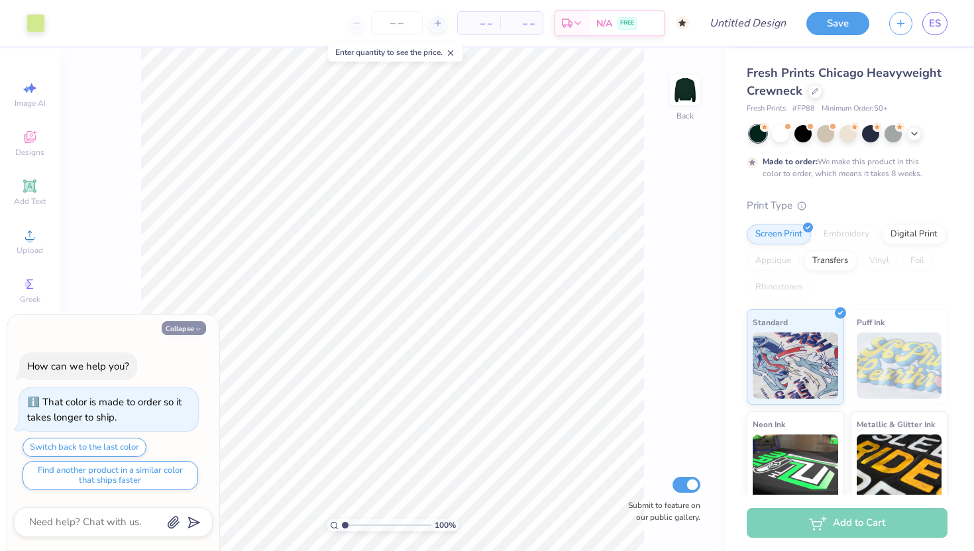
click at [195, 331] on icon "button" at bounding box center [198, 329] width 8 height 8
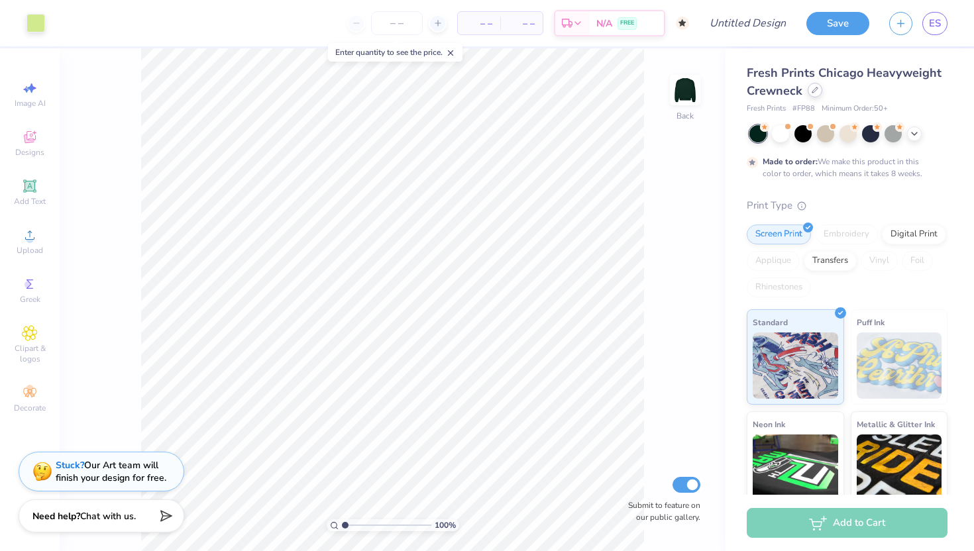
click at [813, 95] on div at bounding box center [815, 90] width 15 height 15
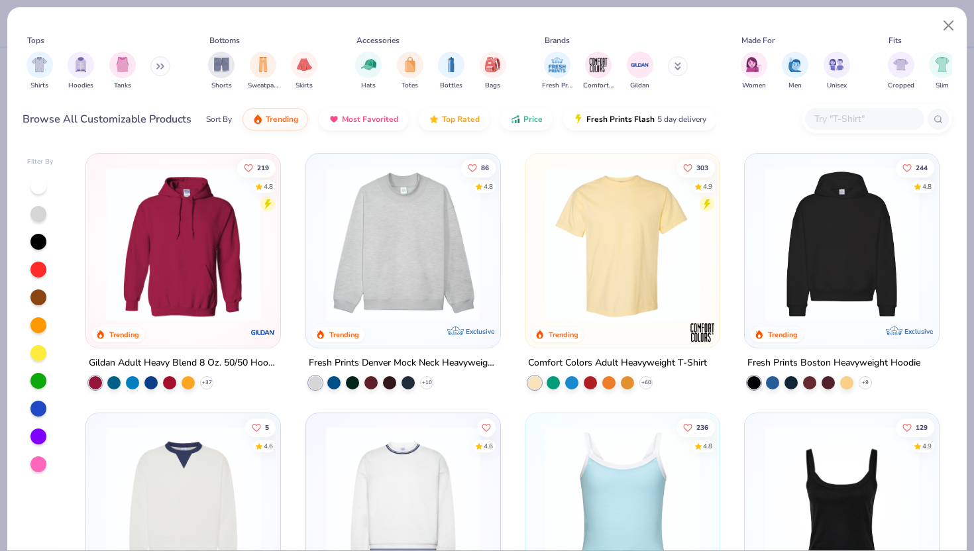
click at [591, 276] on img at bounding box center [623, 244] width 168 height 154
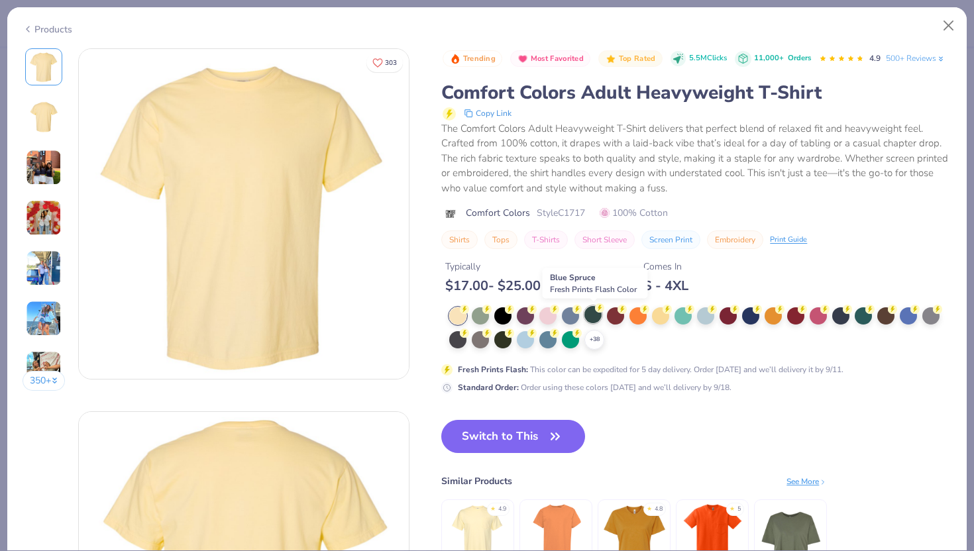
click at [594, 321] on div at bounding box center [592, 314] width 17 height 17
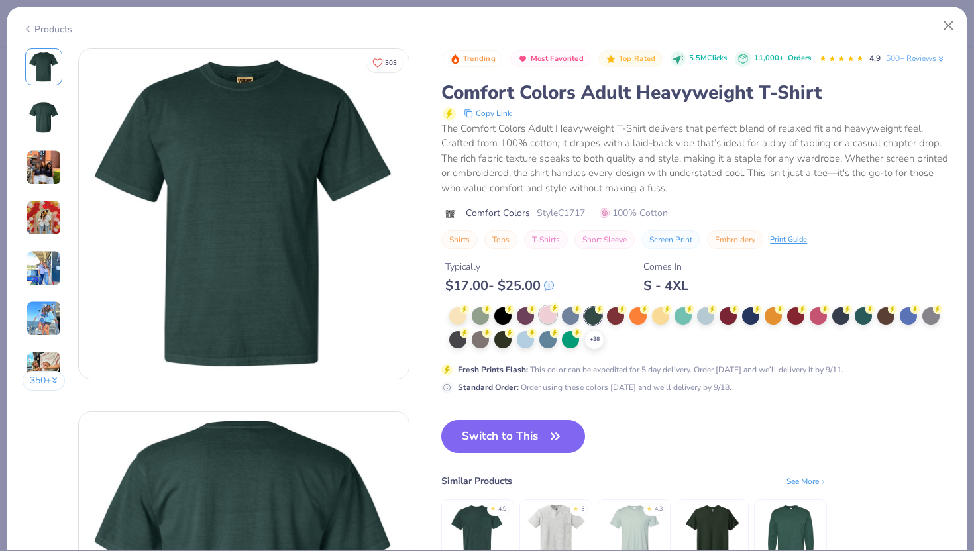
click at [551, 312] on icon at bounding box center [554, 307] width 9 height 9
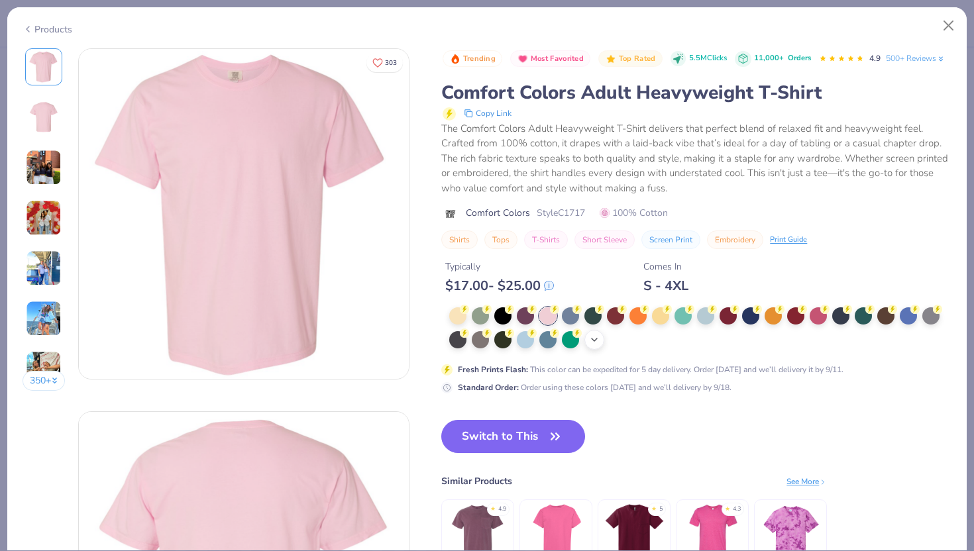
click at [591, 336] on icon at bounding box center [594, 340] width 11 height 11
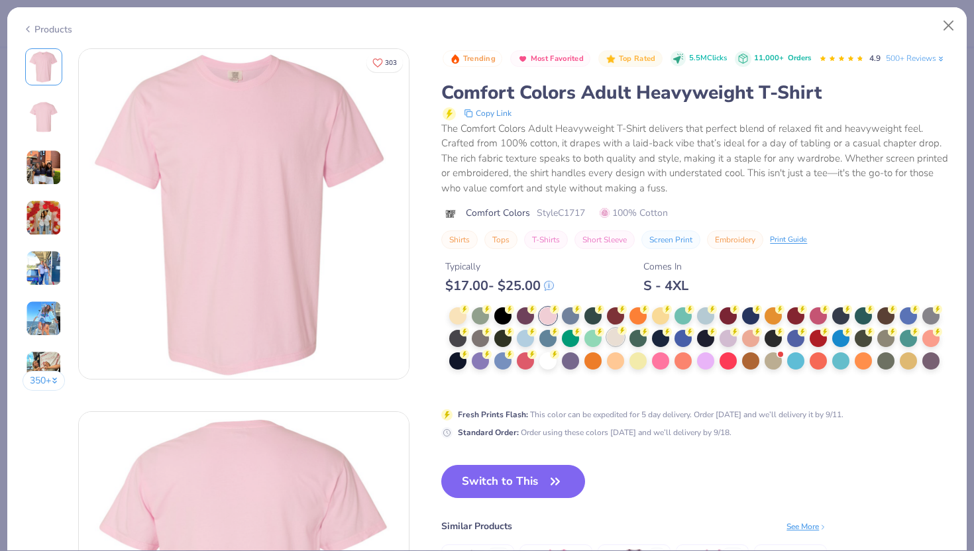
click at [618, 337] on div at bounding box center [615, 337] width 17 height 17
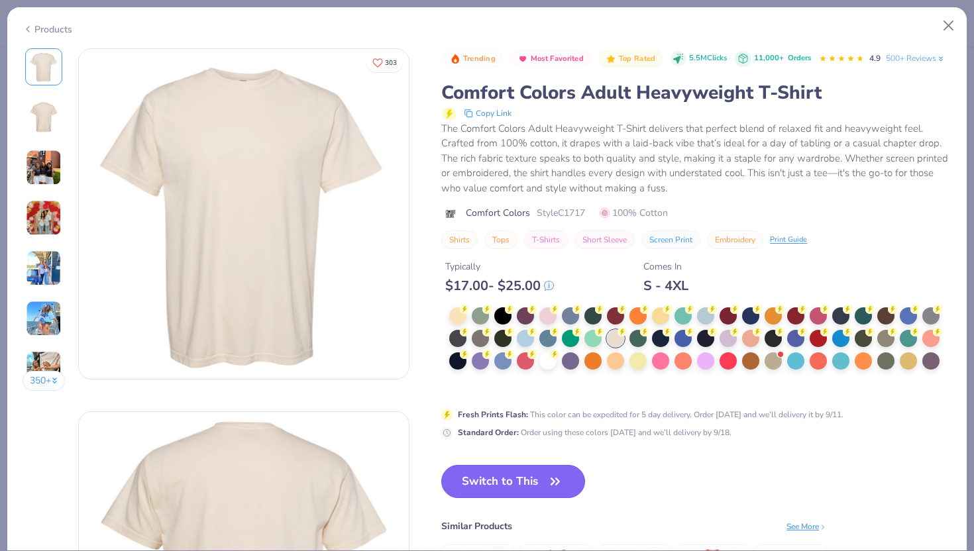
click at [540, 472] on button "Switch to This" at bounding box center [513, 481] width 144 height 33
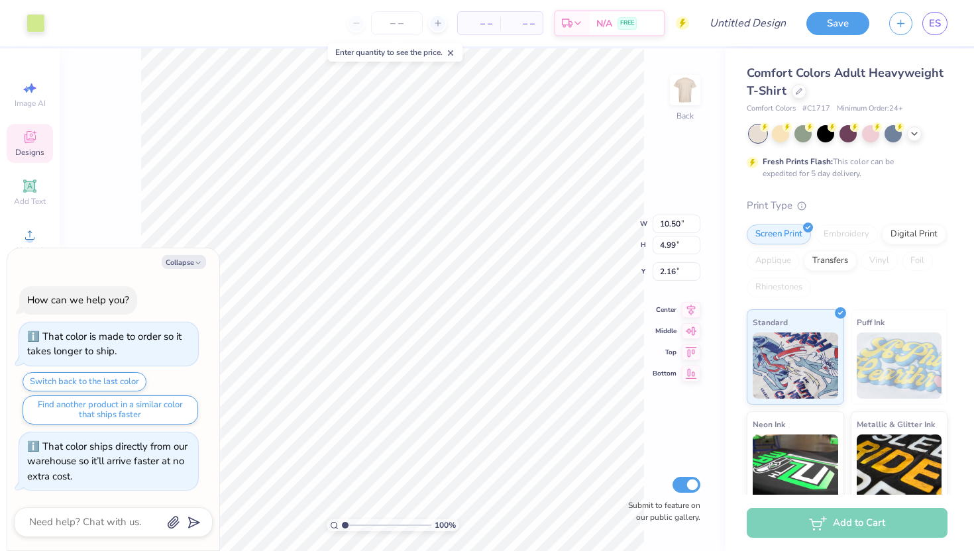
type textarea "x"
type input "2.17"
click at [186, 267] on button "Collapse" at bounding box center [184, 262] width 44 height 14
type textarea "x"
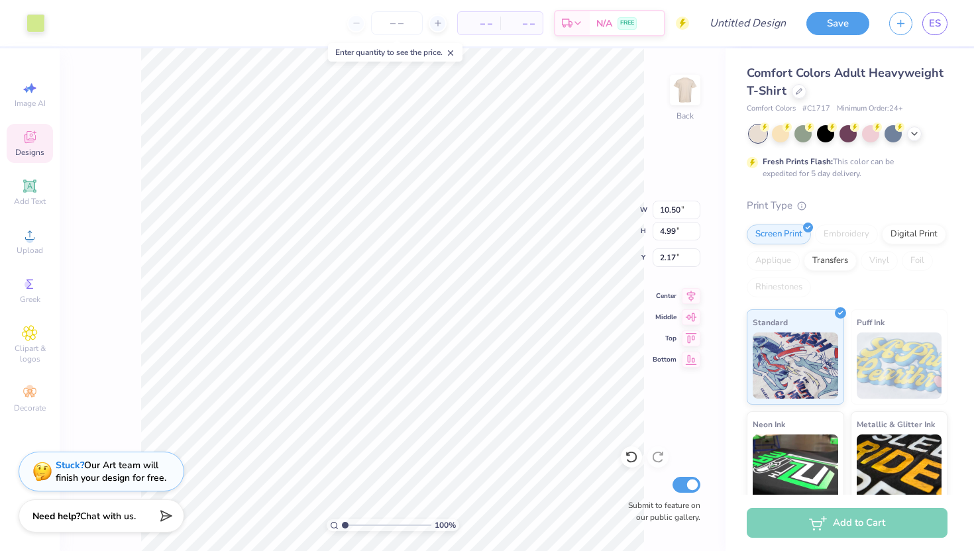
click at [29, 149] on span "Designs" at bounding box center [29, 152] width 29 height 11
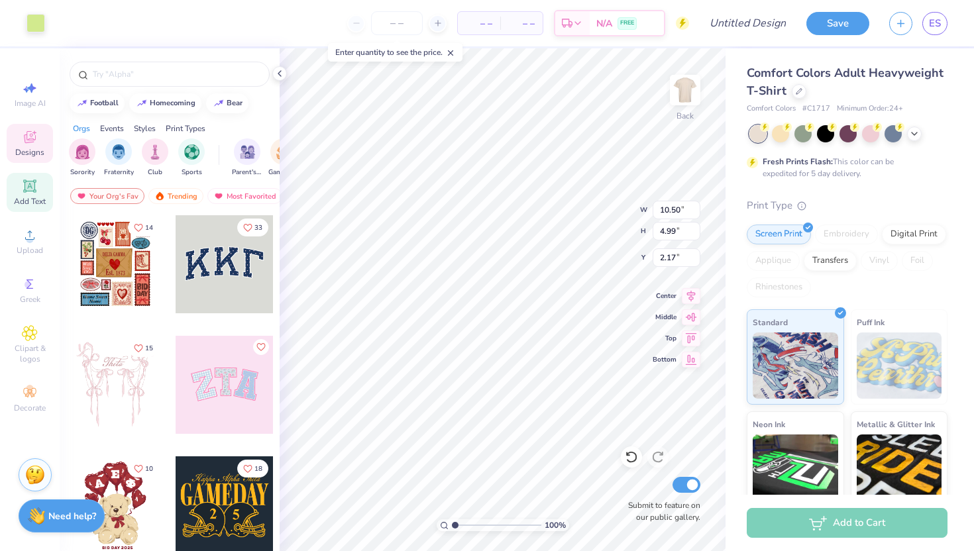
click at [30, 189] on icon at bounding box center [30, 186] width 10 height 10
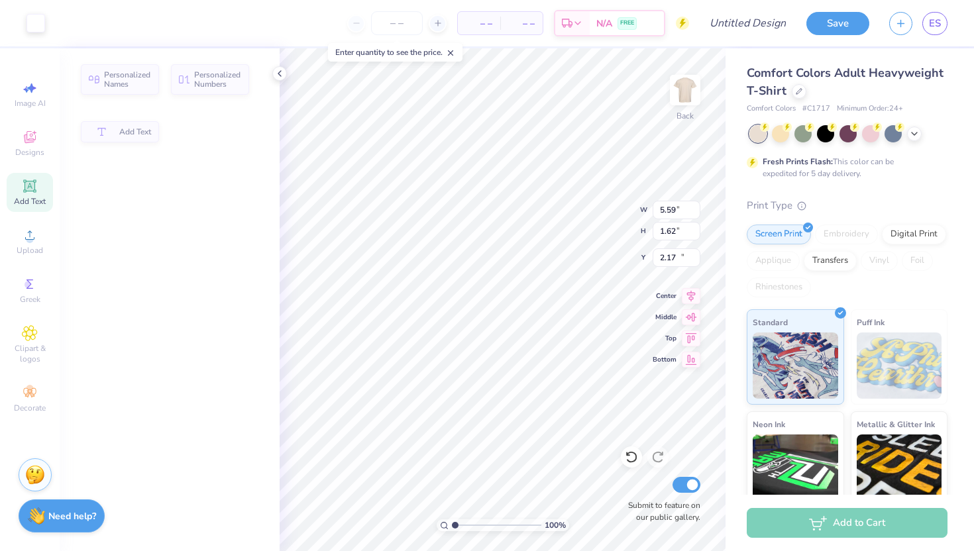
type input "5.59"
type input "1.62"
type input "11.69"
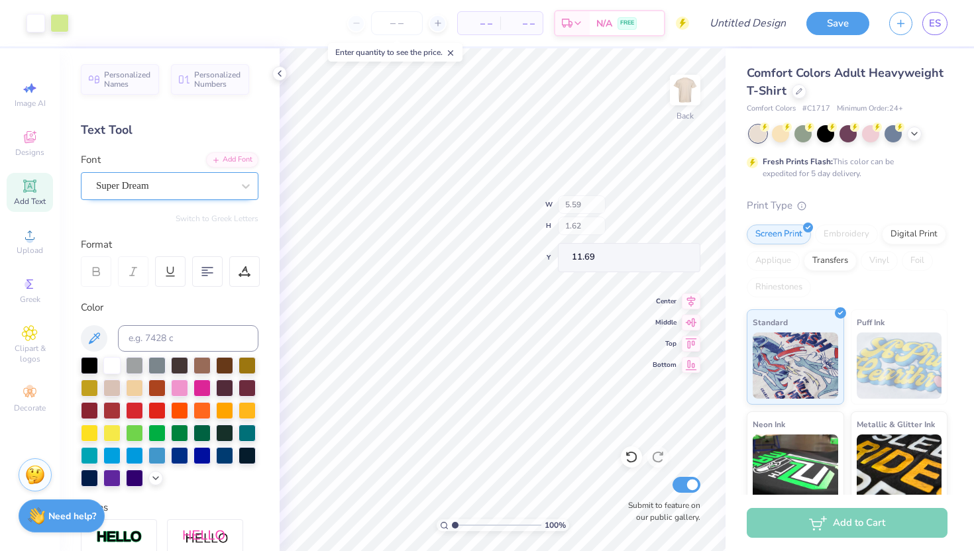
type input "10.50"
type input "4.99"
type input "2.17"
type input "7.24"
type input "1.84"
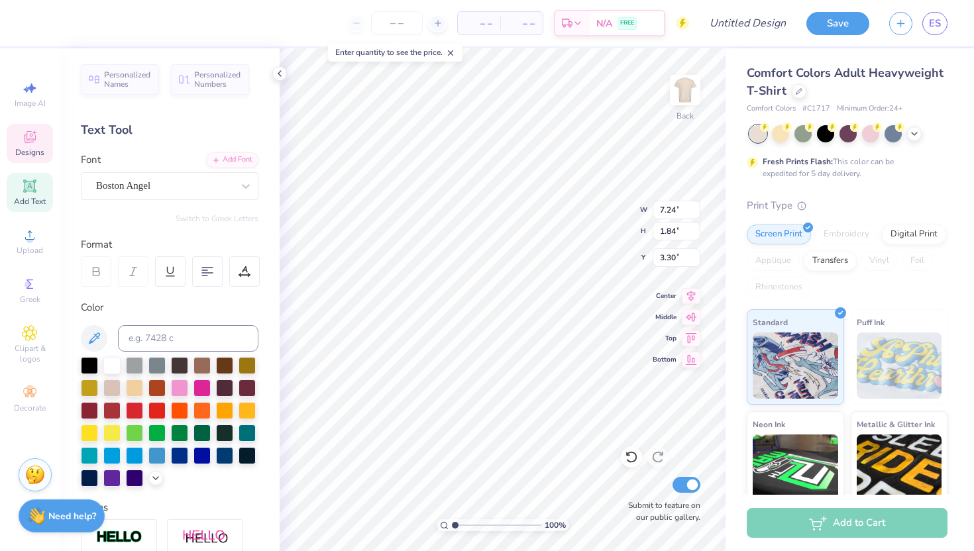
type input "3.53"
click at [199, 436] on div at bounding box center [201, 431] width 17 height 17
type input "2.67"
type input "4.58"
type input "2.17"
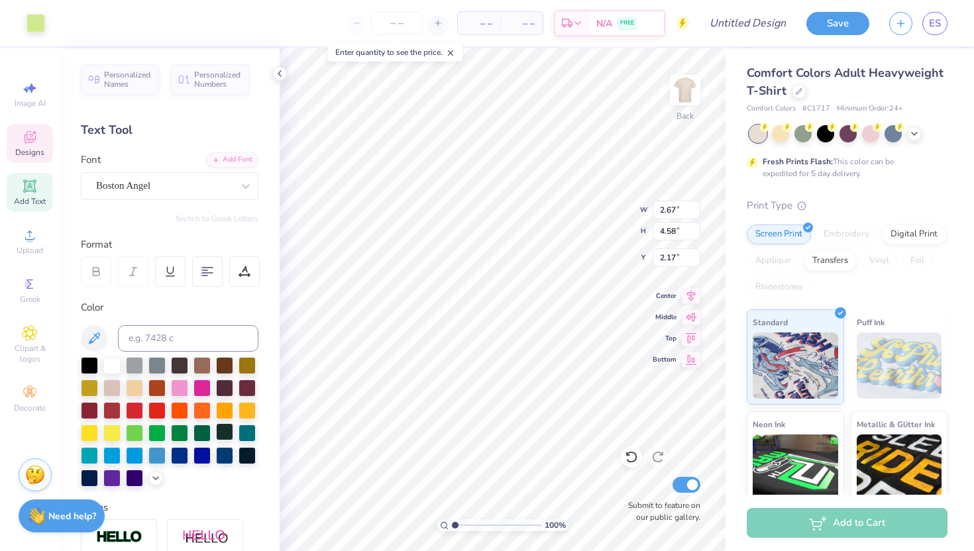
click at [221, 435] on div at bounding box center [224, 431] width 17 height 17
click at [222, 432] on div at bounding box center [224, 431] width 17 height 17
type input "7.24"
type input "1.84"
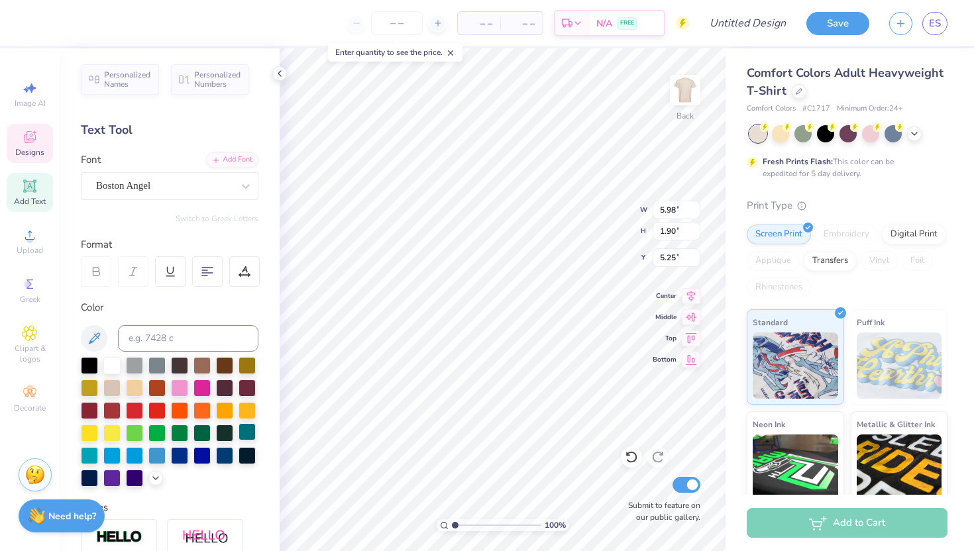
type input "3.53"
click at [203, 434] on div at bounding box center [201, 431] width 17 height 17
type input "5.98"
type input "1.90"
type input "5.25"
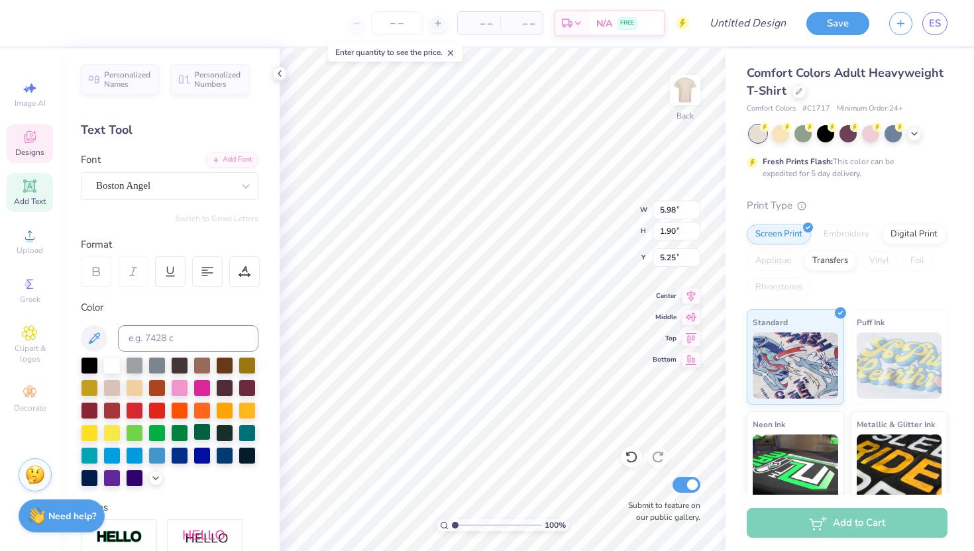
click at [205, 431] on div at bounding box center [201, 431] width 17 height 17
click at [201, 437] on div at bounding box center [201, 431] width 17 height 17
type input "2.14"
click at [199, 430] on div at bounding box center [201, 431] width 17 height 17
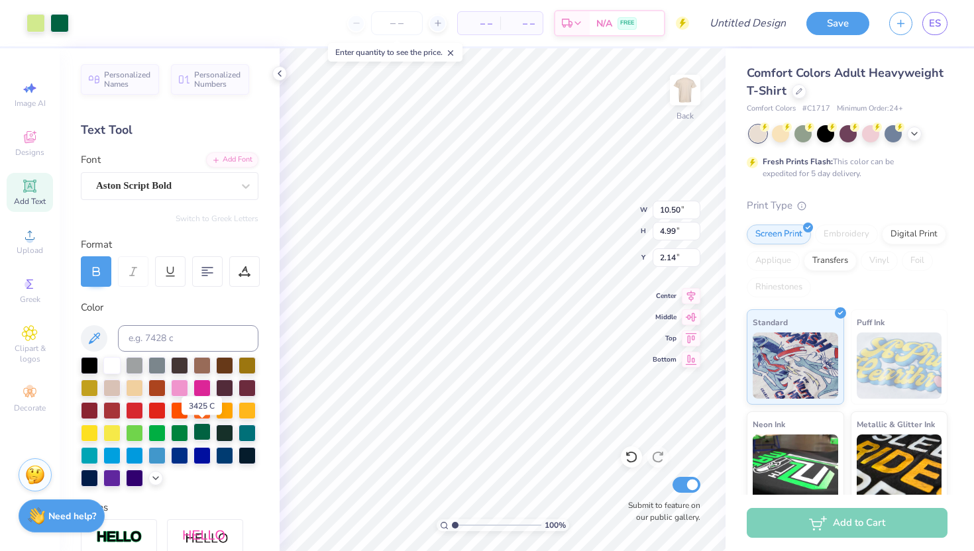
click at [199, 430] on div at bounding box center [201, 431] width 17 height 17
click at [201, 431] on div at bounding box center [201, 431] width 17 height 17
click at [203, 437] on div at bounding box center [201, 431] width 17 height 17
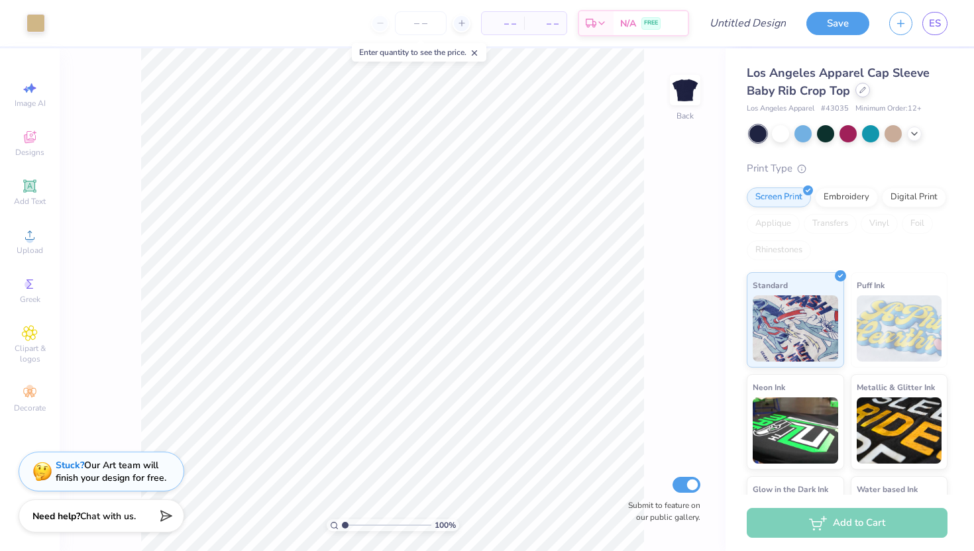
click at [862, 95] on div at bounding box center [862, 90] width 15 height 15
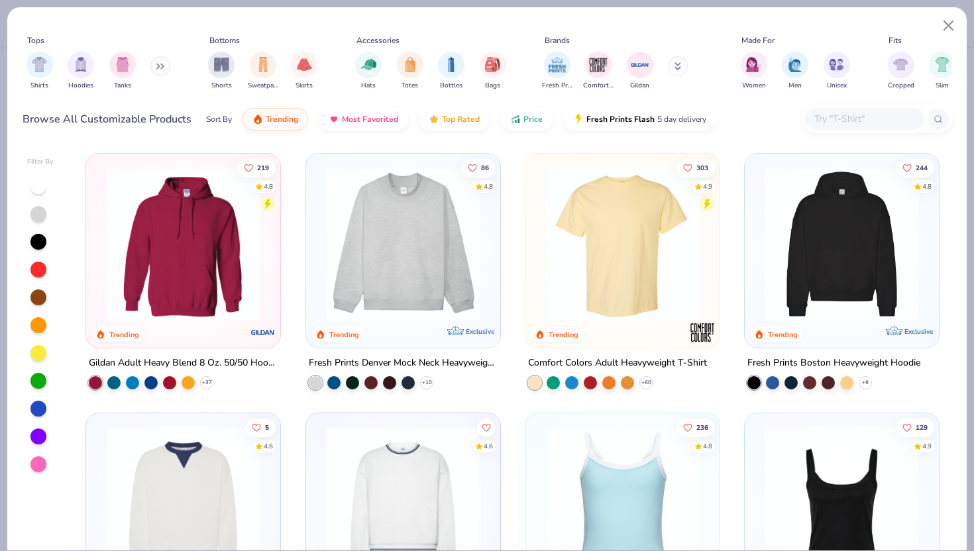
click at [640, 231] on img at bounding box center [623, 244] width 168 height 154
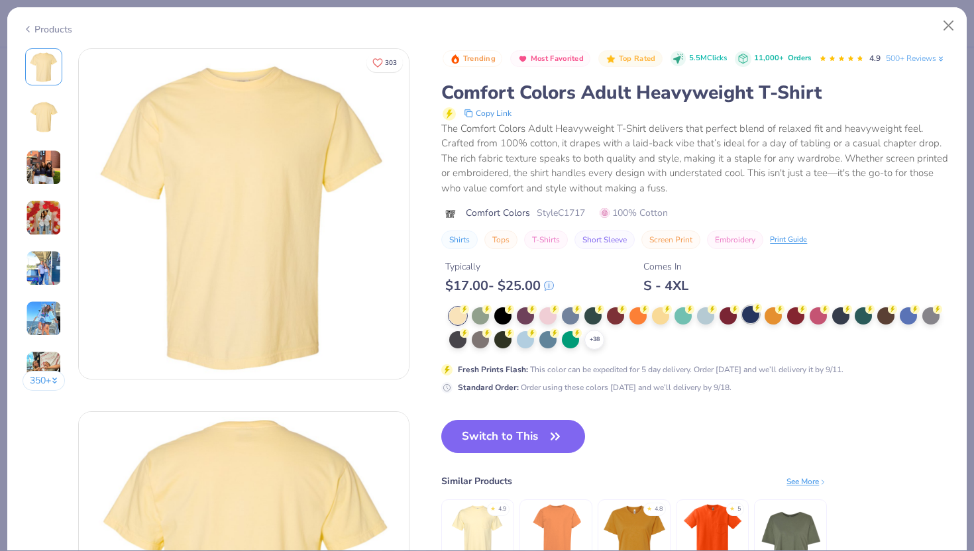
click at [746, 314] on div at bounding box center [750, 314] width 17 height 17
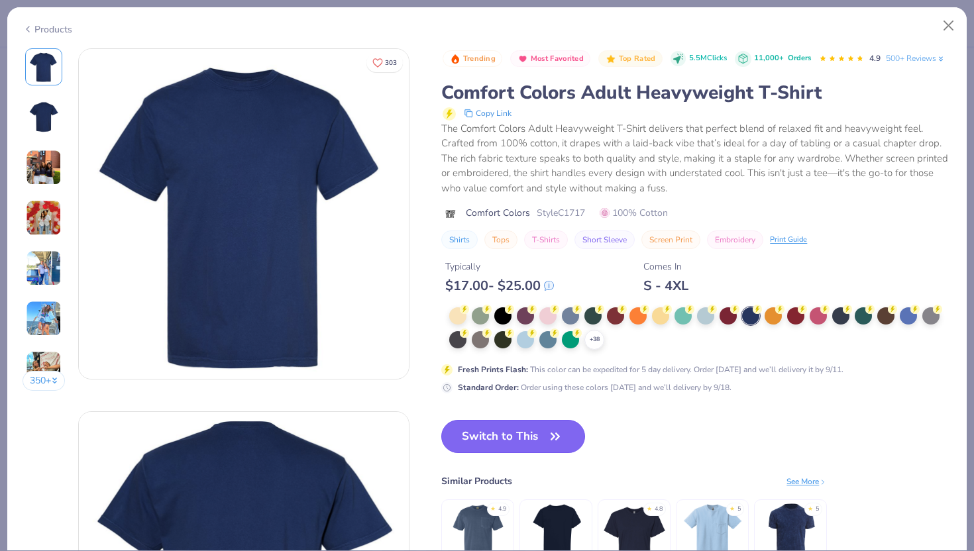
click at [483, 443] on button "Switch to This" at bounding box center [513, 436] width 144 height 33
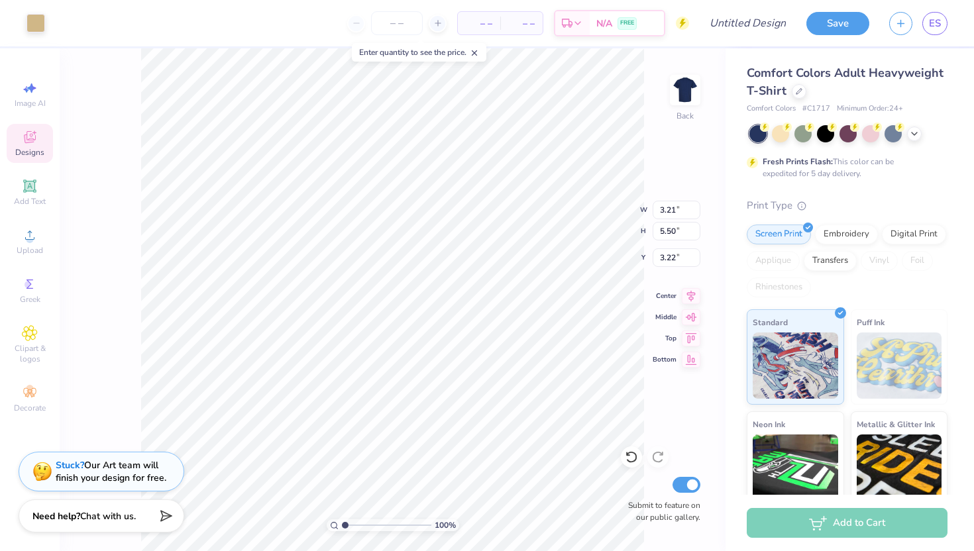
type input "3.00"
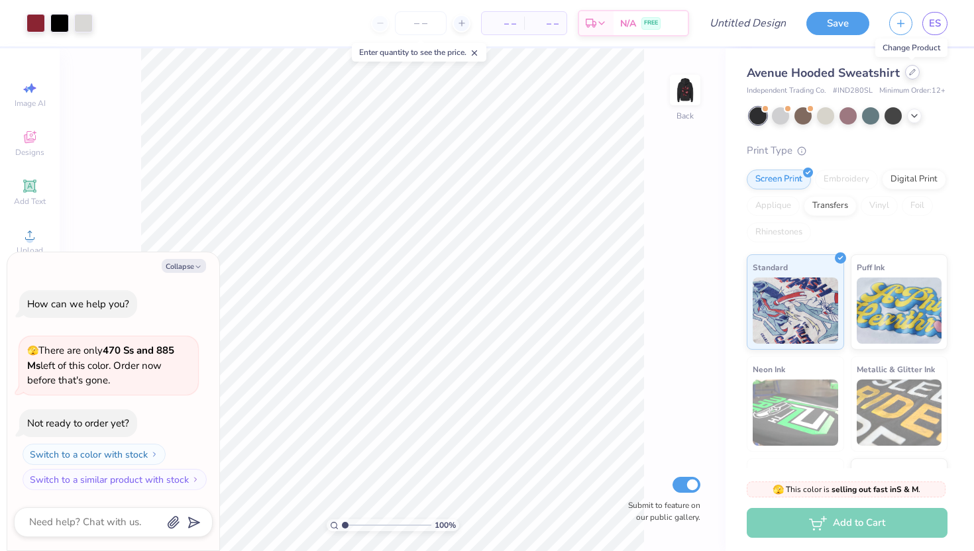
click at [909, 76] on div at bounding box center [912, 72] width 15 height 15
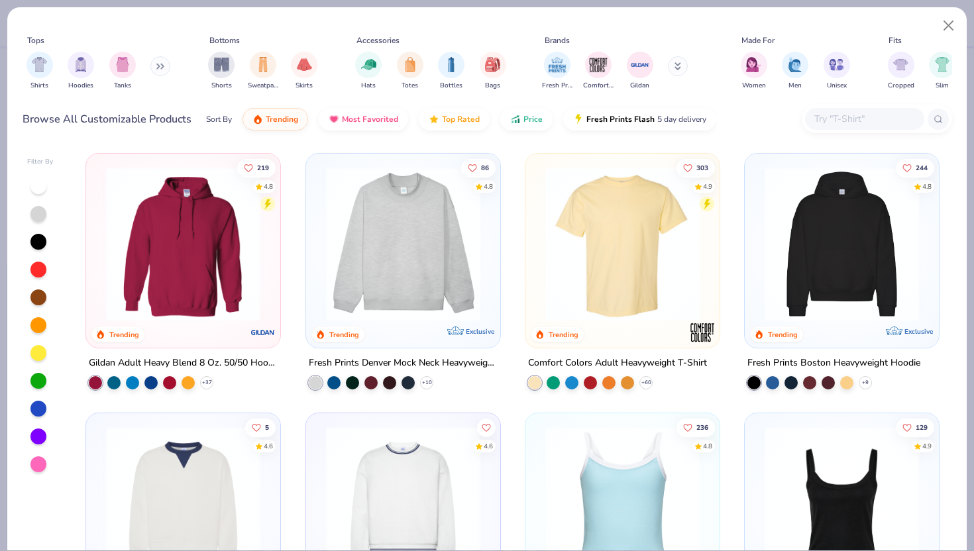
click at [651, 217] on img at bounding box center [623, 244] width 168 height 154
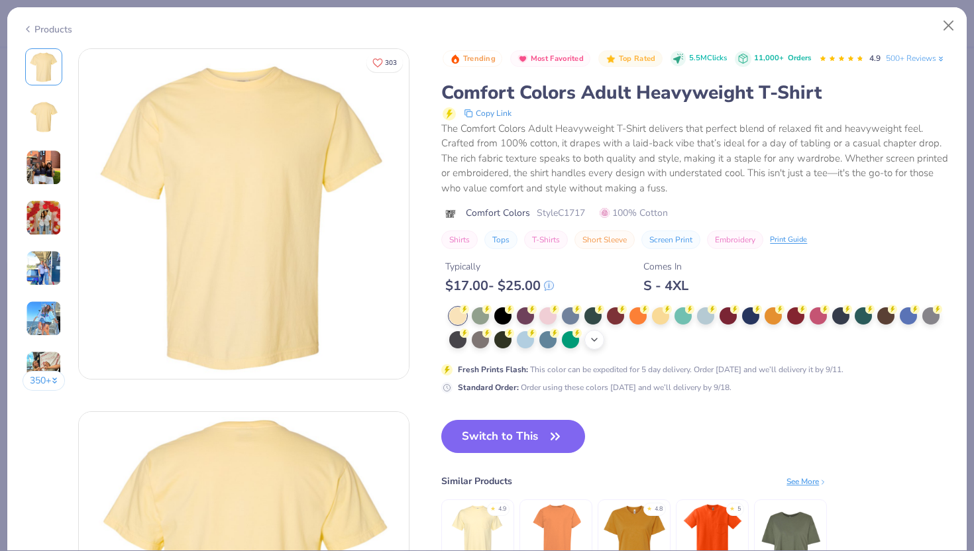
click at [590, 337] on icon at bounding box center [594, 340] width 11 height 11
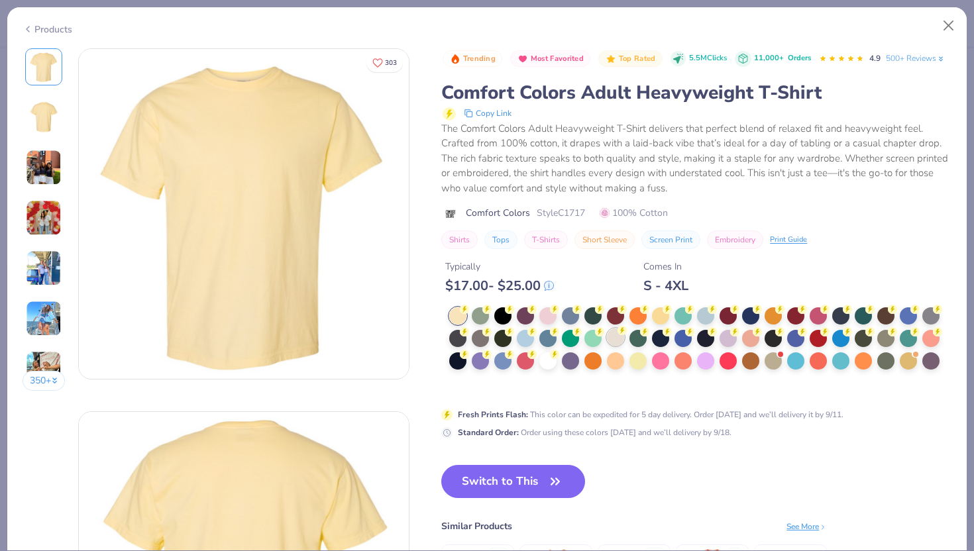
click at [616, 339] on div at bounding box center [615, 337] width 17 height 17
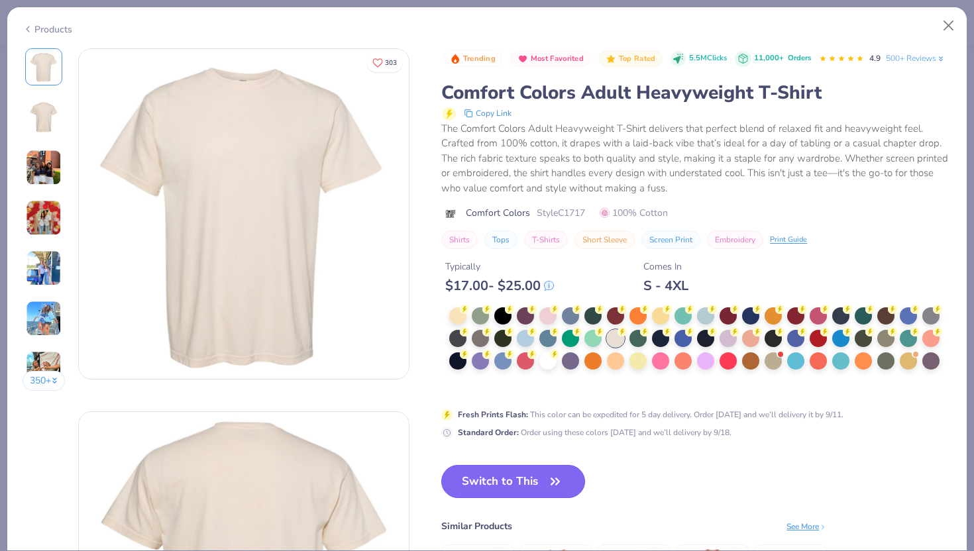
click at [556, 481] on icon "button" at bounding box center [555, 481] width 19 height 19
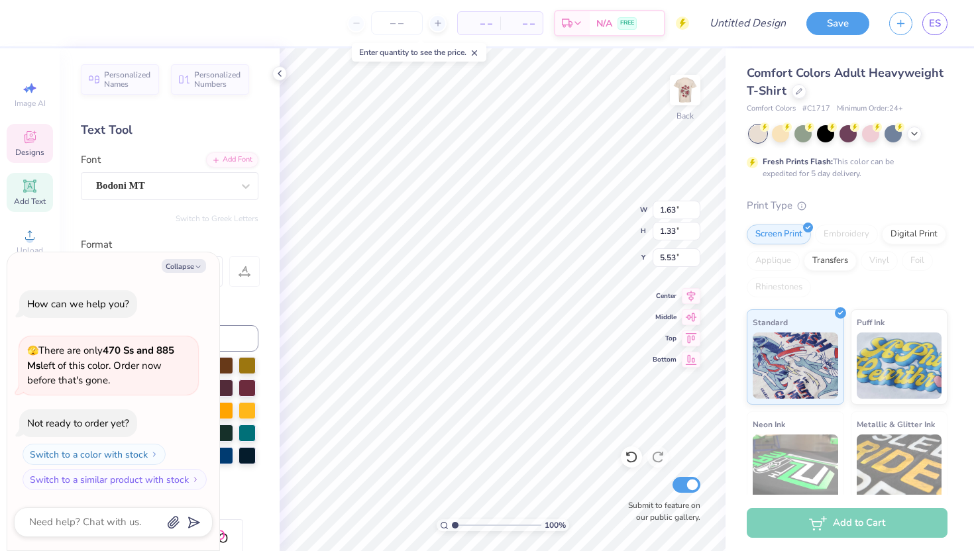
type textarea "x"
type textarea "CHI O\"
type textarea "x"
type textarea "CHI O"
type textarea "x"
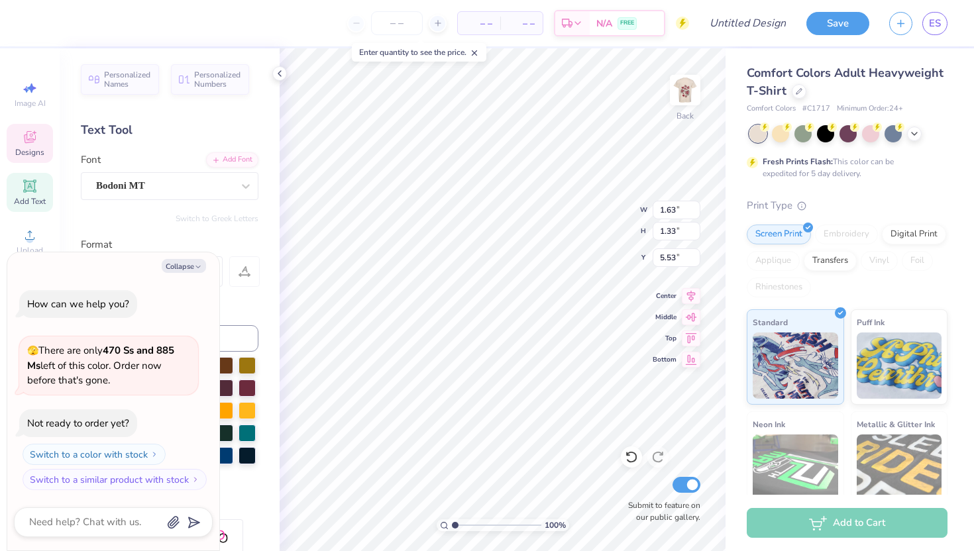
type textarea "CHI"
type textarea "x"
type textarea "CHI"
type textarea "x"
type textarea "C"
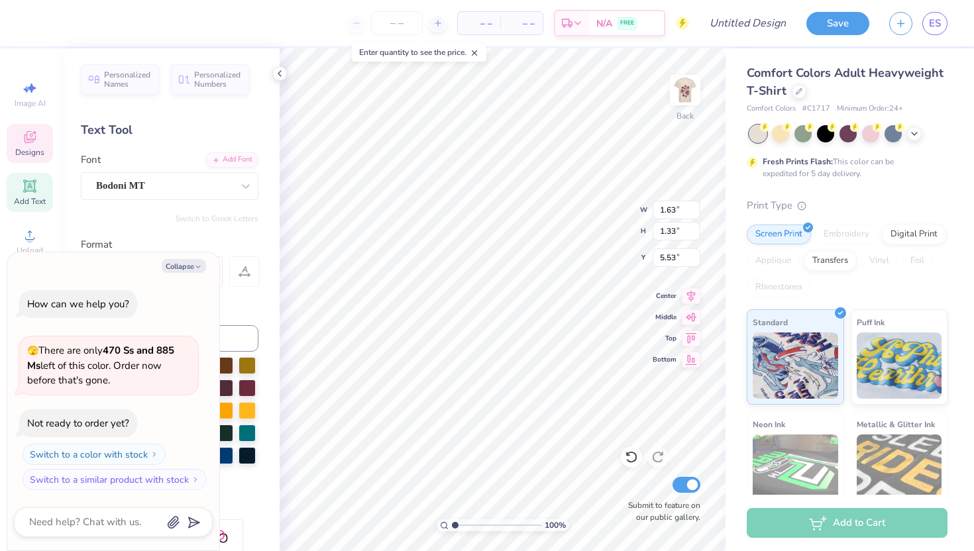
type textarea "x"
type textarea "K"
type textarea "x"
type textarea "KD"
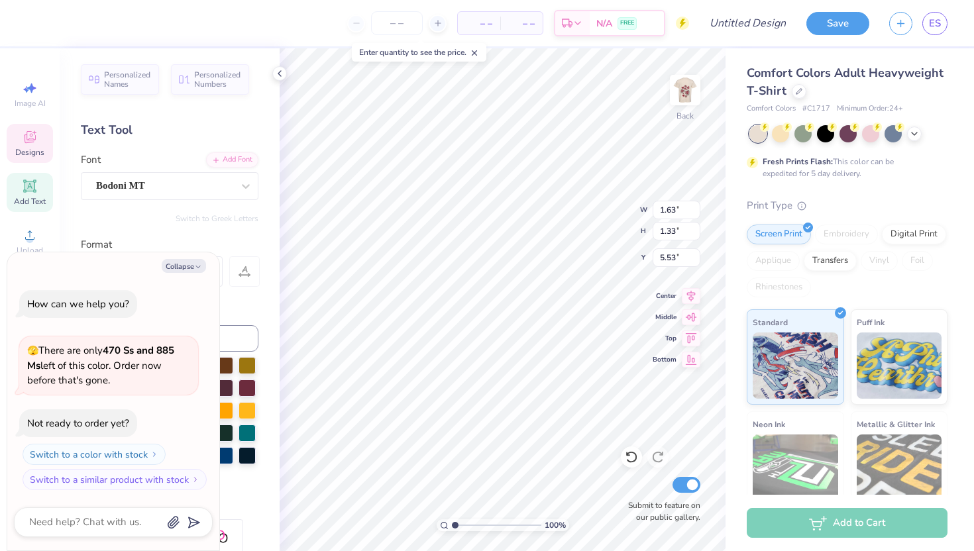
type textarea "x"
type textarea "KD"
type textarea "x"
type textarea "KD"
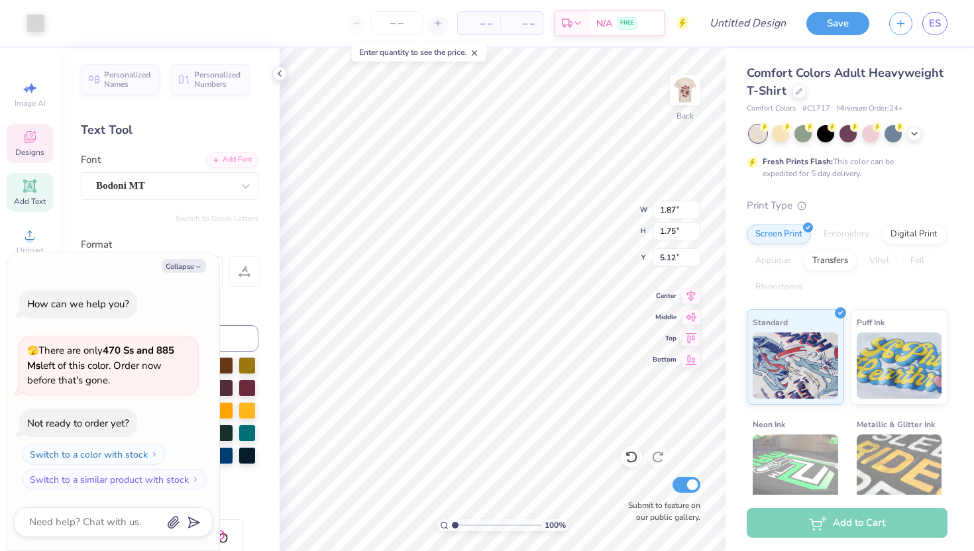
type textarea "x"
type input "4.99"
type textarea "x"
type input "5.32"
type textarea "x"
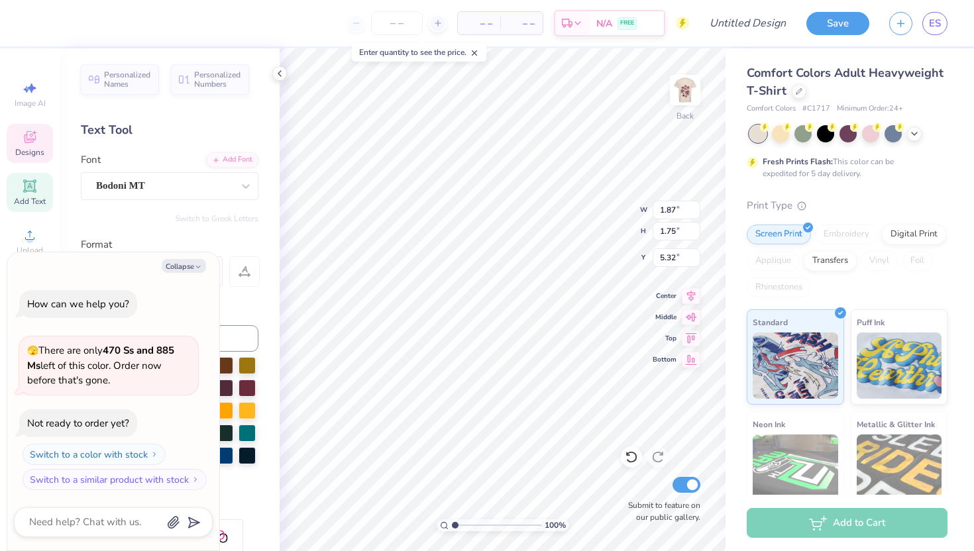
type input "1.69"
type input "1.58"
type input "5.42"
type textarea "x"
type input "5.41"
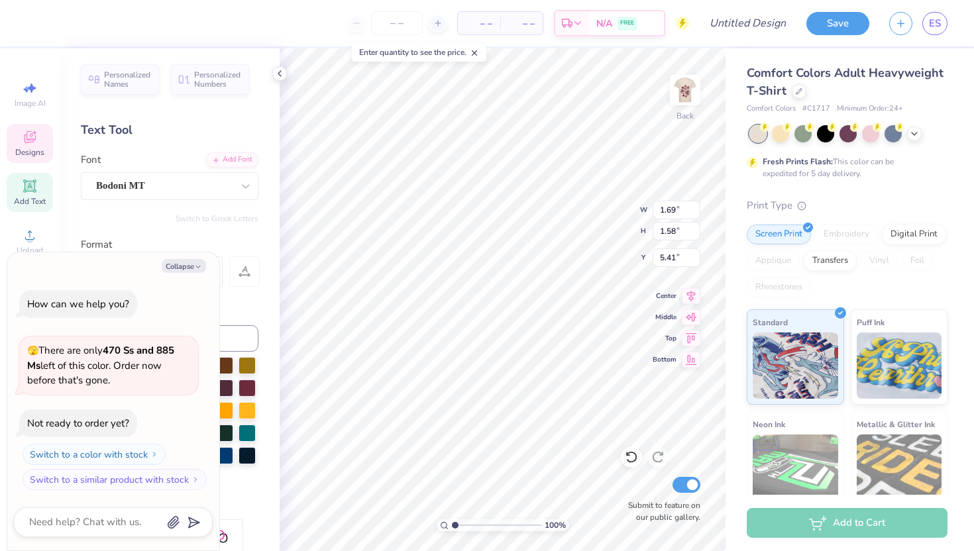
type textarea "x"
type input "1.40"
type input "1.31"
type input "5.57"
type textarea "x"
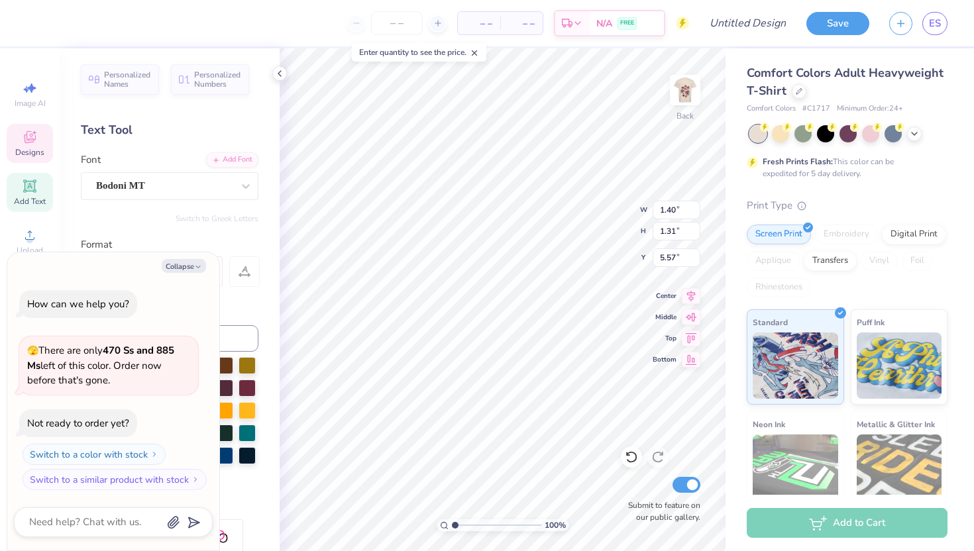
type input "5.54"
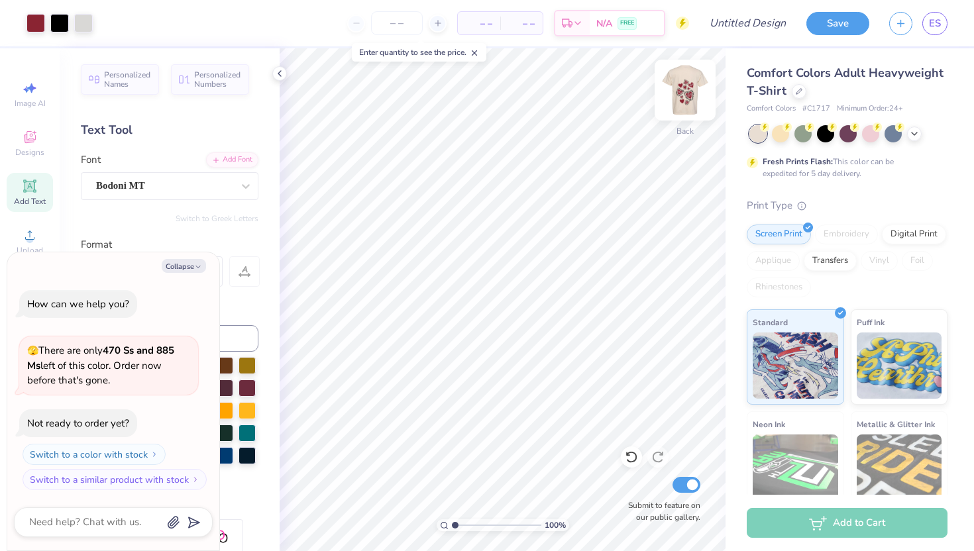
click at [684, 101] on img at bounding box center [685, 90] width 53 height 53
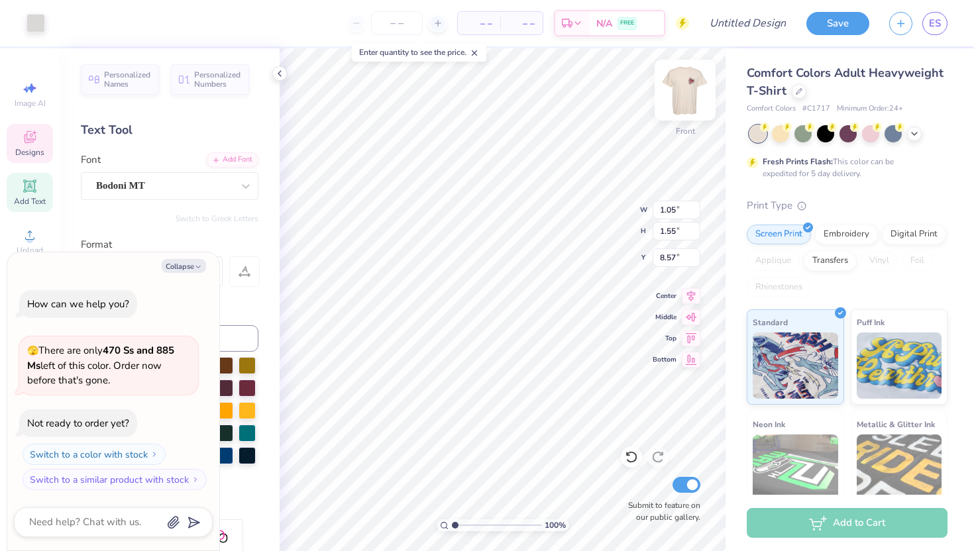
type textarea "x"
type input "1.05"
type input "1.55"
type input "8.57"
type textarea "x"
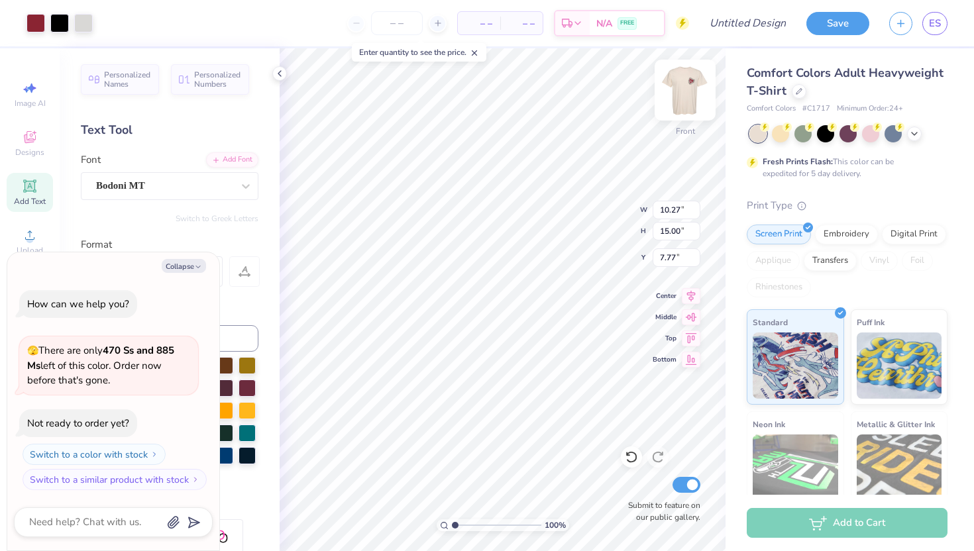
type input "5.30"
click at [679, 103] on img at bounding box center [685, 90] width 53 height 53
click at [682, 97] on img at bounding box center [685, 90] width 53 height 53
click at [697, 85] on img at bounding box center [685, 90] width 53 height 53
type textarea "x"
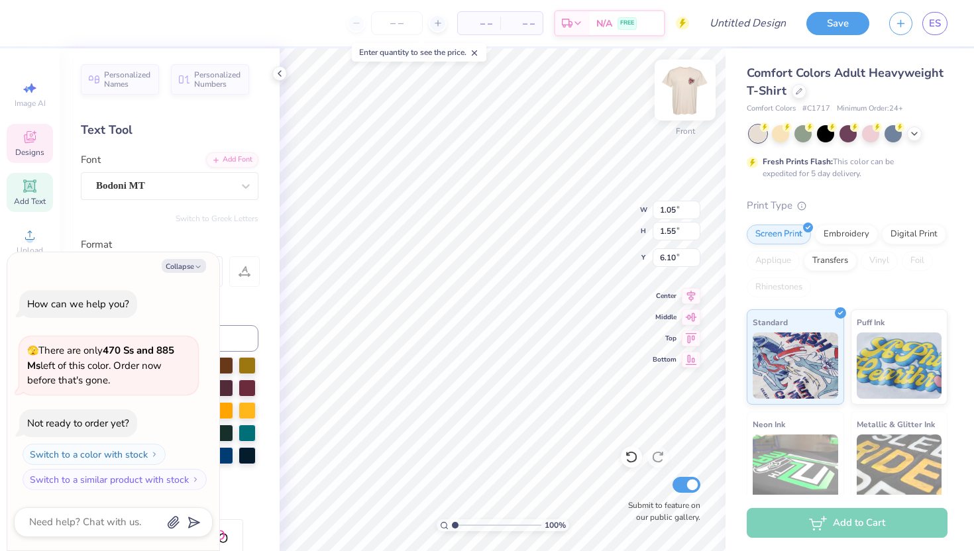
type input "6.03"
click at [537, 254] on li "Paste" at bounding box center [564, 252] width 104 height 26
type textarea "x"
type input "1.42"
type input "1.33"
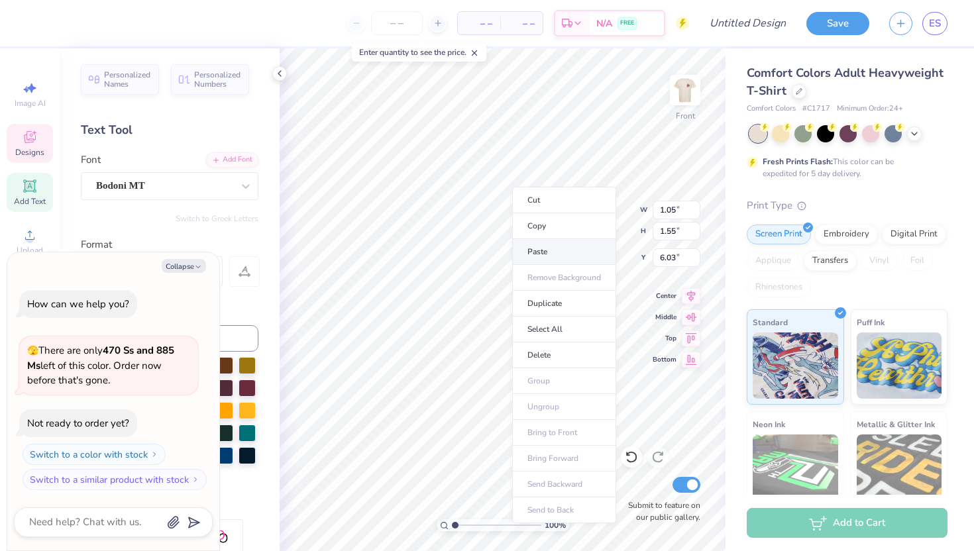
type input "6.22"
type textarea "x"
type input "1.20"
type input "1.25"
type input "10.05"
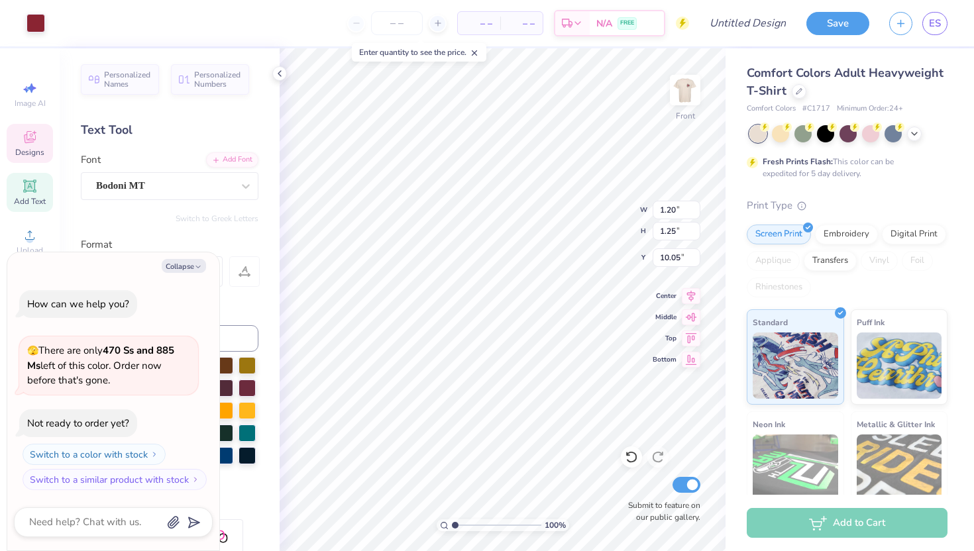
type textarea "x"
type input "1.42"
type input "1.33"
type input "6.22"
type textarea "x"
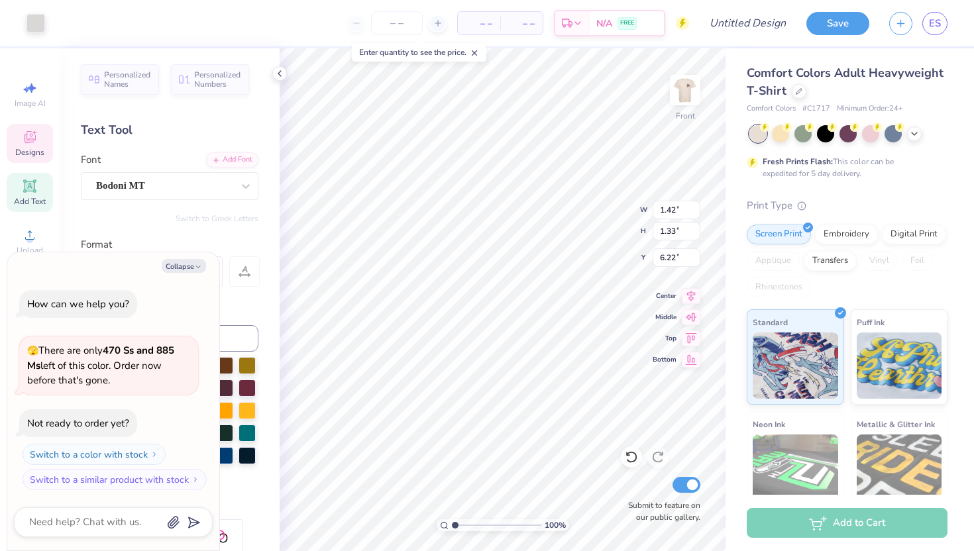
type input "6.24"
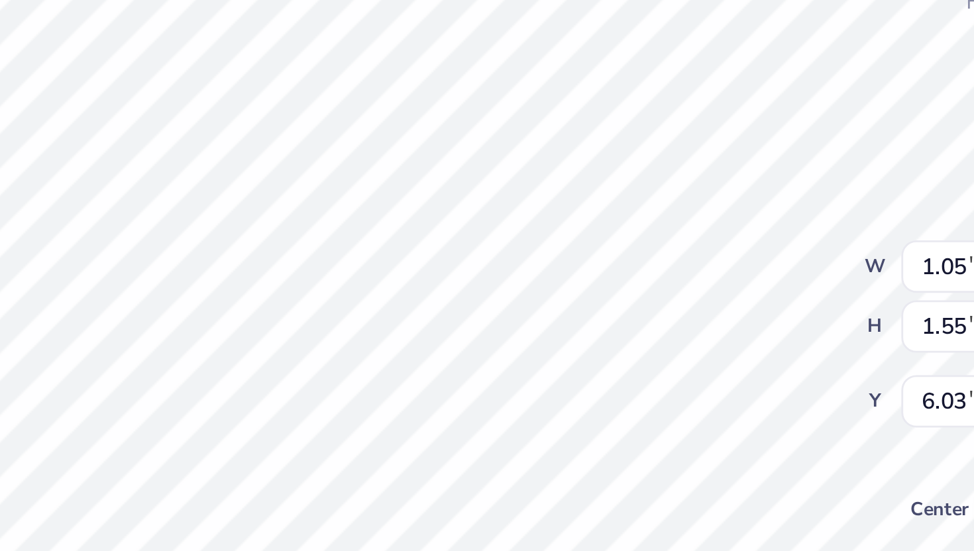
type textarea "x"
type textarea "CHI"
type textarea "x"
type textarea "CHI"
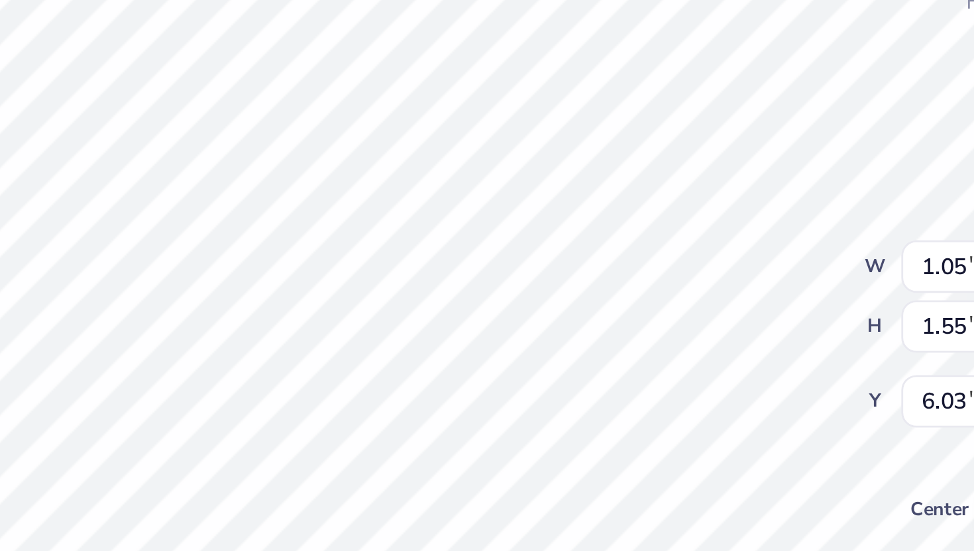
type textarea "x"
type textarea "CH"
type textarea "x"
type textarea "C"
type textarea "x"
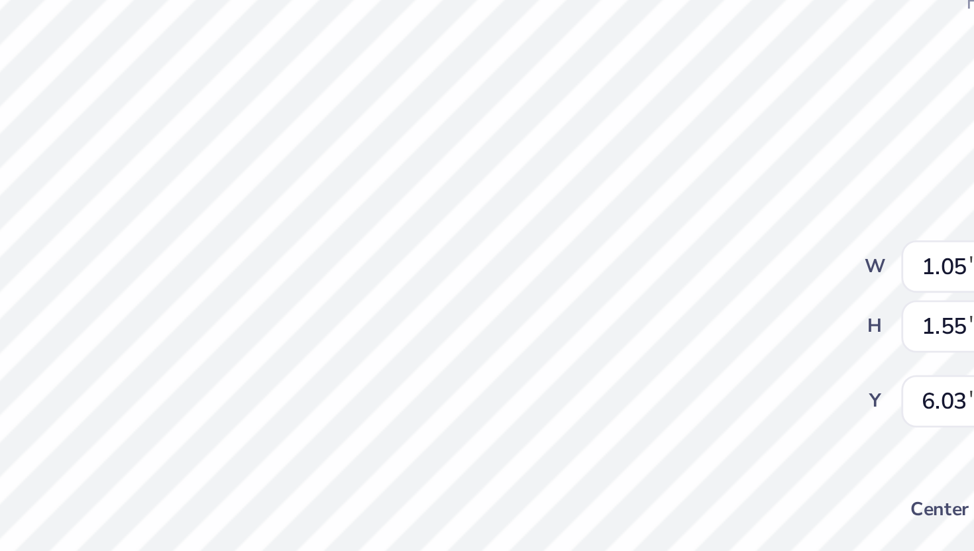
type textarea "x"
type textarea "K"
type textarea "x"
type textarea "KD"
type textarea "x"
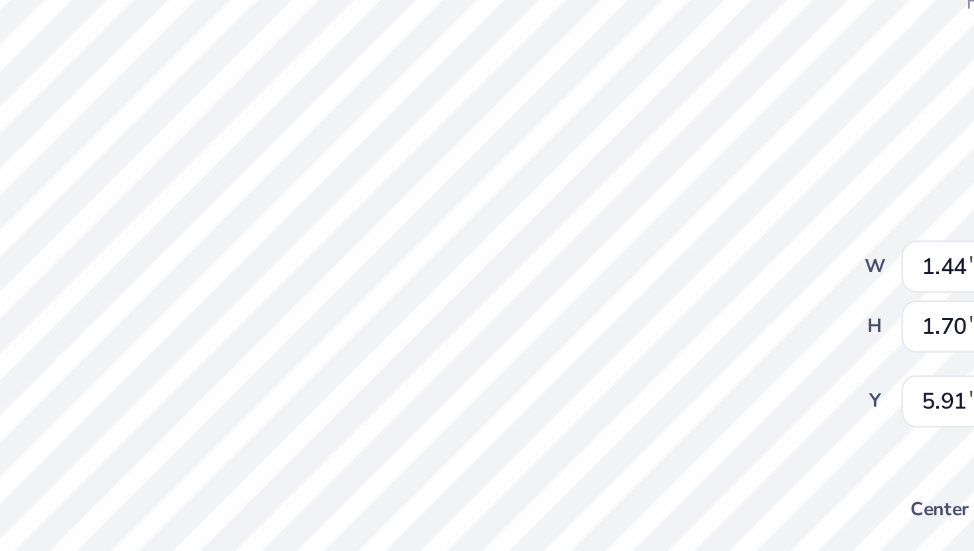
type input "0.95"
type input "1.12"
type input "6.55"
type textarea "x"
type input "6.24"
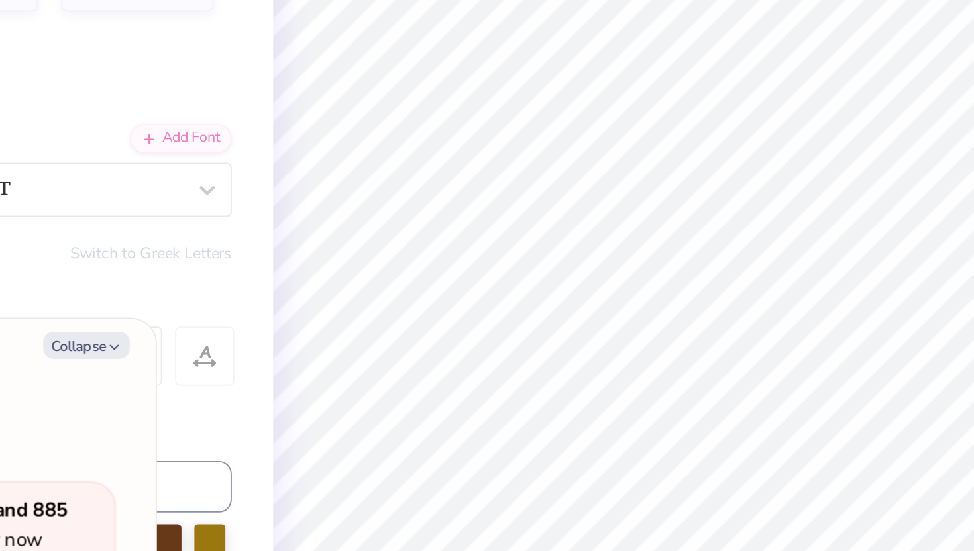
type textarea "x"
type textarea "K O"
type textarea "x"
type textarea "K O"
type textarea "x"
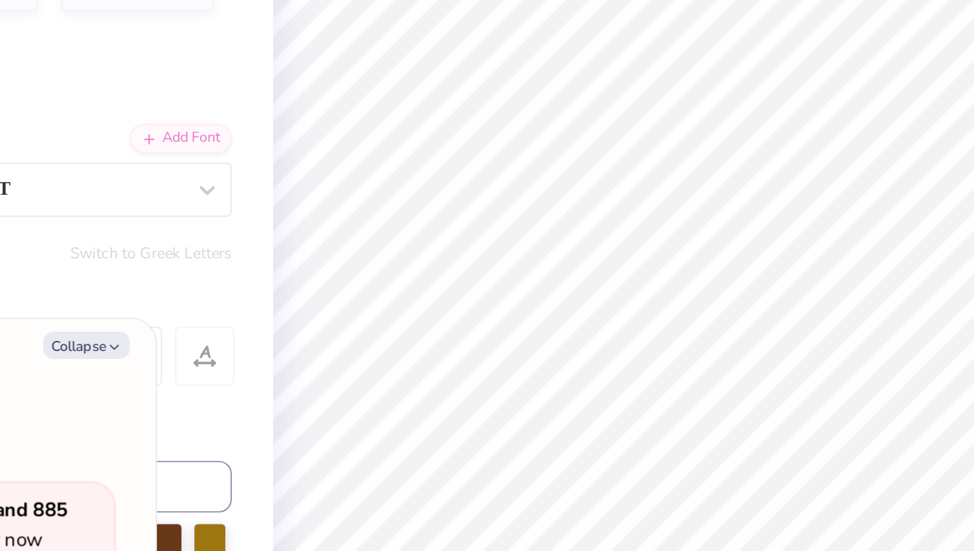
type textarea "K"
type textarea "x"
type textarea "KD"
type textarea "x"
type input "2.23"
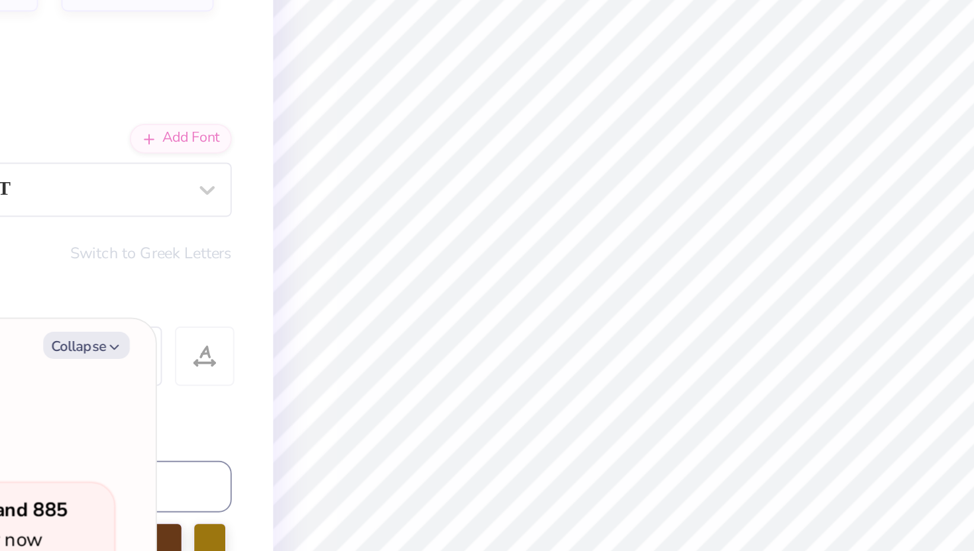
type input "1.85"
type input "7.77"
type textarea "x"
type input "7.81"
type textarea "x"
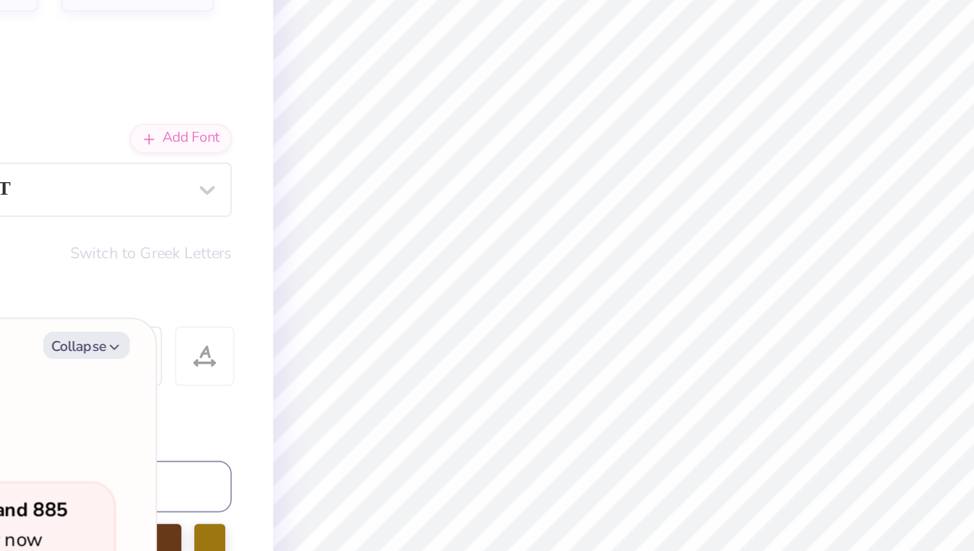
type input "2.23"
type input "1.85"
type input "7.81"
type textarea "x"
type input "3.16"
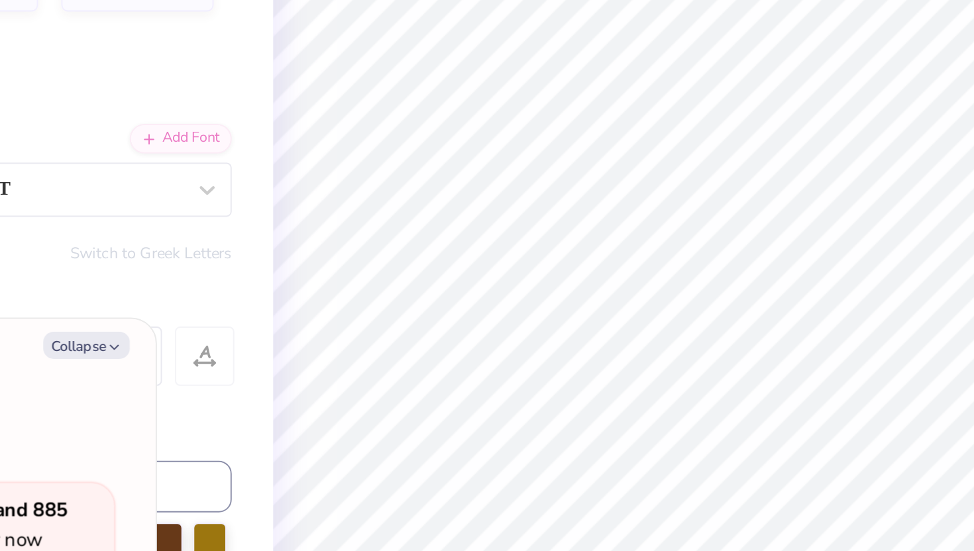
type input "2.13"
type input "13.24"
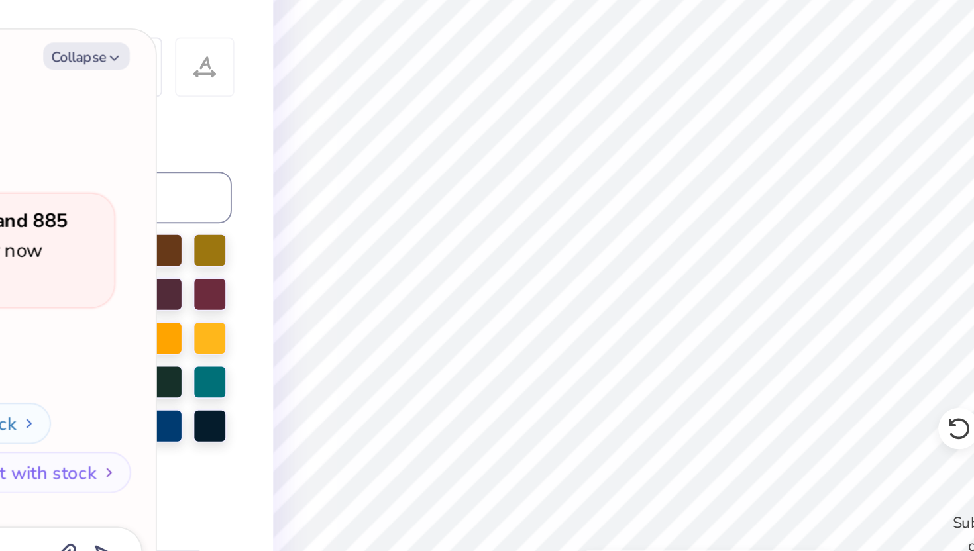
type textarea "x"
type textarea "K O"
type textarea "x"
type textarea "K"
type textarea "x"
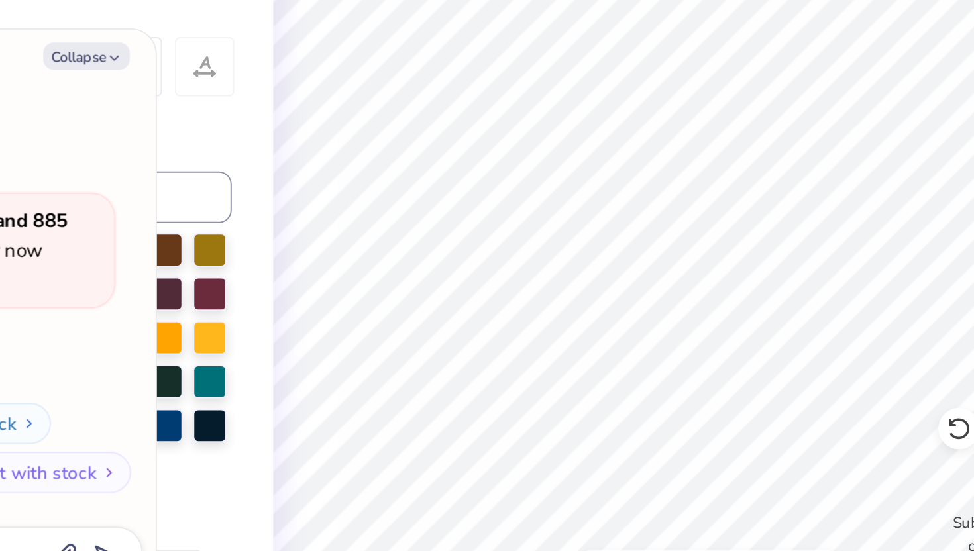
type textarea "K"
type textarea "x"
type textarea "KD"
type textarea "x"
type input "12.82"
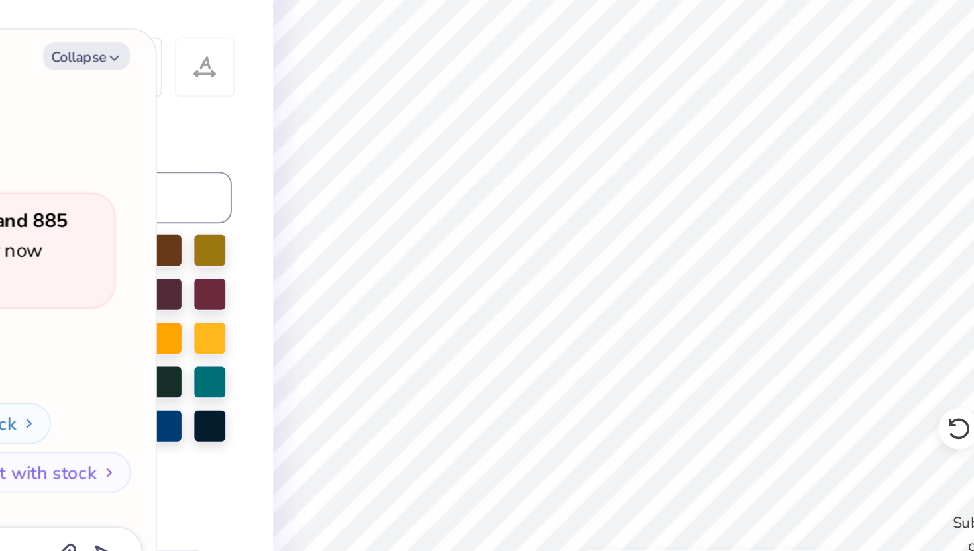
type textarea "x"
type input "2.82"
type input "2.09"
type input "13.53"
type textarea "x"
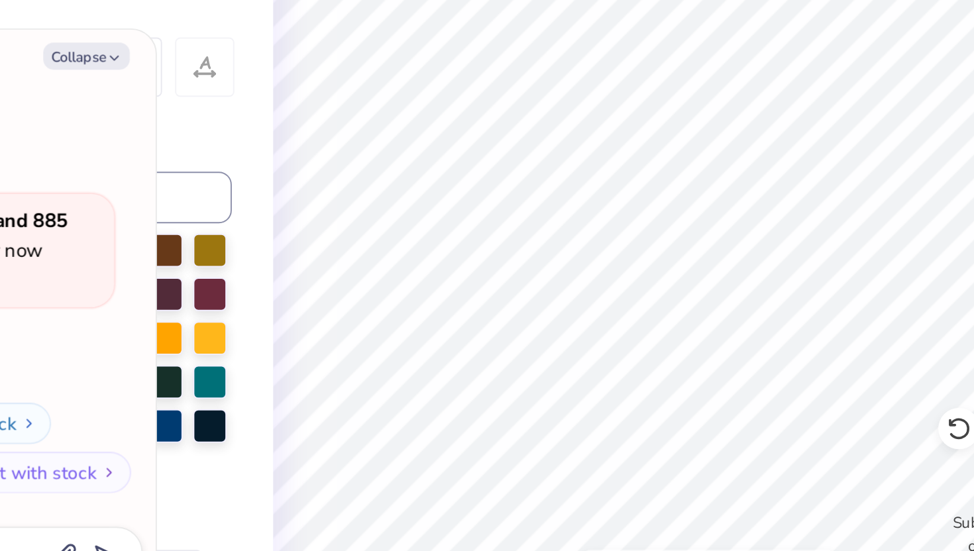
type input "13.40"
type textarea "x"
type textarea "K"
type textarea "x"
type textarea "KD"
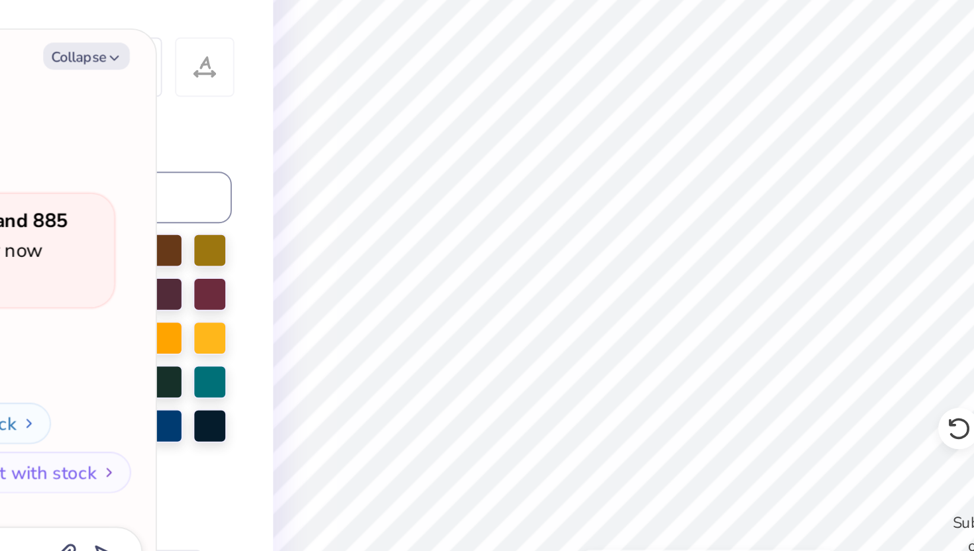
type textarea "x"
type input "1.26"
type input "1.18"
type input "17.93"
type textarea "x"
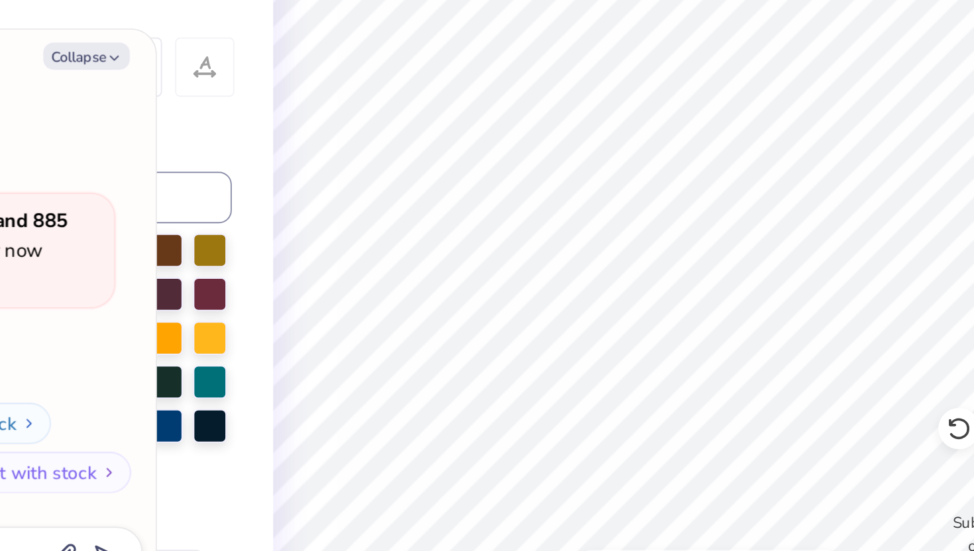
type input "18.12"
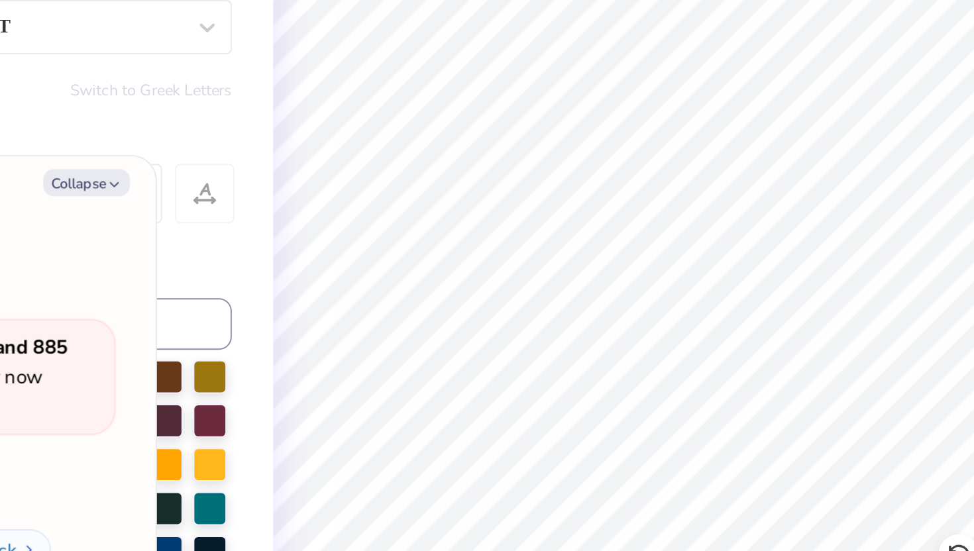
type textarea "x"
type textarea "CHI"
type textarea "x"
type textarea "CHI"
type textarea "x"
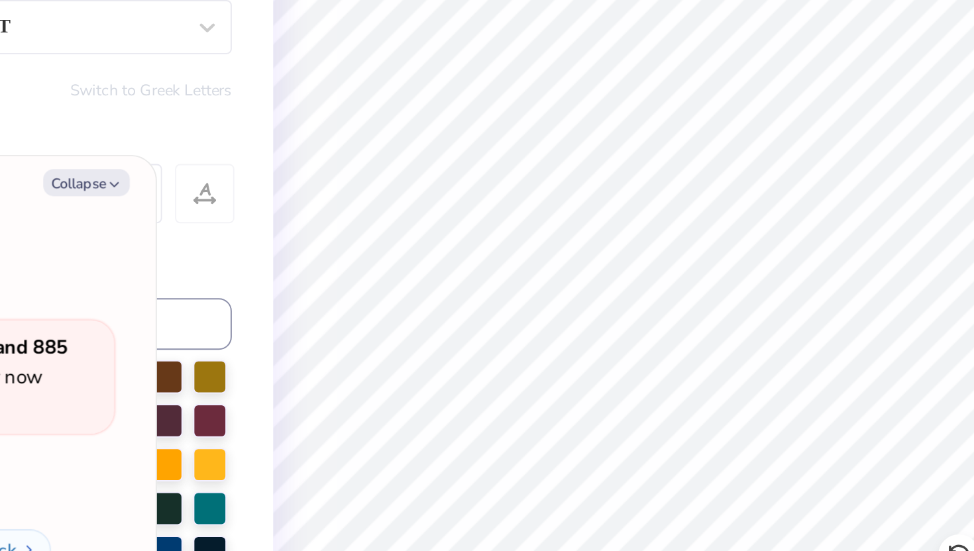
type textarea "CH"
type textarea "x"
type textarea "C"
type textarea "x"
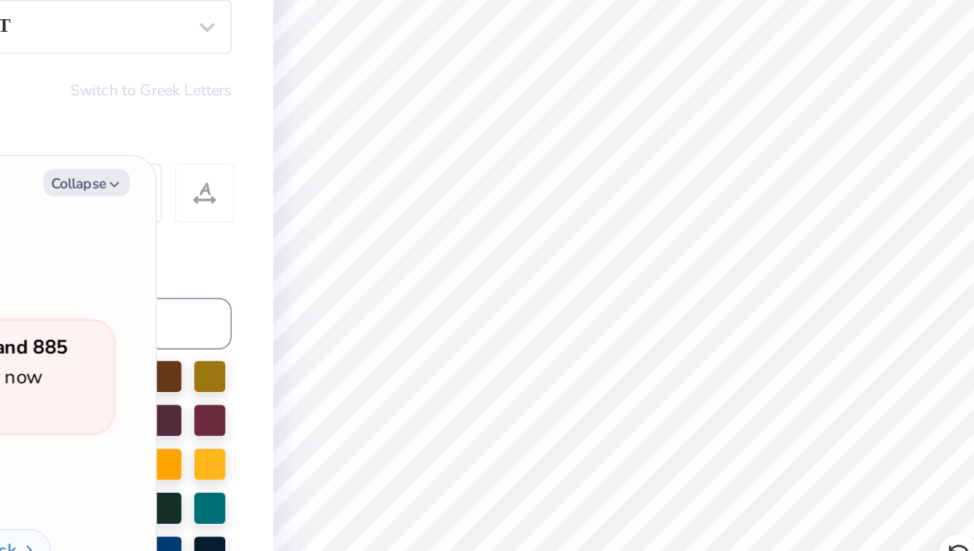
type textarea "K"
type textarea "x"
type textarea "KD"
type textarea "x"
type input "10.95"
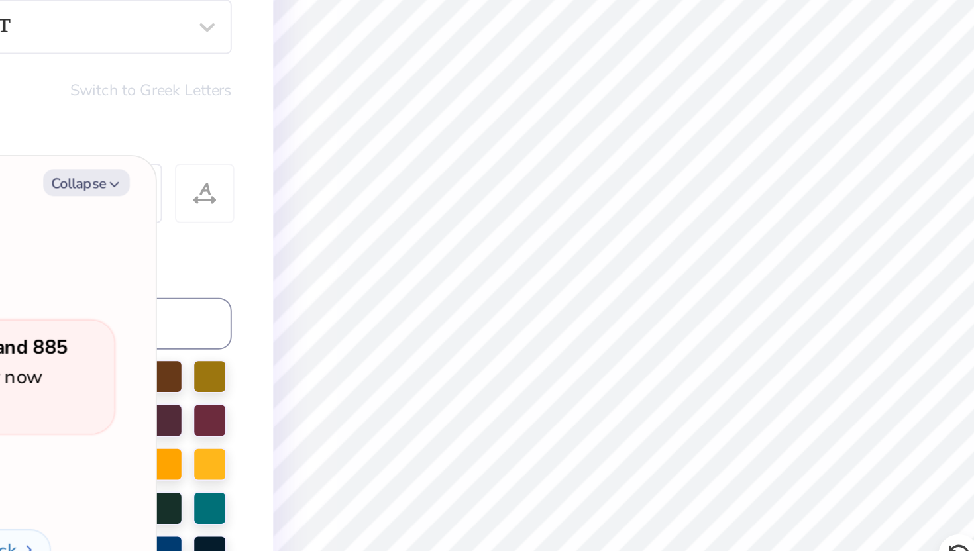
type textarea "x"
type input "1.78"
type input "1.63"
type input "11.47"
type textarea "x"
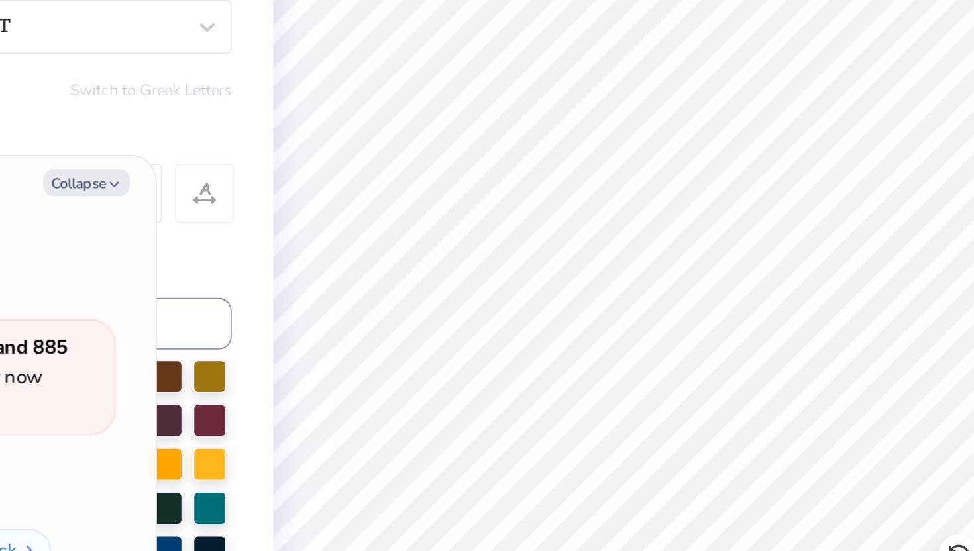
type input "2.01"
type input "1.84"
type input "11.34"
type textarea "x"
type input "11.23"
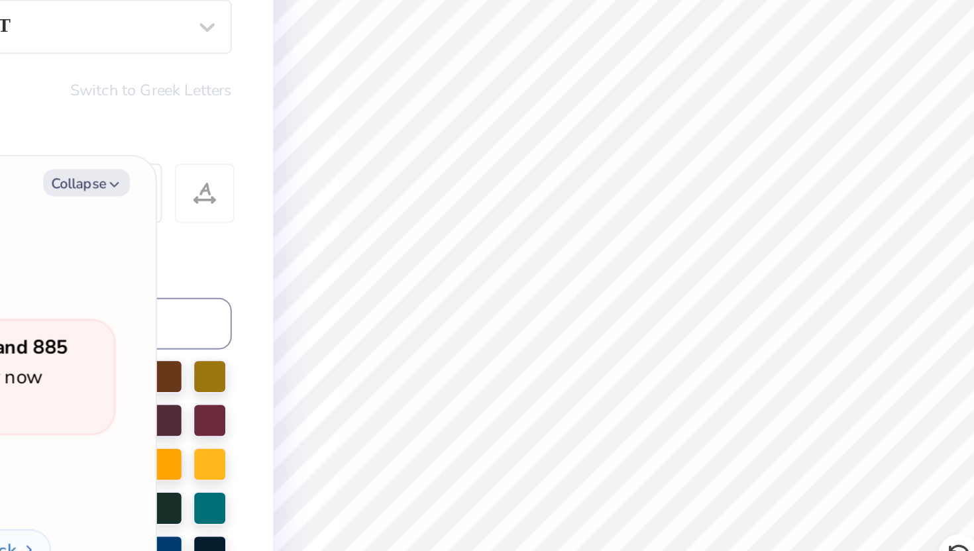
type textarea "x"
type input "11.57"
type textarea "x"
type input "11.64"
type textarea "x"
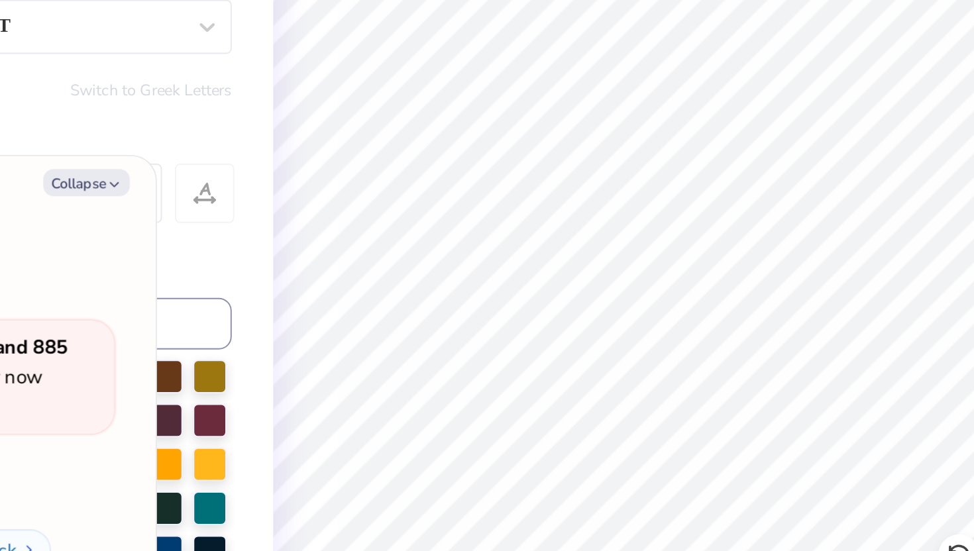
type input "2.07"
type input "1.89"
type input "11.50"
type textarea "x"
type input "11.51"
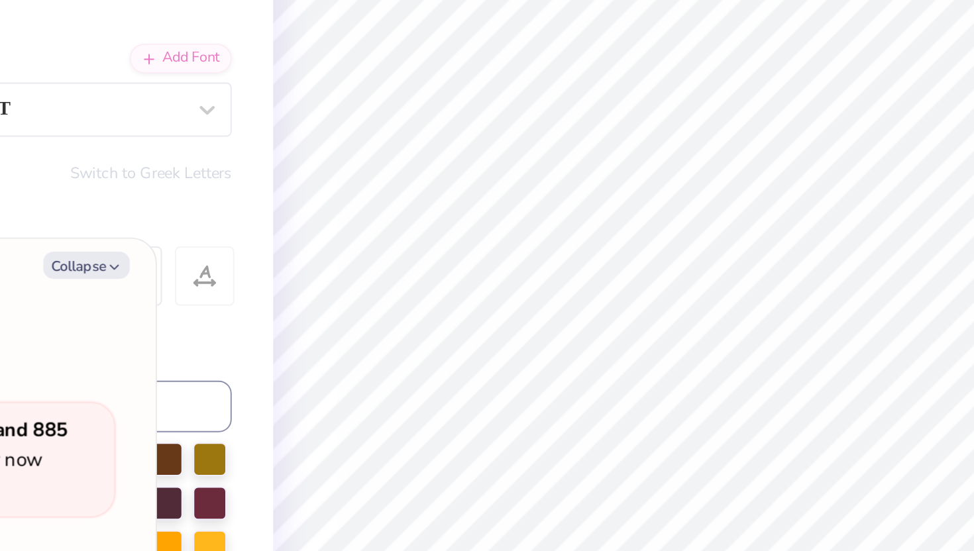
type textarea "x"
type input "1.21"
type input "1.43"
type input "5.90"
type textarea "x"
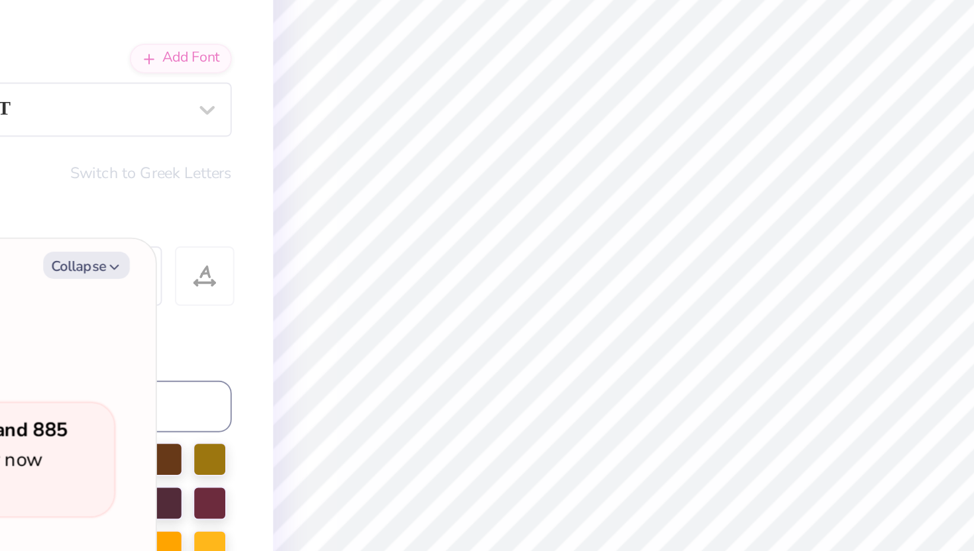
type input "6.09"
type textarea "x"
type input "2.55"
type input "2.59"
type input "7.53"
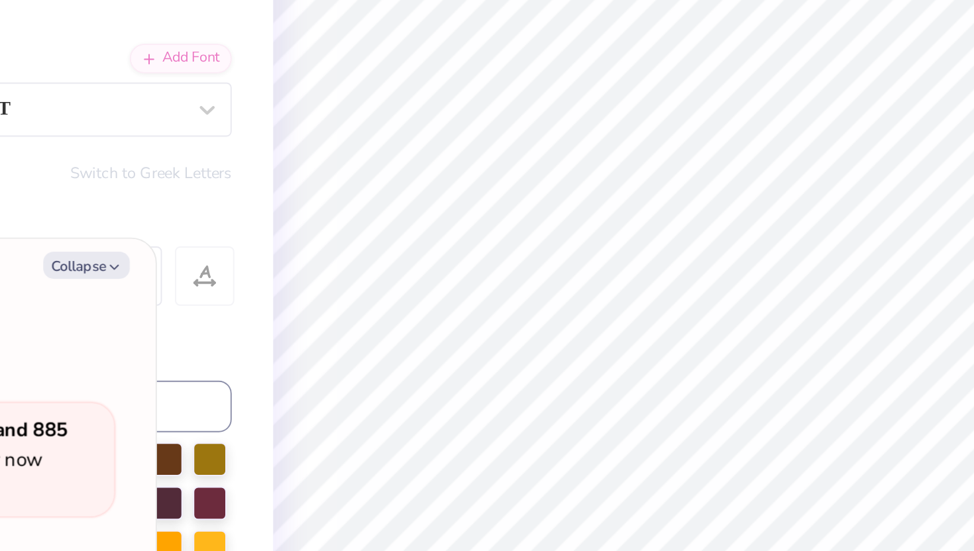
type textarea "x"
type input "7.51"
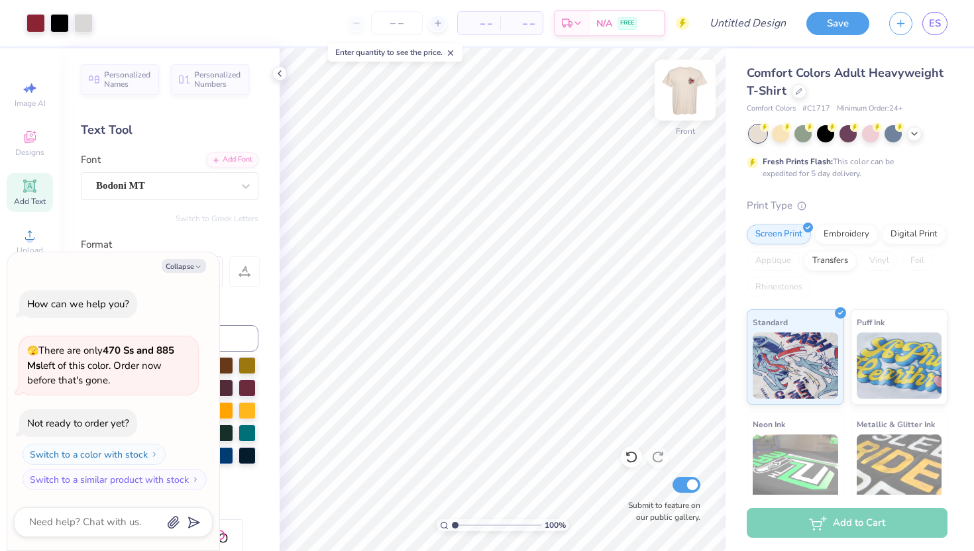
click at [681, 88] on img at bounding box center [685, 90] width 53 height 53
click at [227, 231] on div "Personalized Names Personalized Numbers Text Tool Add Font Font Bodoni MT Switc…" at bounding box center [170, 299] width 220 height 503
click at [194, 263] on icon "button" at bounding box center [198, 267] width 8 height 8
type textarea "x"
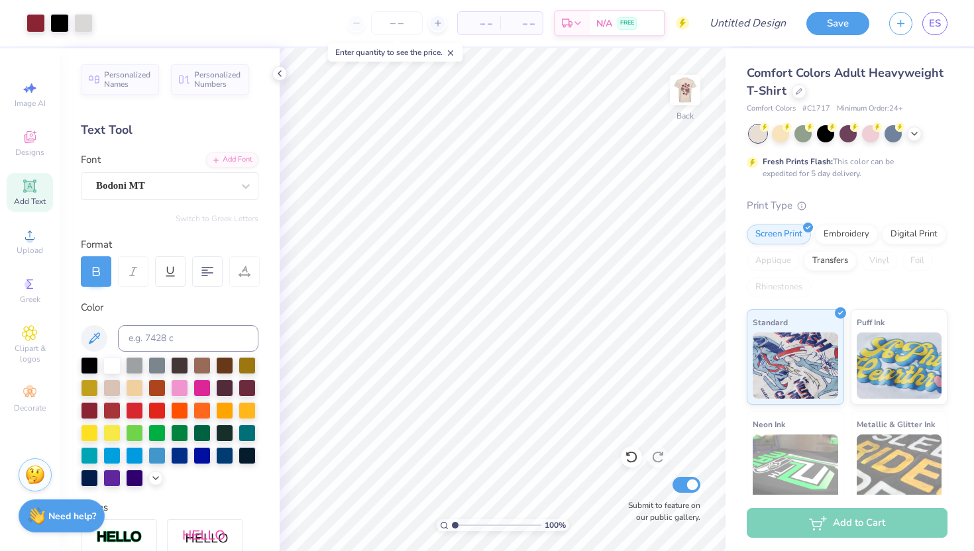
click at [33, 188] on icon at bounding box center [30, 186] width 10 height 10
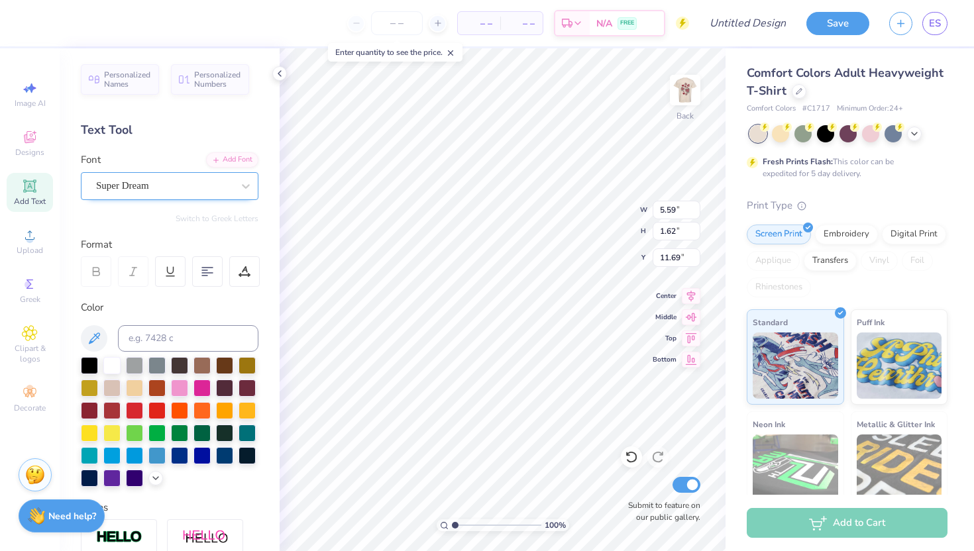
click at [174, 189] on div "Super Dream" at bounding box center [164, 186] width 139 height 21
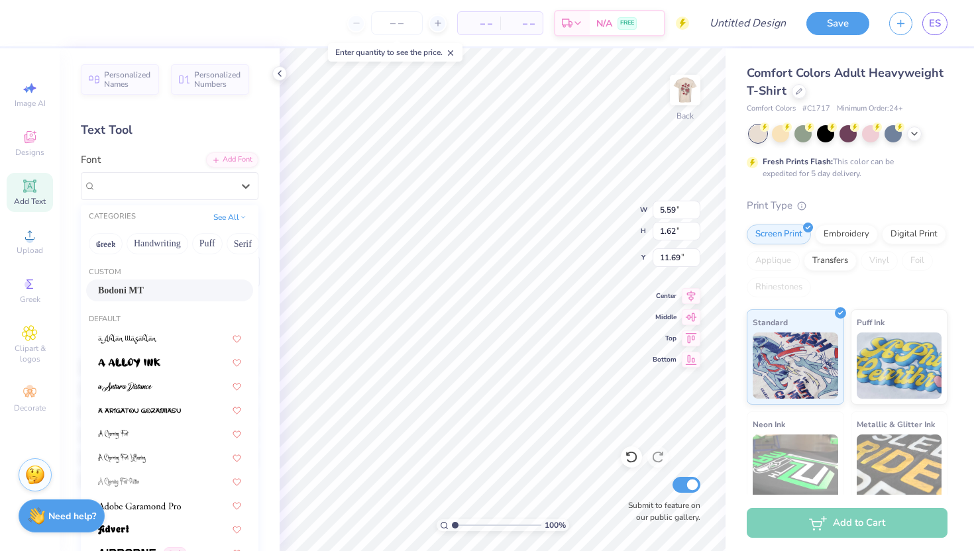
click at [174, 290] on div "Bodoni MT" at bounding box center [169, 291] width 143 height 14
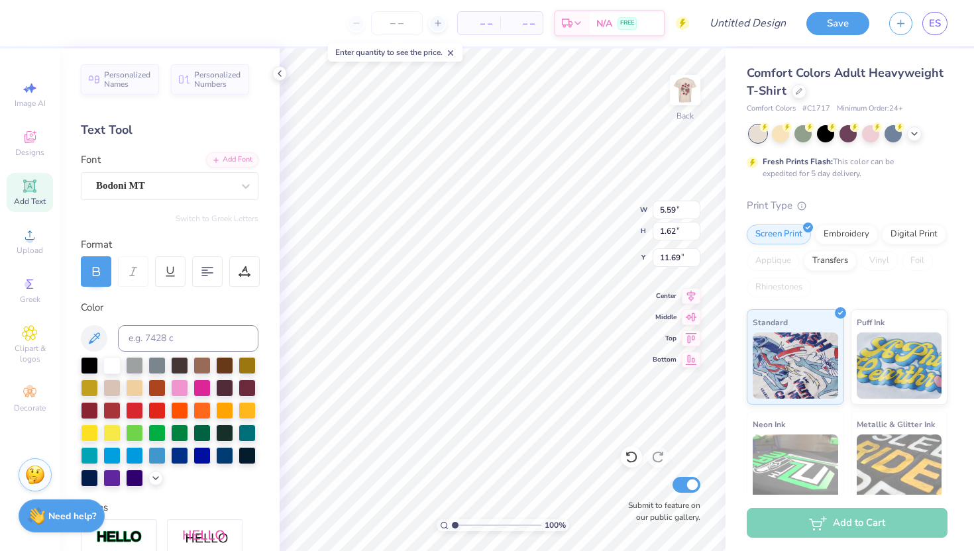
scroll to position [0, 5]
type textarea "FALL DATE PARTY 2025"
click at [754, 384] on div "– – Per Item – – Total Est. Delivery N/A FREE Design Title Save ES Image AI Des…" at bounding box center [487, 275] width 974 height 551
click at [95, 333] on icon at bounding box center [94, 339] width 16 height 16
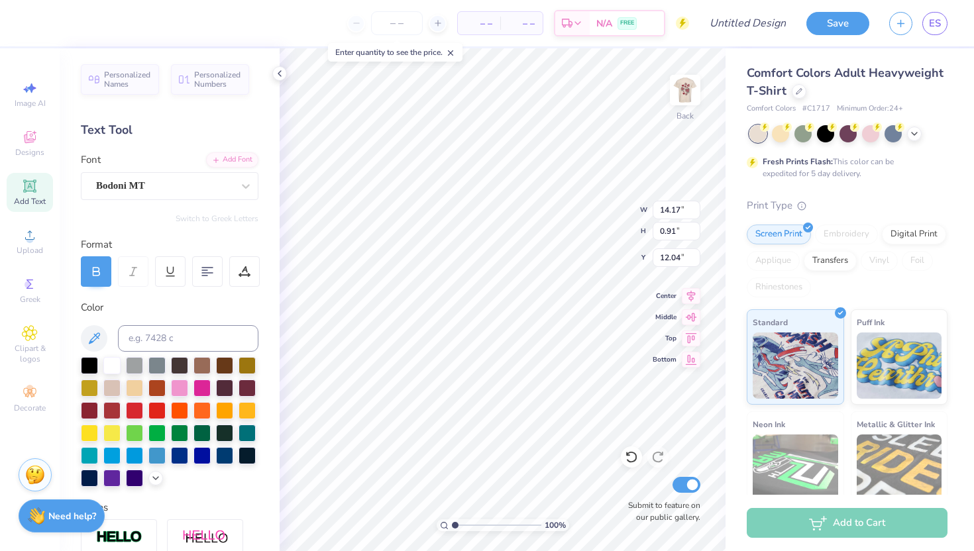
scroll to position [0, 3]
type textarea "FALL DATE PARTY 2025"
type input "2.07"
type input "0.74"
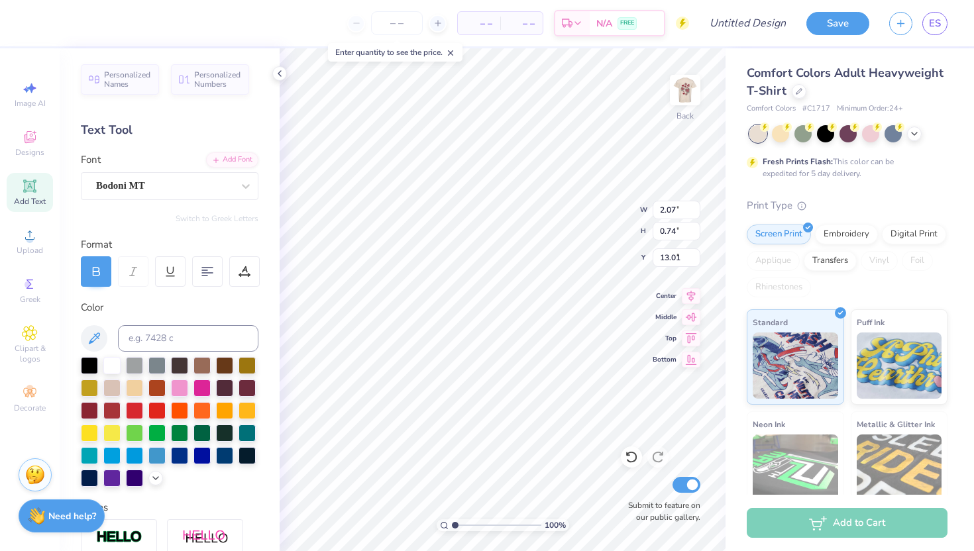
type input "7.81"
type input "5.00"
type input "3.41"
click at [280, 76] on polyline at bounding box center [279, 73] width 3 height 5
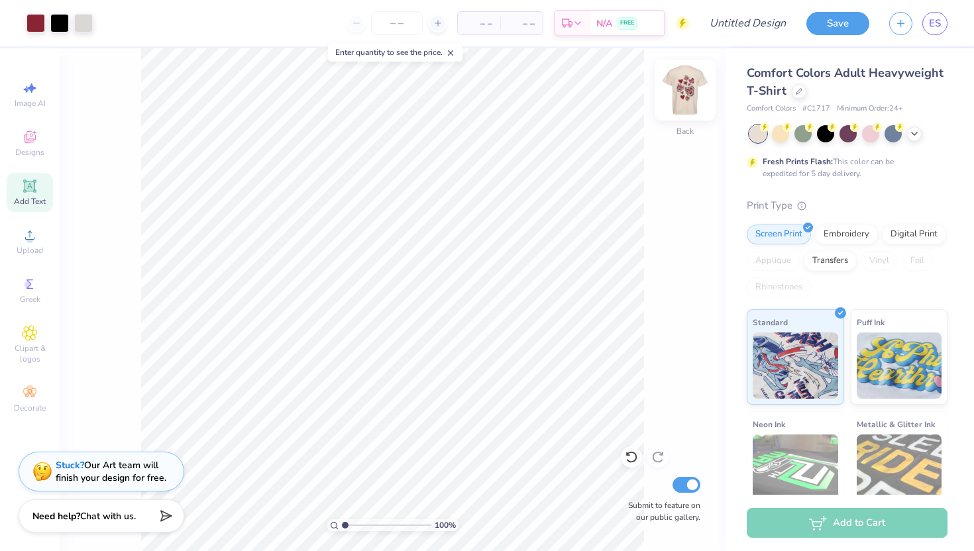
click at [684, 99] on img at bounding box center [685, 90] width 53 height 53
click at [680, 109] on div at bounding box center [685, 90] width 61 height 61
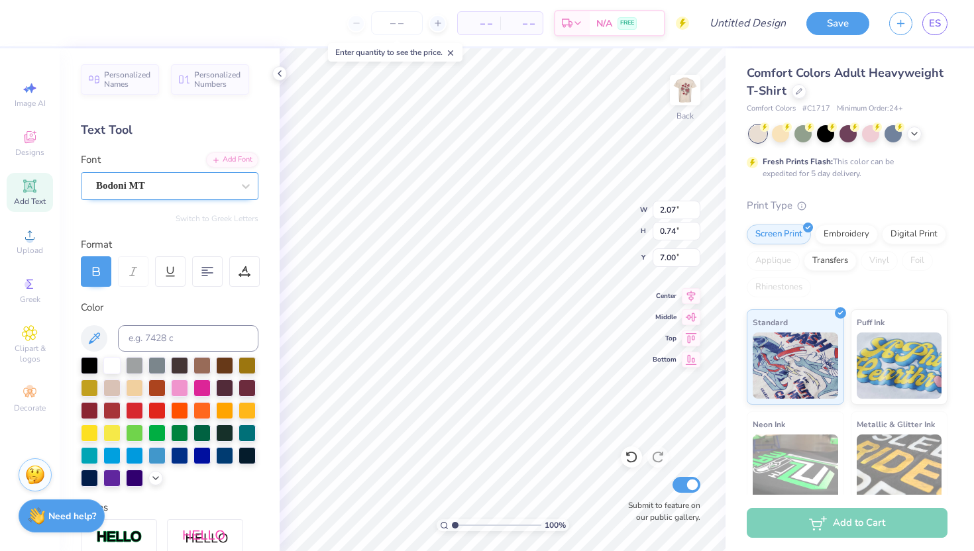
click at [201, 193] on div "Bodoni MT" at bounding box center [164, 186] width 139 height 21
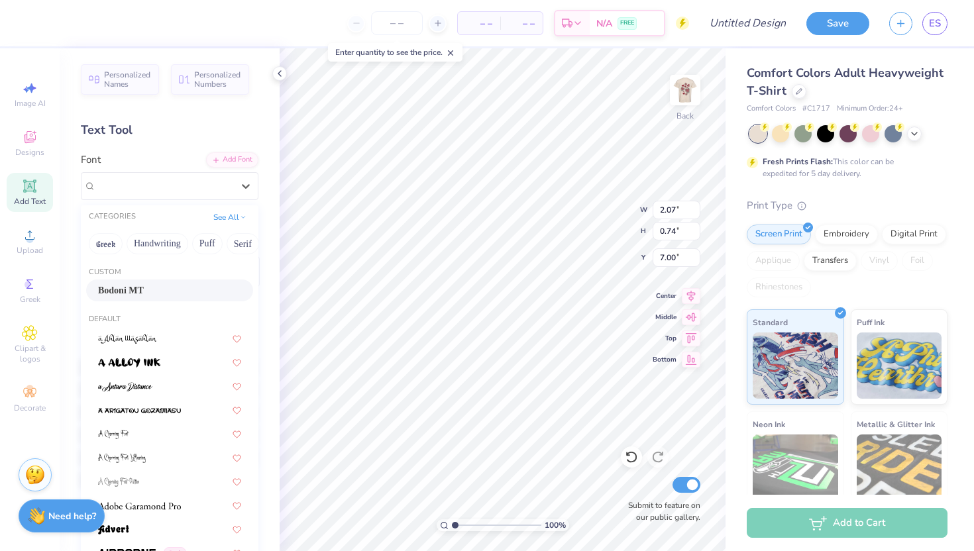
click at [225, 113] on div "Personalized Names Personalized Numbers Text Tool Add Font Font option Bodoni M…" at bounding box center [170, 299] width 220 height 503
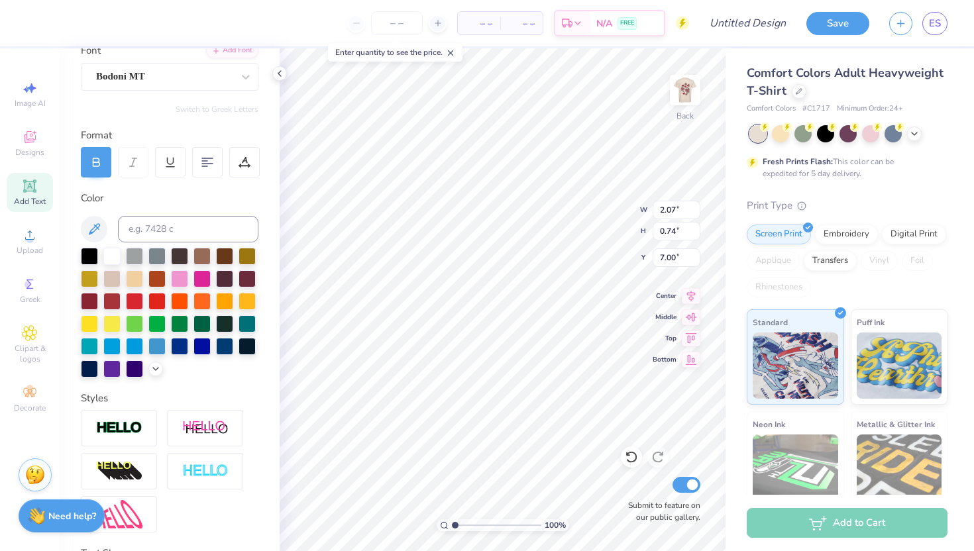
scroll to position [86, 0]
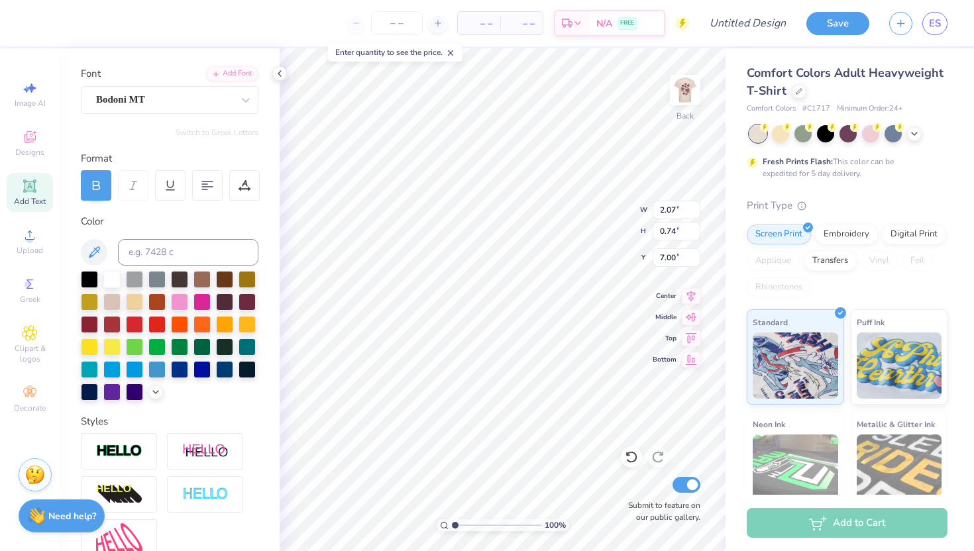
click at [98, 182] on icon at bounding box center [96, 184] width 6 height 4
click at [181, 103] on div "Bodoni MT" at bounding box center [164, 99] width 139 height 21
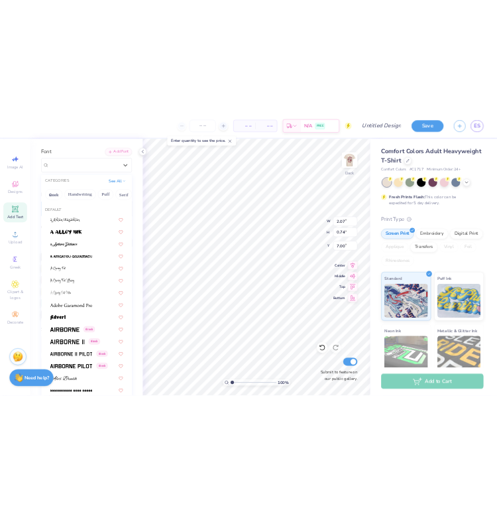
scroll to position [0, 0]
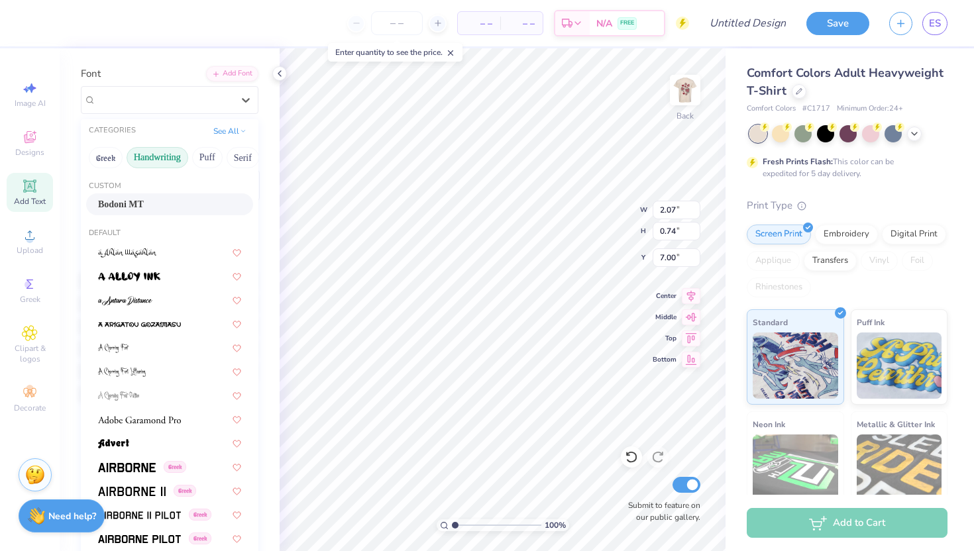
click at [164, 151] on button "Handwriting" at bounding box center [158, 157] width 62 height 21
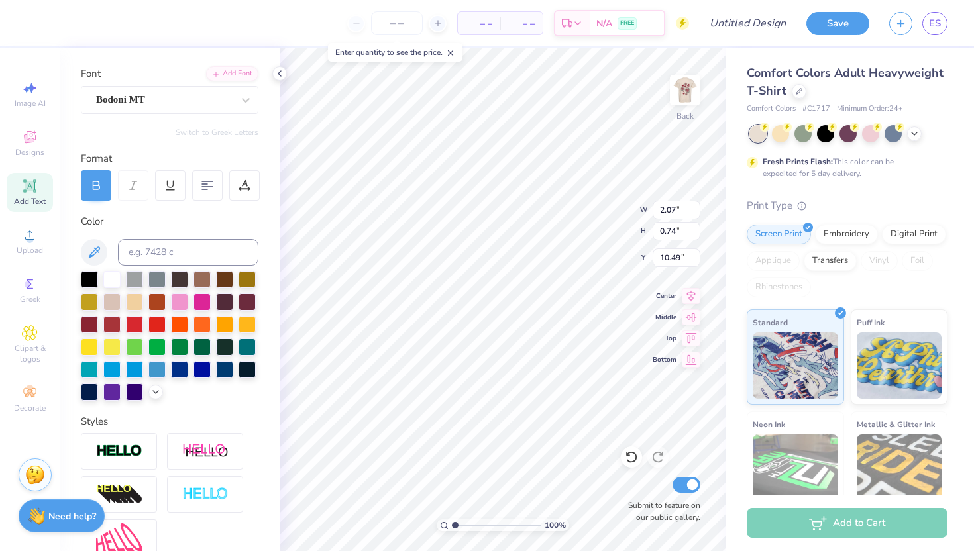
type input "10.49"
type input "2.27"
type input "2.39"
click at [631, 459] on icon at bounding box center [631, 457] width 13 height 13
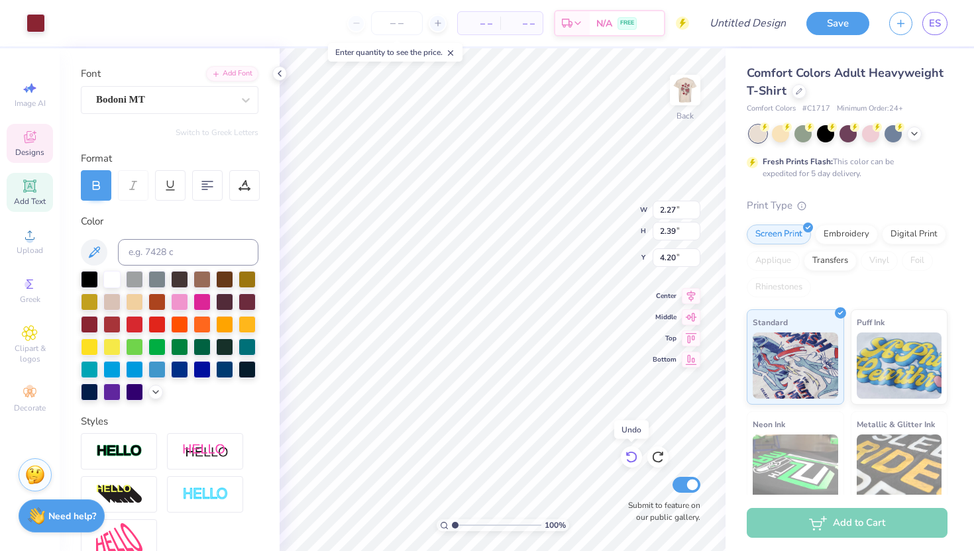
click at [631, 459] on icon at bounding box center [631, 457] width 13 height 13
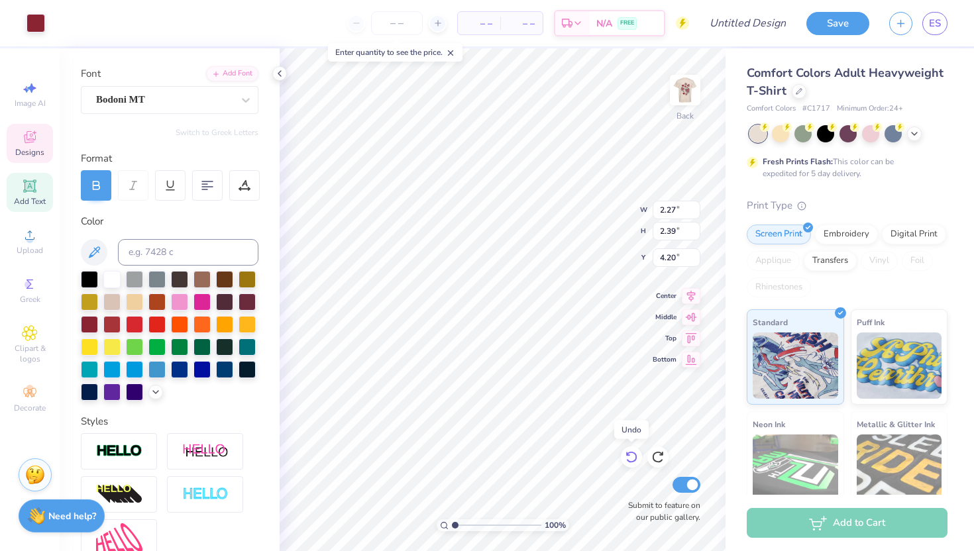
click at [631, 459] on icon at bounding box center [631, 457] width 13 height 13
click at [633, 460] on icon at bounding box center [631, 457] width 13 height 13
type input "4.99"
click at [694, 91] on img at bounding box center [685, 90] width 53 height 53
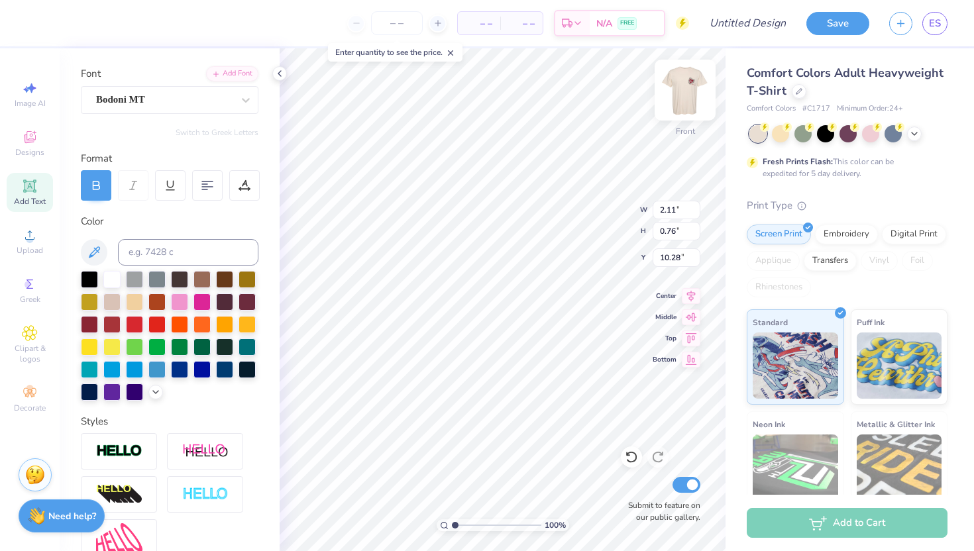
type input "20.30"
type input "5.78"
type input "2.08"
type input "4.28"
type input "1.54"
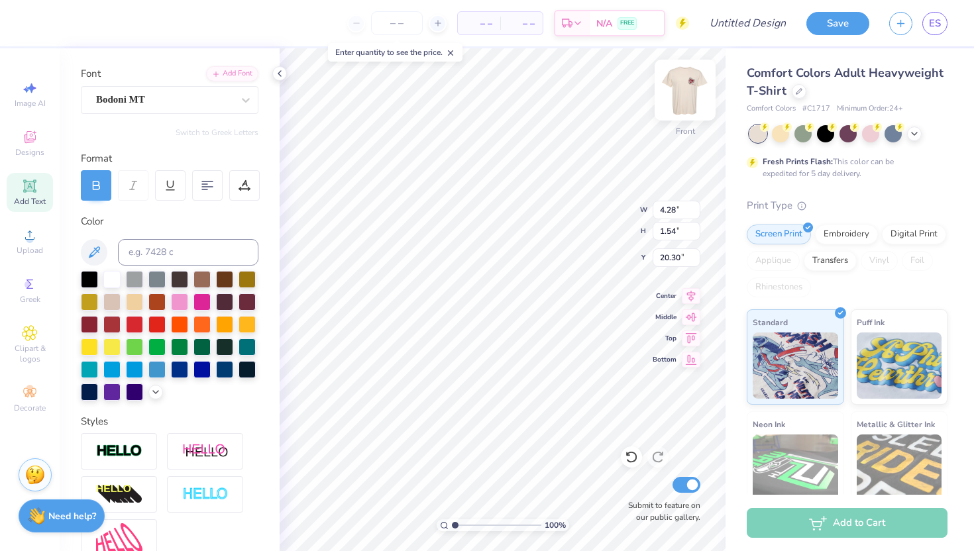
type input "20.58"
click at [687, 95] on img at bounding box center [685, 90] width 53 height 53
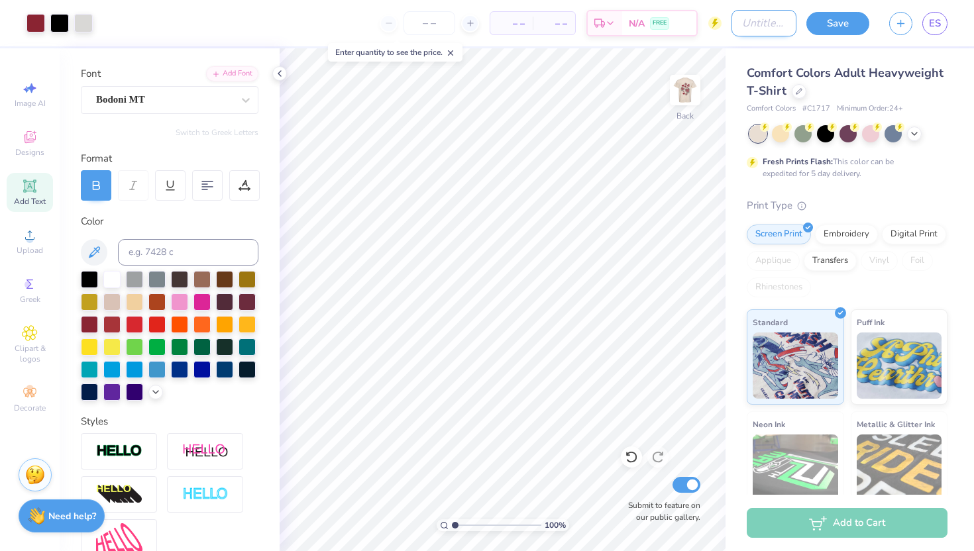
click at [754, 23] on input "Design Title" at bounding box center [763, 23] width 65 height 27
type input "heart"
click at [836, 23] on button "Save" at bounding box center [837, 21] width 63 height 23
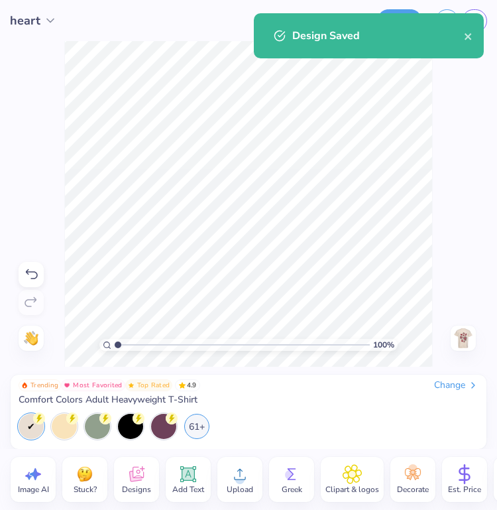
click at [486, 26] on div "ES" at bounding box center [474, 20] width 25 height 23
click at [480, 19] on div "Design Saved" at bounding box center [369, 35] width 230 height 45
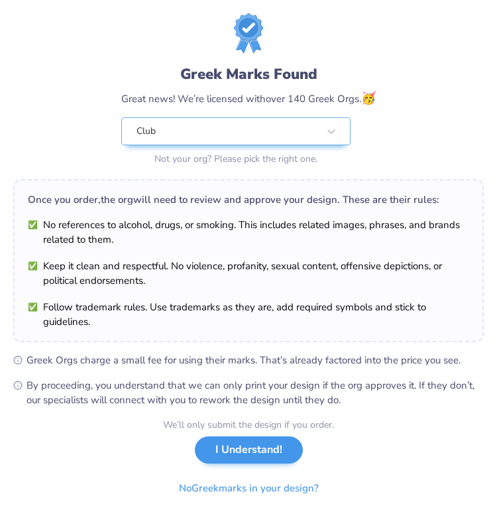
click at [235, 464] on div "We’ll only submit the design if you order. I Understand! No Greek marks in your…" at bounding box center [248, 458] width 171 height 83
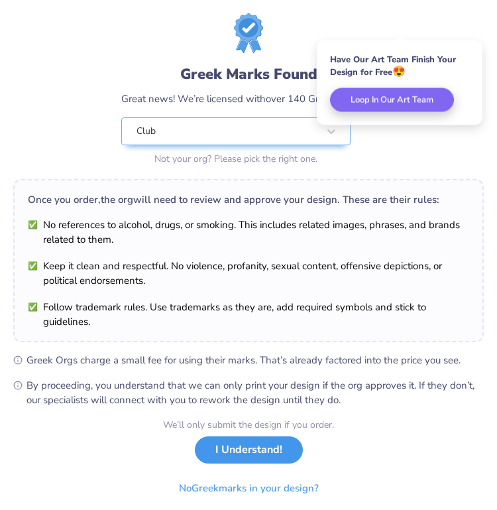
click at [235, 454] on button "I Understand!" at bounding box center [249, 449] width 108 height 27
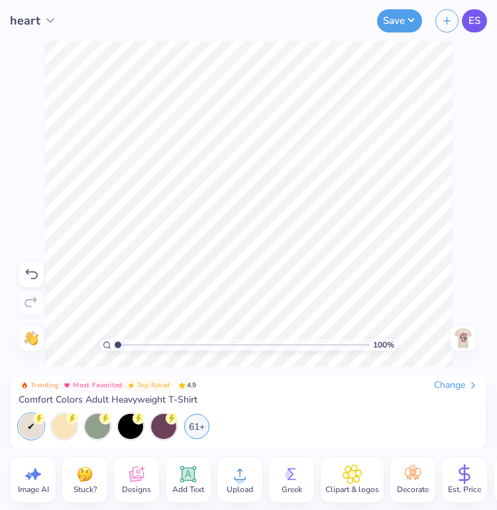
click at [476, 23] on span "ES" at bounding box center [474, 20] width 12 height 15
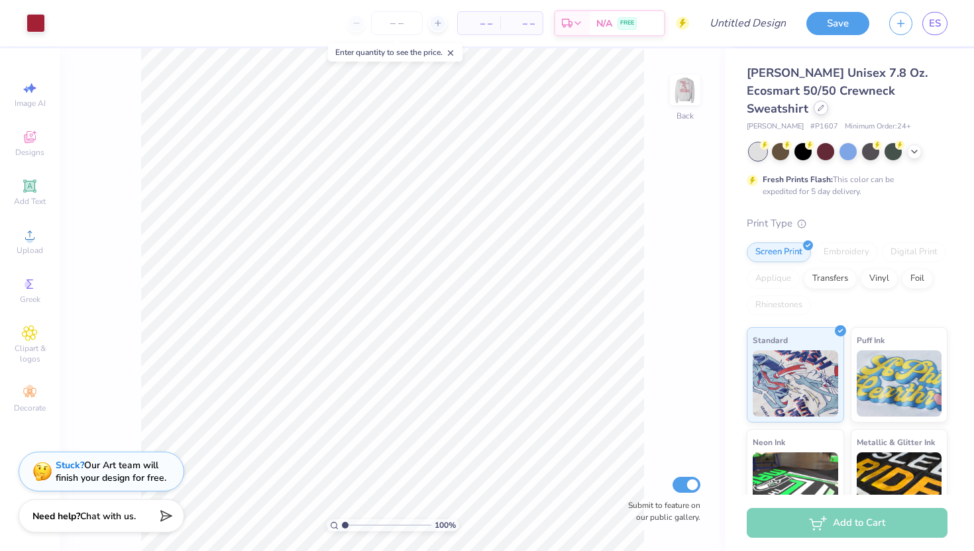
click at [828, 101] on div at bounding box center [821, 108] width 15 height 15
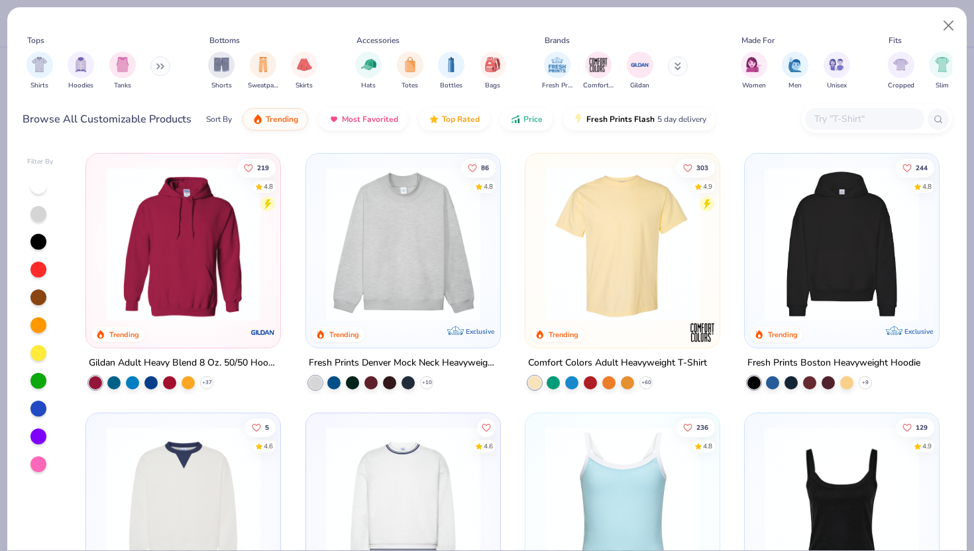
click at [669, 213] on img at bounding box center [623, 244] width 168 height 154
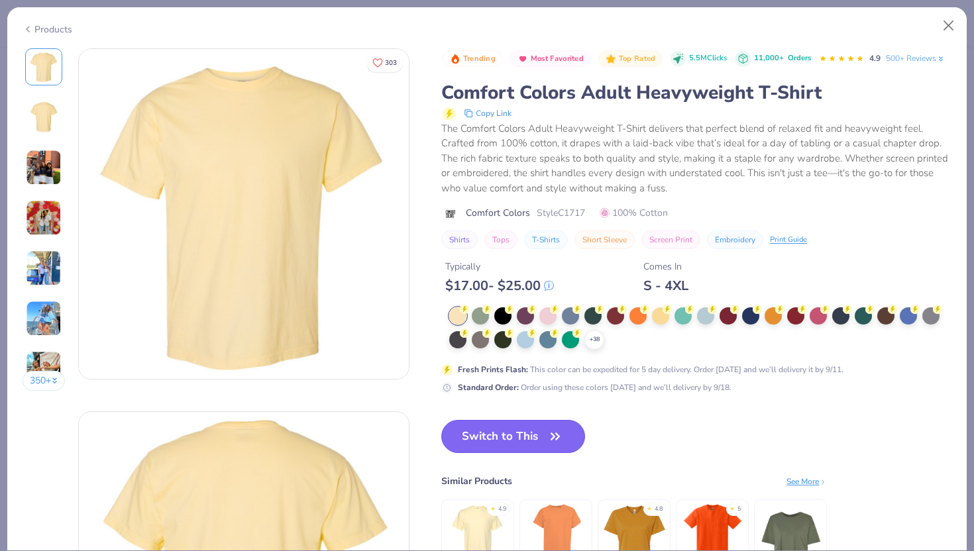
click at [484, 433] on button "Switch to This" at bounding box center [513, 436] width 144 height 33
click at [596, 347] on div "+ 38" at bounding box center [594, 340] width 20 height 20
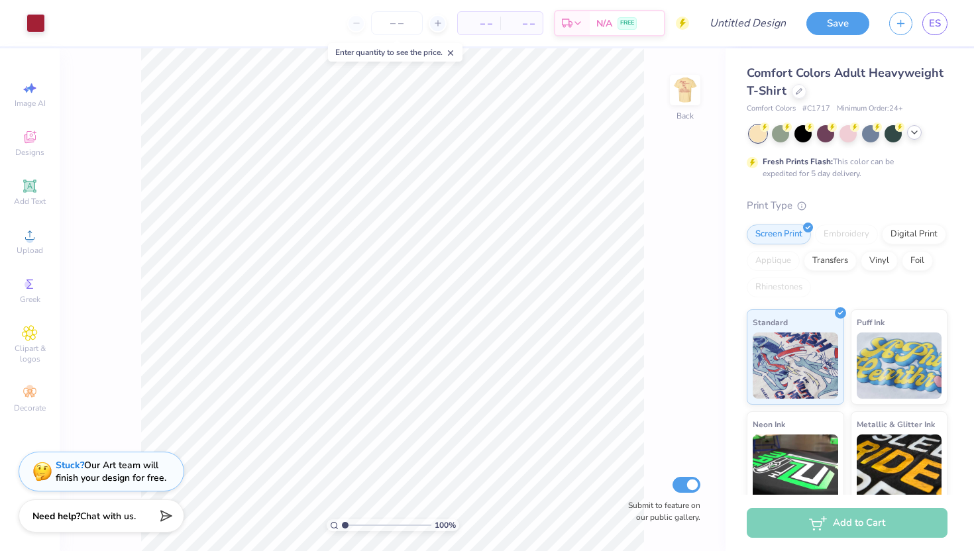
click at [916, 134] on icon at bounding box center [914, 132] width 11 height 11
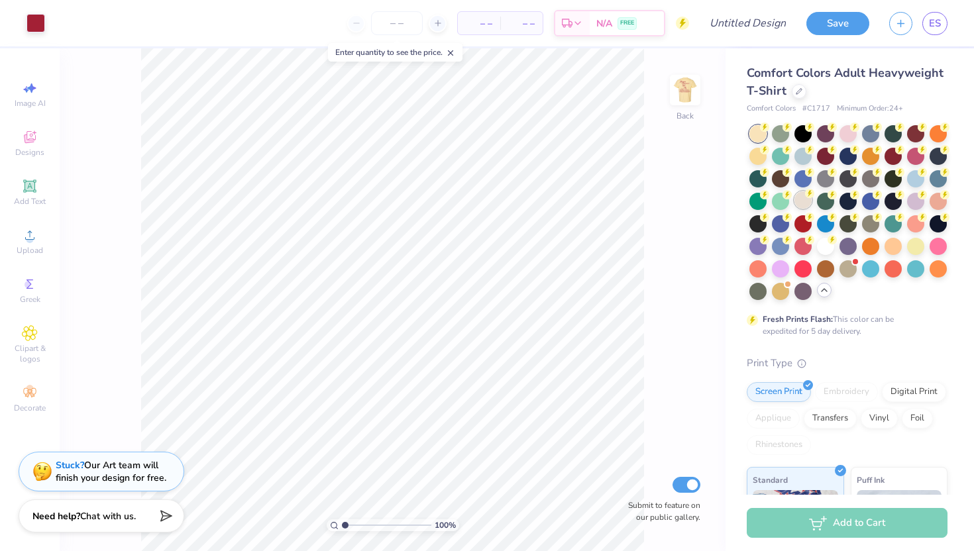
click at [806, 201] on div at bounding box center [802, 199] width 17 height 17
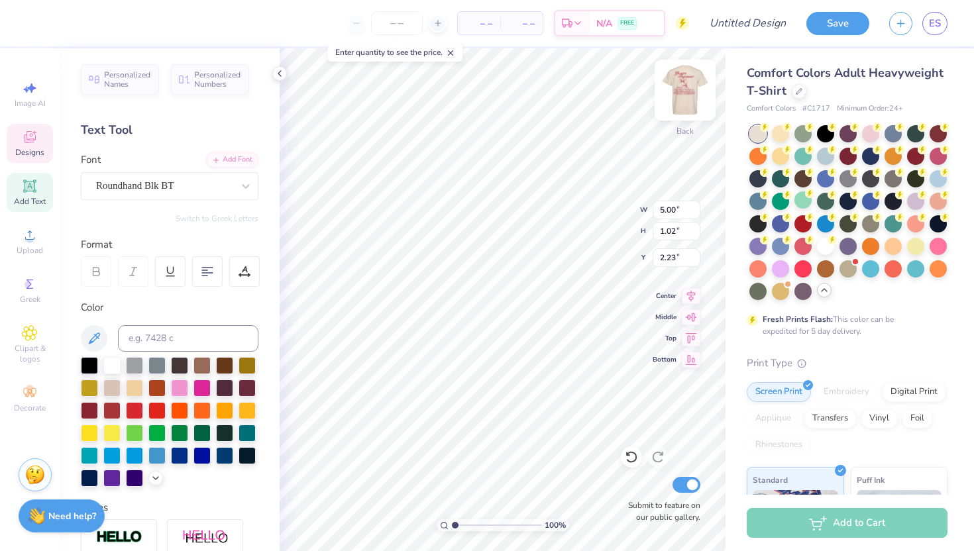
click at [678, 109] on div at bounding box center [685, 90] width 61 height 61
click at [684, 101] on img at bounding box center [685, 90] width 53 height 53
type textarea "Kappa"
type input "9.47"
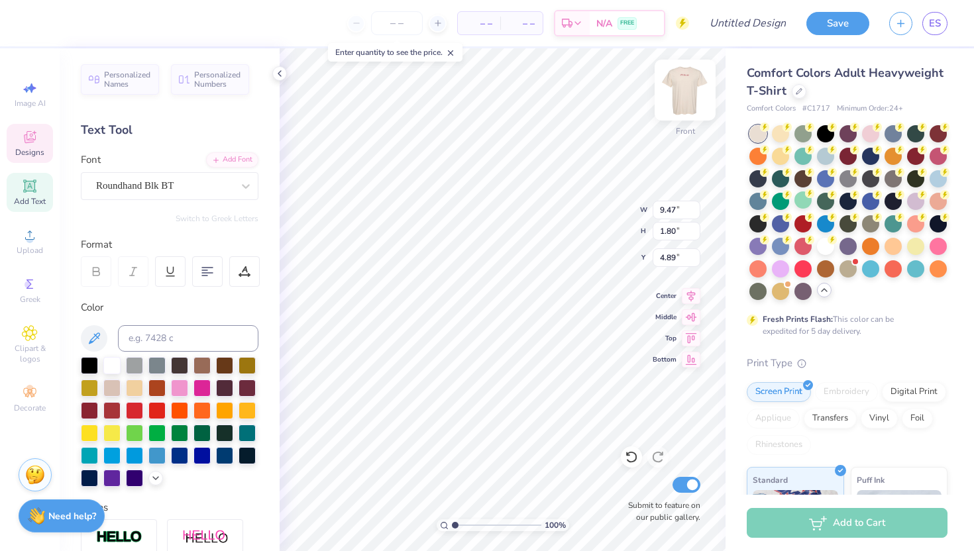
type input "1.80"
type input "4.89"
type textarea "F"
type textarea "Delta"
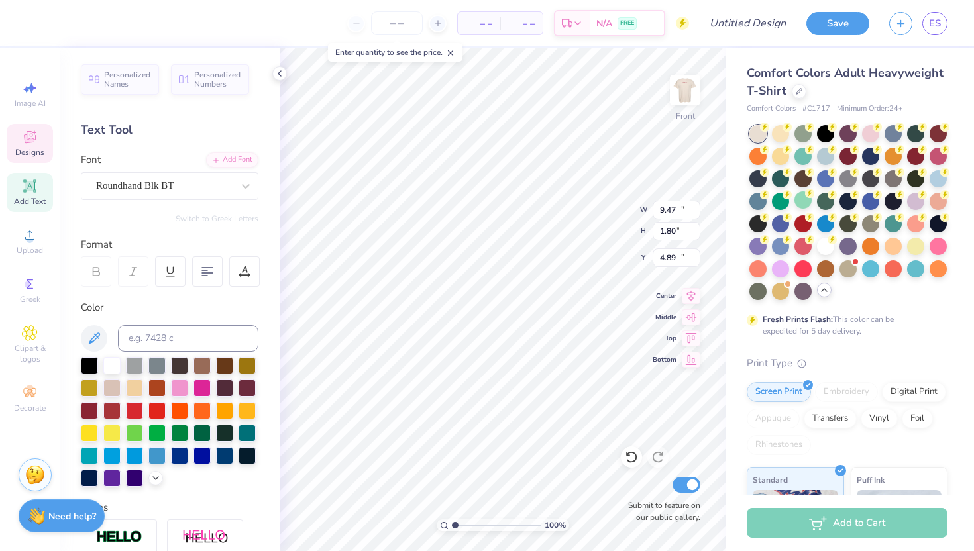
type input "12.00"
type input "1.05"
type input "13.07"
type textarea "C"
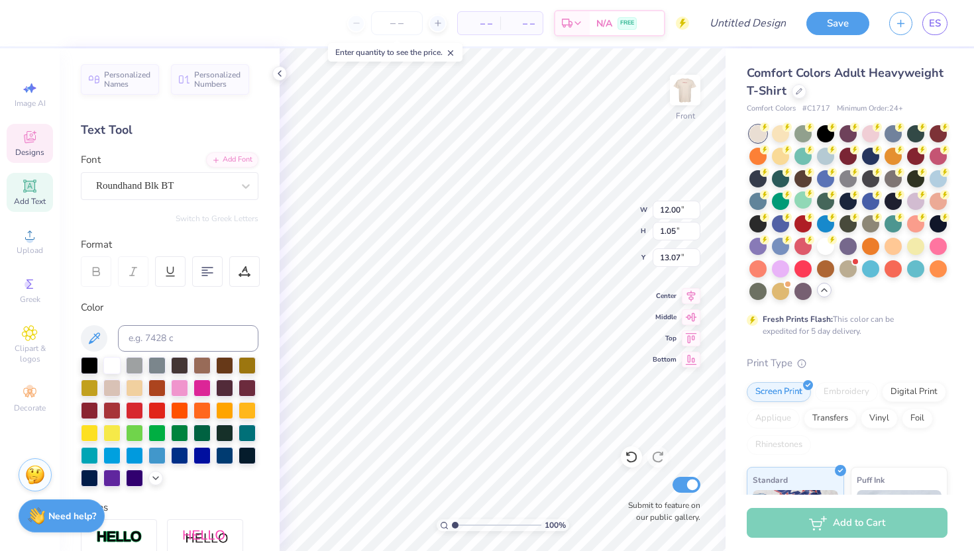
scroll to position [0, 2]
type textarea "Fall Date Party"
type input "11.58"
type input "14.42"
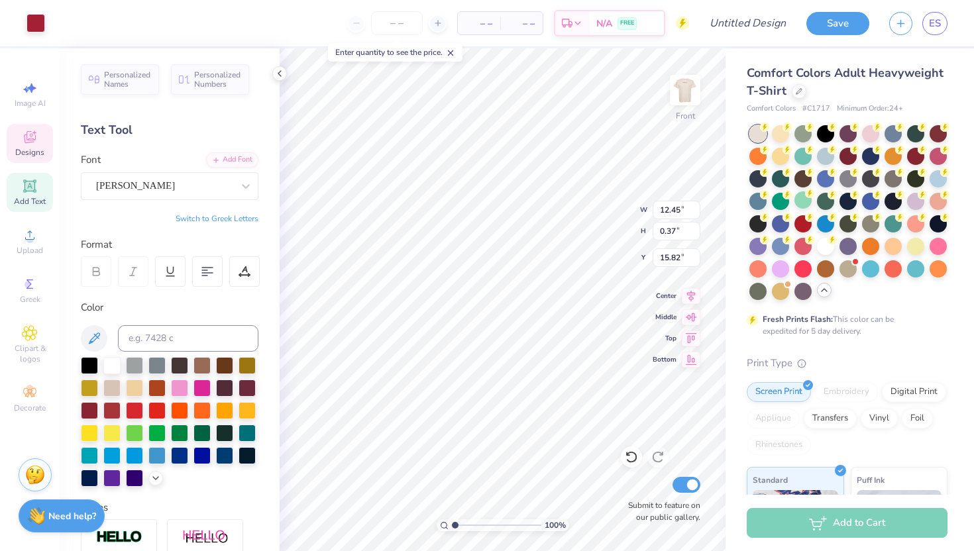
type input "12.45"
type input "15.82"
type textarea "Kat Kruse, Poppy Long, Laren Murphy, Amelia Ramsey, Audrey Scheller,"
type input "12.50"
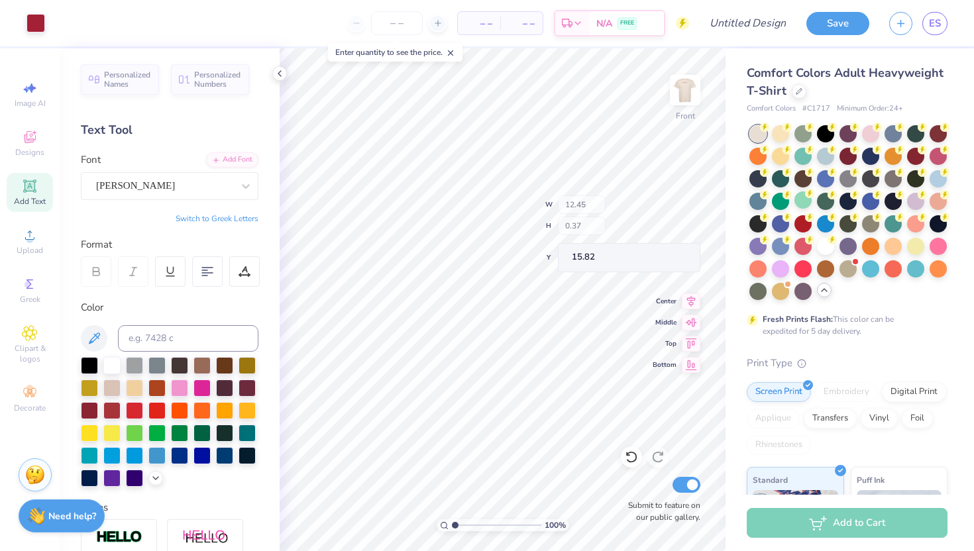
type input "15.44"
type input "13.00"
type input "5.61"
type input "4.92"
type input "3.78"
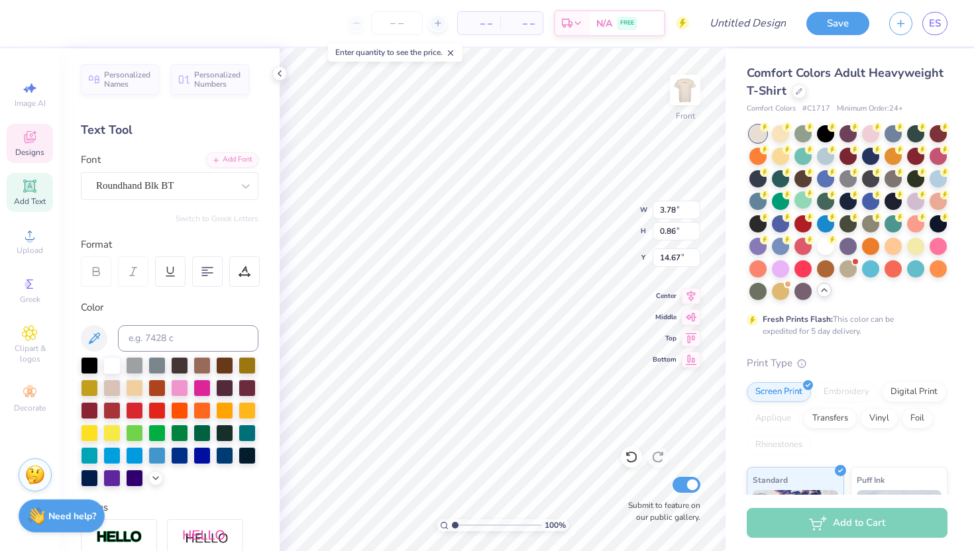
type input "0.86"
type input "14.67"
type input "5.56"
type input "6.71"
type input "9.56"
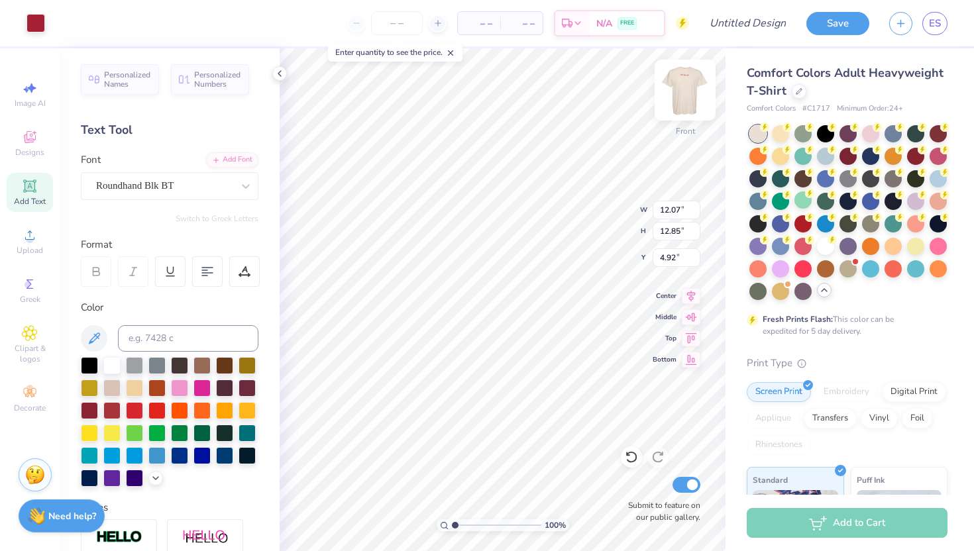
click at [693, 87] on img at bounding box center [685, 90] width 53 height 53
click at [691, 89] on img at bounding box center [685, 90] width 53 height 53
type input "2.24"
type input "2.96"
type input "3.15"
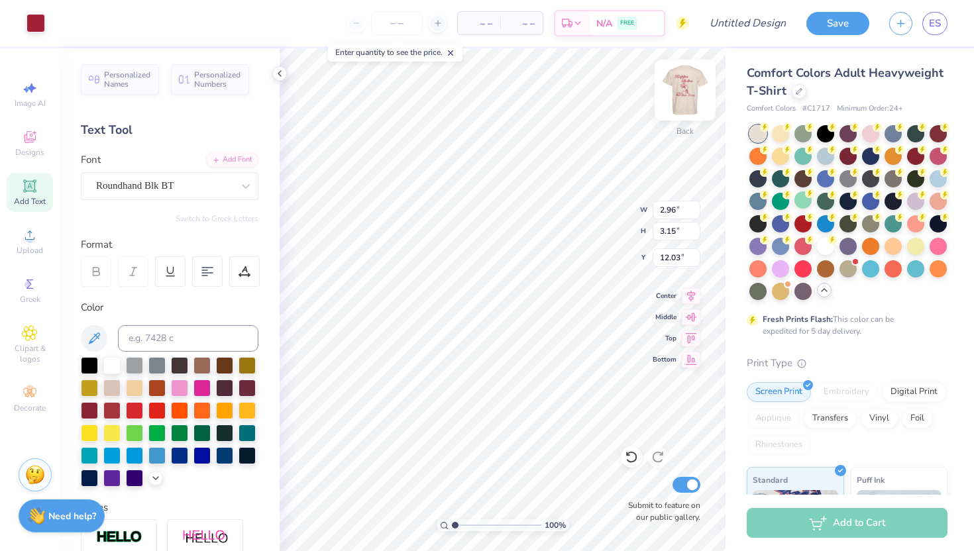
type input "3.00"
click at [686, 93] on img at bounding box center [685, 90] width 53 height 53
click at [692, 99] on img at bounding box center [685, 90] width 53 height 53
type input "1.85"
type input "2.24"
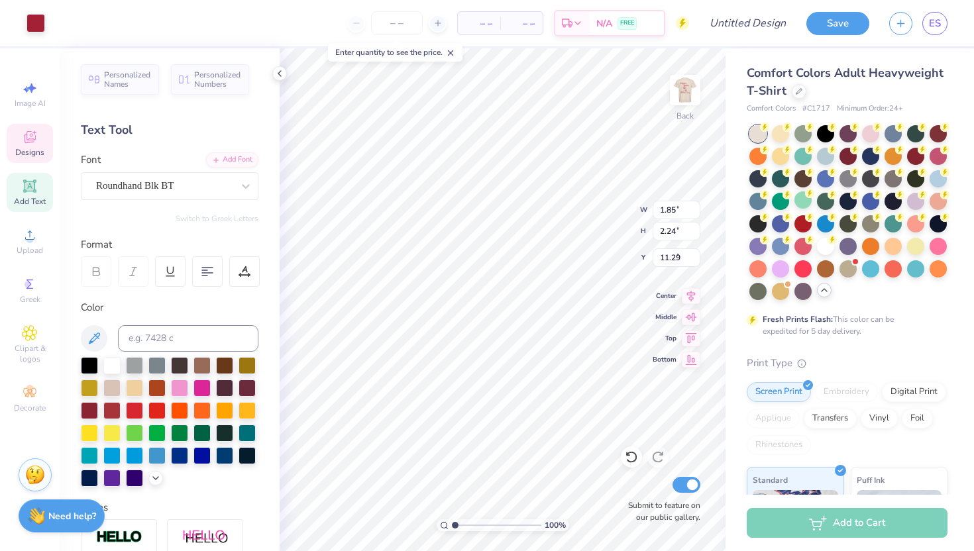
type input "3.00"
click at [692, 97] on img at bounding box center [685, 90] width 53 height 53
click at [680, 91] on img at bounding box center [685, 90] width 27 height 27
click at [681, 103] on img at bounding box center [685, 90] width 53 height 53
click at [683, 98] on img at bounding box center [685, 90] width 53 height 53
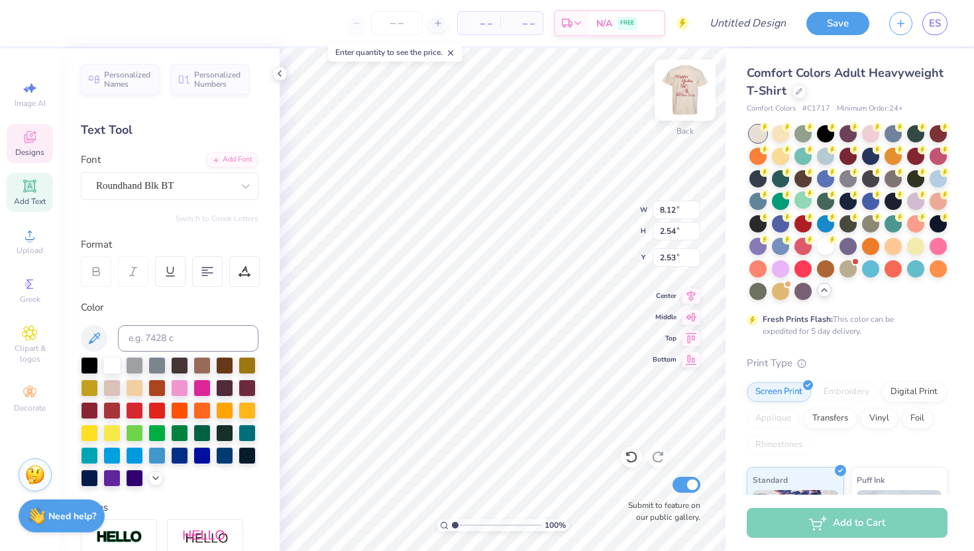
scroll to position [1, 0]
type textarea "Kappa Delta"
type input "3.88"
type input "2.31"
type input "4.08"
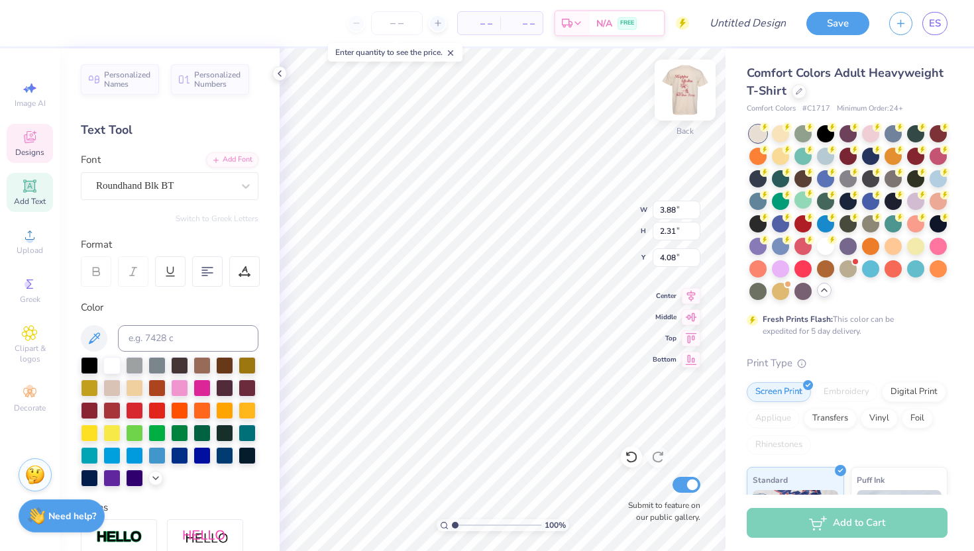
type input "2.77"
type input "1.65"
type input "4.12"
type input "1.49"
type input "0.89"
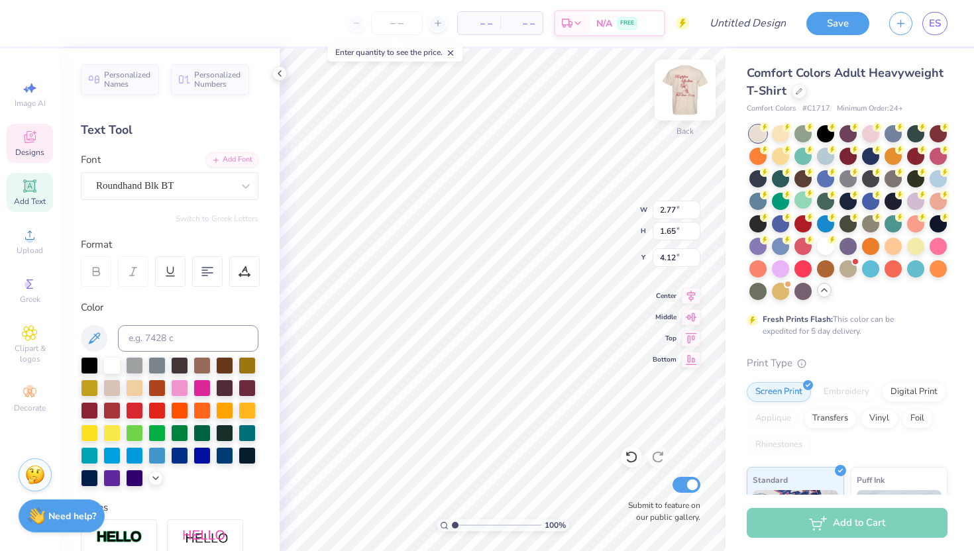
type input "4.88"
type input "1.85"
type input "2.24"
type input "3.00"
type input "1.49"
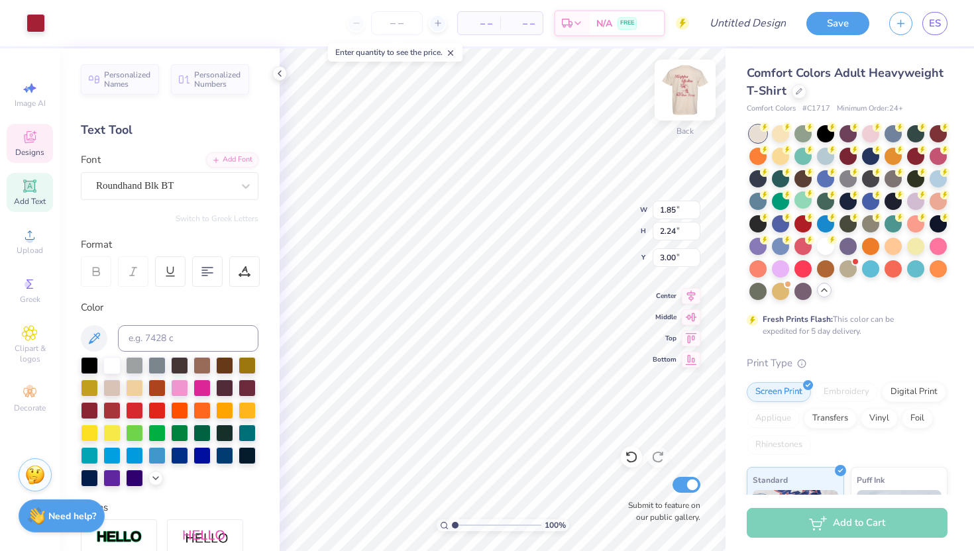
type input "0.89"
type input "4.12"
type input "1.85"
type input "2.24"
type input "3.00"
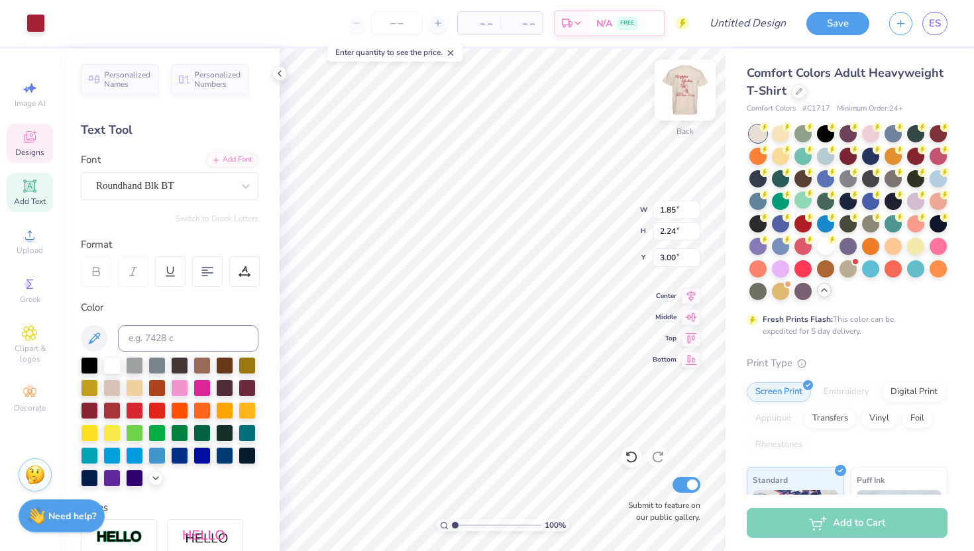
type input "1.49"
type input "0.89"
type input "4.12"
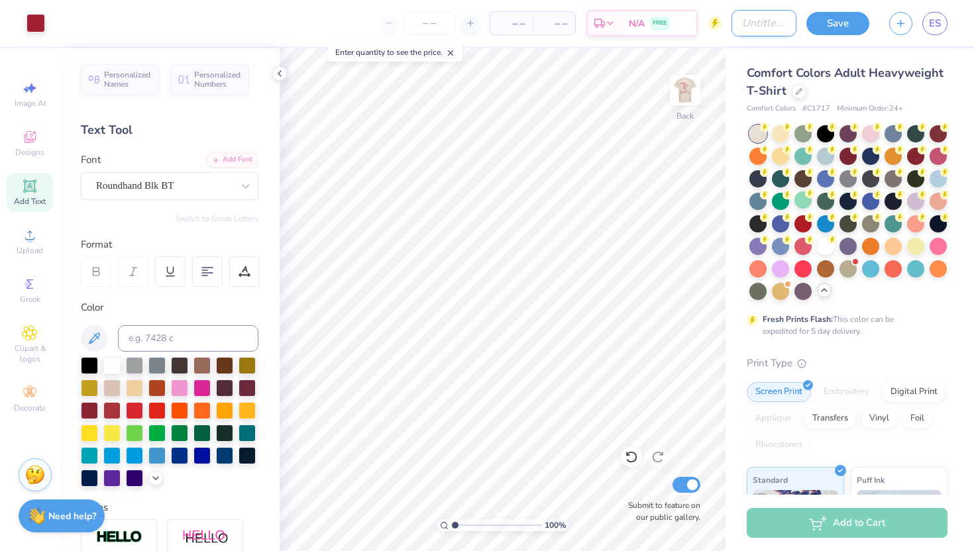
click at [757, 20] on input "Design Title" at bounding box center [763, 23] width 65 height 27
type input "rose"
click at [812, 24] on button "Save" at bounding box center [837, 21] width 63 height 23
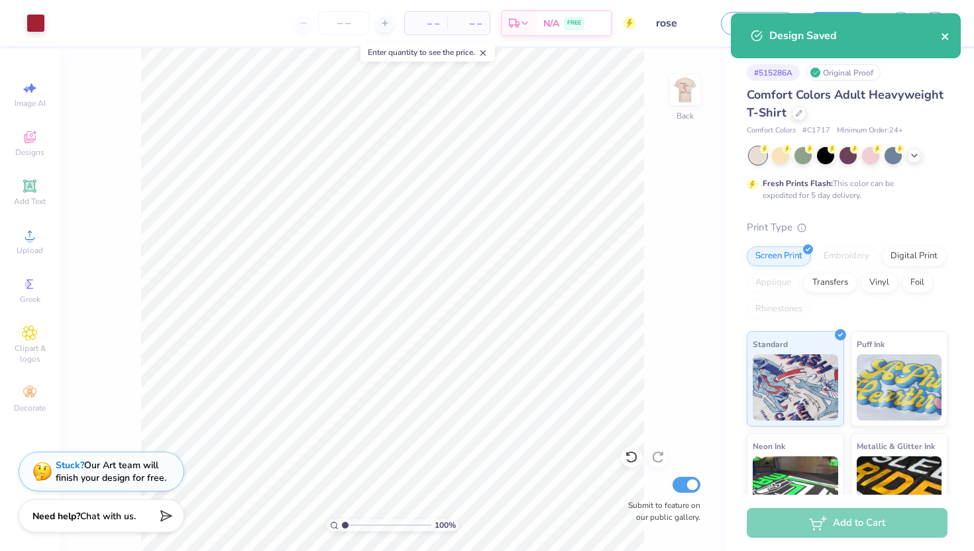
click at [946, 36] on icon "close" at bounding box center [945, 36] width 9 height 11
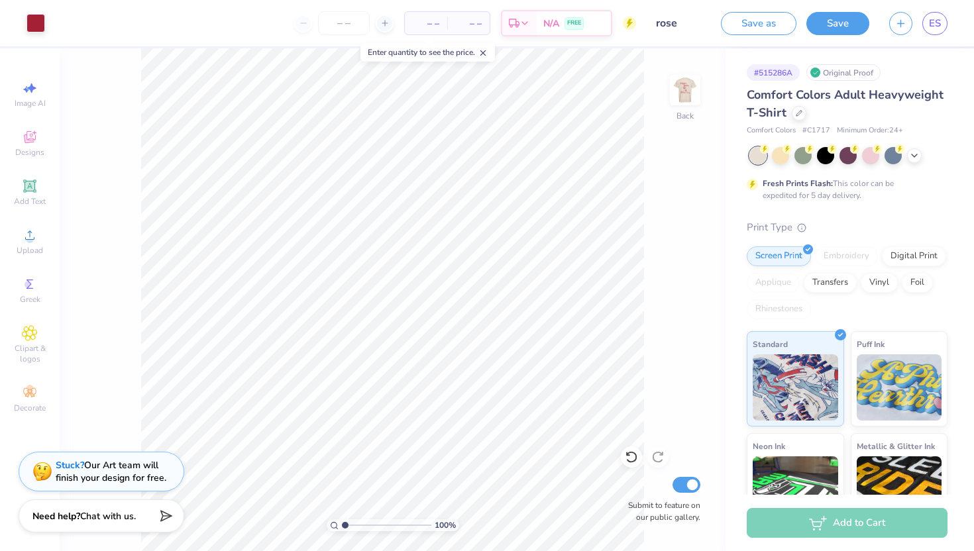
click at [938, 25] on div "Design Saved" at bounding box center [845, 41] width 235 height 60
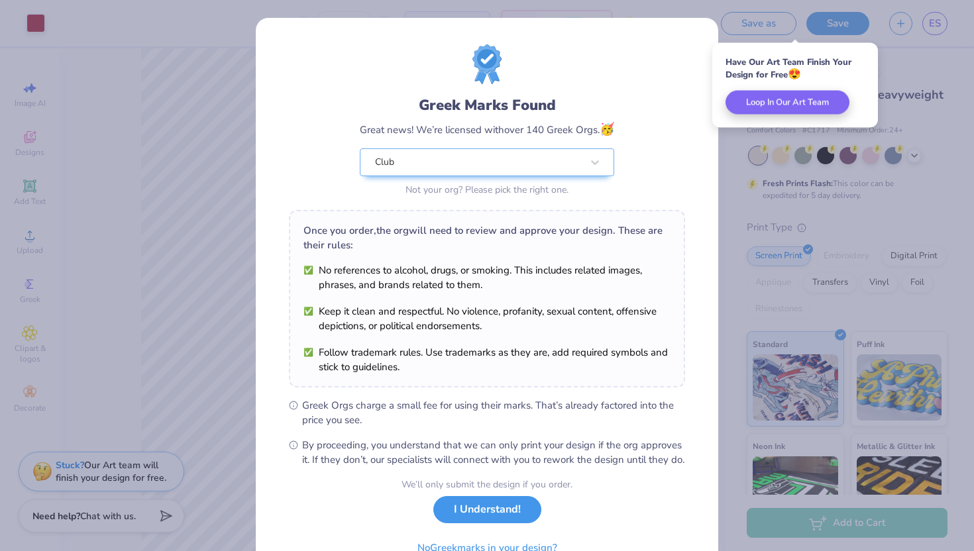
click at [476, 521] on button "I Understand!" at bounding box center [487, 509] width 108 height 27
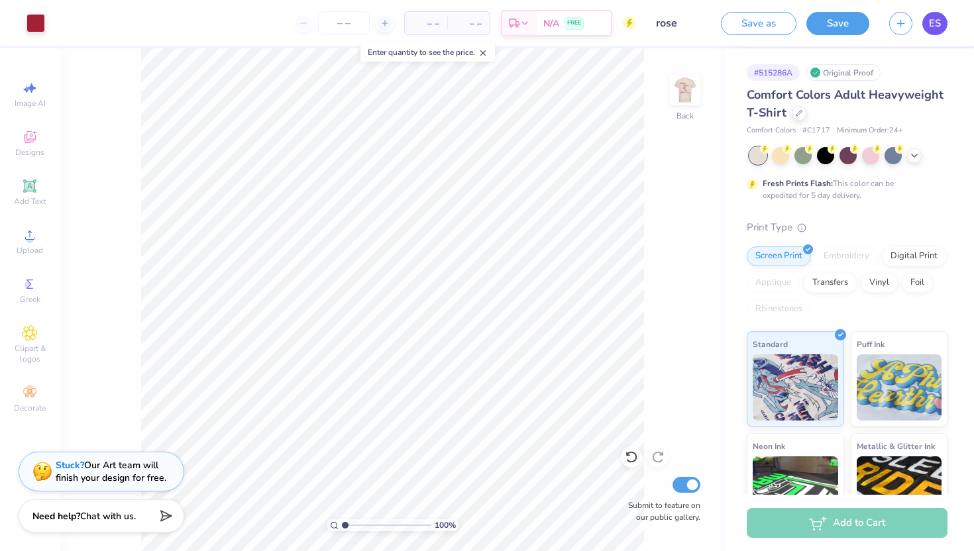
click at [930, 24] on span "ES" at bounding box center [935, 23] width 12 height 15
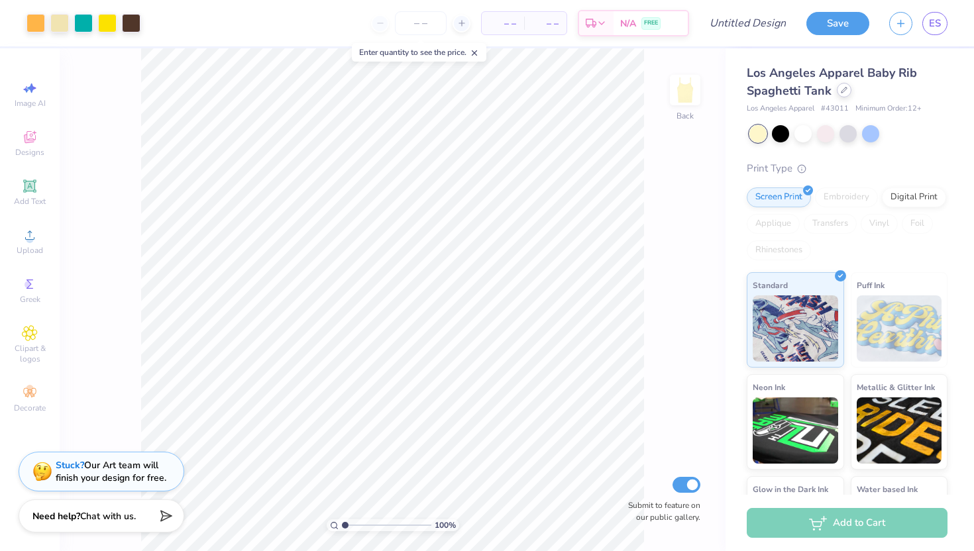
click at [844, 89] on icon at bounding box center [844, 90] width 7 height 7
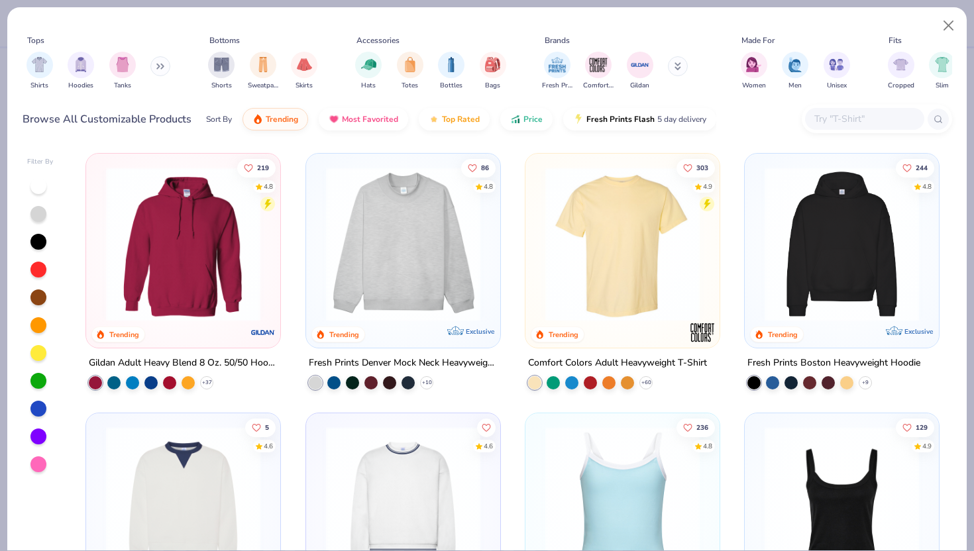
click at [637, 237] on img at bounding box center [623, 244] width 168 height 154
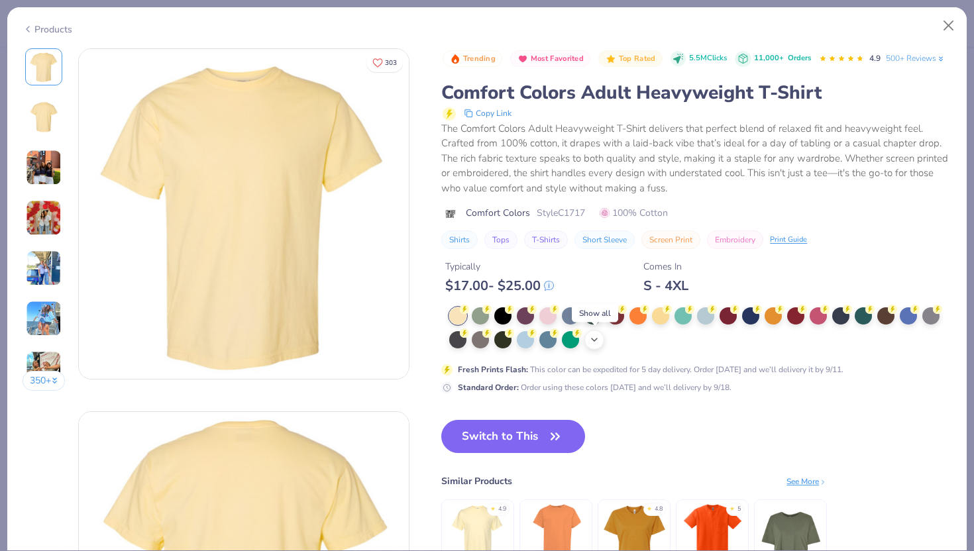
click at [591, 340] on icon at bounding box center [594, 340] width 11 height 11
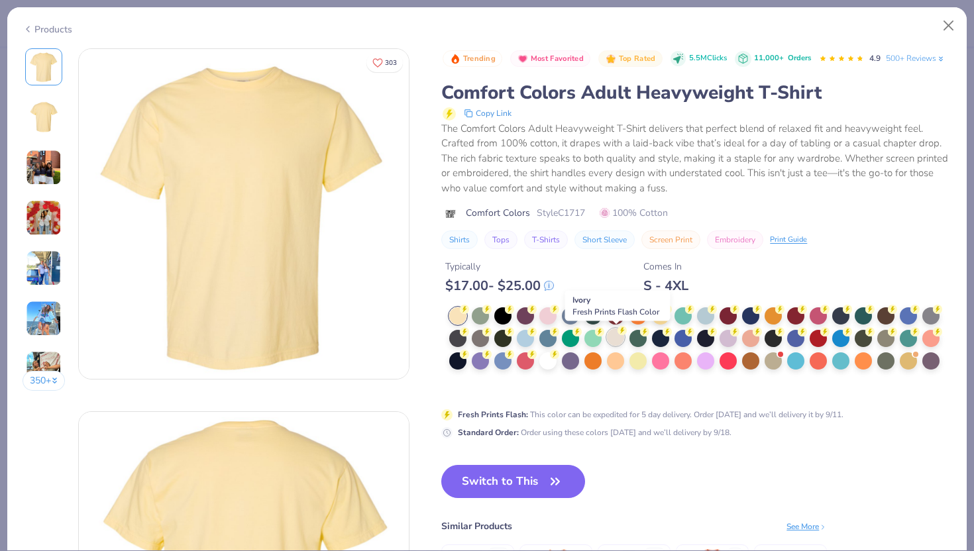
click at [616, 345] on div at bounding box center [615, 337] width 17 height 17
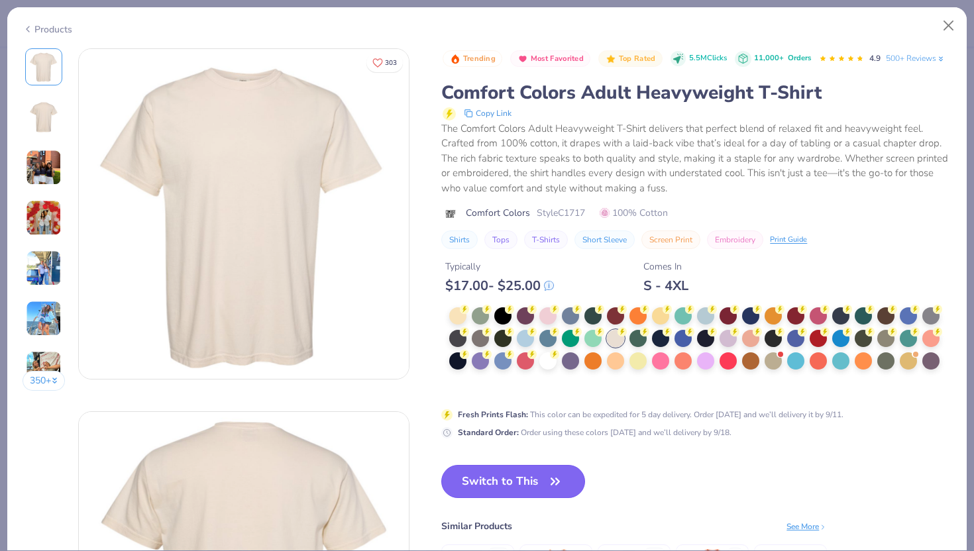
click at [545, 473] on button "Switch to This" at bounding box center [513, 481] width 144 height 33
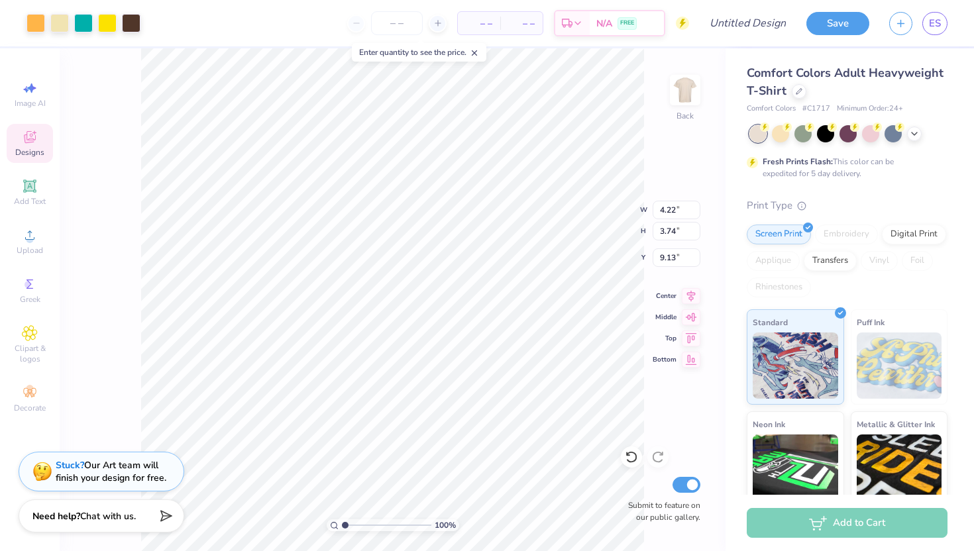
type input "9.12"
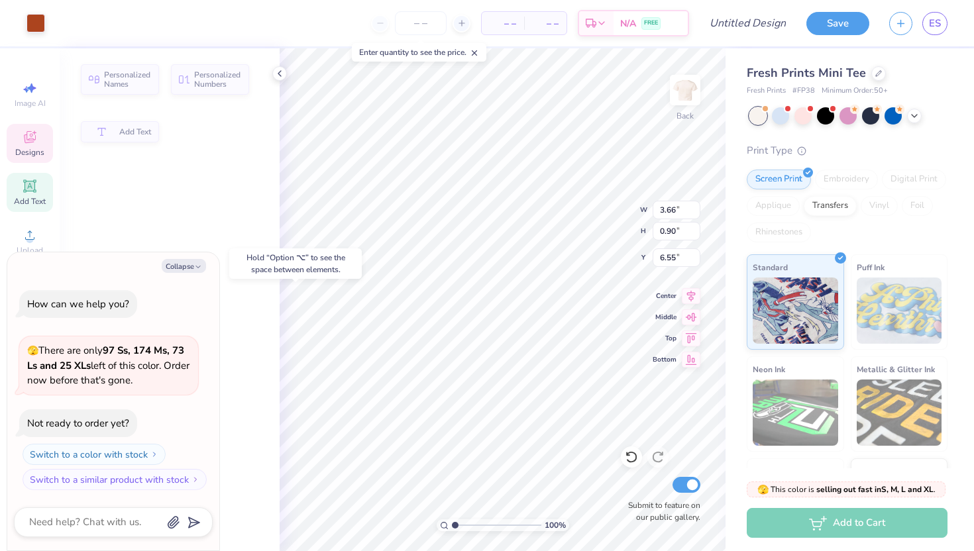
type textarea "x"
type input "6.66"
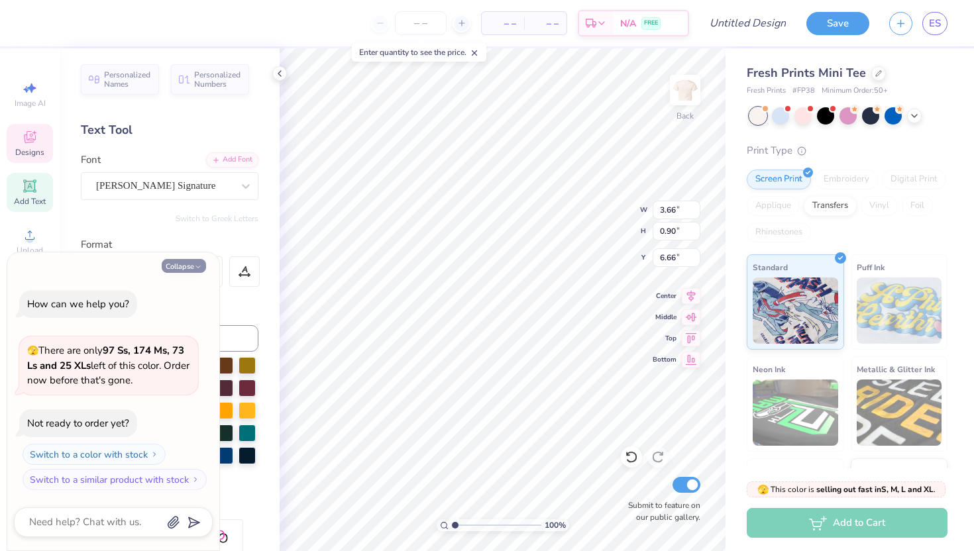
click at [199, 264] on icon "button" at bounding box center [198, 267] width 8 height 8
type textarea "x"
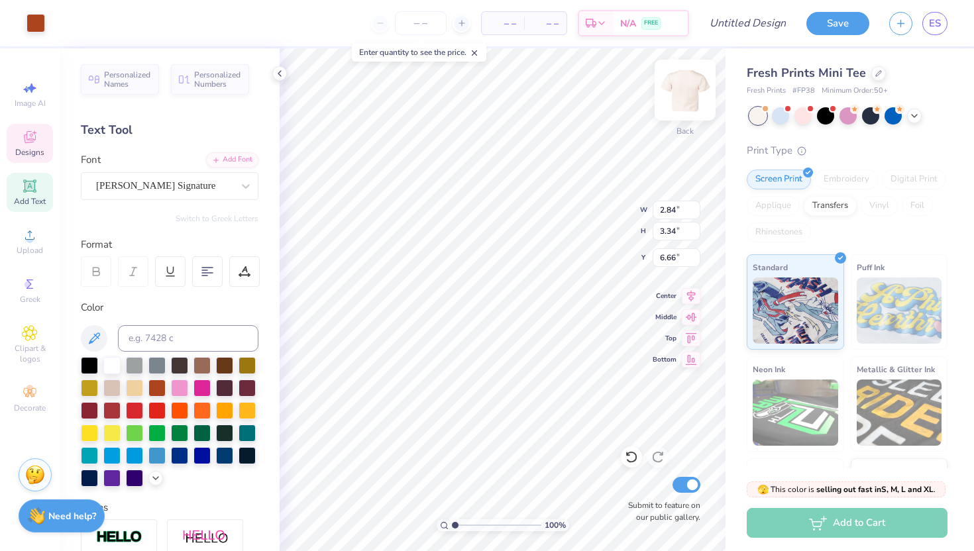
type input "2.84"
type input "3.34"
type input "3.05"
click at [176, 456] on div at bounding box center [179, 454] width 17 height 17
click at [178, 455] on div at bounding box center [179, 454] width 17 height 17
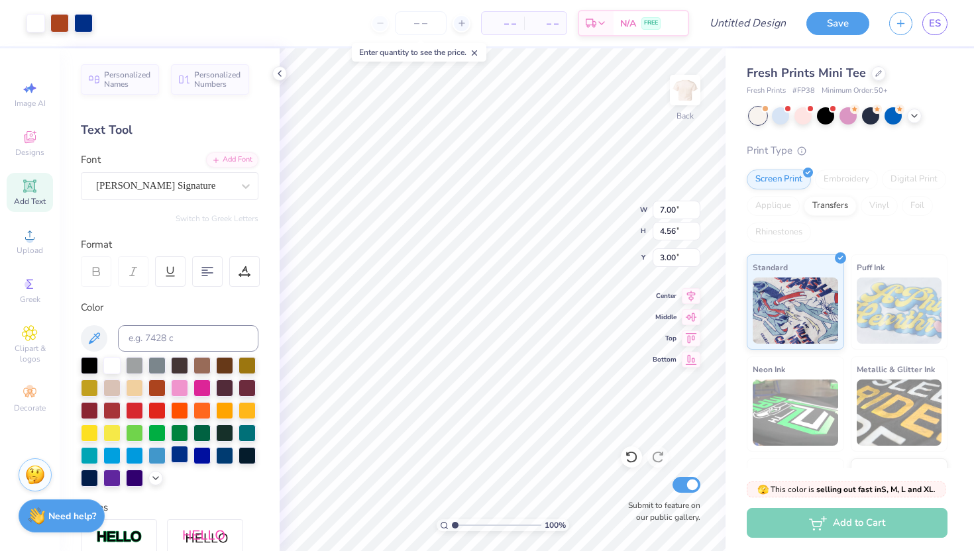
click at [182, 455] on div at bounding box center [179, 454] width 17 height 17
click at [879, 72] on div at bounding box center [878, 72] width 15 height 15
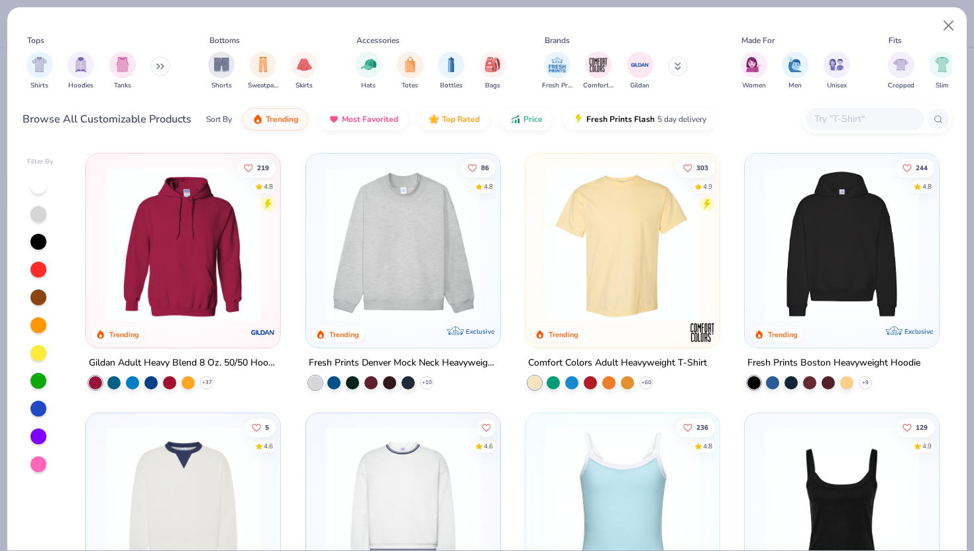
click at [610, 217] on img at bounding box center [623, 244] width 168 height 154
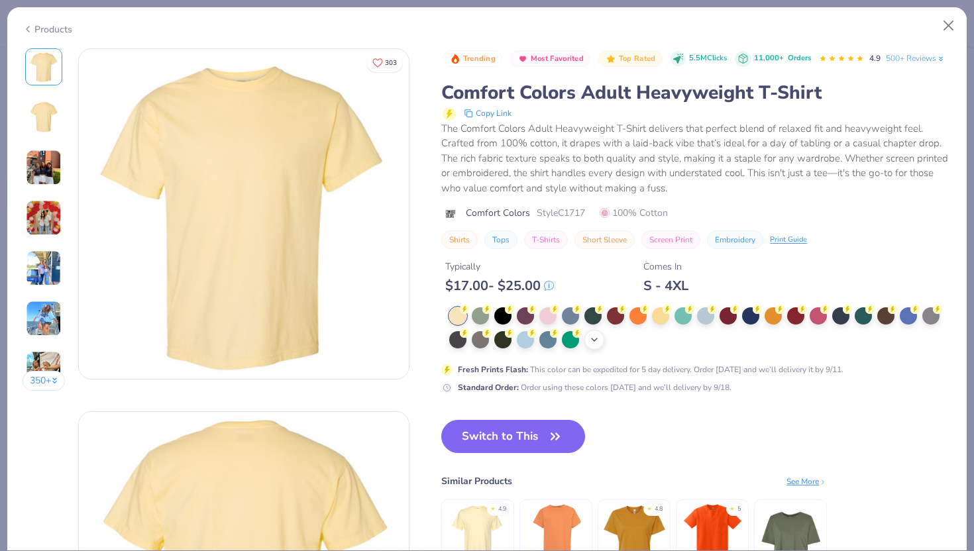
click at [596, 341] on icon at bounding box center [594, 340] width 11 height 11
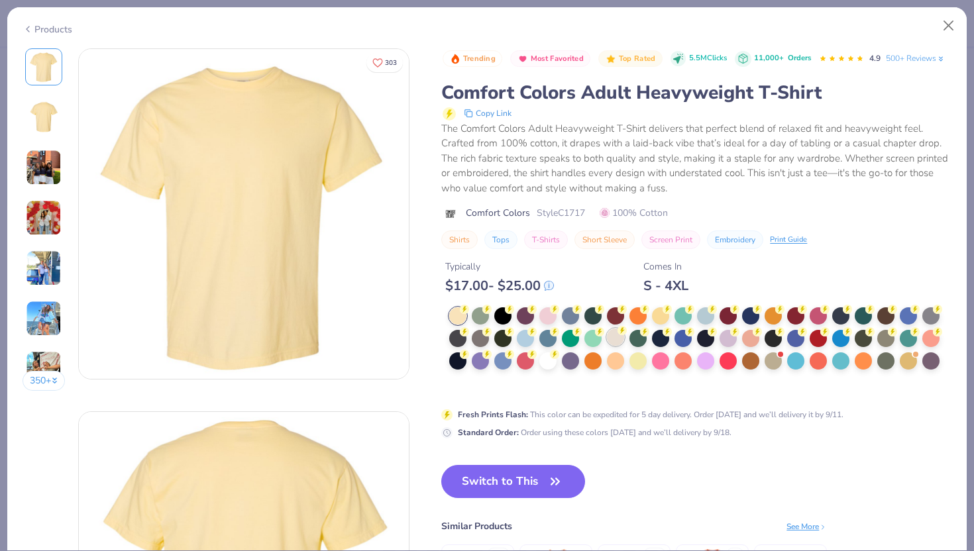
click at [616, 340] on div at bounding box center [615, 337] width 17 height 17
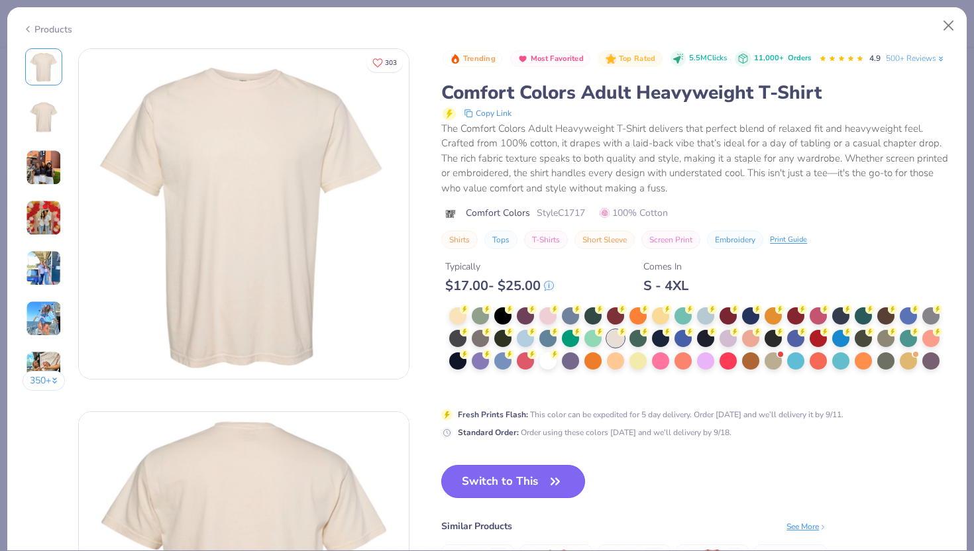
click at [510, 485] on button "Switch to This" at bounding box center [513, 481] width 144 height 33
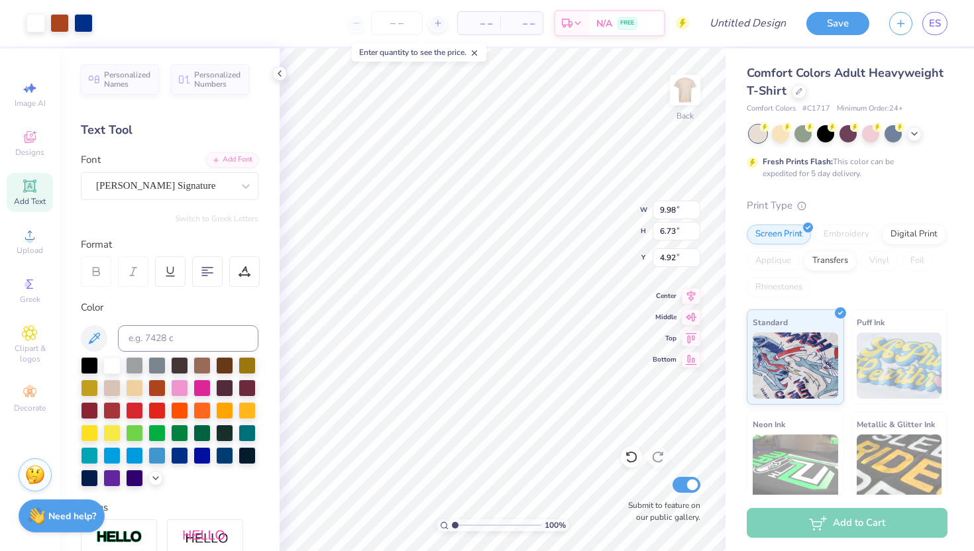
type input "9.98"
type input "6.73"
type input "3.00"
click at [32, 152] on span "Designs" at bounding box center [29, 152] width 29 height 11
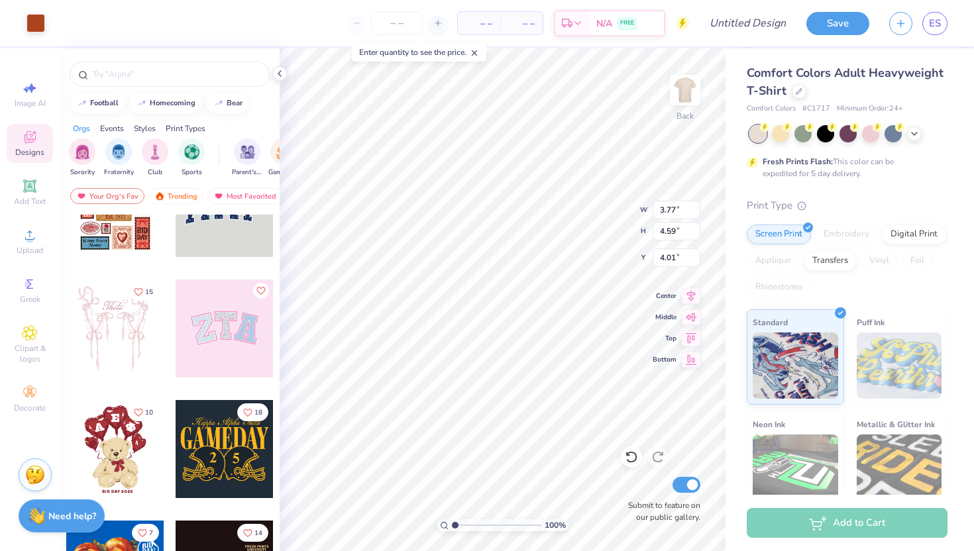
scroll to position [136, 0]
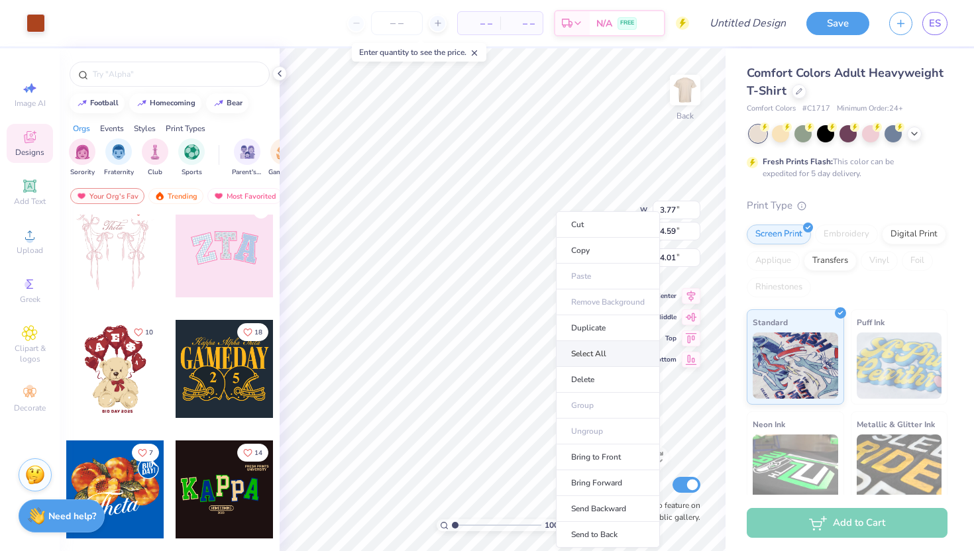
click at [605, 360] on li "Select All" at bounding box center [608, 354] width 104 height 26
type input "9.98"
type input "6.73"
type input "3.00"
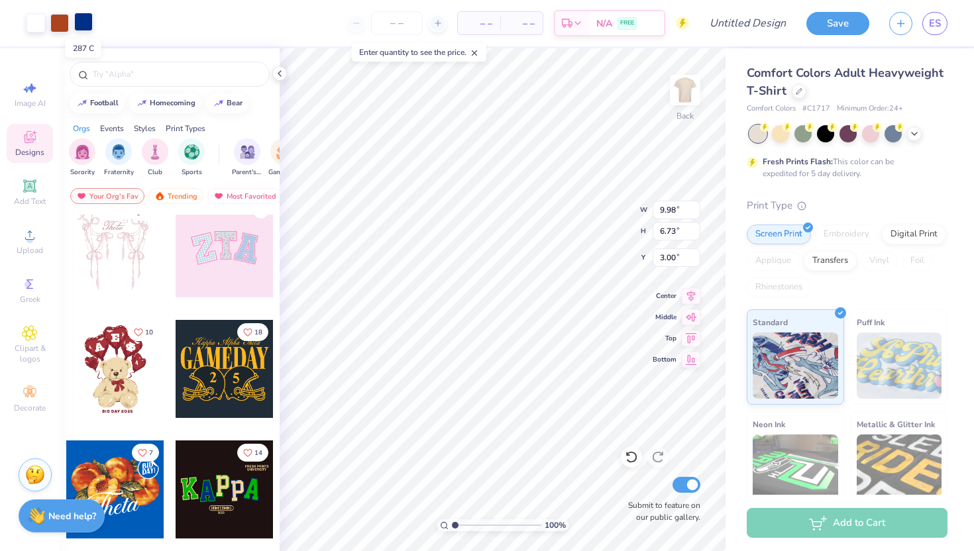
click at [89, 18] on div at bounding box center [83, 22] width 19 height 19
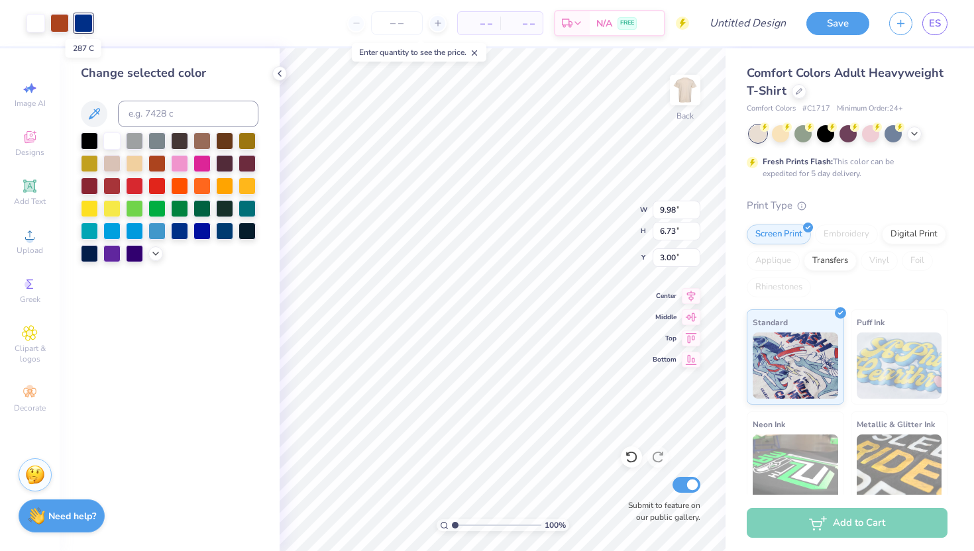
click at [89, 18] on div at bounding box center [83, 23] width 19 height 19
click at [62, 30] on div at bounding box center [59, 22] width 19 height 19
click at [186, 229] on div at bounding box center [179, 229] width 17 height 17
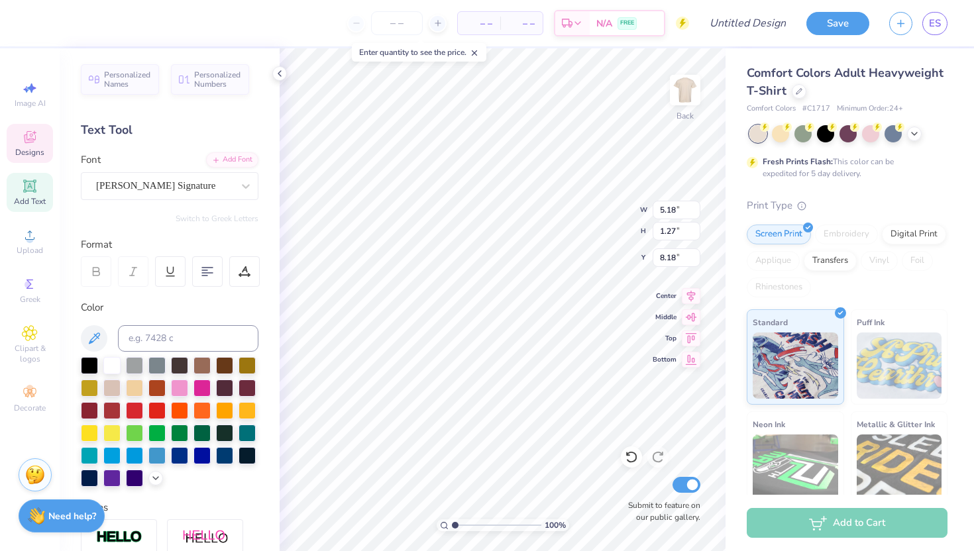
scroll to position [0, 0]
type textarea "T"
type textarea "Kappa Delta"
type input "2.43"
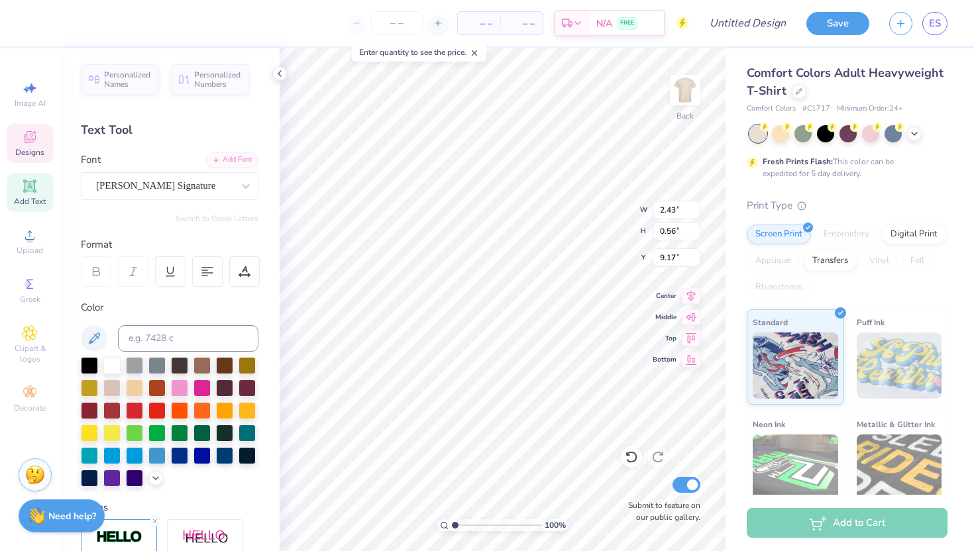
type input "0.56"
type input "9.17"
type input "9.18"
type textarea "B"
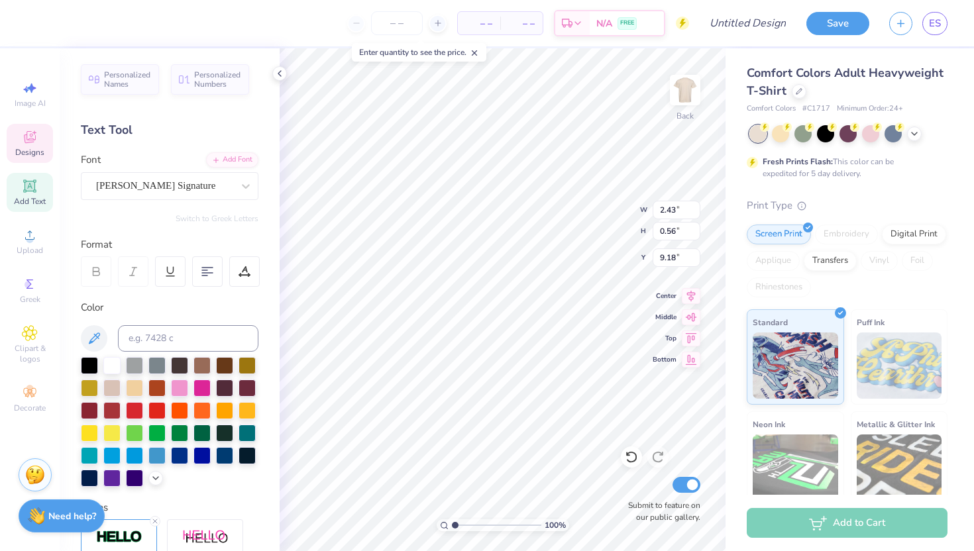
type textarea "Fall Date Party"
type input "7.02"
type input "1.65"
type input "8.09"
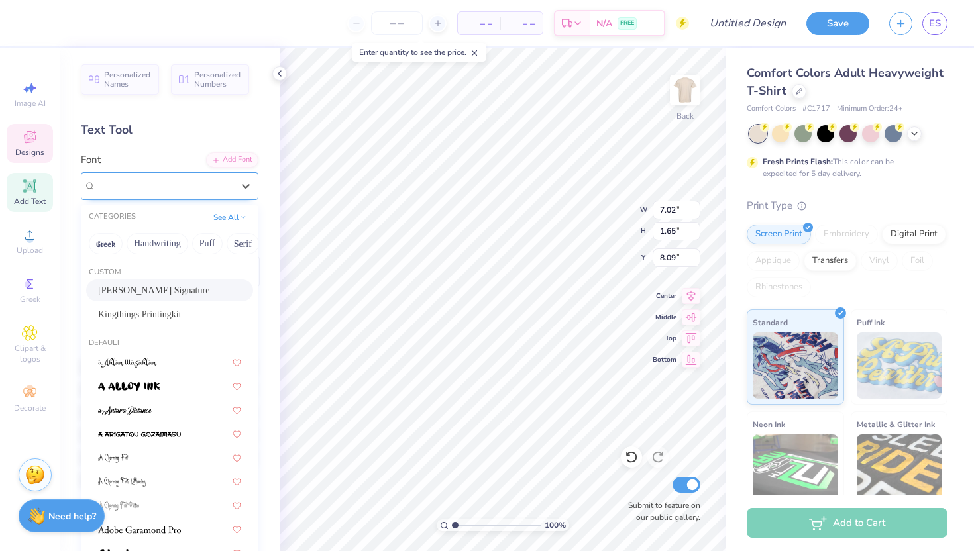
click at [203, 180] on div "[PERSON_NAME] Signature" at bounding box center [164, 186] width 139 height 21
click at [160, 243] on button "Handwriting" at bounding box center [158, 243] width 62 height 21
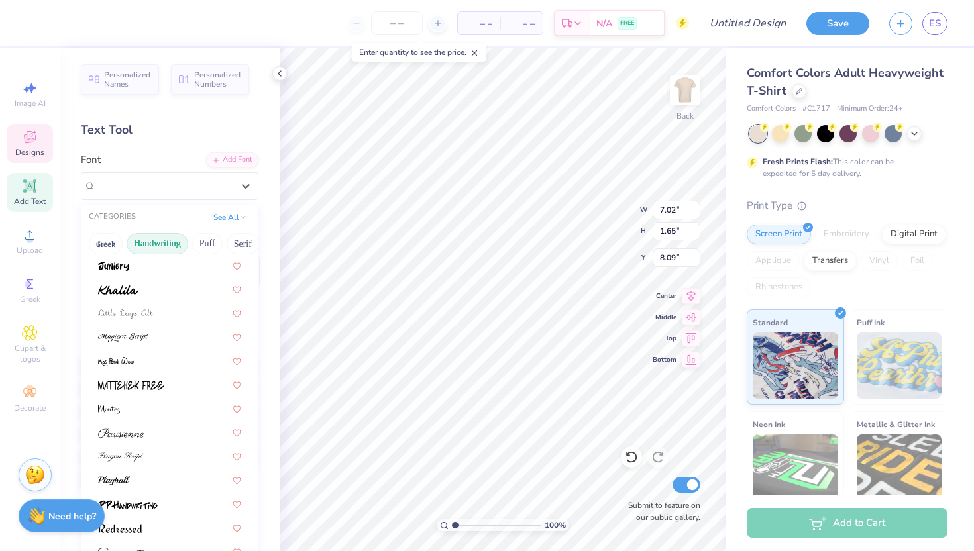
scroll to position [266, 0]
click at [166, 244] on button "Handwriting" at bounding box center [158, 243] width 62 height 21
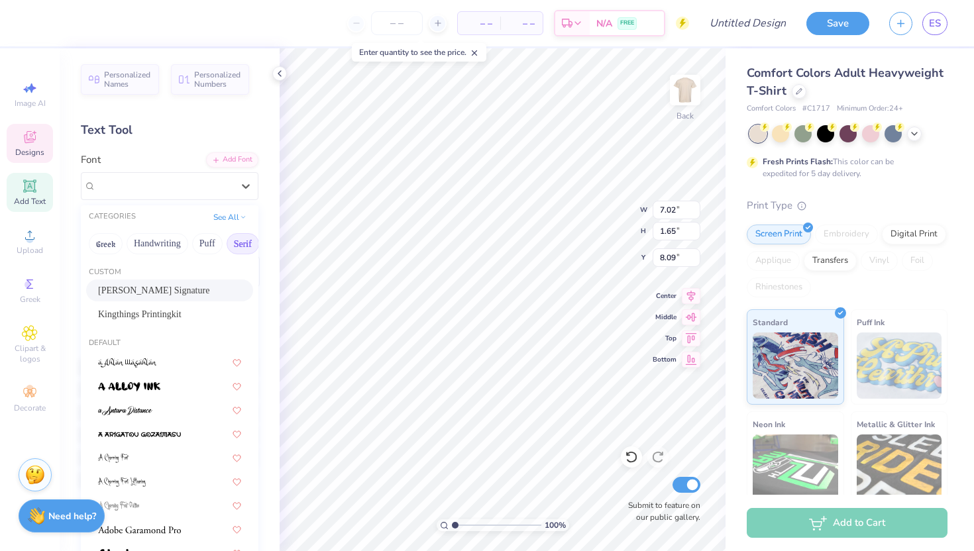
click at [231, 242] on button "Serif" at bounding box center [243, 243] width 32 height 21
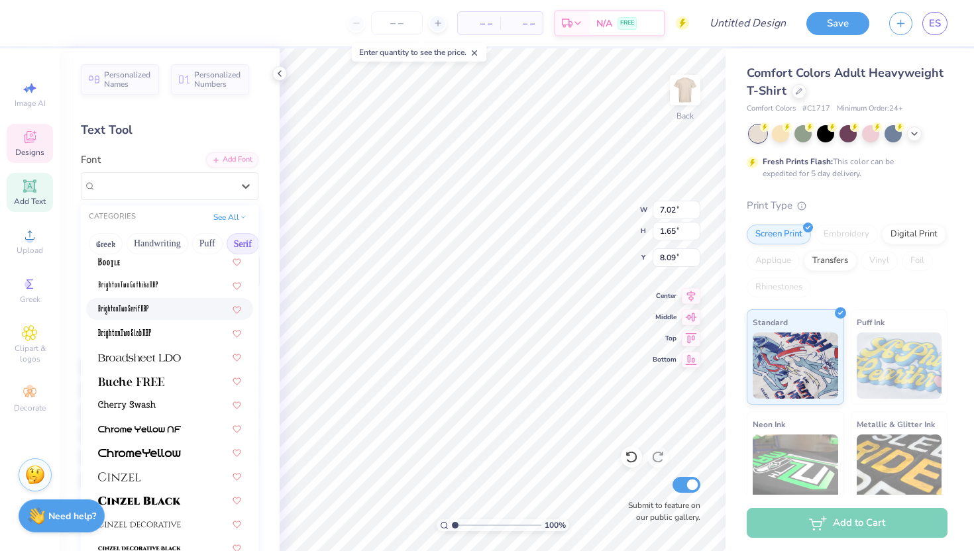
scroll to position [57, 0]
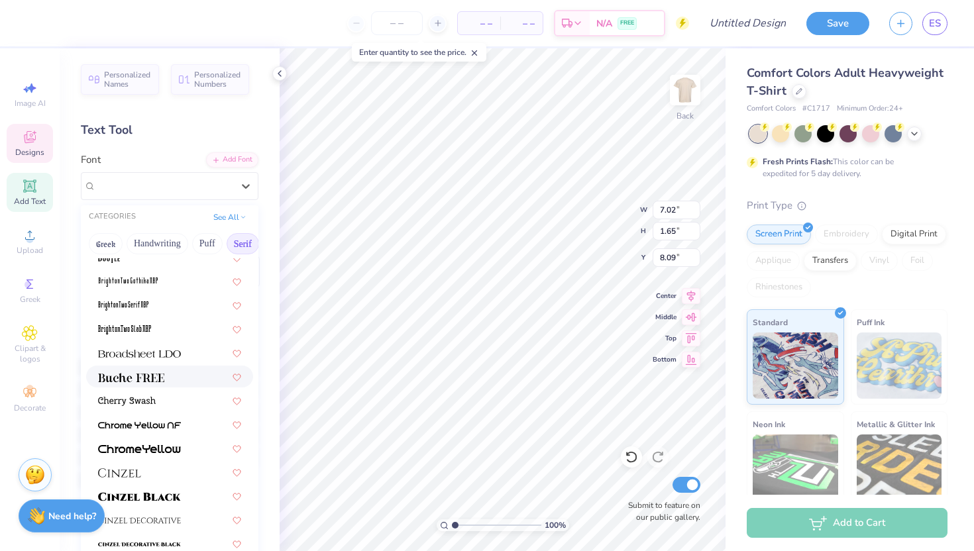
click at [147, 369] on div at bounding box center [169, 377] width 167 height 22
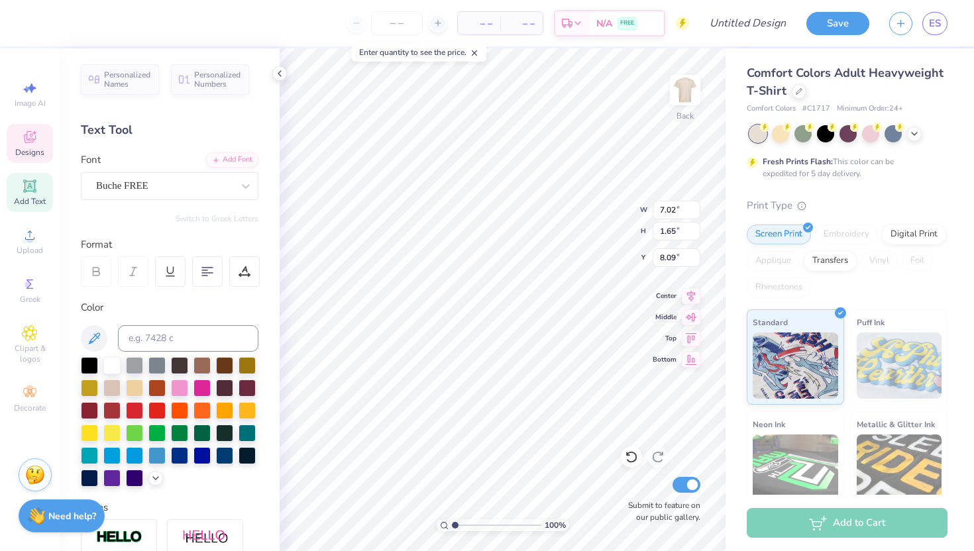
type input "5.24"
type input "1.12"
type input "8.39"
click at [205, 195] on div "[PERSON_NAME] Signature" at bounding box center [164, 186] width 139 height 21
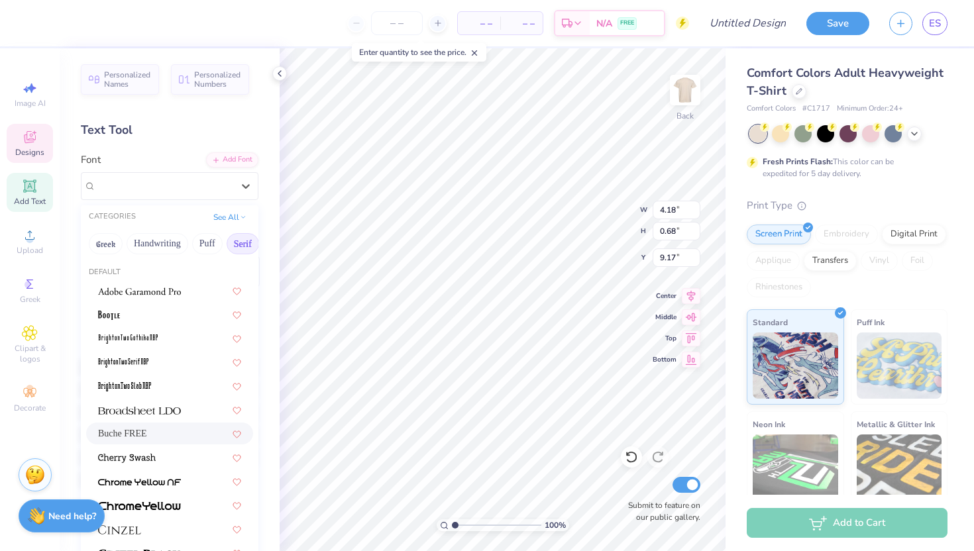
click at [159, 427] on div "Buche FREE" at bounding box center [169, 434] width 143 height 14
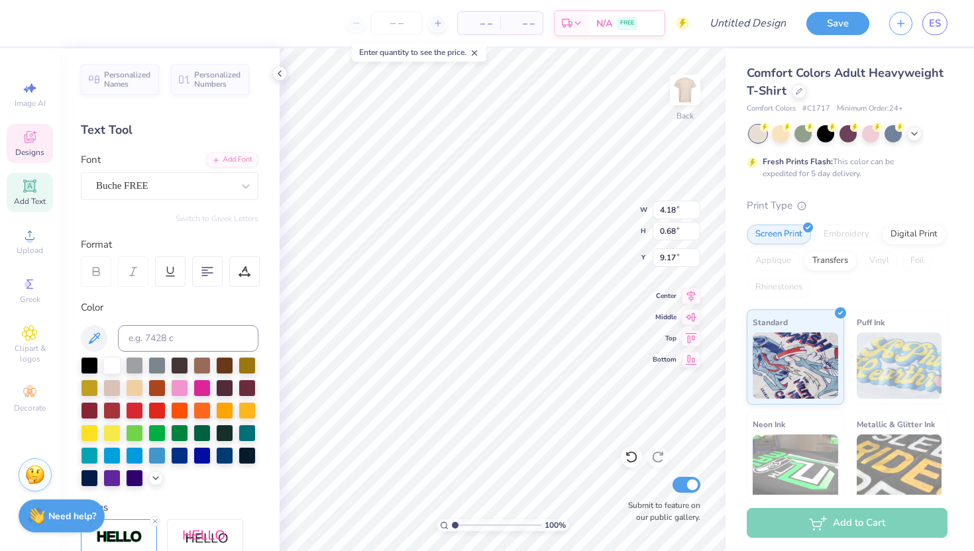
scroll to position [0, 3]
type input "5.24"
type input "1.12"
type input "8.39"
click at [150, 189] on div "Buche FREE" at bounding box center [164, 186] width 139 height 21
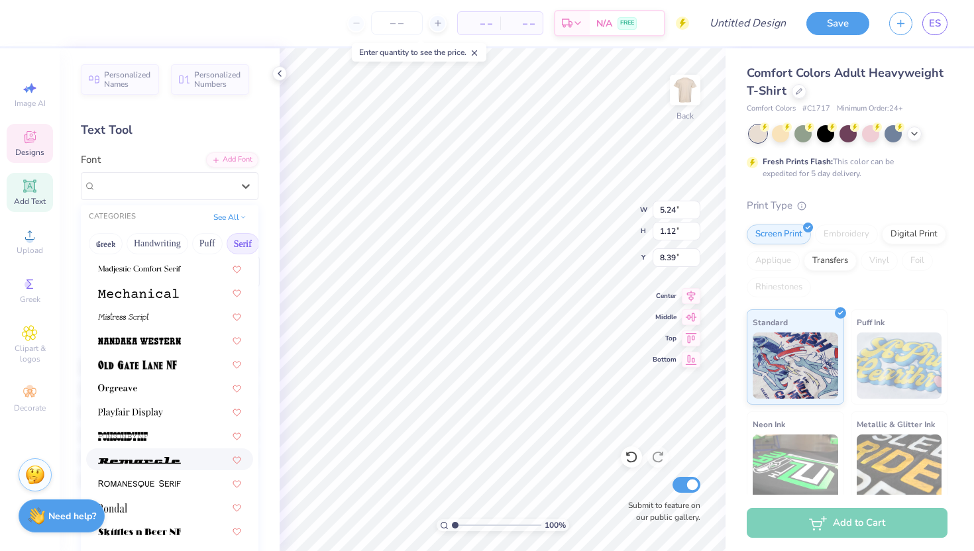
scroll to position [1359, 0]
click at [160, 411] on img at bounding box center [130, 411] width 65 height 9
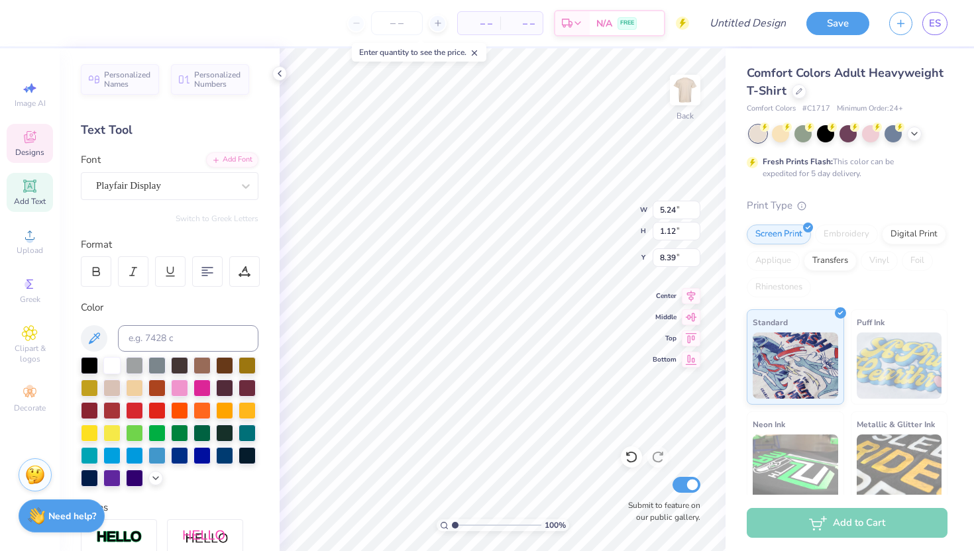
type input "5.20"
type input "1.08"
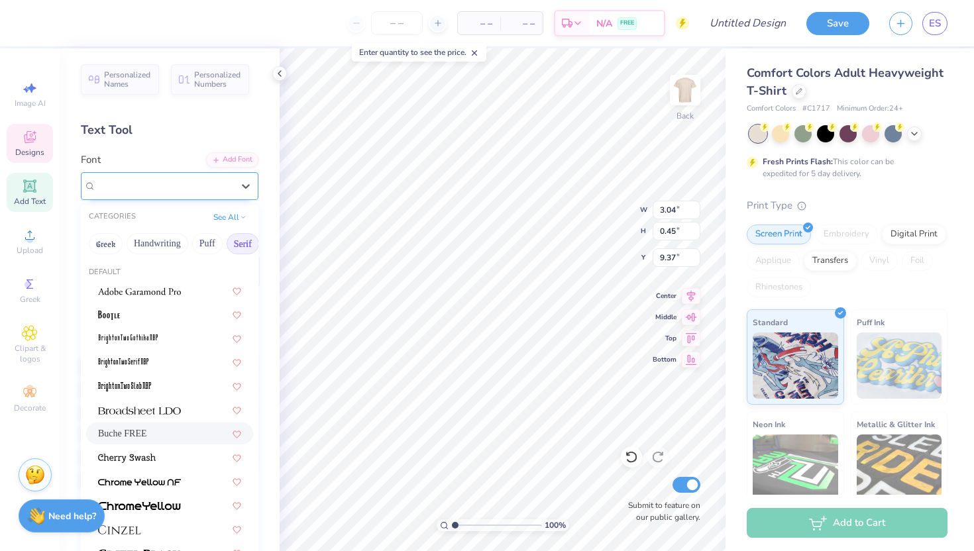
click at [147, 186] on div "Buche FREE" at bounding box center [164, 186] width 139 height 21
click at [148, 296] on img at bounding box center [139, 291] width 83 height 9
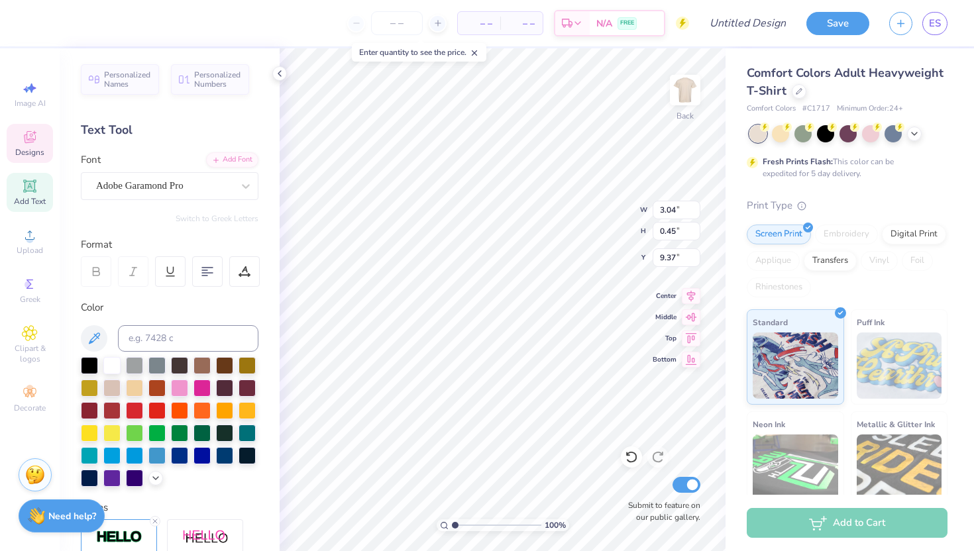
type input "2.60"
type input "0.40"
type input "9.40"
click at [200, 186] on div "Adobe Garamond Pro" at bounding box center [164, 186] width 139 height 21
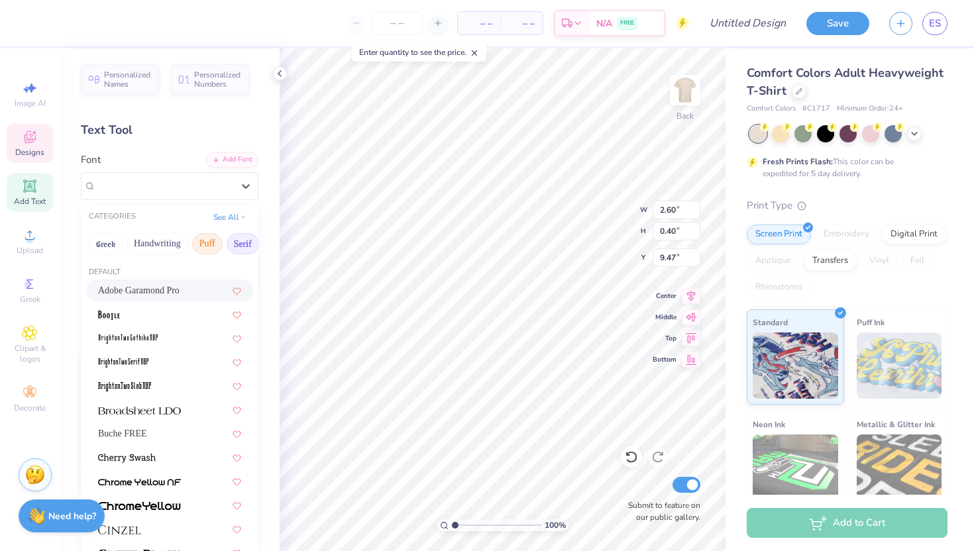
scroll to position [0, 390]
click at [193, 243] on button "Techno" at bounding box center [192, 243] width 42 height 21
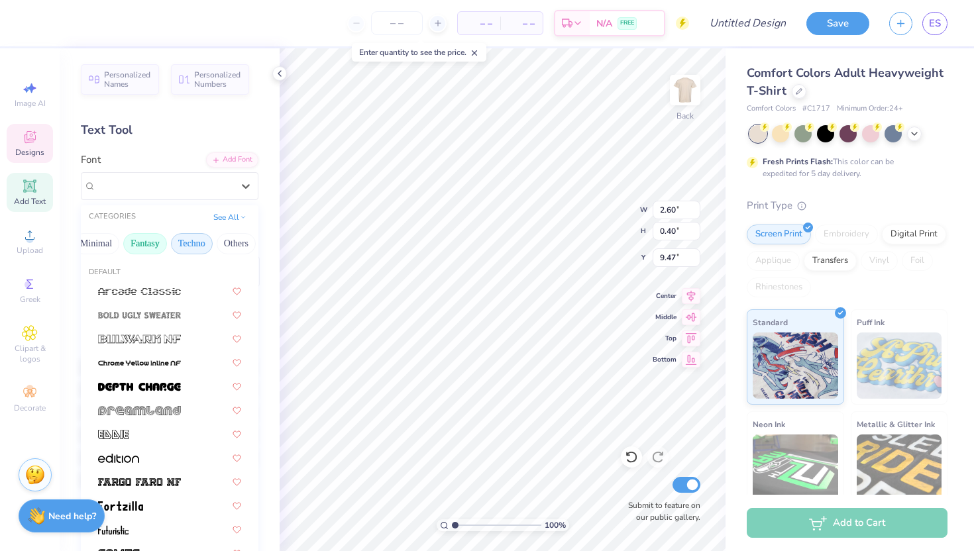
click at [135, 242] on button "Fantasy" at bounding box center [145, 243] width 44 height 21
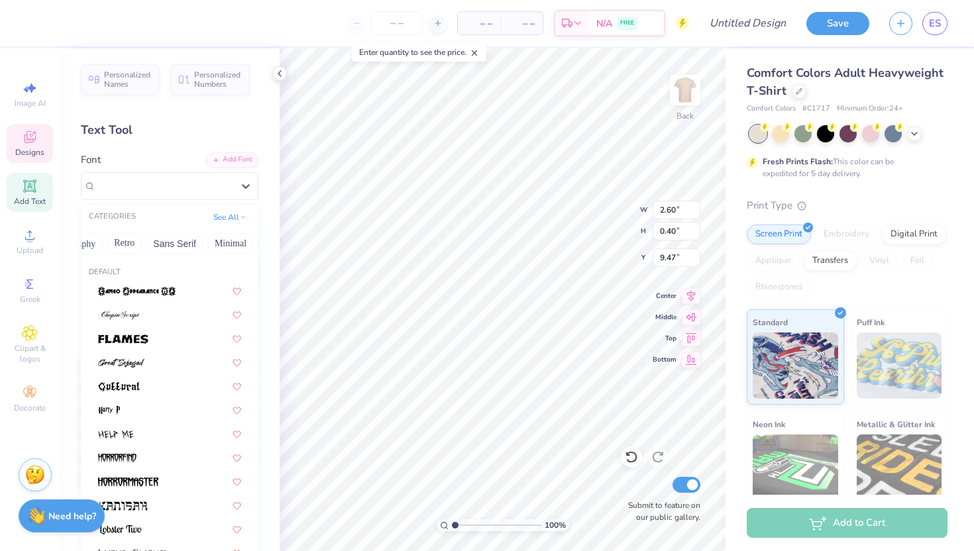
scroll to position [0, 168]
click at [149, 240] on button "Calligraphy" at bounding box center [160, 243] width 58 height 21
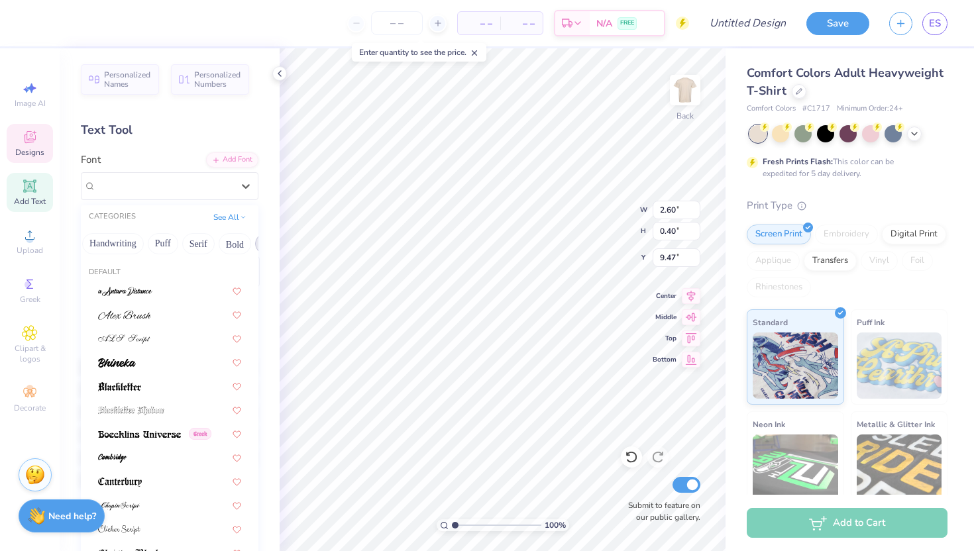
scroll to position [0, 0]
click at [137, 242] on button "Handwriting" at bounding box center [158, 243] width 62 height 21
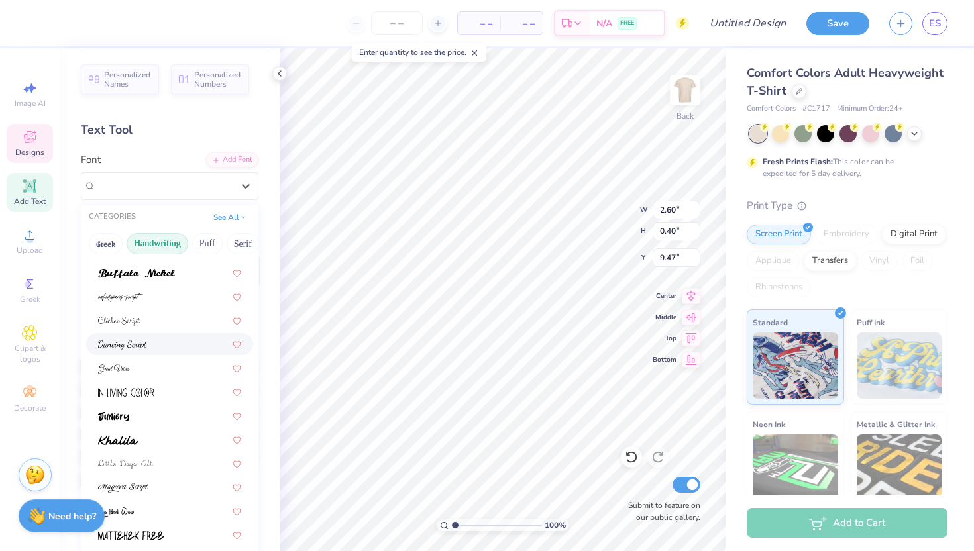
scroll to position [145, 0]
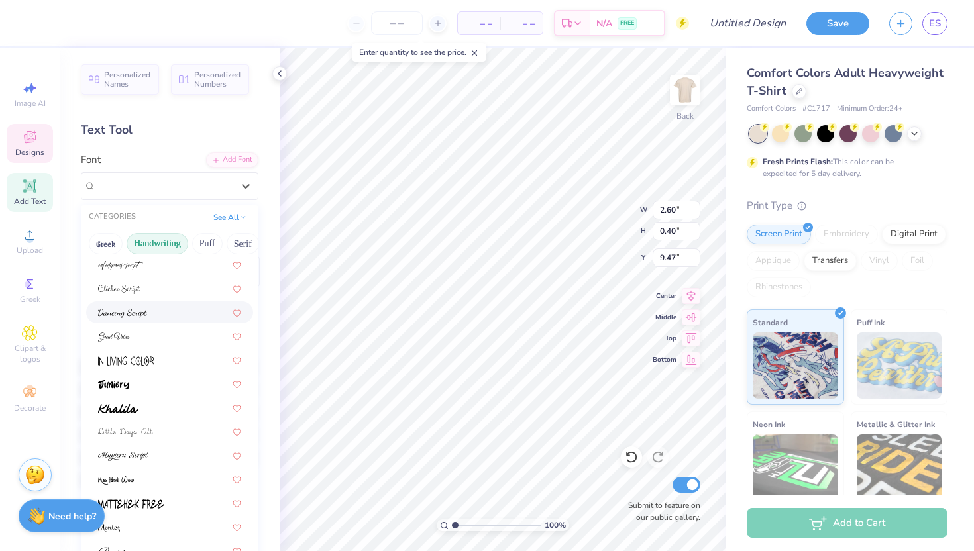
click at [176, 311] on div at bounding box center [169, 312] width 143 height 14
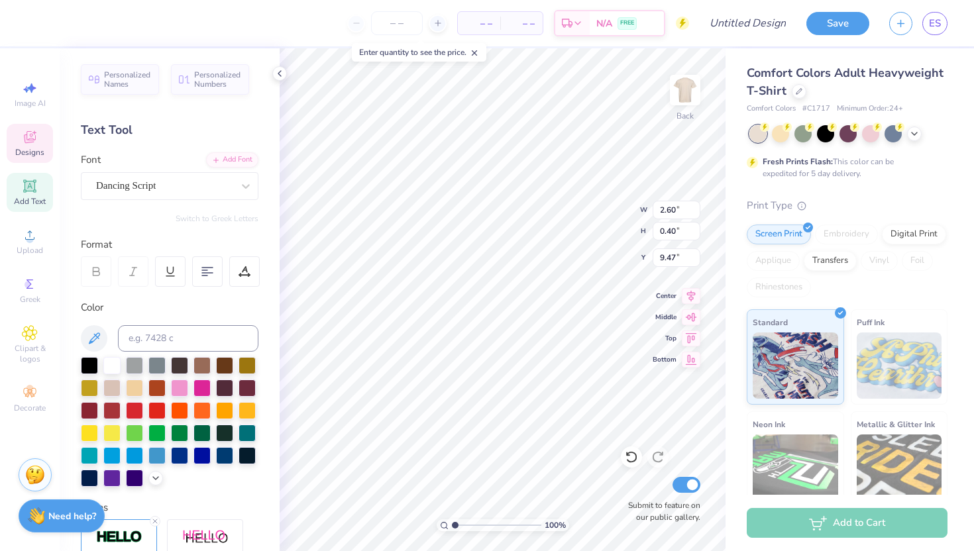
type input "2.47"
type input "0.46"
type input "9.43"
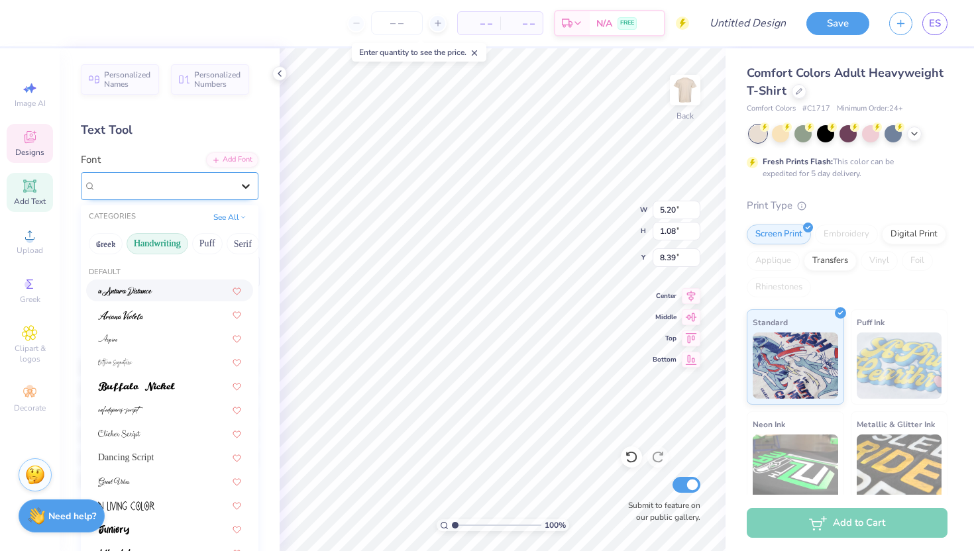
click at [235, 193] on div at bounding box center [246, 186] width 24 height 24
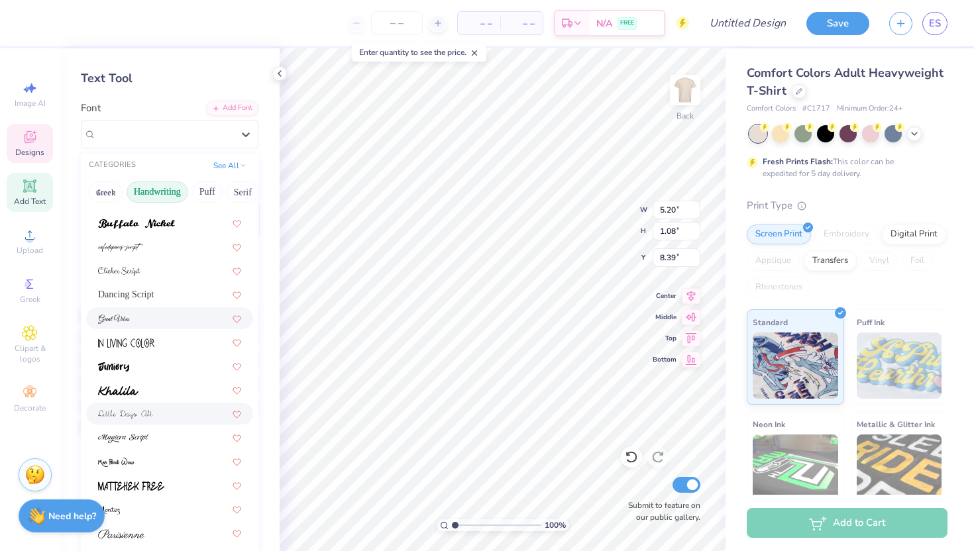
scroll to position [109, 0]
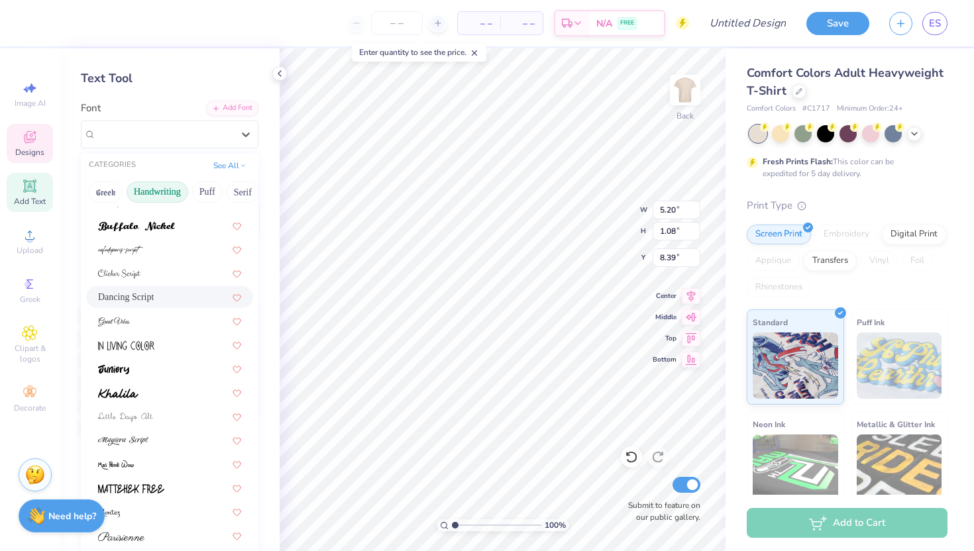
click at [171, 299] on div "Dancing Script" at bounding box center [169, 297] width 143 height 14
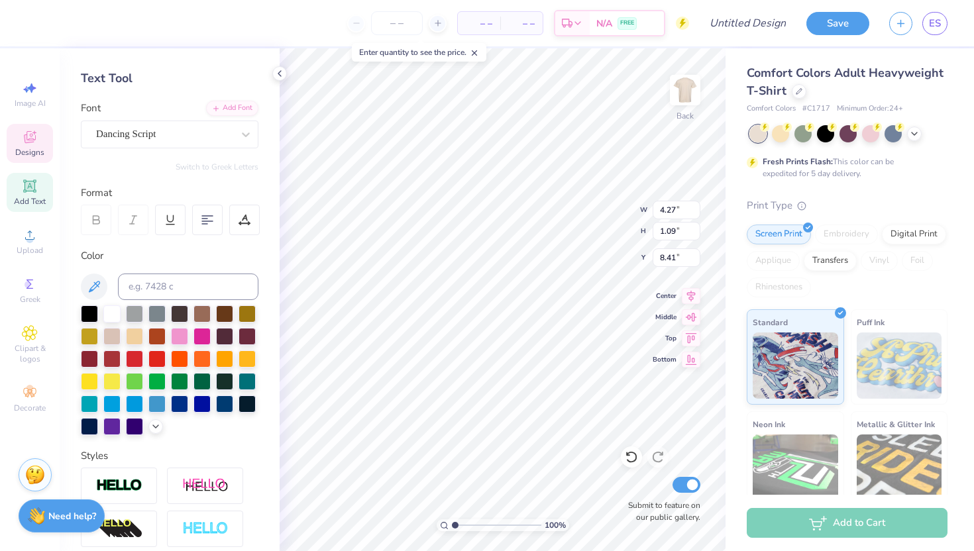
type input "4.27"
type input "1.09"
type input "8.41"
type input "2.47"
type input "0.46"
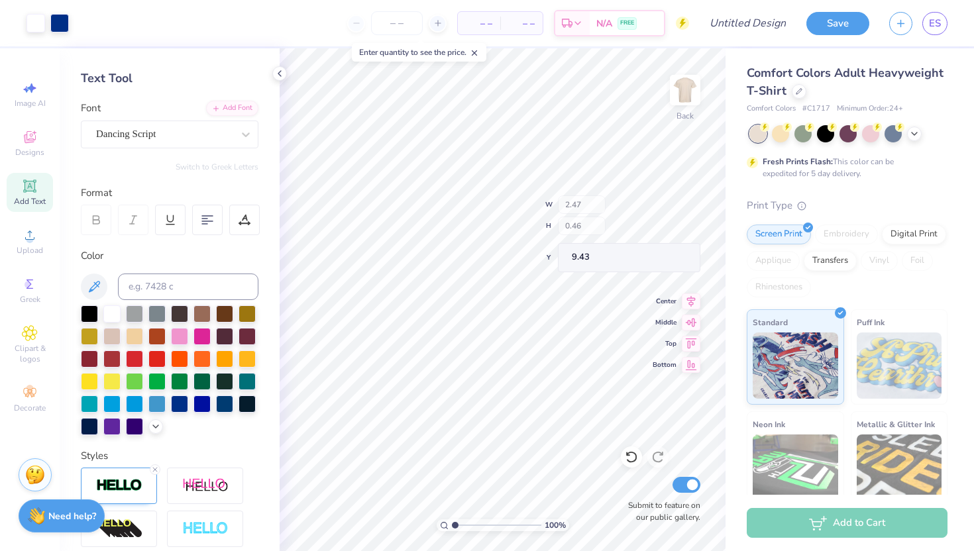
type input "9.20"
type input "4.58"
type input "1.17"
type input "8.36"
type input "8.49"
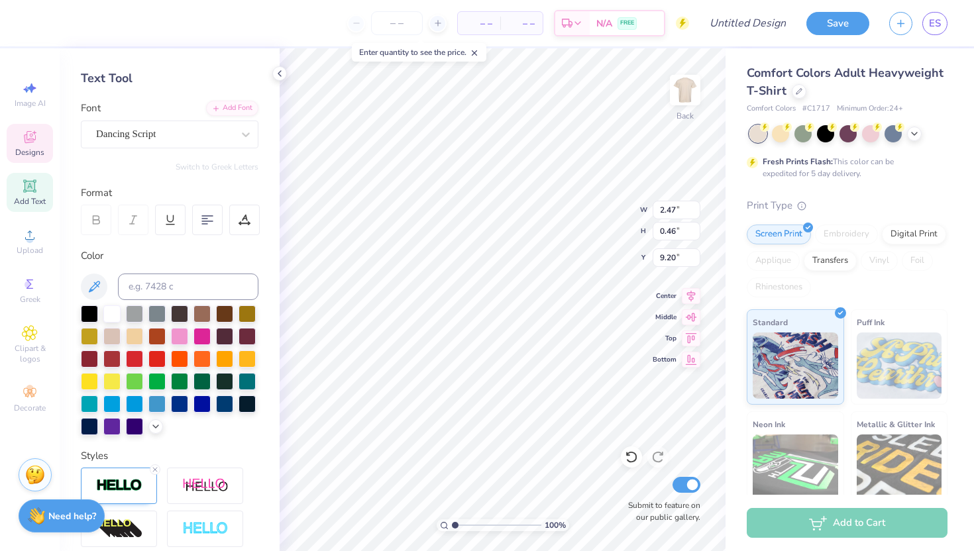
type input "9.66"
type input "2.91"
type input "0.54"
type input "9.56"
type input "9.39"
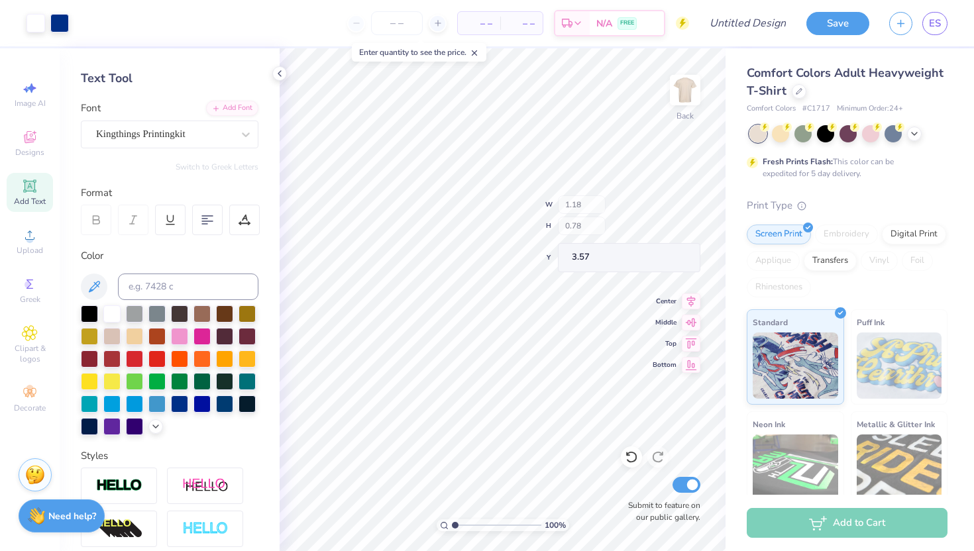
type input "3.57"
type textarea "Fall Date Party 2025"
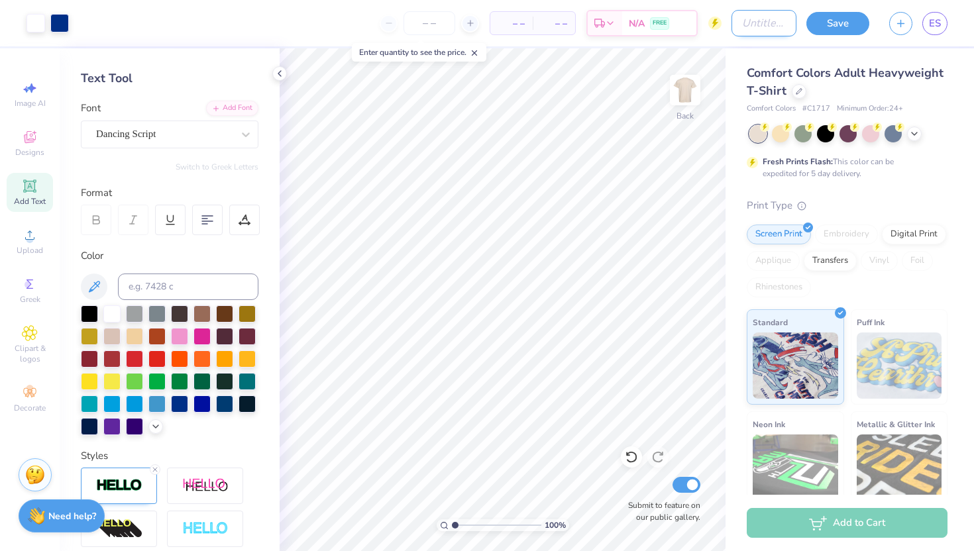
click at [747, 21] on input "Design Title" at bounding box center [763, 23] width 65 height 27
type input "stamp"
click at [838, 32] on div "Save" at bounding box center [837, 23] width 63 height 23
click at [832, 23] on button "Save" at bounding box center [837, 21] width 63 height 23
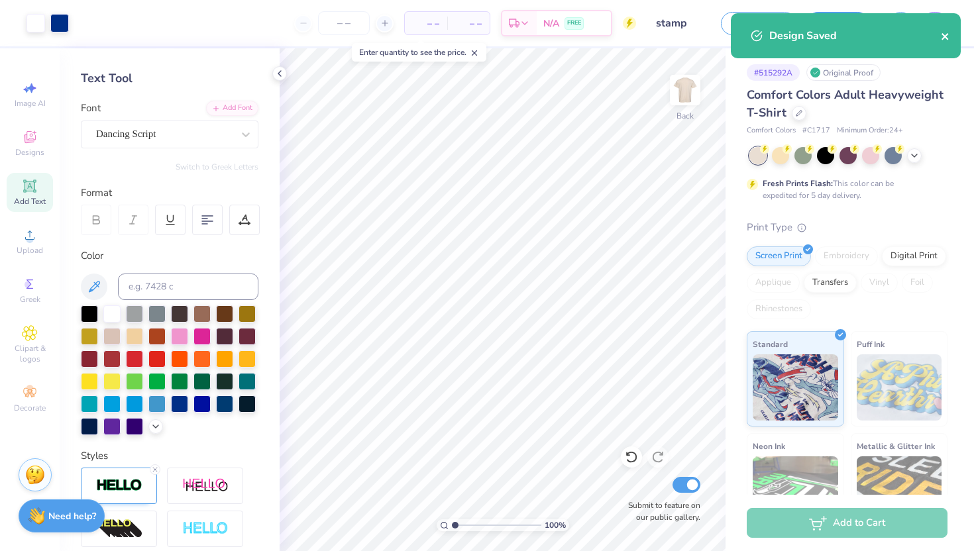
click at [947, 33] on icon "close" at bounding box center [945, 36] width 9 height 11
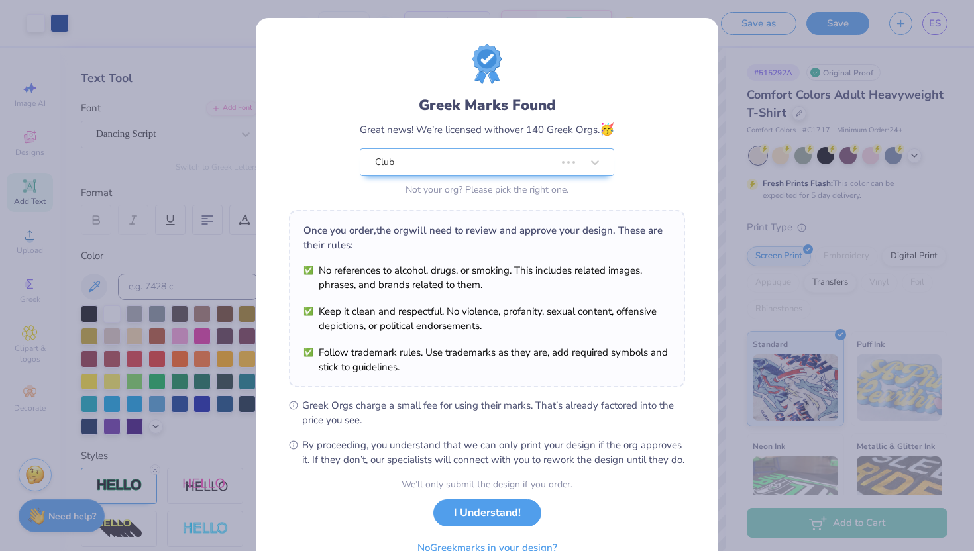
click at [916, 152] on div "Greek Marks Found Great news! We’re licensed with over 140 Greek Orgs. 🥳 Club N…" at bounding box center [487, 275] width 974 height 551
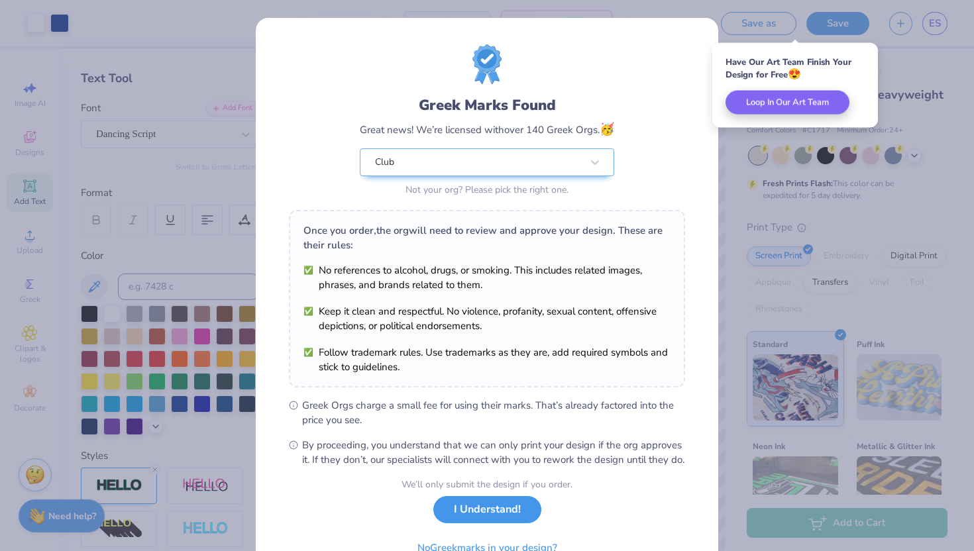
click at [515, 523] on button "I Understand!" at bounding box center [487, 509] width 108 height 27
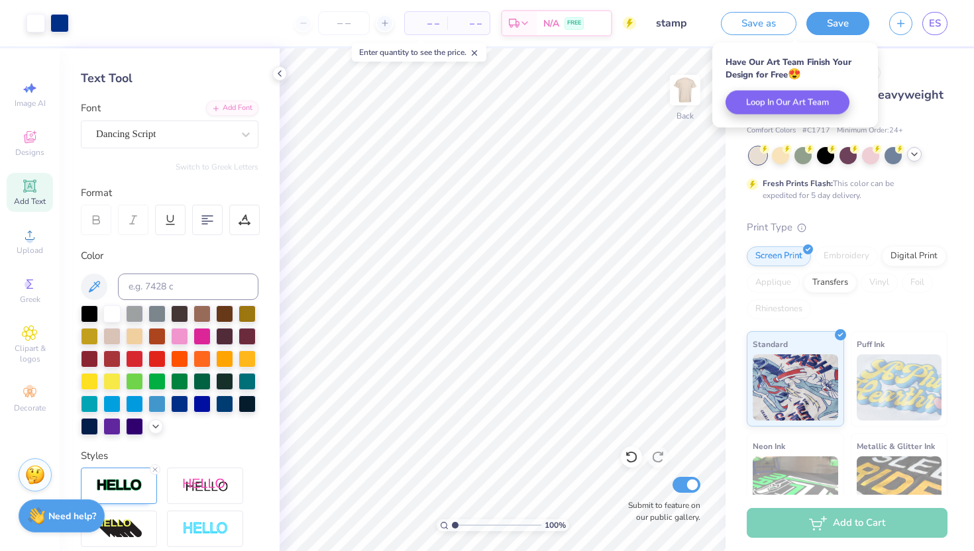
click at [918, 153] on icon at bounding box center [914, 154] width 11 height 11
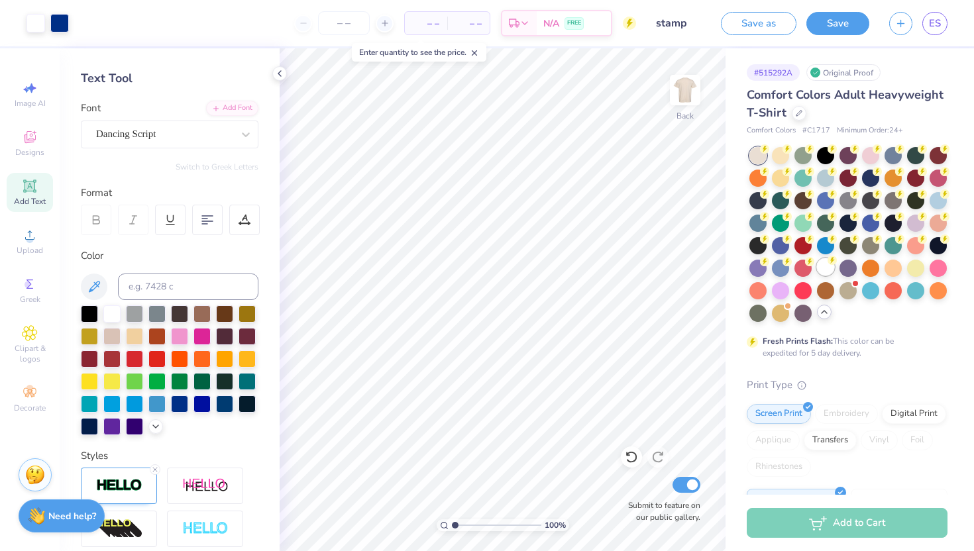
click at [826, 265] on div at bounding box center [825, 266] width 17 height 17
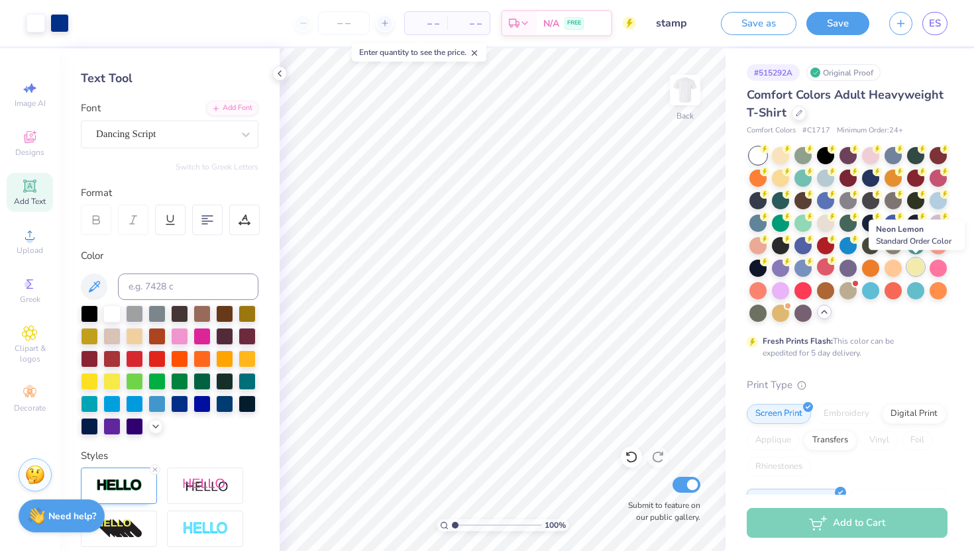
click at [908, 269] on div at bounding box center [915, 266] width 17 height 17
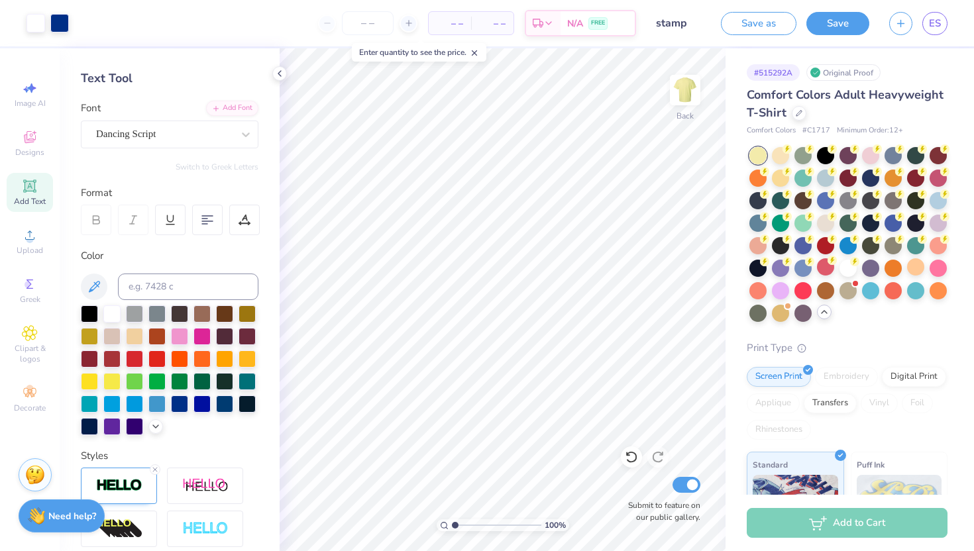
click at [759, 158] on div at bounding box center [757, 155] width 17 height 17
click at [782, 157] on div at bounding box center [780, 154] width 17 height 17
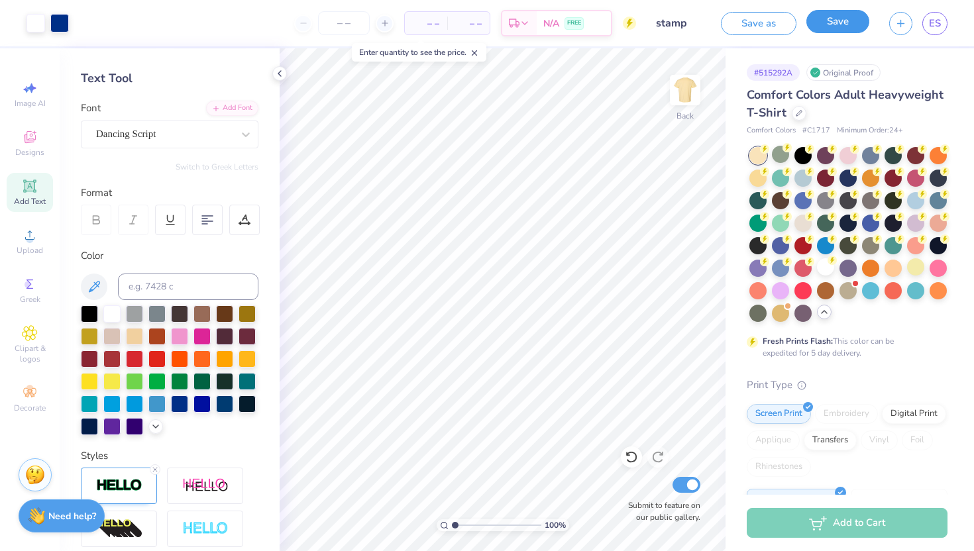
click at [852, 13] on button "Save" at bounding box center [837, 21] width 63 height 23
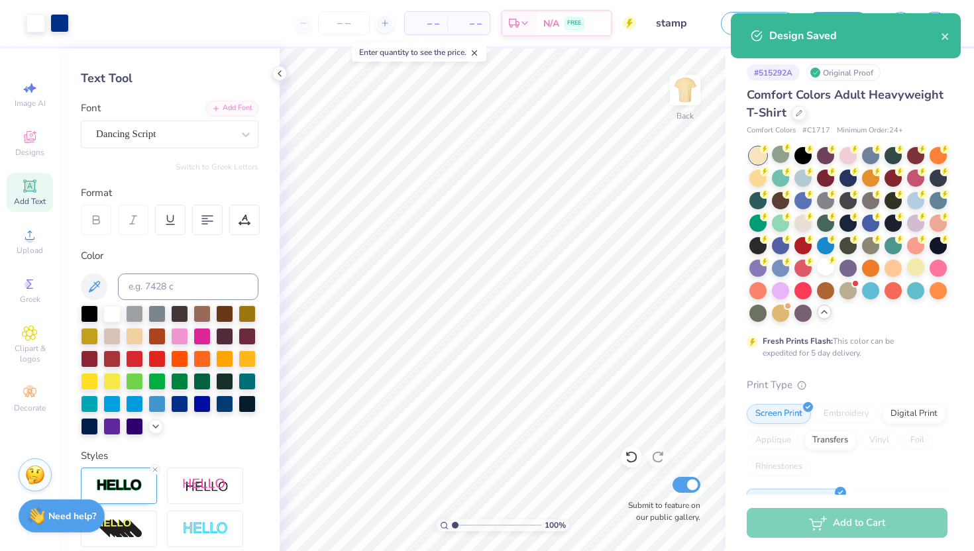
click at [952, 37] on div "Design Saved" at bounding box center [846, 35] width 230 height 45
click at [947, 36] on icon "close" at bounding box center [945, 36] width 9 height 11
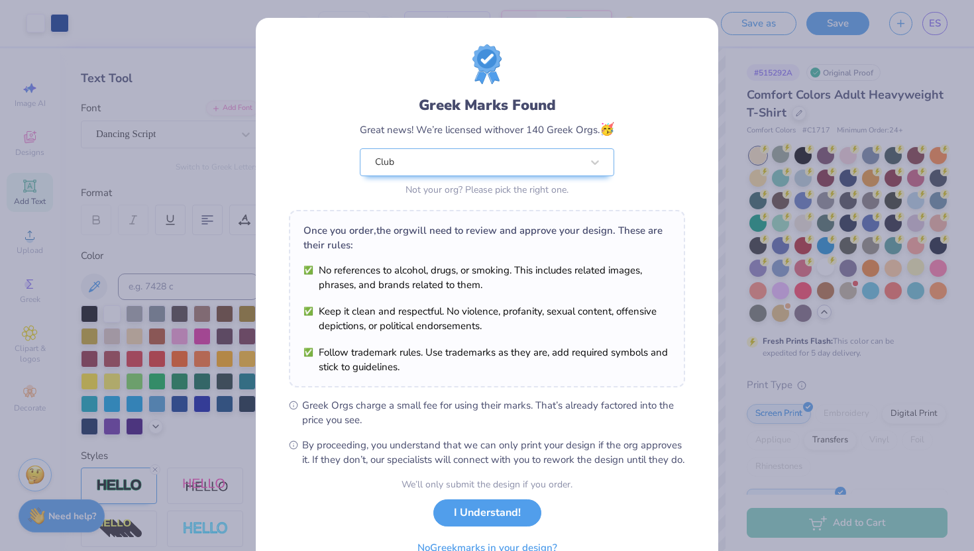
click at [927, 23] on div "Design Saved" at bounding box center [845, 41] width 235 height 60
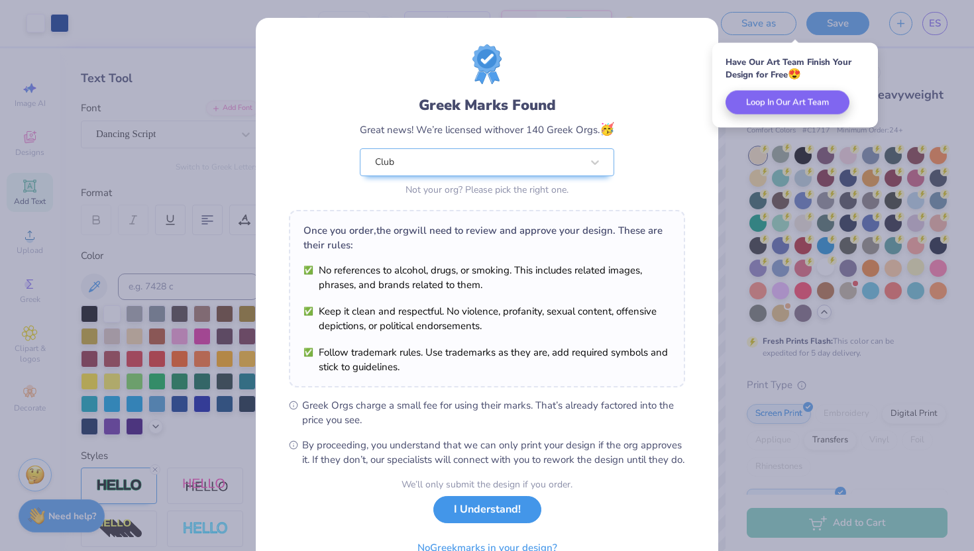
click at [494, 523] on button "I Understand!" at bounding box center [487, 509] width 108 height 27
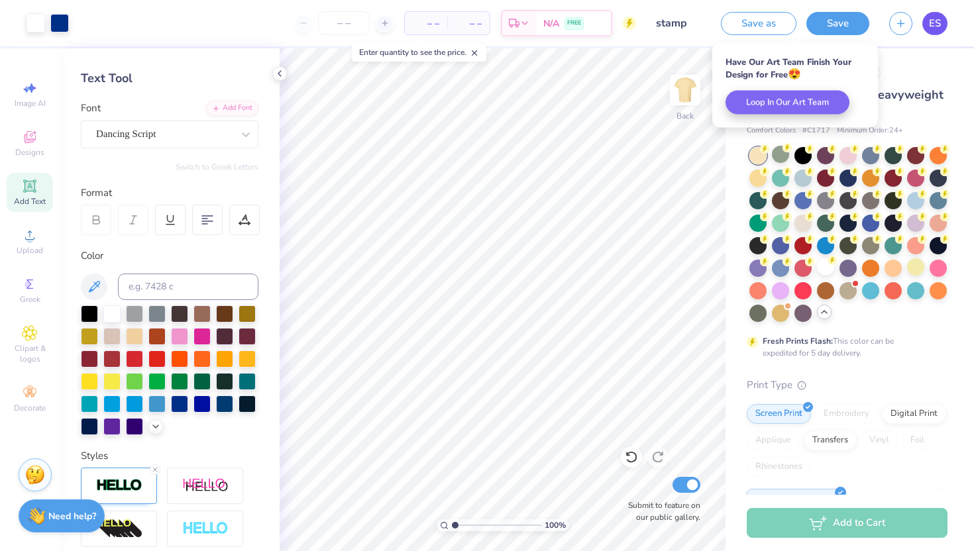
click at [943, 25] on link "ES" at bounding box center [934, 23] width 25 height 23
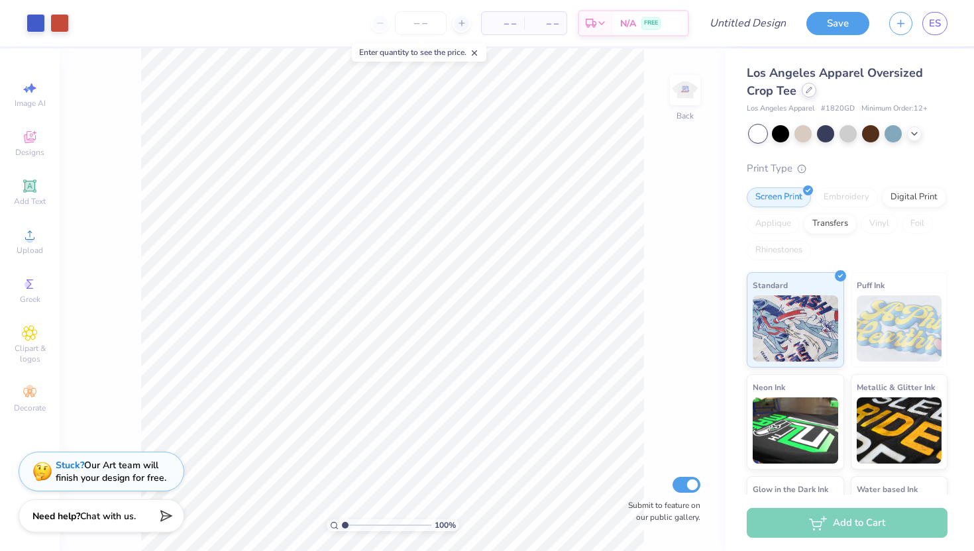
click at [810, 93] on div at bounding box center [809, 90] width 15 height 15
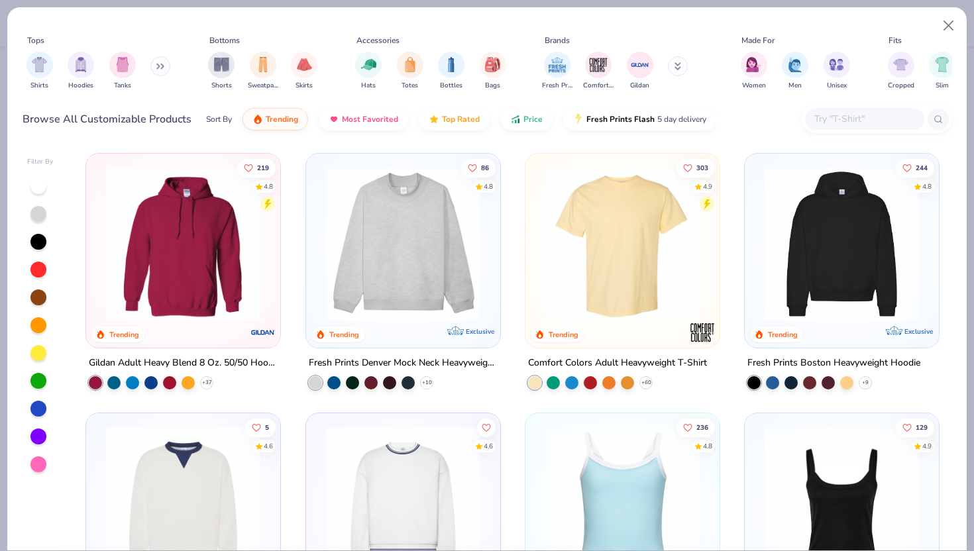
click at [637, 221] on img at bounding box center [623, 244] width 168 height 154
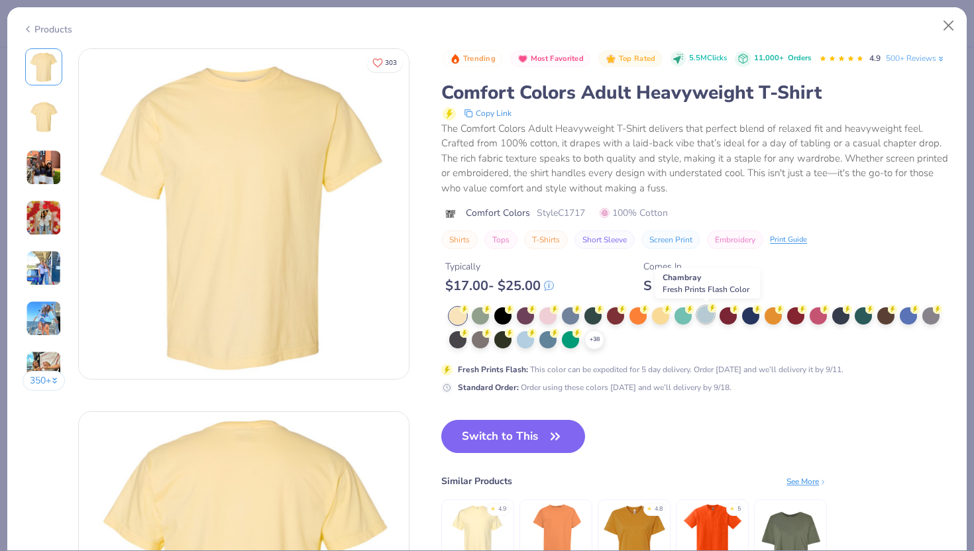
click at [703, 322] on div at bounding box center [705, 314] width 17 height 17
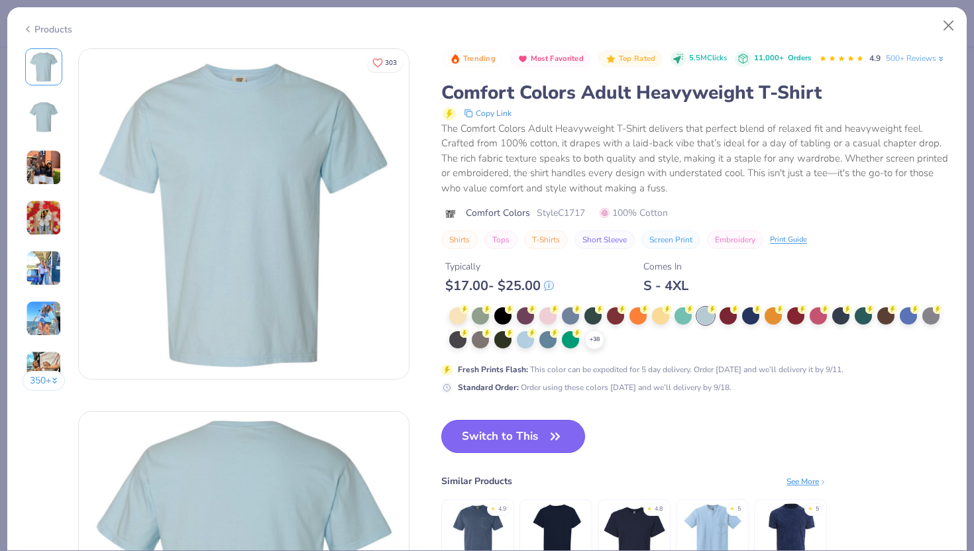
click at [561, 434] on icon "button" at bounding box center [555, 436] width 19 height 19
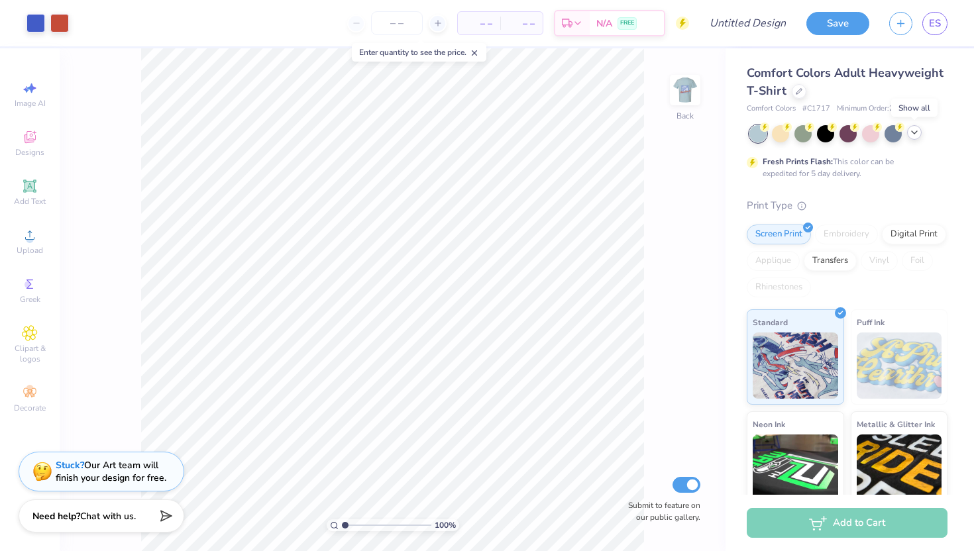
click at [911, 136] on icon at bounding box center [914, 132] width 11 height 11
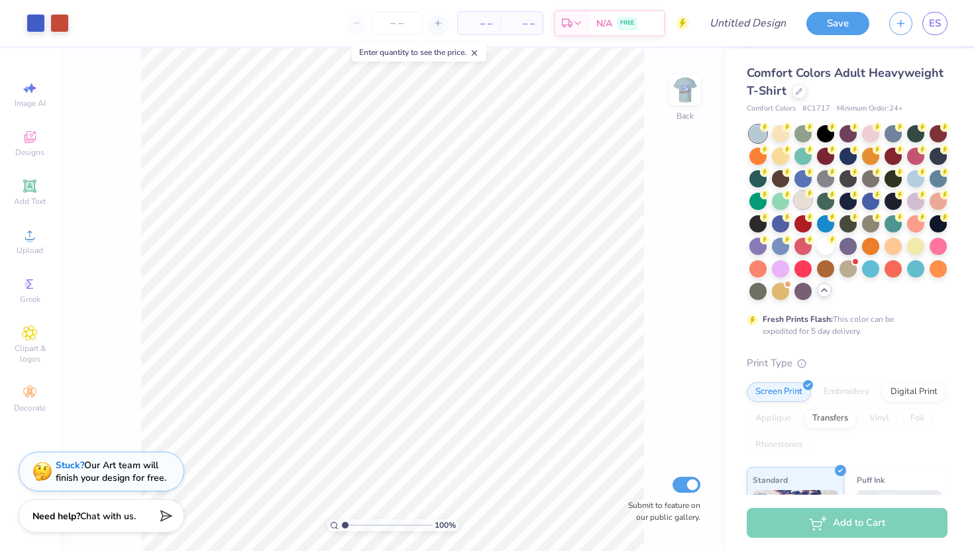
click at [801, 198] on div at bounding box center [802, 199] width 17 height 17
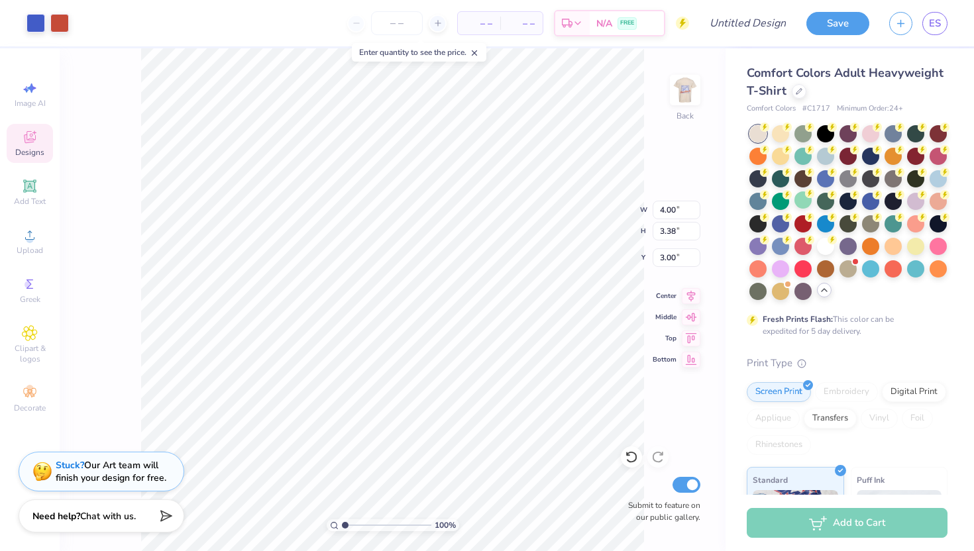
type input "3.00"
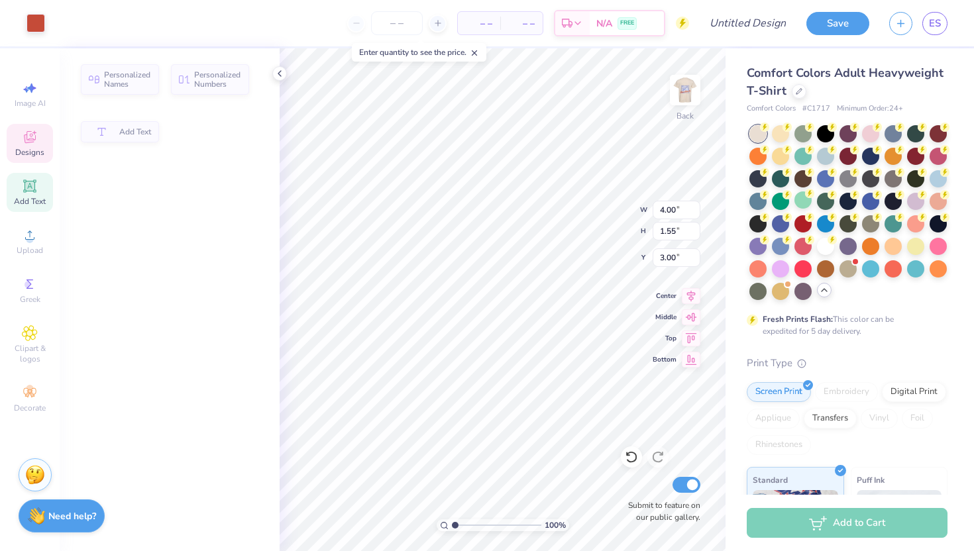
type input "1.55"
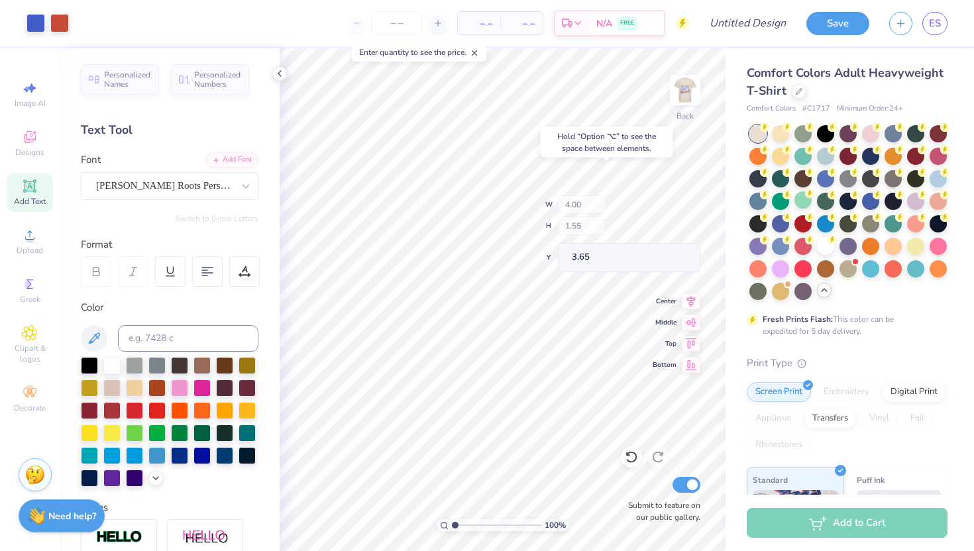
type input "3.66"
click at [620, 458] on div "100 % Back Submit to feature on our public gallery." at bounding box center [503, 299] width 446 height 503
click at [633, 458] on icon at bounding box center [631, 457] width 13 height 13
type textarea "A"
type textarea "KD"
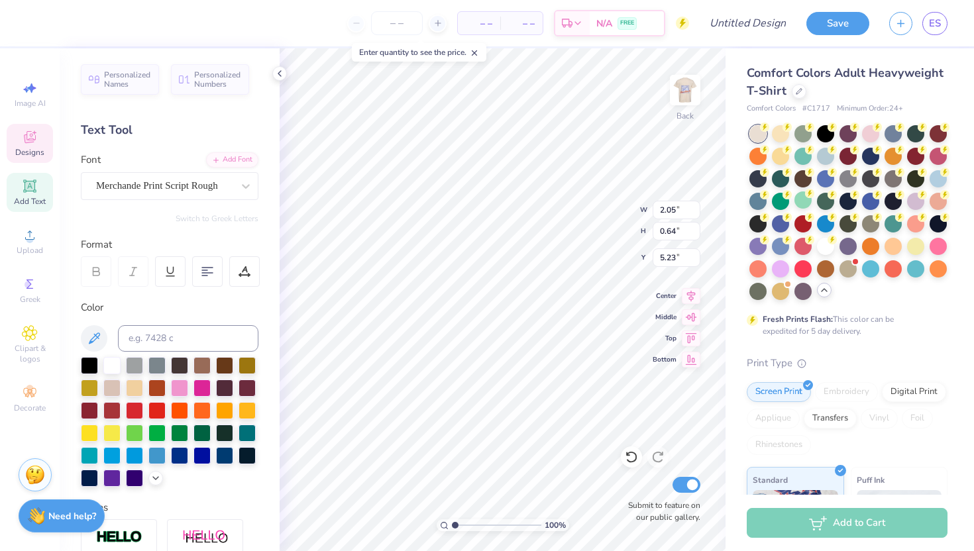
type textarea "1897"
type input "2.26"
type input "1.59"
type input "3.66"
type textarea "K D"
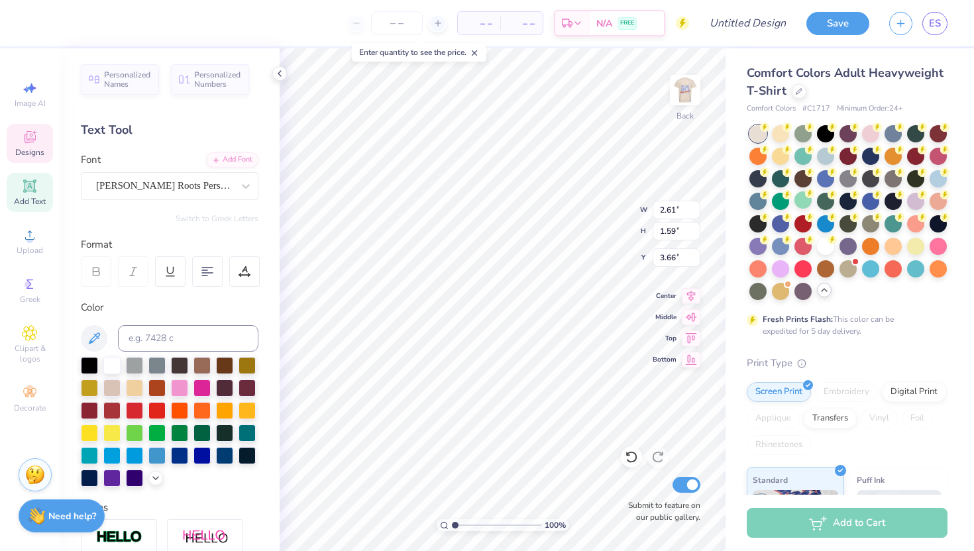
type input "3.41"
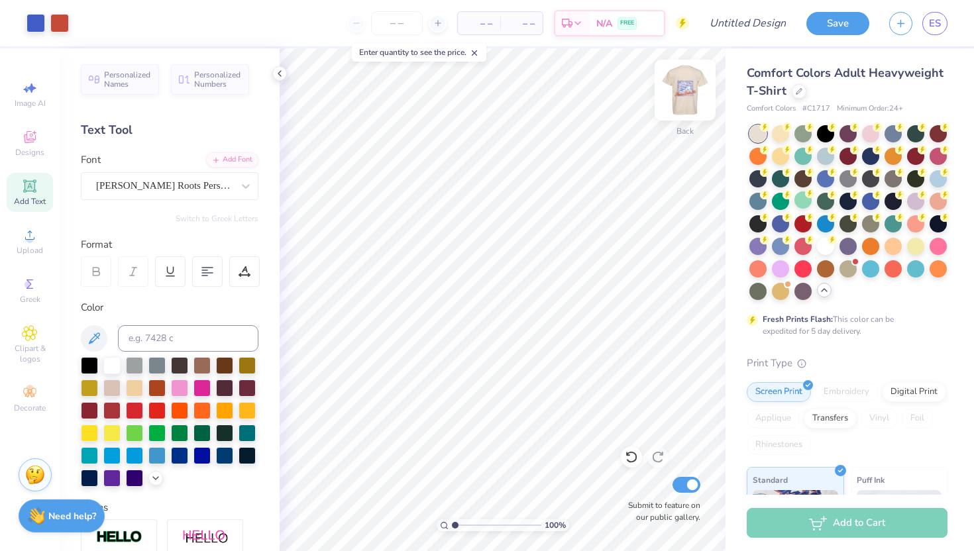
click at [694, 94] on img at bounding box center [685, 90] width 53 height 53
type input "3.50"
type input "13.98"
type textarea "A"
type textarea "Kappa Delta"
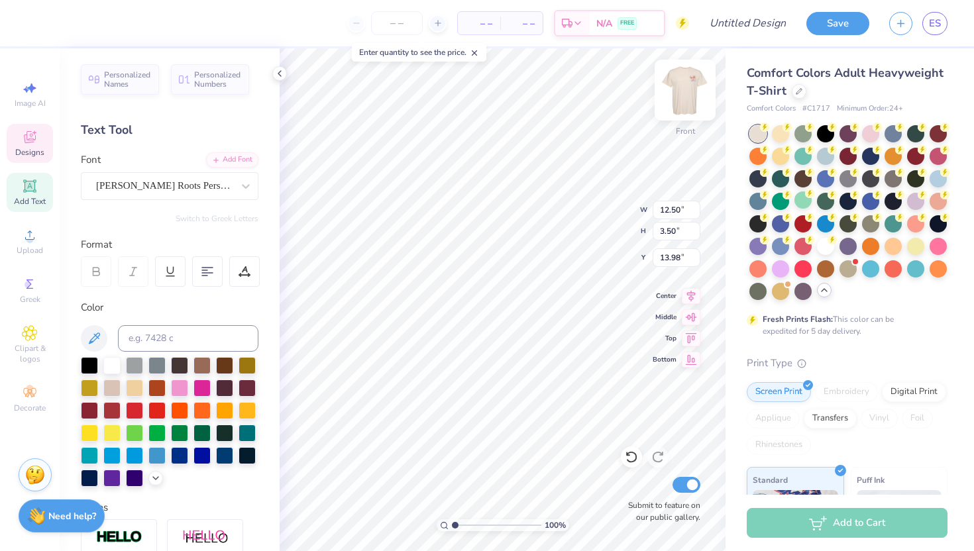
scroll to position [0, 2]
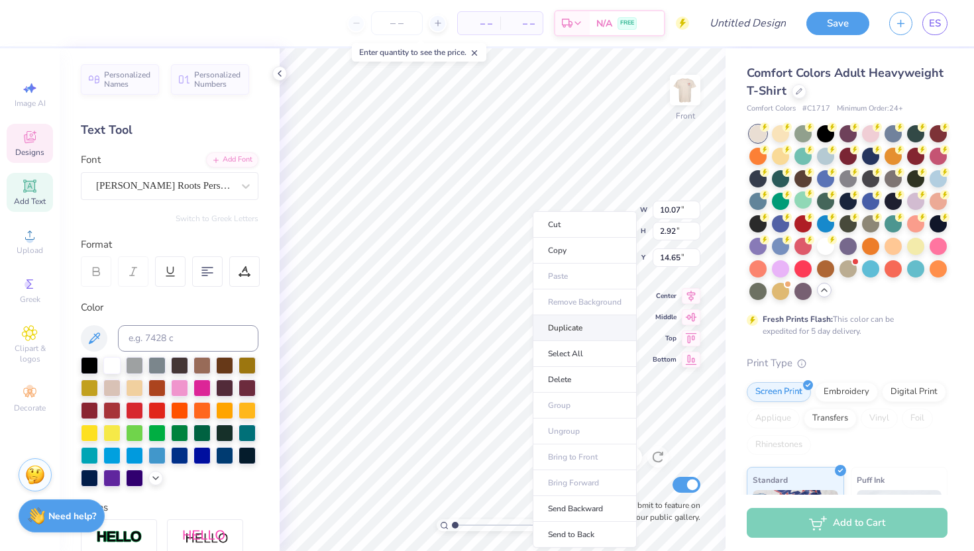
click at [573, 323] on li "Duplicate" at bounding box center [585, 328] width 104 height 26
type input "17.47"
type input "10.16"
type input "2.62"
type input "17.37"
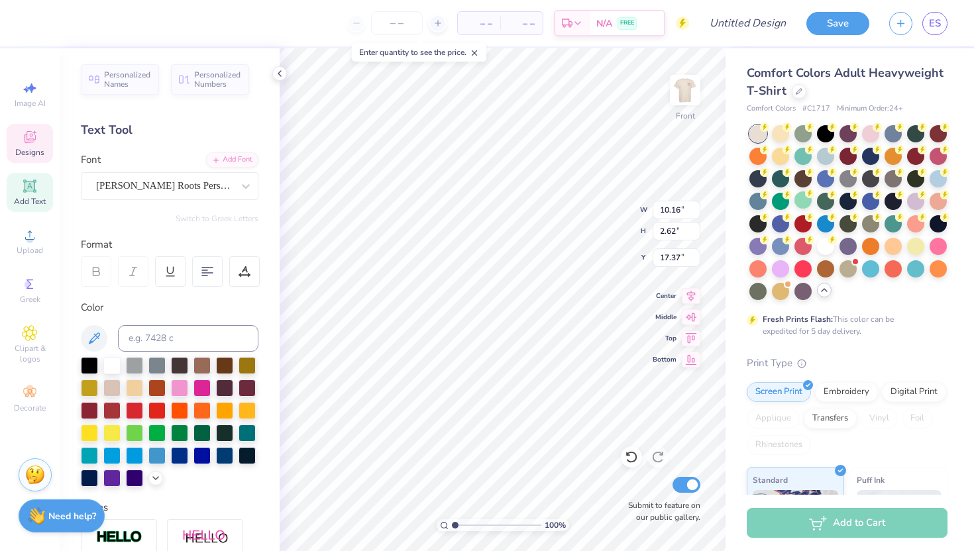
scroll to position [0, 0]
type textarea "K"
click at [221, 188] on div "Stanley Roots Personal Use" at bounding box center [164, 186] width 139 height 21
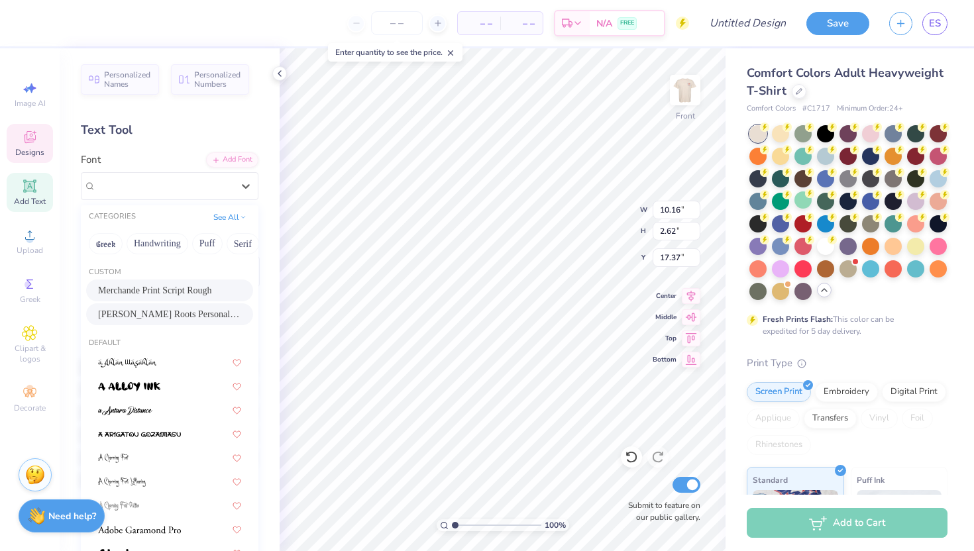
click at [189, 286] on span "Merchande Print Script Rough" at bounding box center [154, 291] width 113 height 14
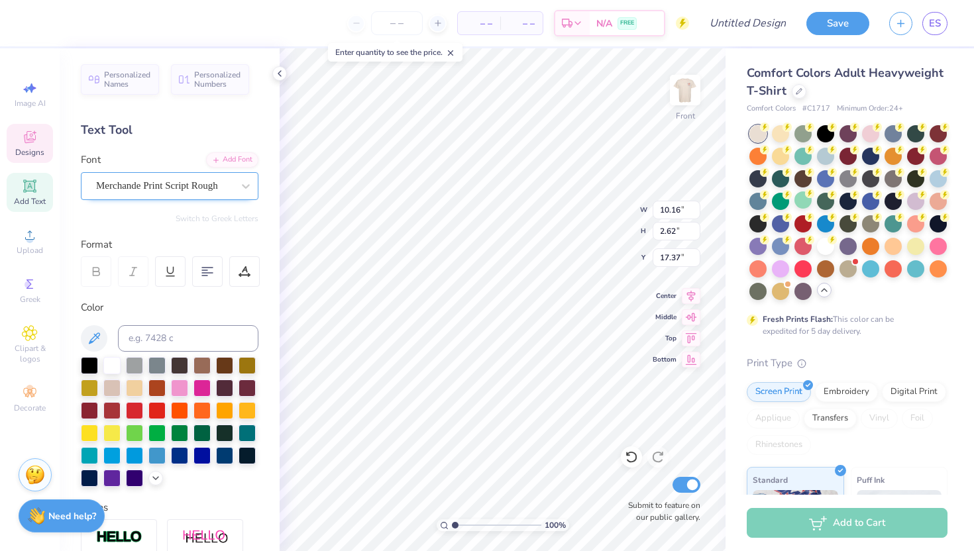
click at [209, 199] on div "Merchande Print Script Rough" at bounding box center [170, 186] width 178 height 28
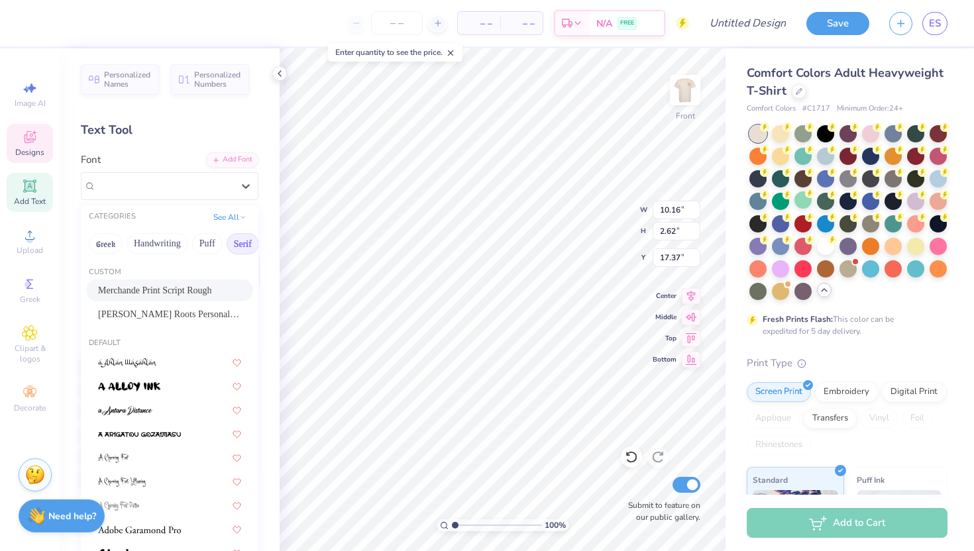
click at [240, 243] on button "Serif" at bounding box center [243, 243] width 32 height 21
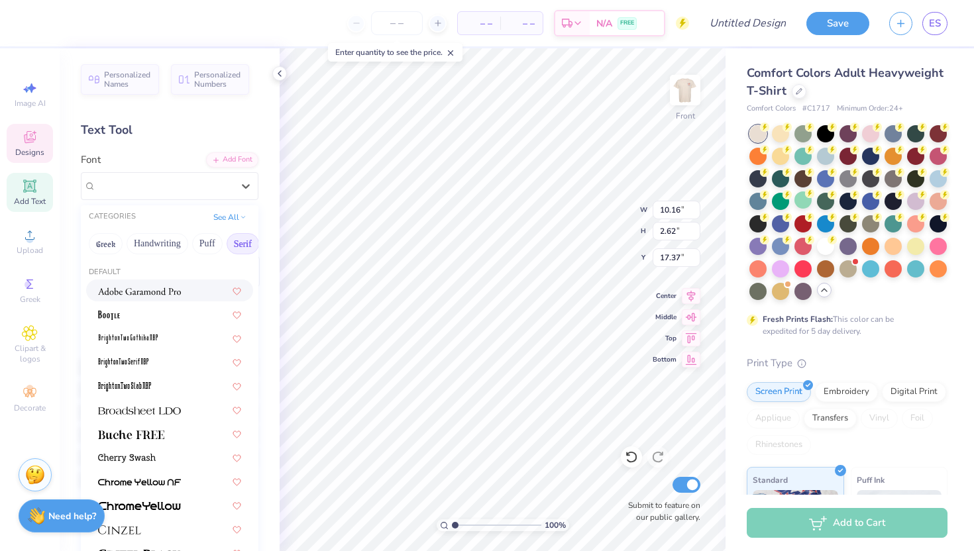
click at [167, 286] on span at bounding box center [139, 291] width 83 height 14
click at [168, 191] on div "Adobe Garamond Pro" at bounding box center [164, 186] width 139 height 21
click at [158, 309] on div at bounding box center [169, 314] width 143 height 14
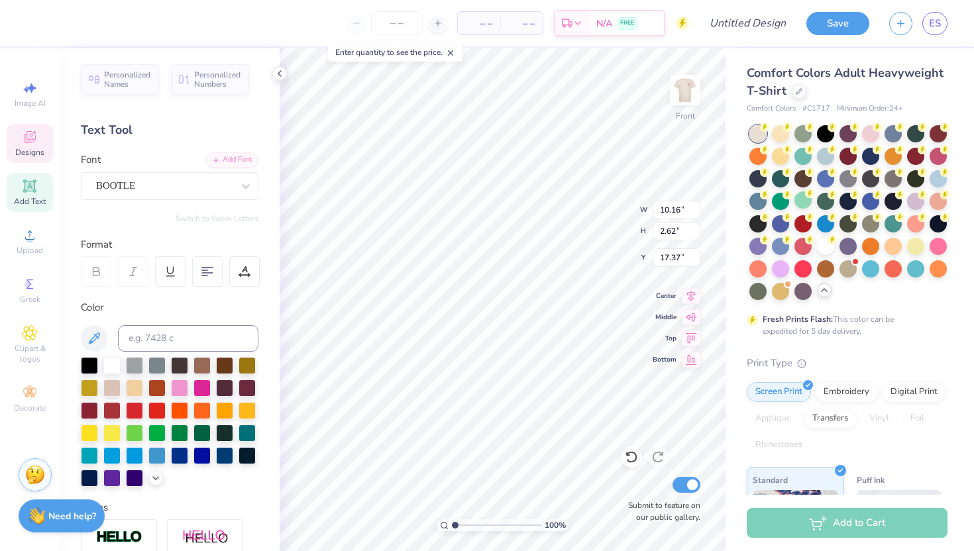
scroll to position [0, 5]
type textarea "Fall Date Party 2025"
type input "14.53"
type input "1.59"
type input "17.94"
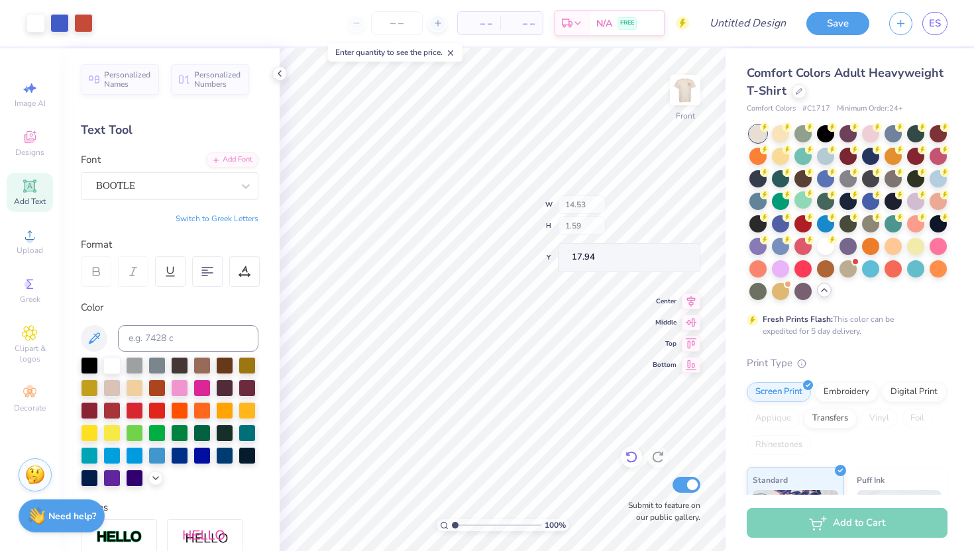
type input "7.00"
type input "0.77"
type input "18.77"
type input "7.00"
type input "0.77"
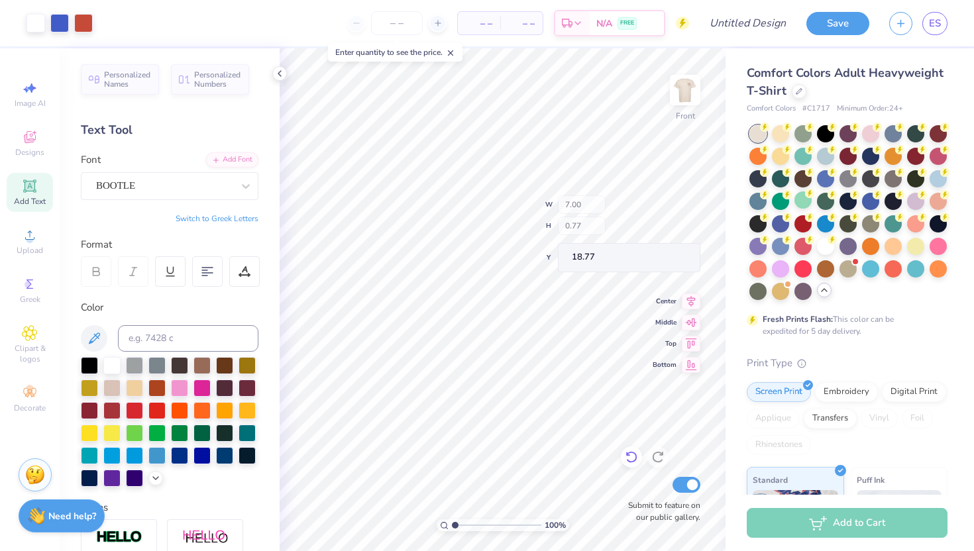
type input "17.47"
type input "18.03"
type input "7.00"
type input "0.77"
type input "18.04"
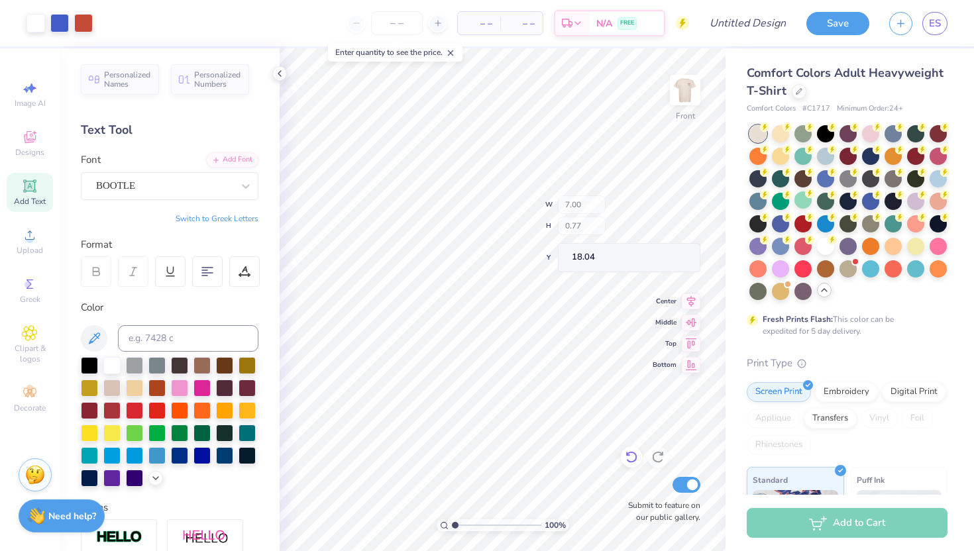
type input "6.99"
type input "0.62"
type input "18.11"
type input "17.81"
click at [688, 293] on icon at bounding box center [691, 294] width 9 height 11
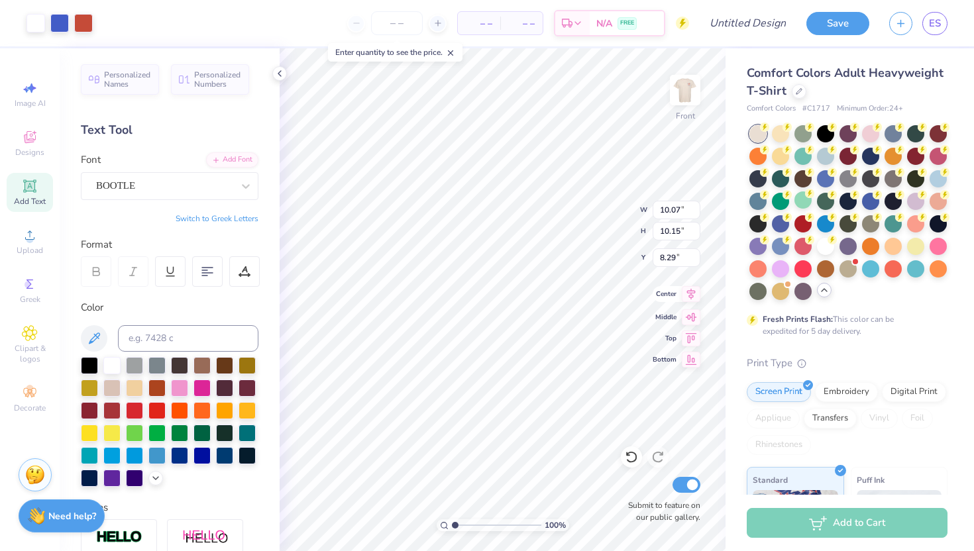
click at [688, 293] on icon at bounding box center [691, 294] width 9 height 11
type input "3.00"
type input "6.33"
type input "6.68"
click at [918, 249] on div at bounding box center [915, 245] width 17 height 17
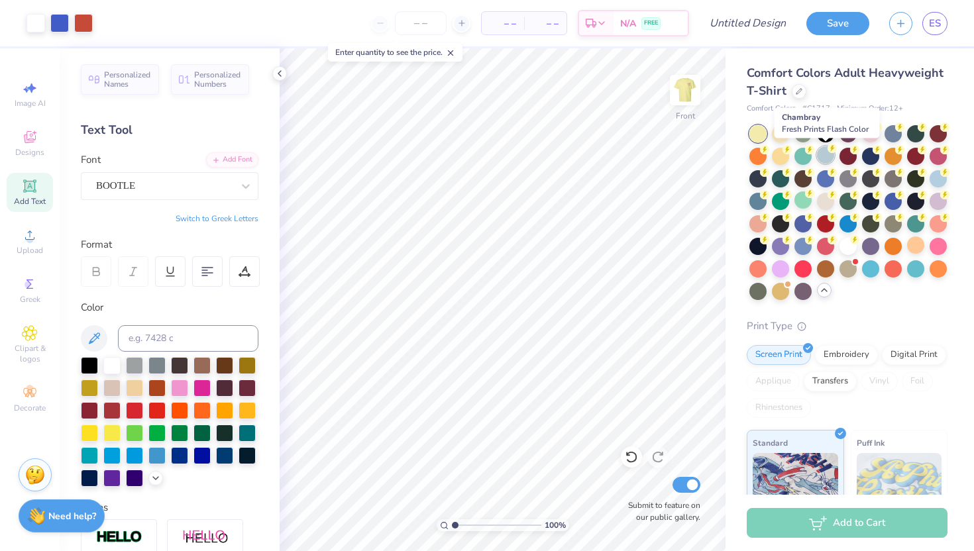
click at [831, 156] on div at bounding box center [825, 154] width 17 height 17
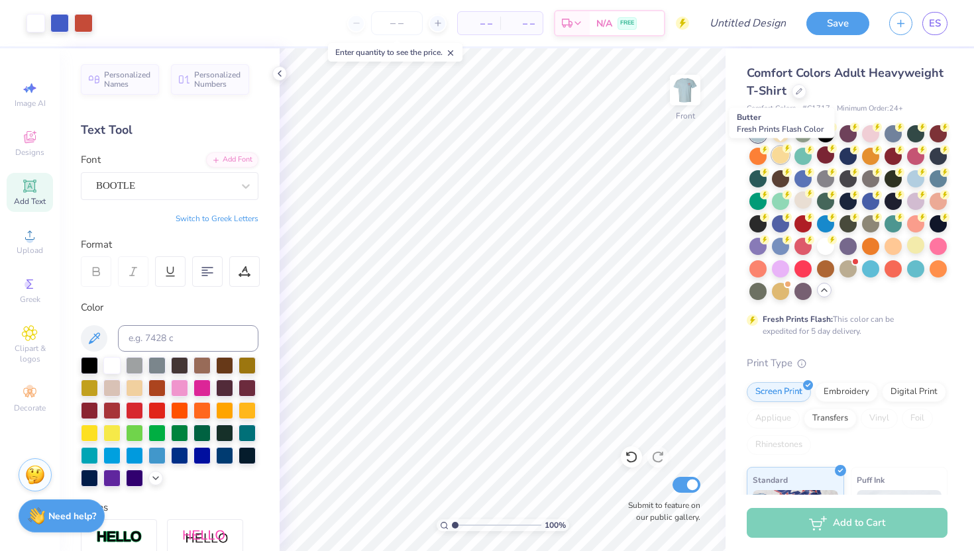
click at [786, 157] on div at bounding box center [780, 154] width 17 height 17
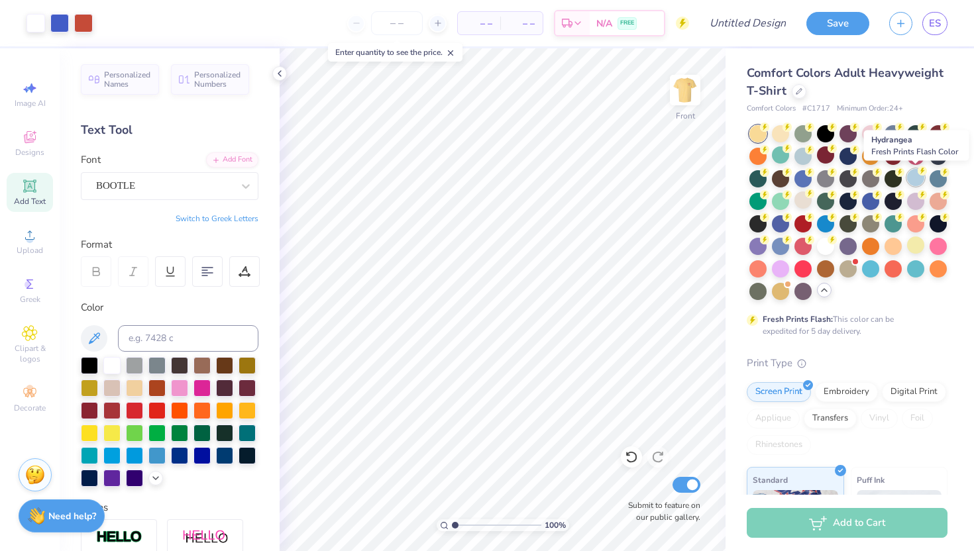
click at [915, 183] on div at bounding box center [915, 177] width 17 height 17
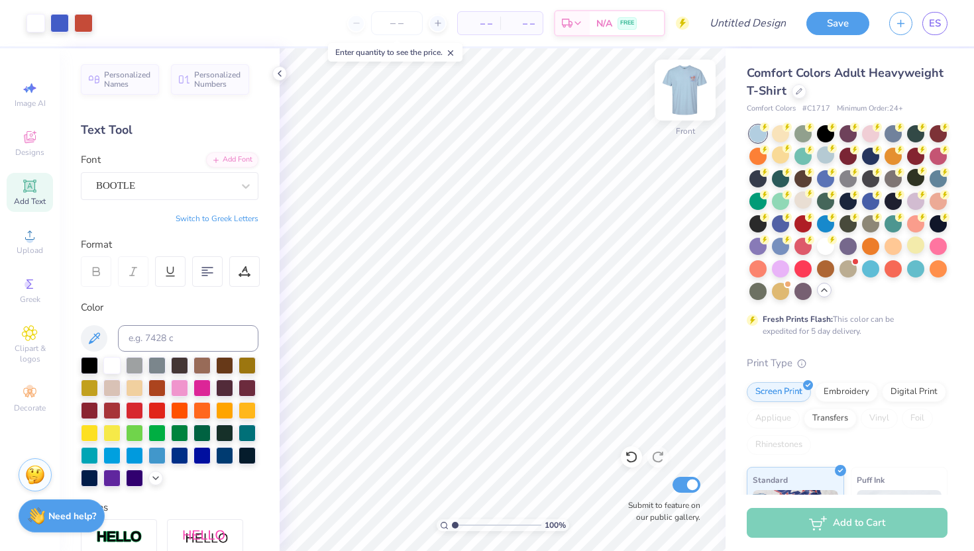
click at [681, 88] on img at bounding box center [685, 90] width 53 height 53
click at [837, 25] on button "Save" at bounding box center [837, 21] width 63 height 23
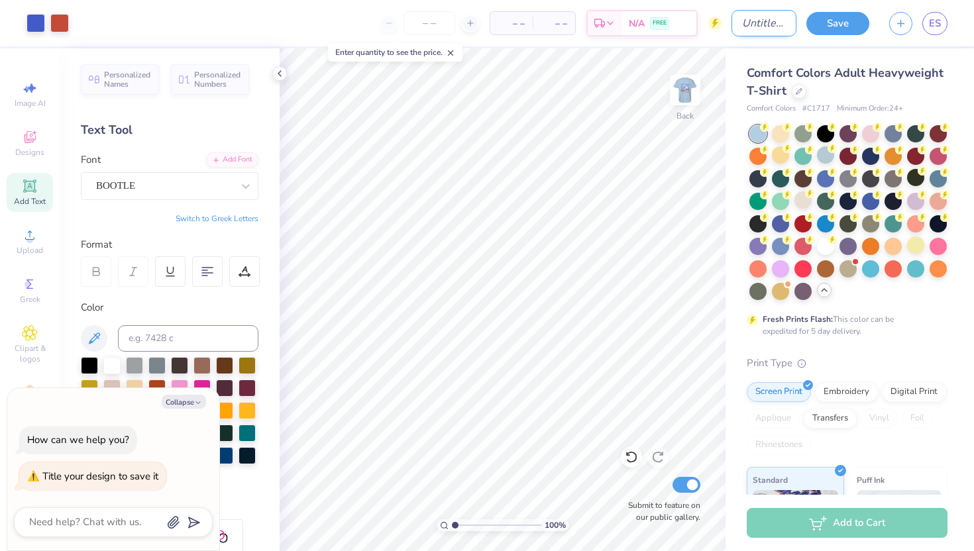
type textarea "x"
click at [731, 36] on input "Design Title" at bounding box center [763, 23] width 65 height 27
type input "f"
type textarea "x"
type input "fi"
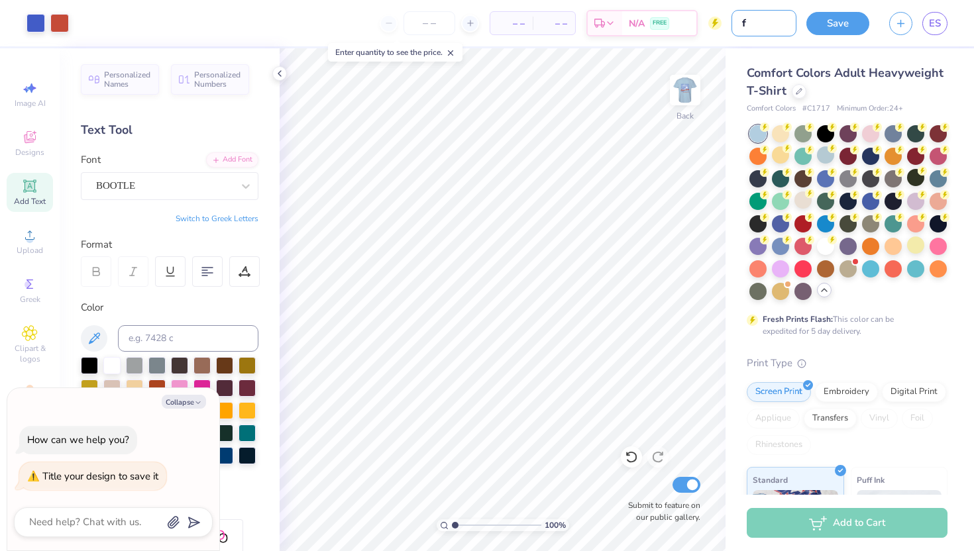
type textarea "x"
type input "fis"
type textarea "x"
type input "fish"
type textarea "x"
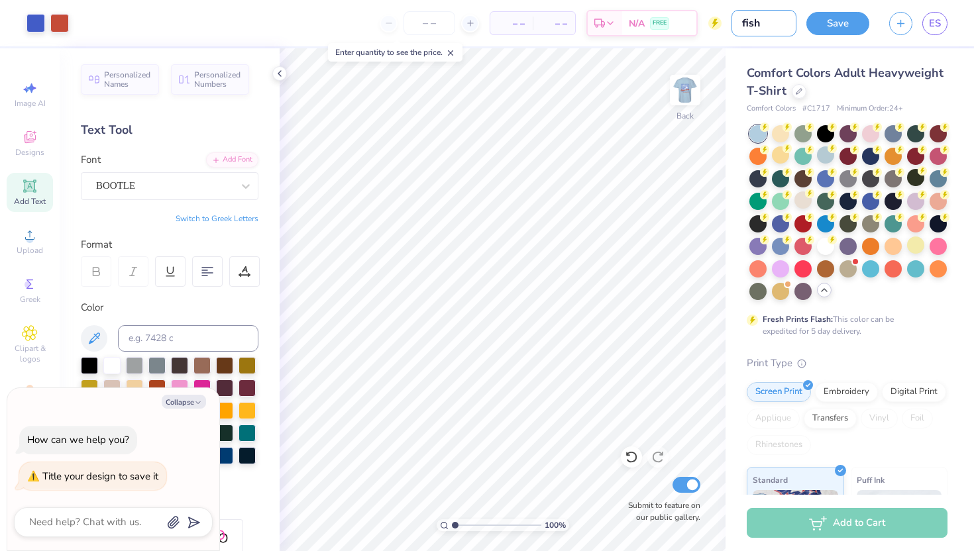
type input "fish1"
type textarea "x"
type input "fish1"
click at [834, 28] on button "Save" at bounding box center [837, 23] width 63 height 23
click at [841, 22] on div "Save" at bounding box center [837, 23] width 63 height 23
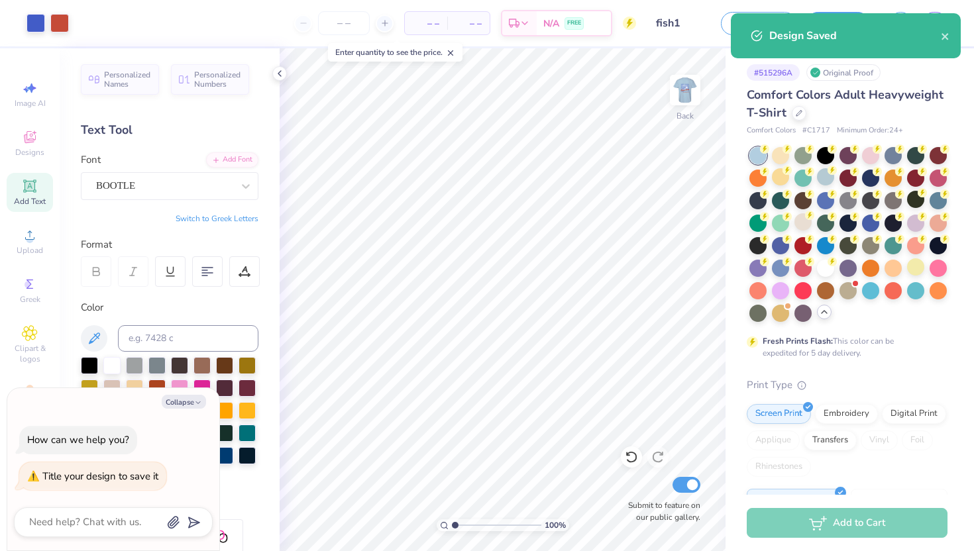
click at [959, 30] on div "Design Saved" at bounding box center [846, 35] width 230 height 45
click at [946, 34] on icon "close" at bounding box center [945, 36] width 7 height 7
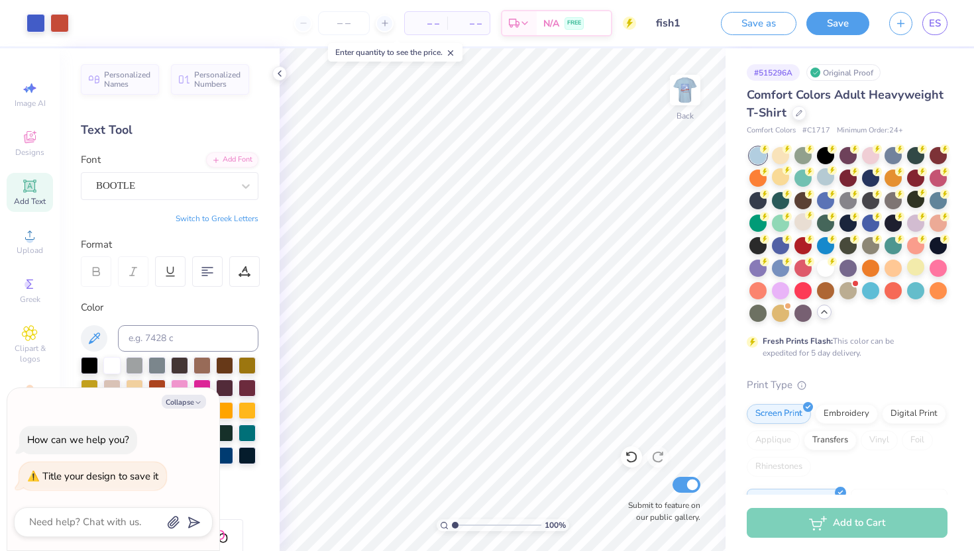
click at [934, 25] on div "Design Saved" at bounding box center [845, 41] width 235 height 60
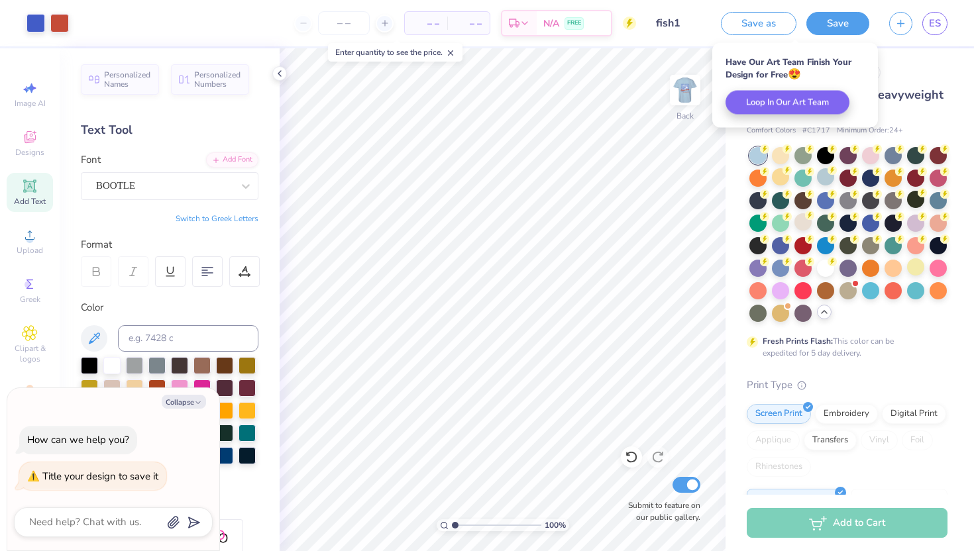
type textarea "x"
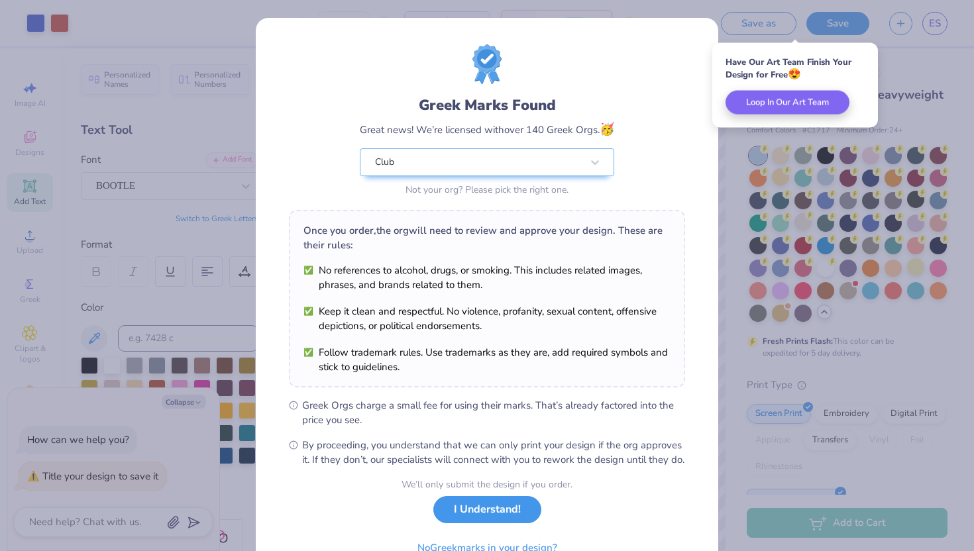
click at [473, 523] on button "I Understand!" at bounding box center [487, 509] width 108 height 27
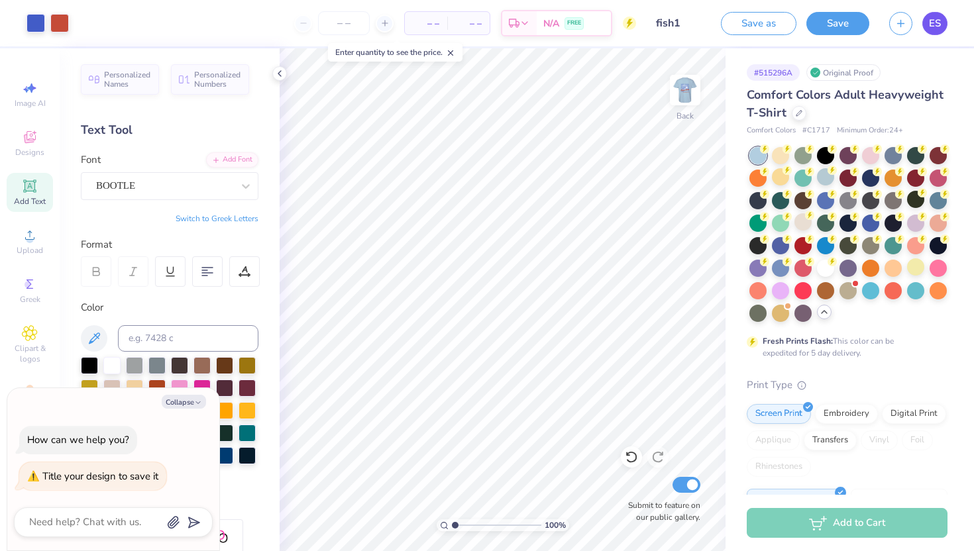
click at [928, 25] on link "ES" at bounding box center [934, 23] width 25 height 23
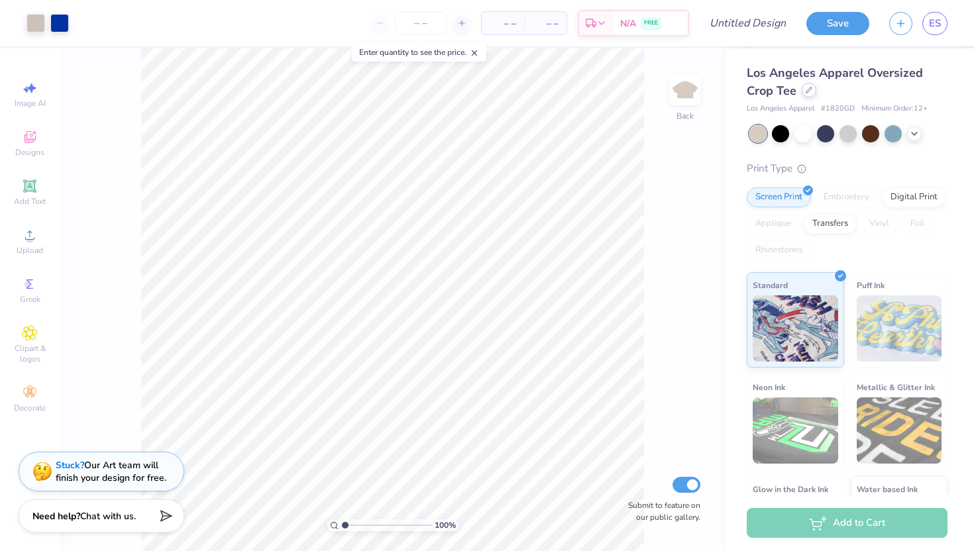
click at [810, 87] on icon at bounding box center [809, 90] width 7 height 7
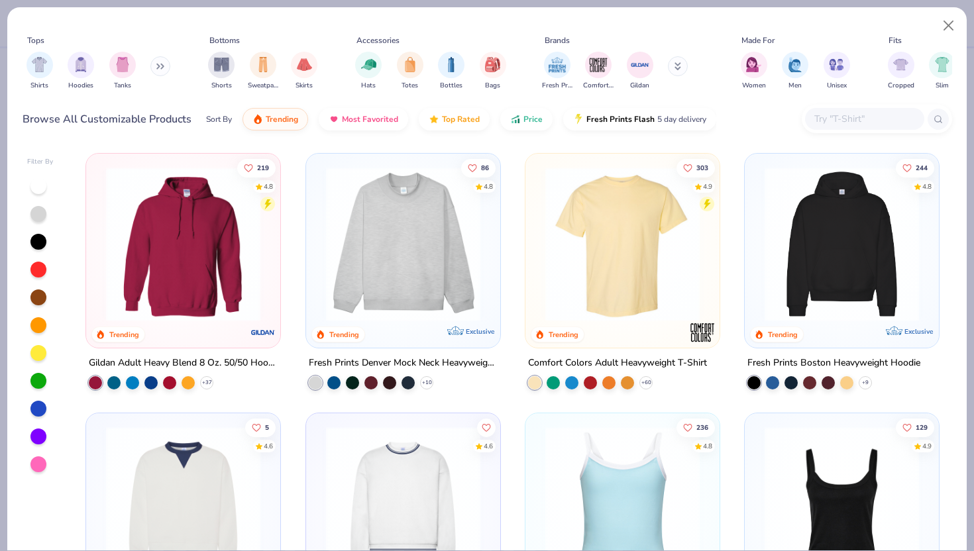
click at [603, 232] on img at bounding box center [623, 244] width 168 height 154
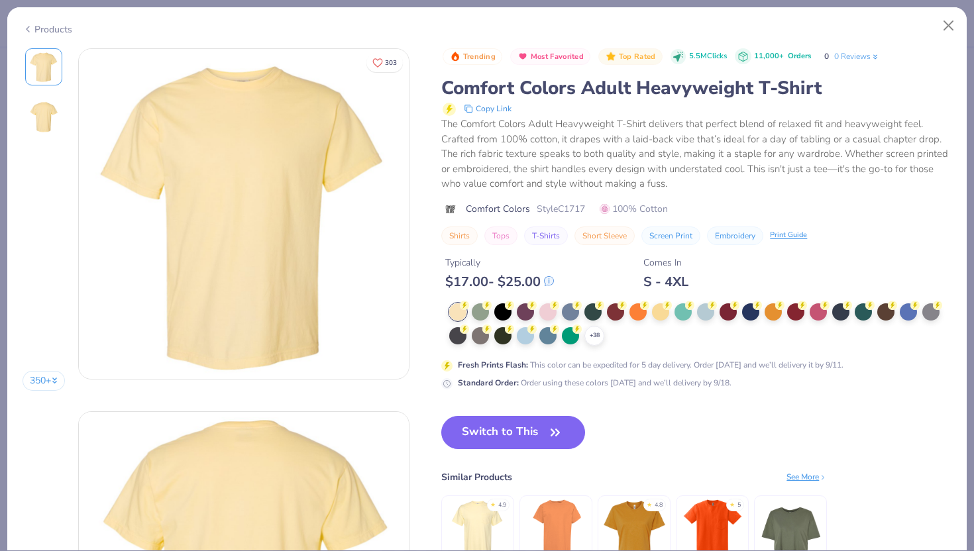
click at [591, 336] on div "+ 38 Fresh Prints Flash : This color can be expedited for 5 day delivery. Order…" at bounding box center [696, 346] width 510 height 86
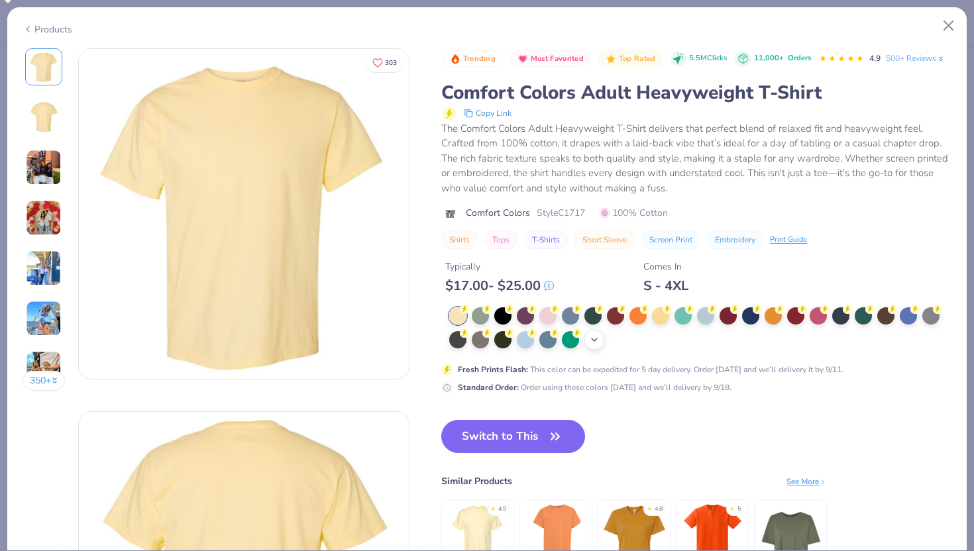
click at [596, 341] on icon at bounding box center [594, 340] width 11 height 11
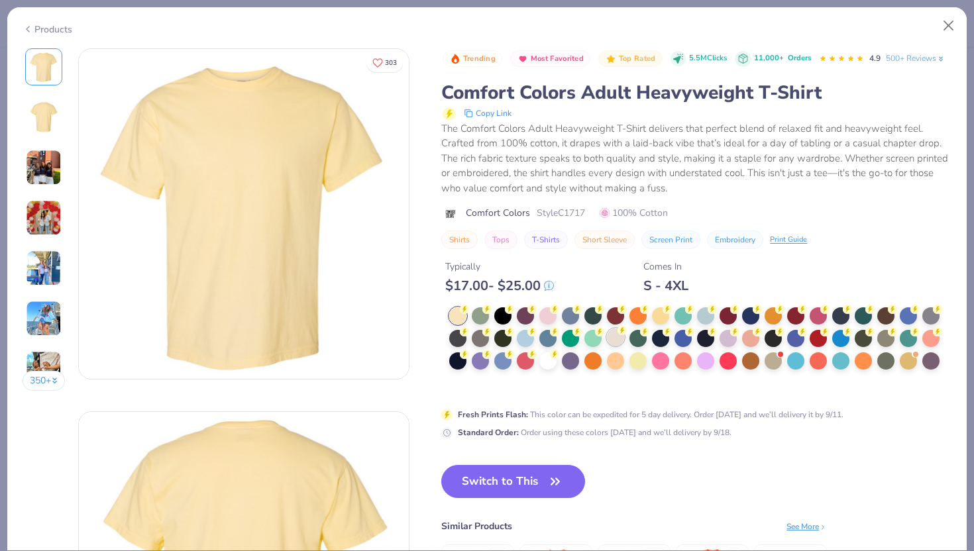
click at [618, 342] on div at bounding box center [615, 337] width 17 height 17
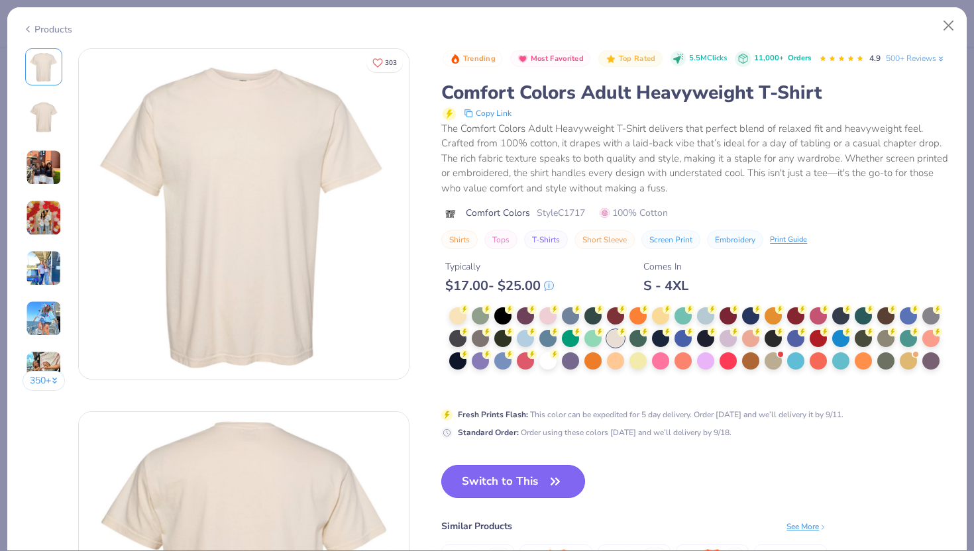
click at [538, 470] on button "Switch to This" at bounding box center [513, 481] width 144 height 33
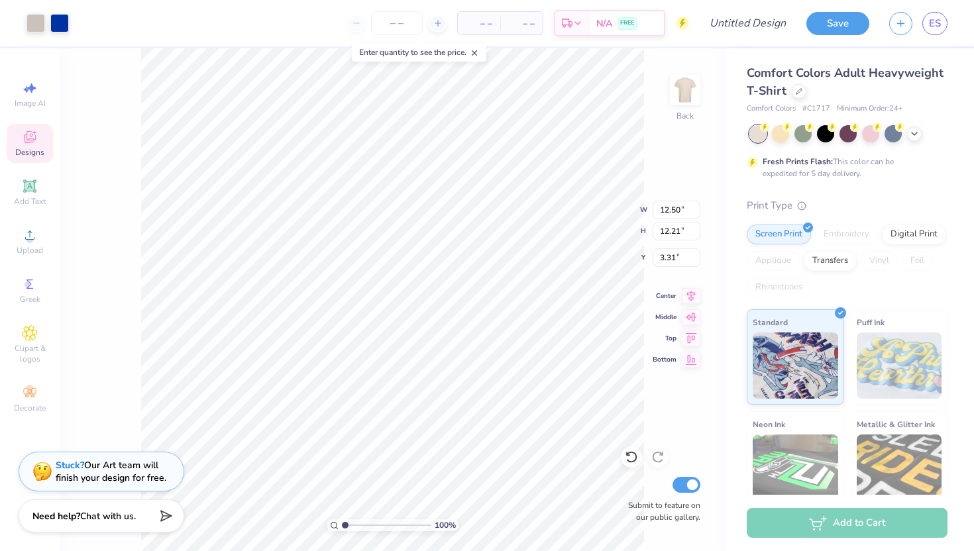
type input "3.31"
type input "4.34"
type input "4.23"
type input "3.23"
click at [698, 99] on img at bounding box center [685, 90] width 53 height 53
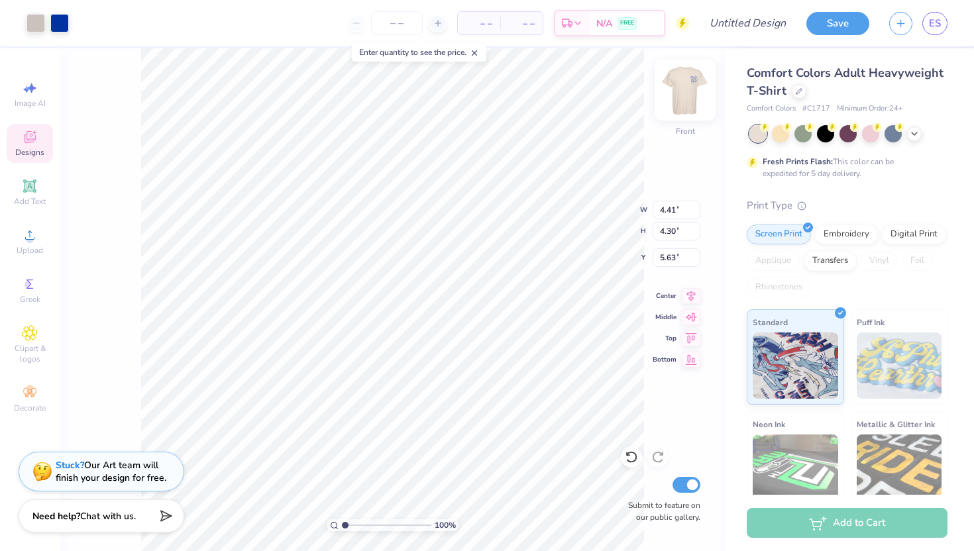
type input "3.00"
type input "12.24"
type input "11.95"
type input "3.24"
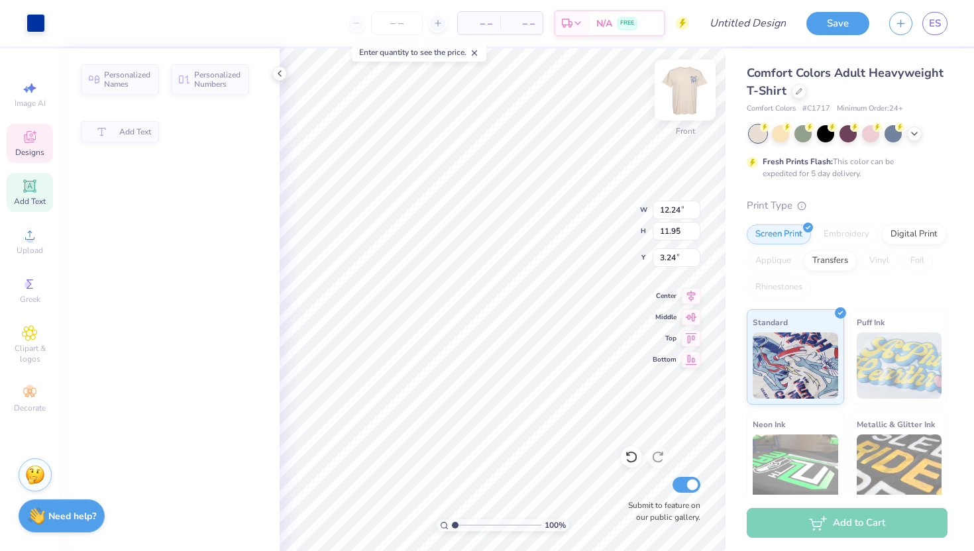
type input "3.73"
type input "3.23"
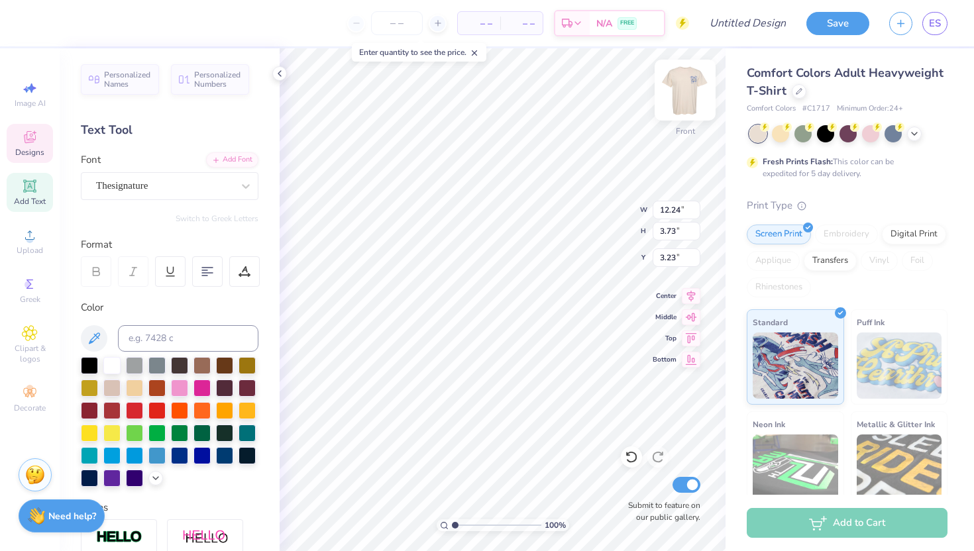
type textarea "A"
type textarea "Kappa Delta"
click at [633, 459] on icon at bounding box center [631, 457] width 13 height 13
click at [633, 450] on div at bounding box center [631, 457] width 21 height 21
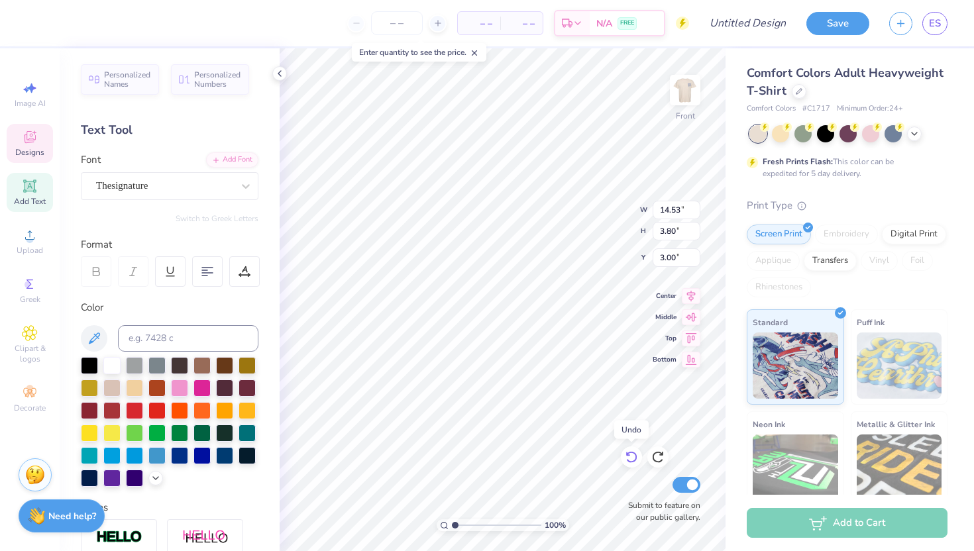
click at [633, 451] on icon at bounding box center [631, 457] width 13 height 13
type input "3.31"
click at [633, 451] on icon at bounding box center [631, 457] width 13 height 13
type input "12.24"
type input "3.73"
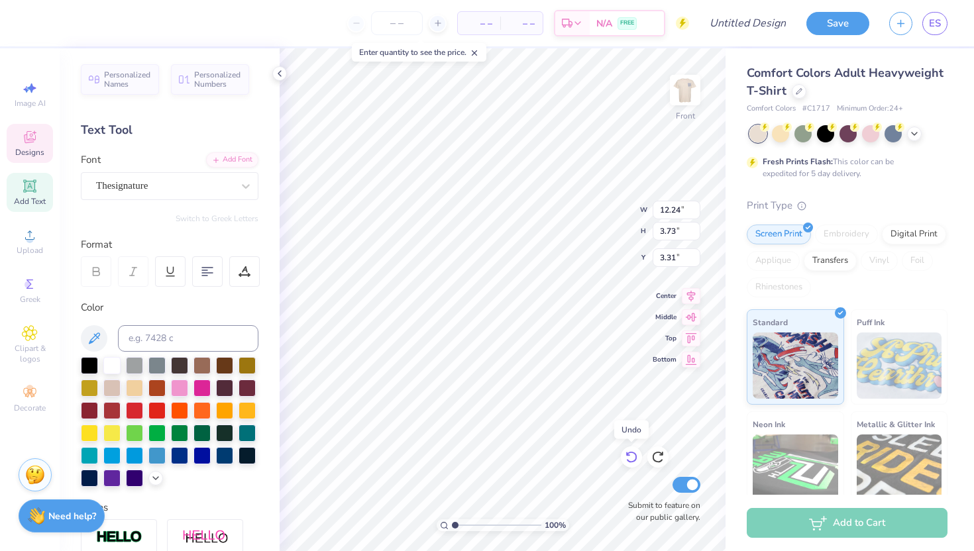
type input "3.23"
type textarea "Kappa Delta"
type textarea "kappa elta"
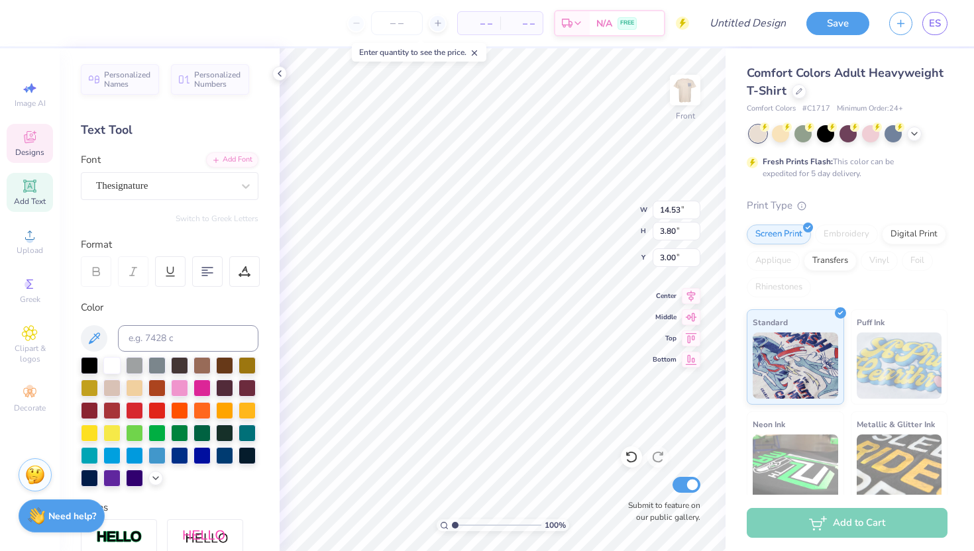
type input "2.68"
type input "0.74"
type input "6.60"
type input "9.57"
type input "9.90"
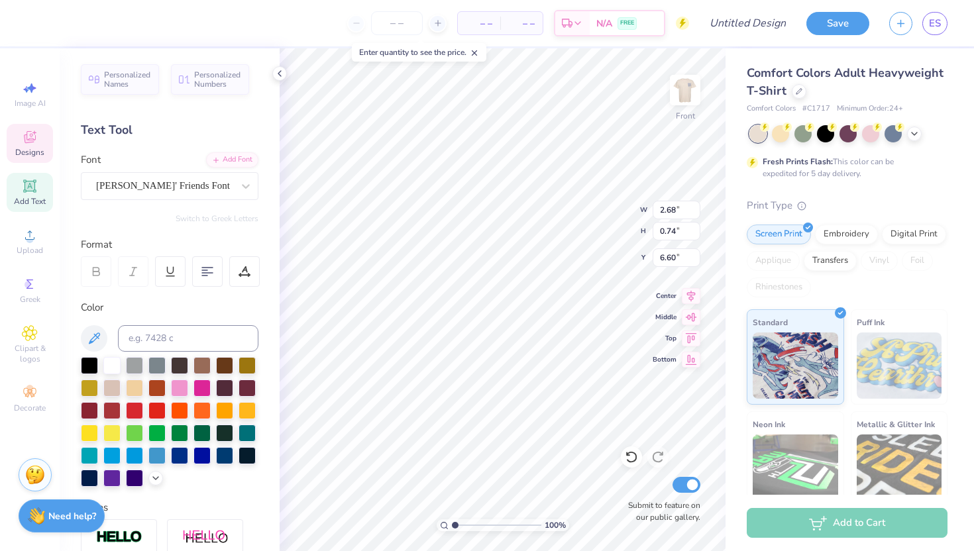
type input "5.29"
type input "9.32"
type input "2.88"
type input "3.25"
click at [207, 182] on div "Thesignature" at bounding box center [164, 186] width 139 height 21
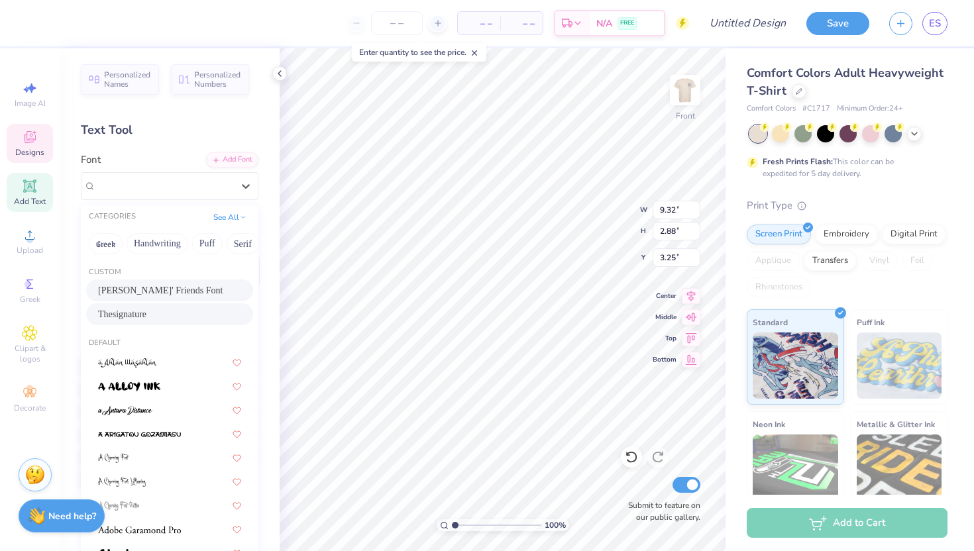
click at [188, 286] on span "Gabriel Weiss' Friends Font" at bounding box center [160, 291] width 125 height 14
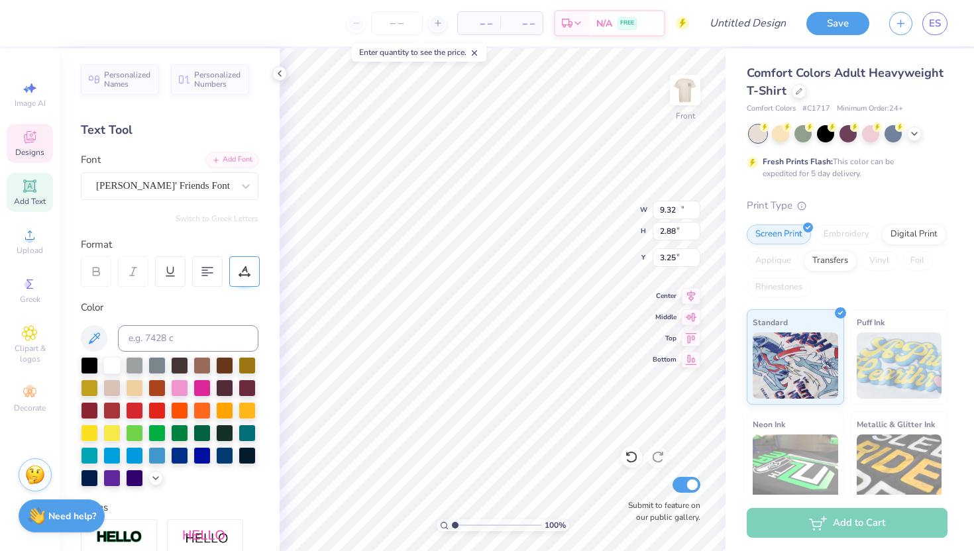
type input "14.53"
type input "2.79"
type input "3.37"
type textarea "kappa Delta"
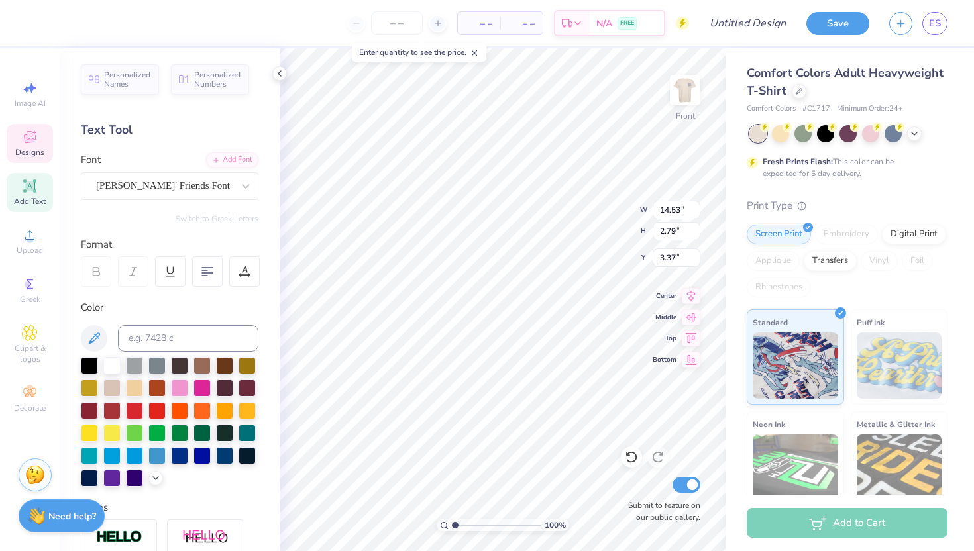
type textarea "kappa delta"
type input "13.21"
type input "2.36"
type input "3.78"
click at [691, 295] on icon at bounding box center [691, 294] width 9 height 11
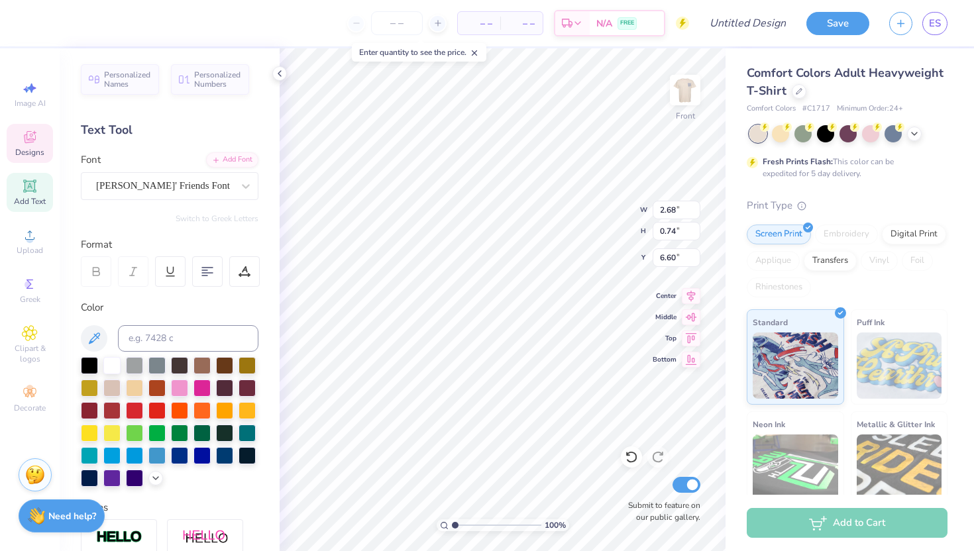
scroll to position [0, 0]
type textarea "Date"
type input "2.66"
type input "0.70"
type input "7.30"
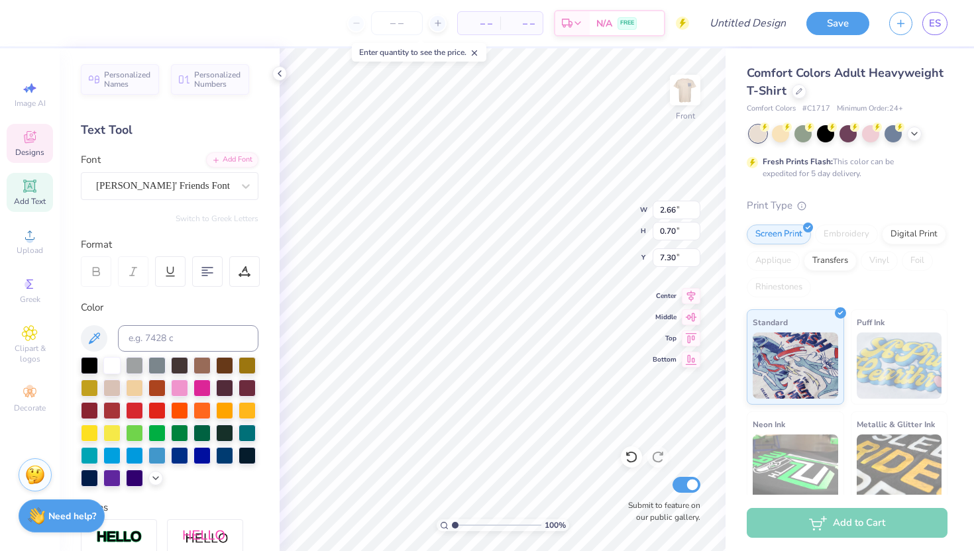
type textarea "F"
type textarea "P"
type textarea "PARTY"
type input "1.79"
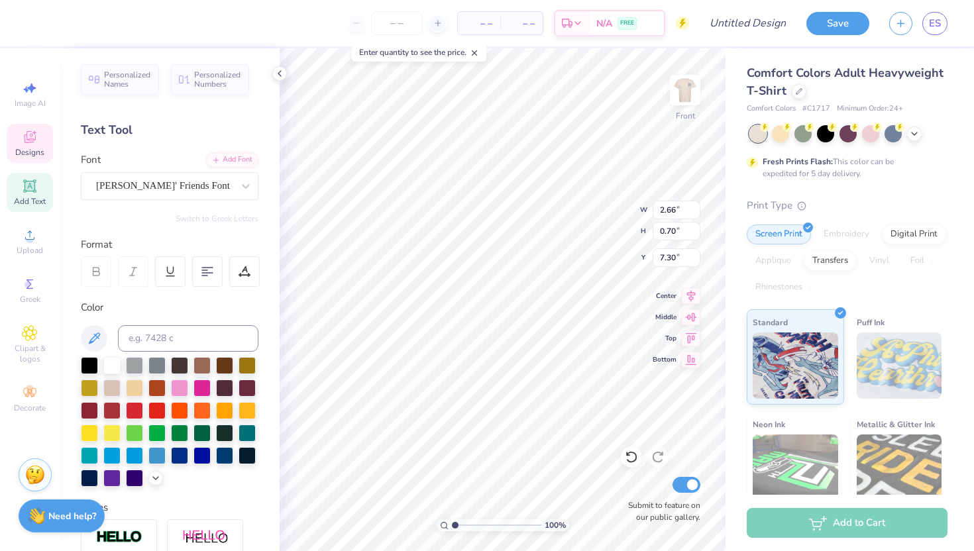
type input "0.56"
type input "6.74"
type textarea "DATE"
type textarea "FALL."
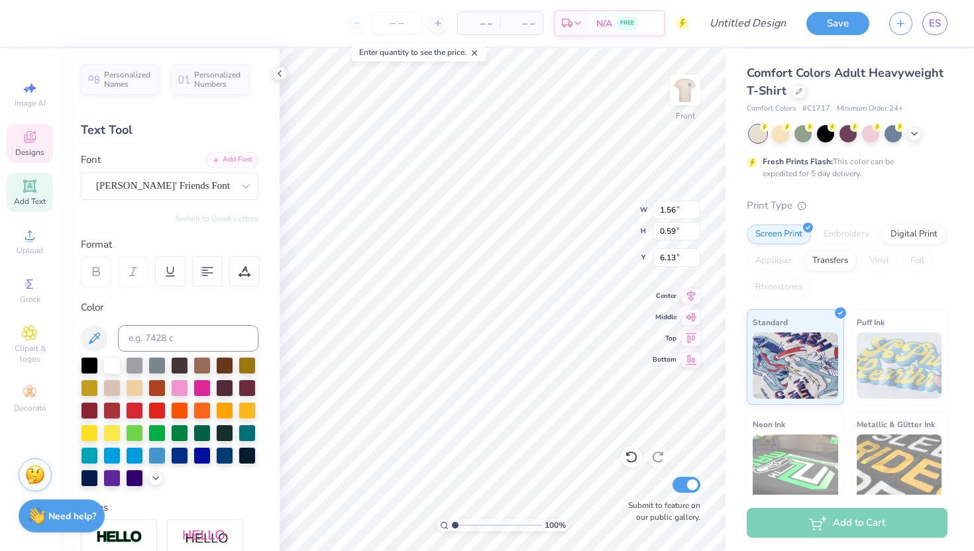
type input "1.56"
type input "0.59"
type input "6.13"
type textarea "1"
type textarea "2025"
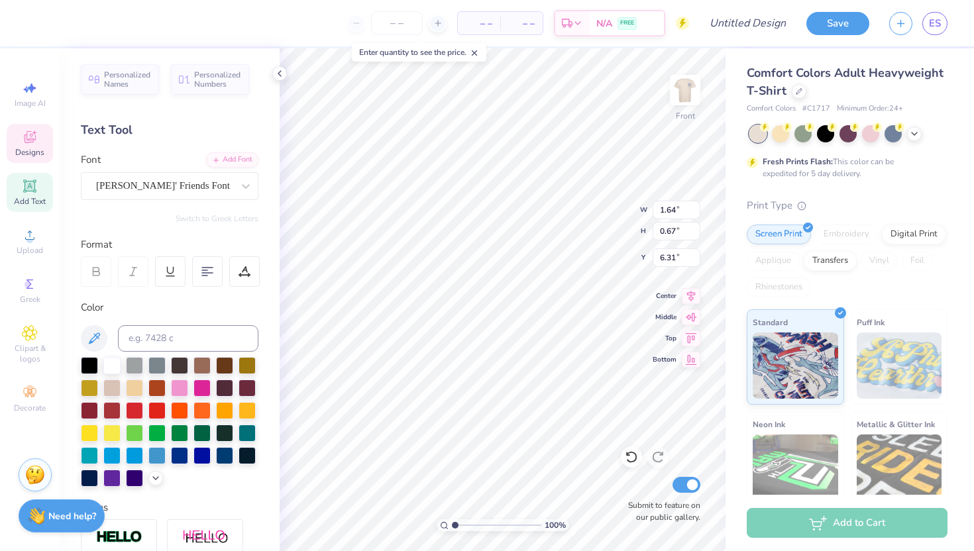
type input "6.31"
click at [687, 291] on icon at bounding box center [691, 294] width 19 height 16
click at [687, 291] on icon at bounding box center [691, 294] width 9 height 11
click at [686, 81] on img at bounding box center [685, 90] width 53 height 53
type input "12.99"
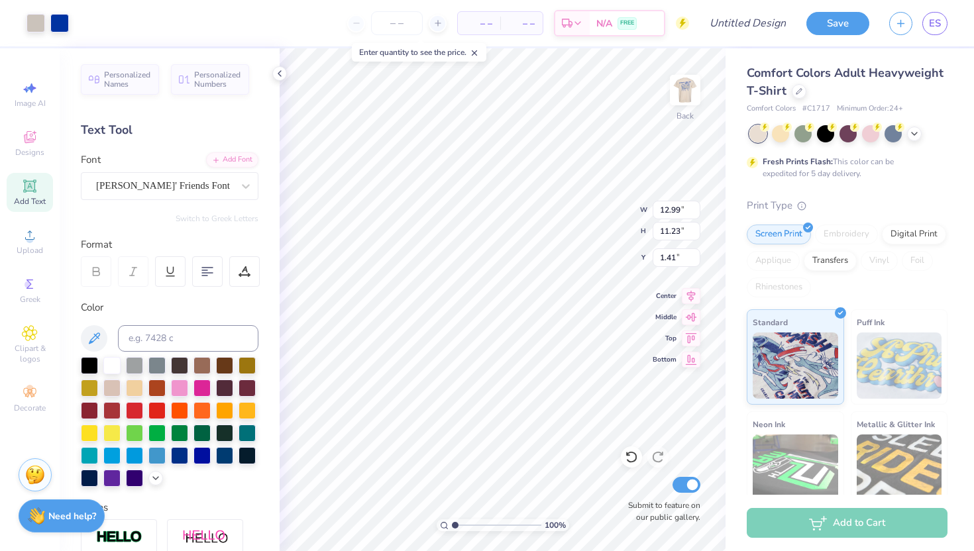
type input "11.23"
type input "1.41"
type input "4.34"
type input "4.23"
type input "3.22"
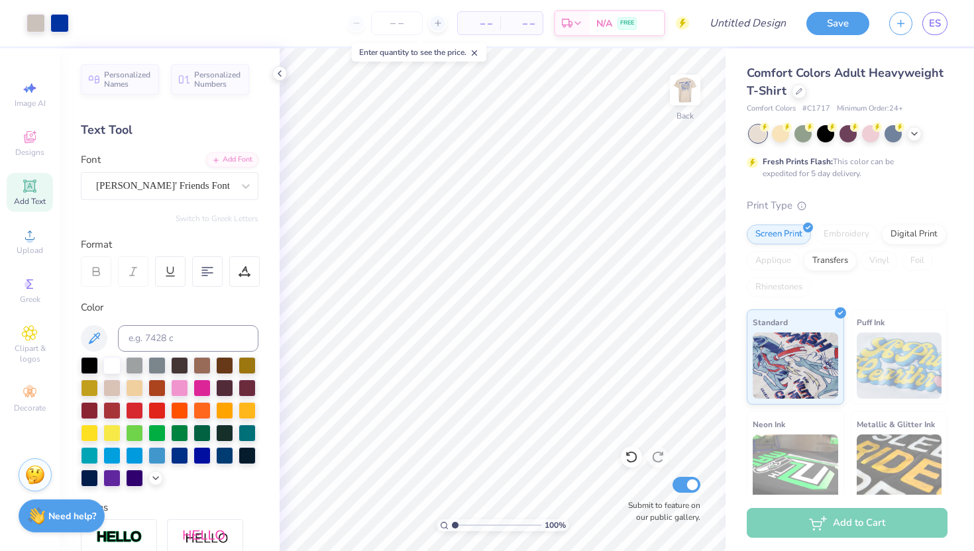
click at [763, 451] on div "Art colors – – Per Item – – Total Est. Delivery N/A FREE Design Title Save ES I…" at bounding box center [487, 275] width 974 height 551
type input "3.46"
type input "3.02"
type input "3.00"
click at [631, 457] on icon at bounding box center [631, 457] width 13 height 13
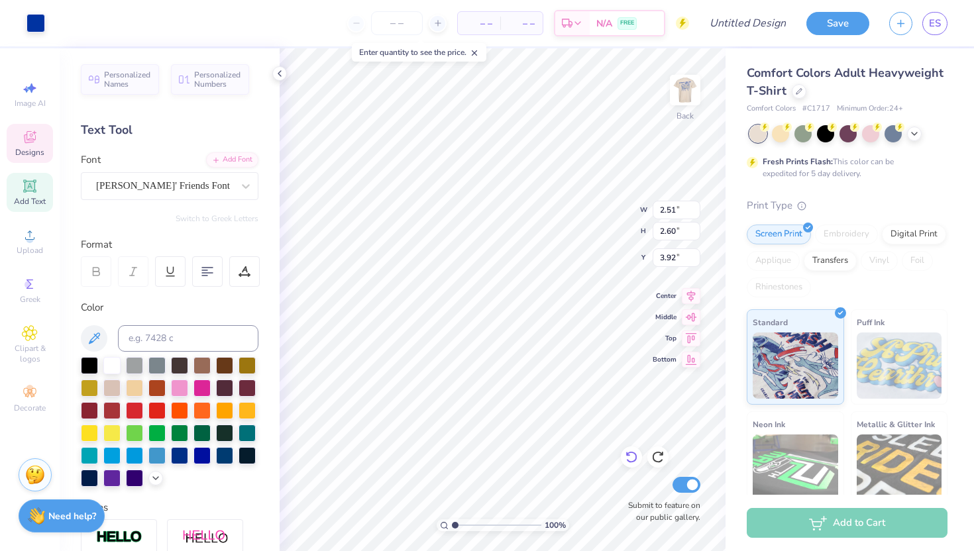
type input "3.42"
type input "3.72"
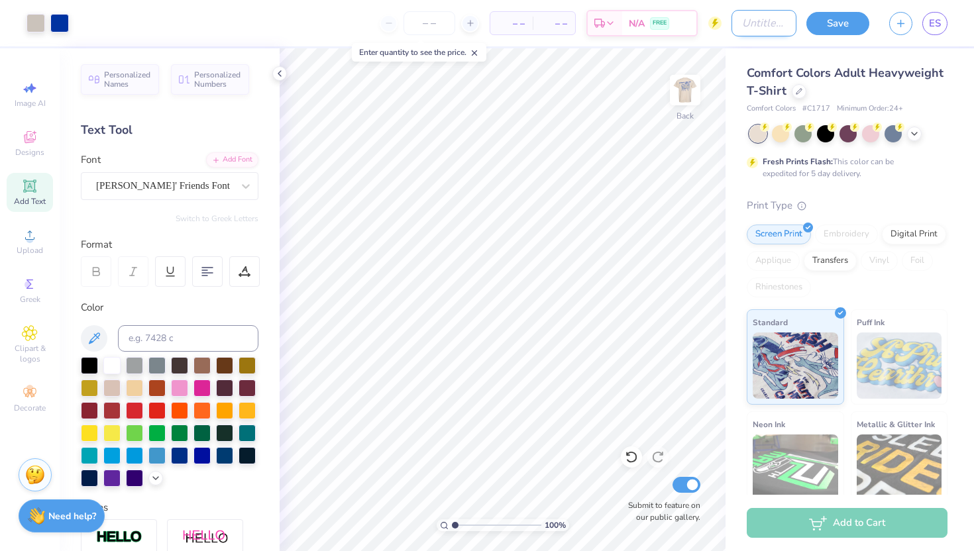
click at [748, 18] on input "Design Title" at bounding box center [763, 23] width 65 height 27
type input "C"
type input "TABLE"
click at [838, 31] on button "Save" at bounding box center [837, 21] width 63 height 23
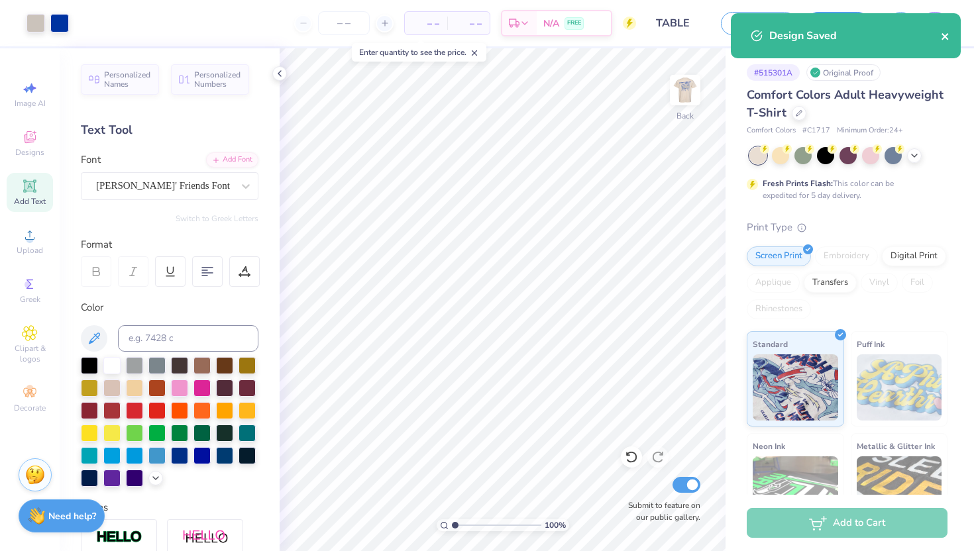
click at [947, 39] on icon "close" at bounding box center [945, 36] width 7 height 7
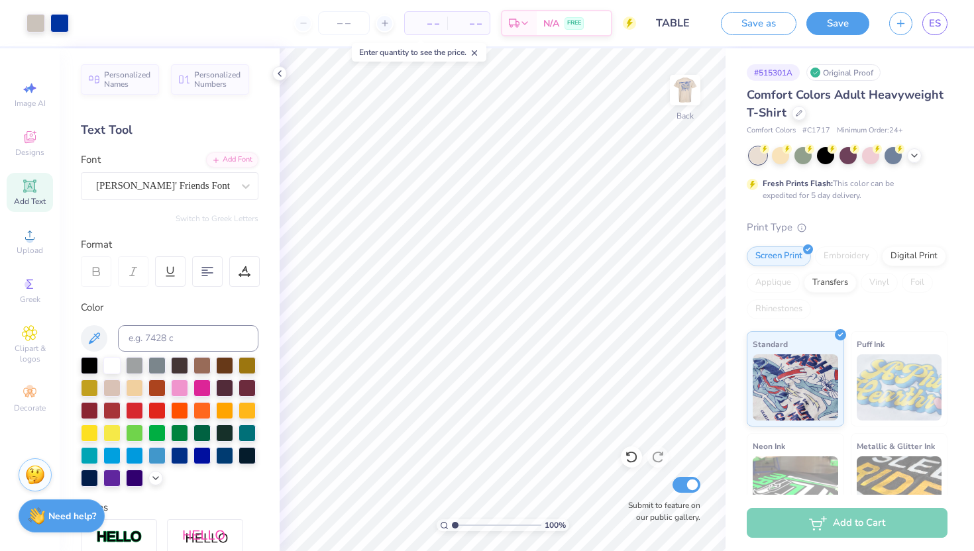
click at [940, 27] on div "Design Saved" at bounding box center [845, 41] width 235 height 60
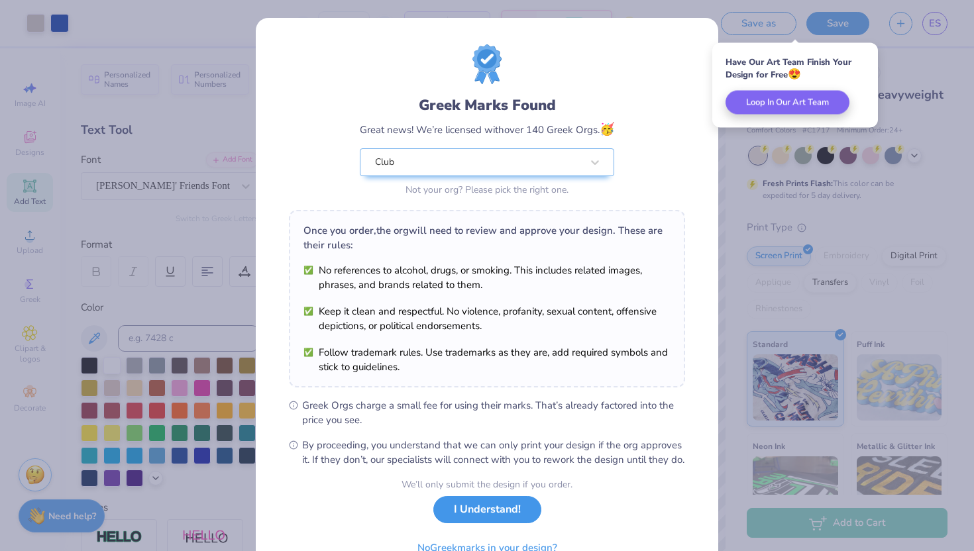
click at [494, 523] on button "I Understand!" at bounding box center [487, 509] width 108 height 27
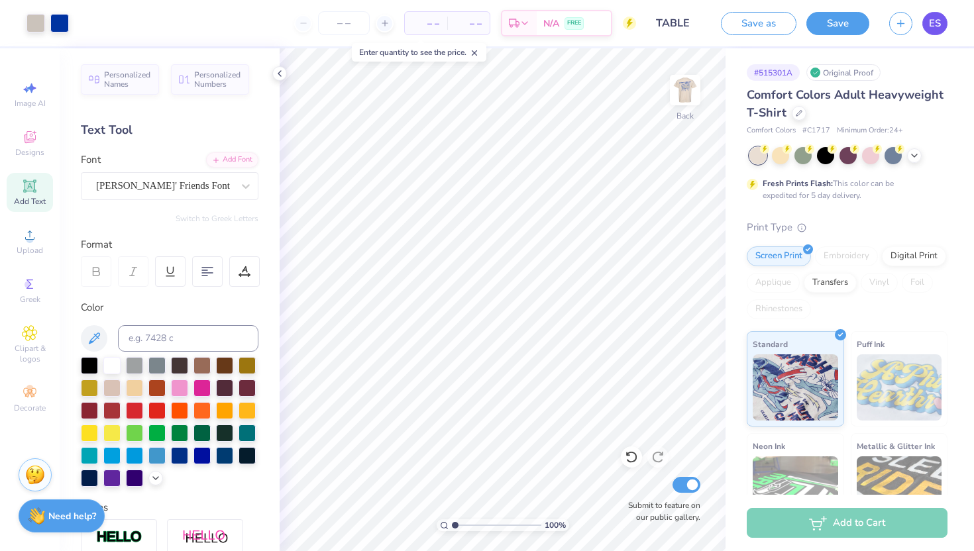
click at [938, 28] on span "ES" at bounding box center [935, 23] width 12 height 15
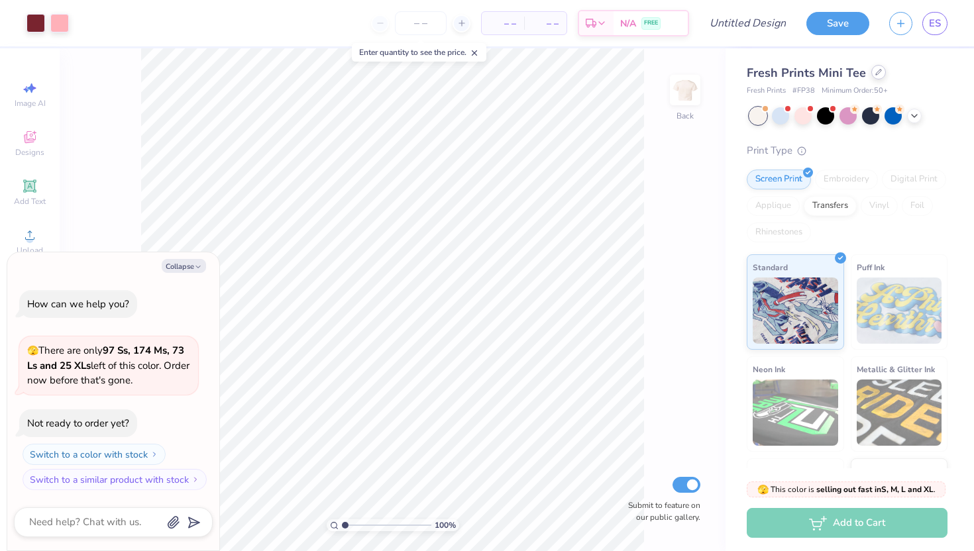
click at [877, 77] on div at bounding box center [878, 72] width 15 height 15
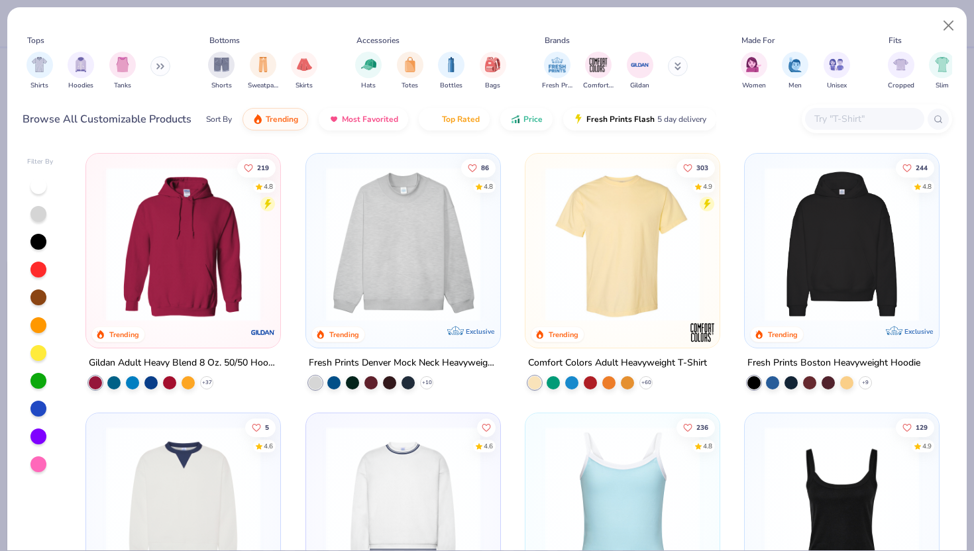
click at [637, 252] on img at bounding box center [623, 244] width 168 height 154
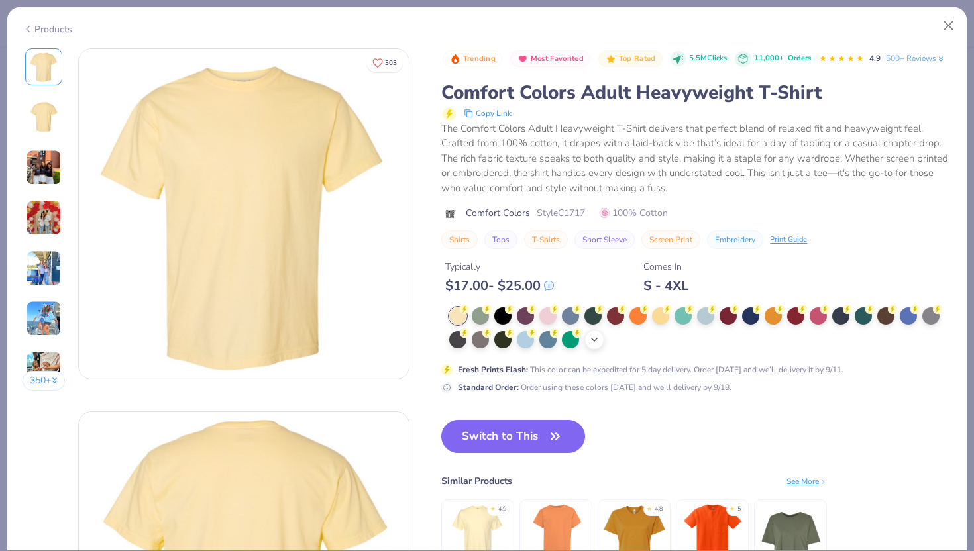
click at [594, 340] on icon at bounding box center [594, 340] width 11 height 11
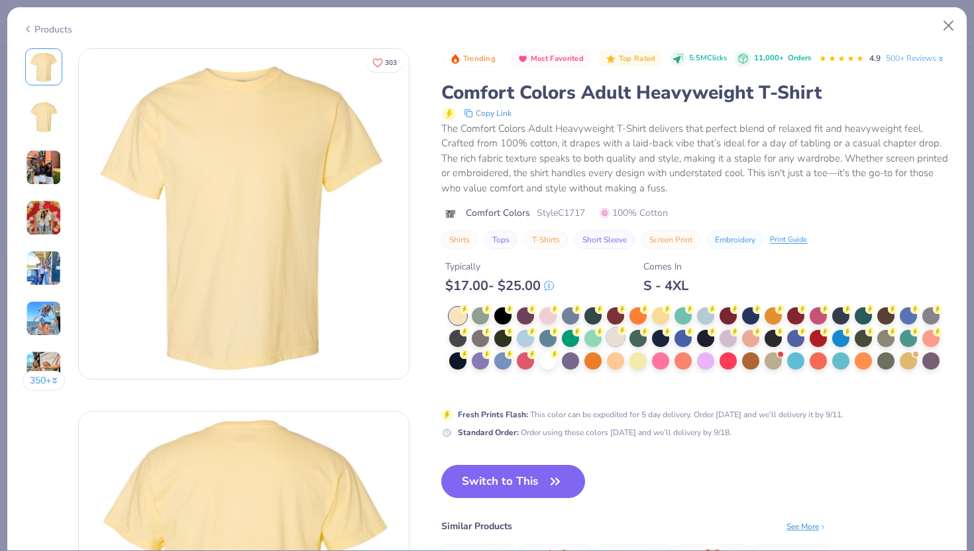
click at [618, 339] on div at bounding box center [615, 337] width 17 height 17
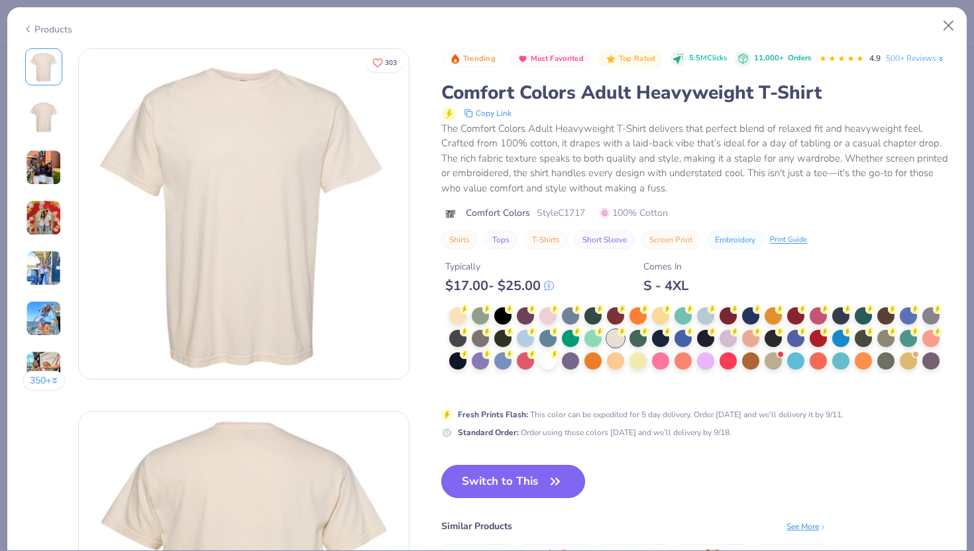
click at [535, 478] on button "Switch to This" at bounding box center [513, 481] width 144 height 33
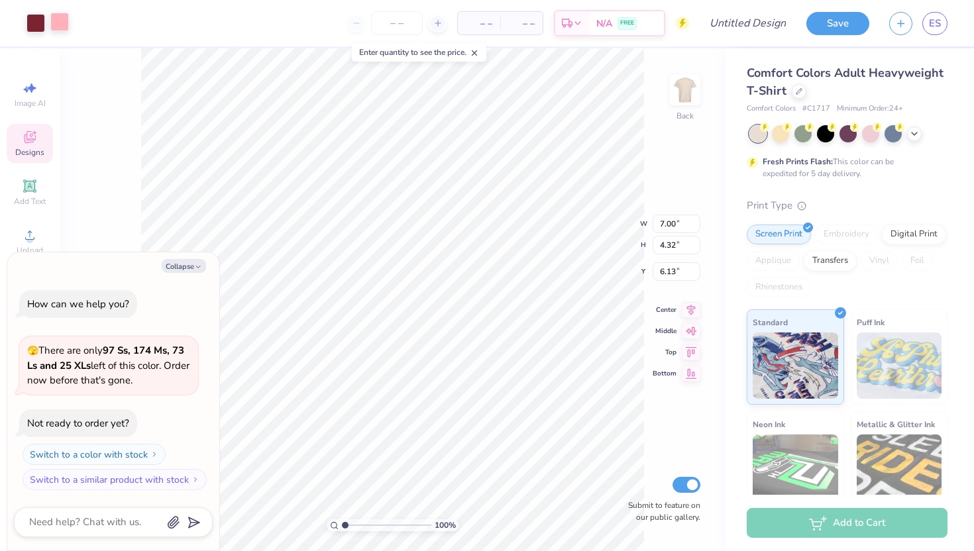
click at [62, 28] on div at bounding box center [59, 22] width 19 height 19
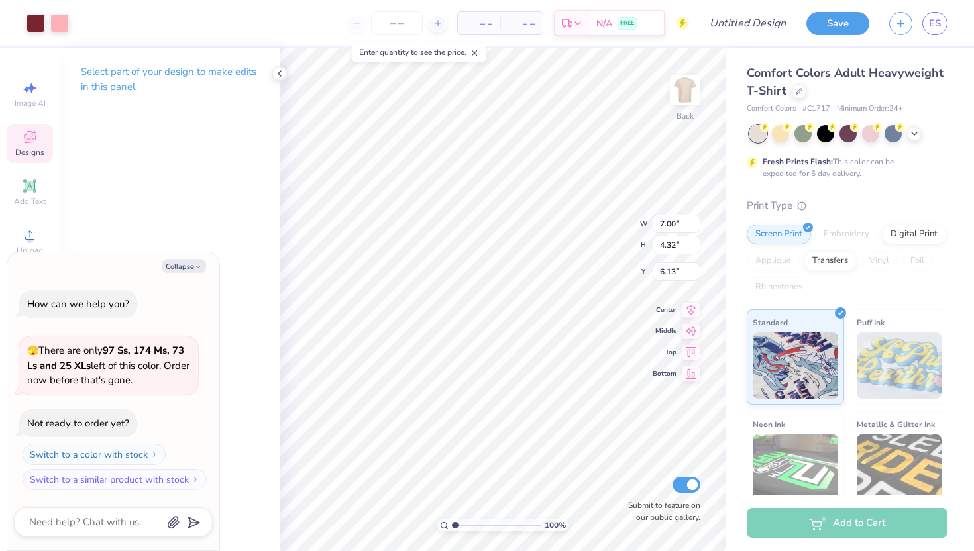
type textarea "x"
type input "6.12"
click at [690, 89] on img at bounding box center [685, 90] width 53 height 53
type textarea "x"
type input "10.05"
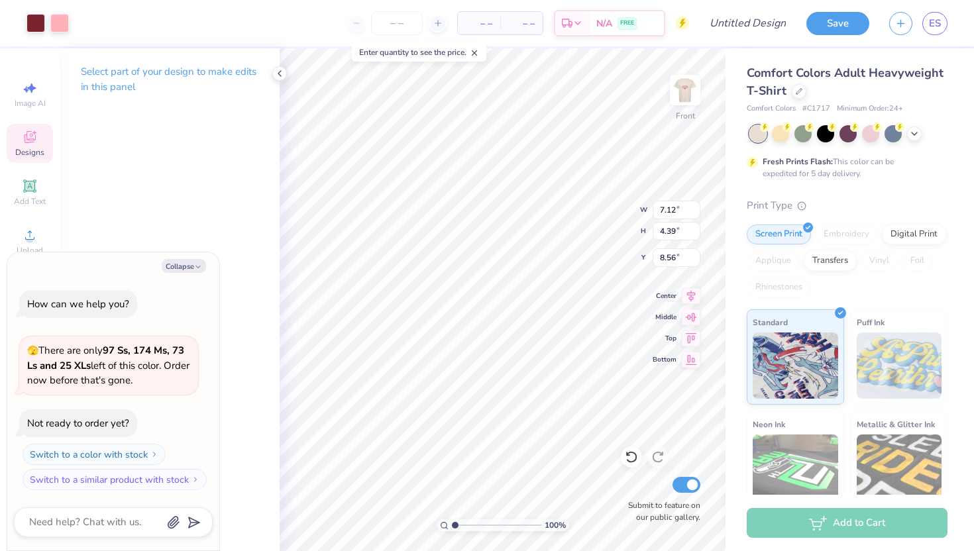
type input "6.20"
type input "6.75"
type textarea "x"
type input "6.55"
type textarea "x"
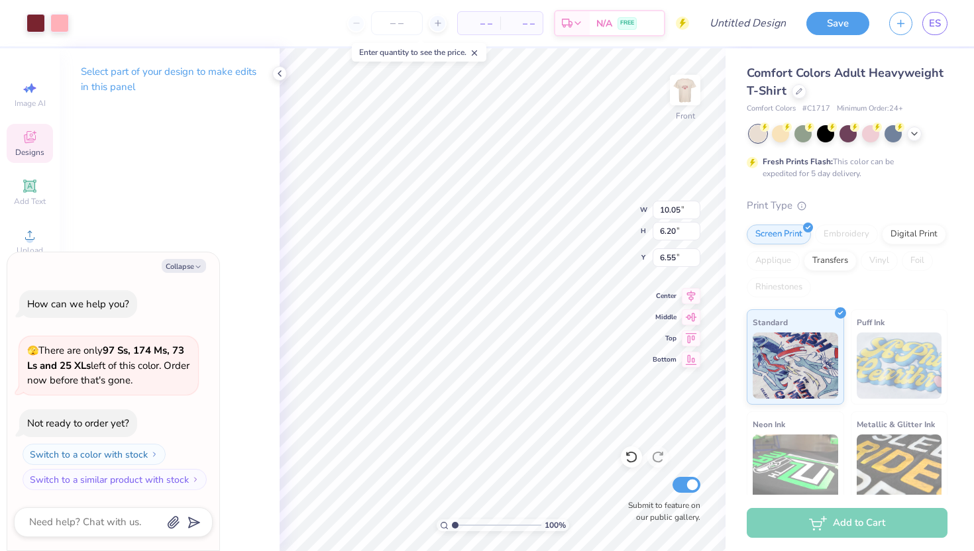
type input "12.10"
type input "7.46"
type input "6.56"
type textarea "x"
type input "6.57"
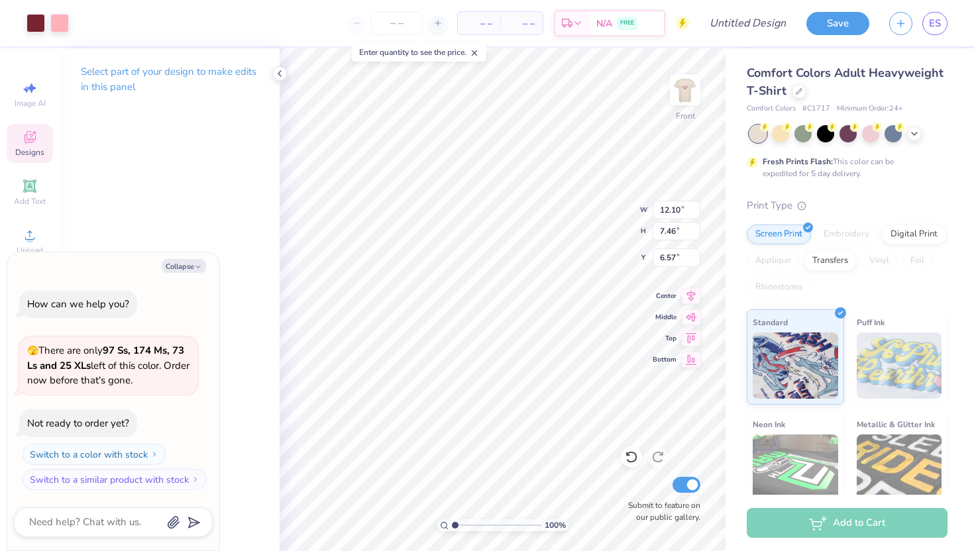
type textarea "x"
type input "6.58"
type textarea "x"
type input "10.98"
type input "2.29"
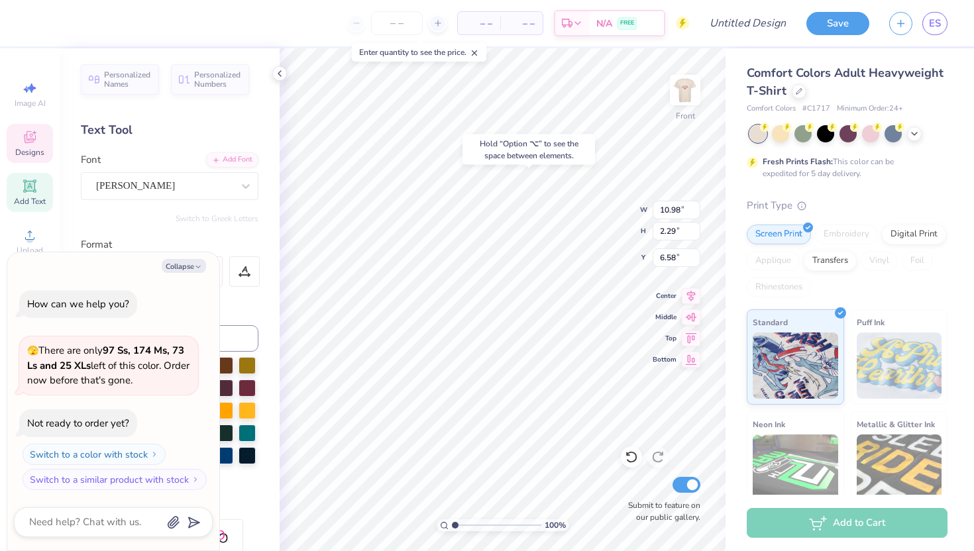
type textarea "x"
type textarea "sigmakappa"
type textarea "x"
type textarea "sigmkappa"
type textarea "x"
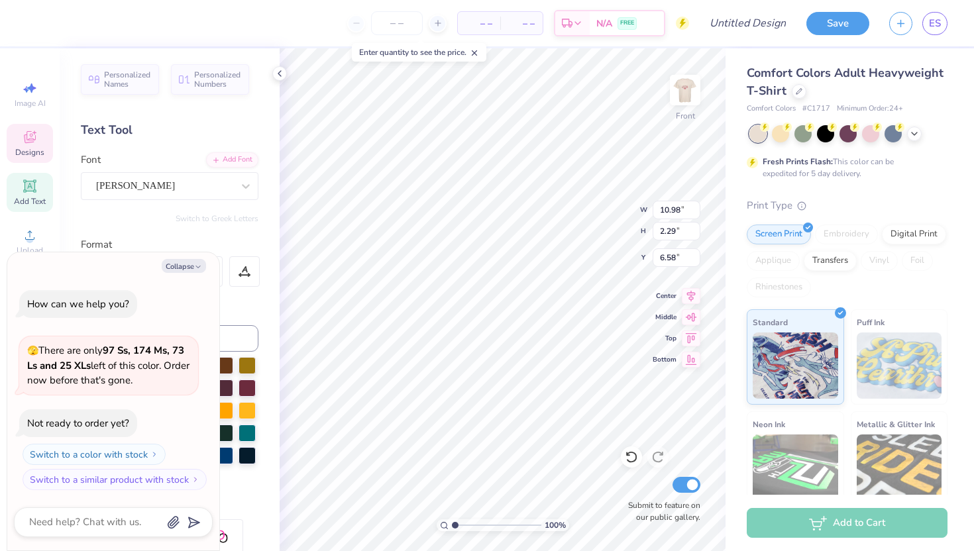
type textarea "sigkappa"
type textarea "x"
type textarea "sikappa"
type textarea "x"
type textarea "skappa"
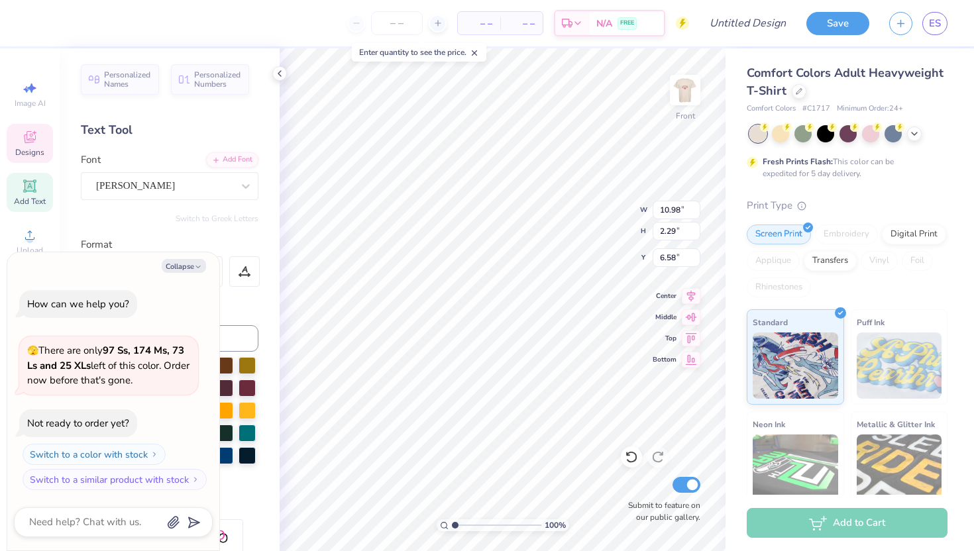
scroll to position [0, 1]
type textarea "x"
type textarea "kappa"
type textarea "x"
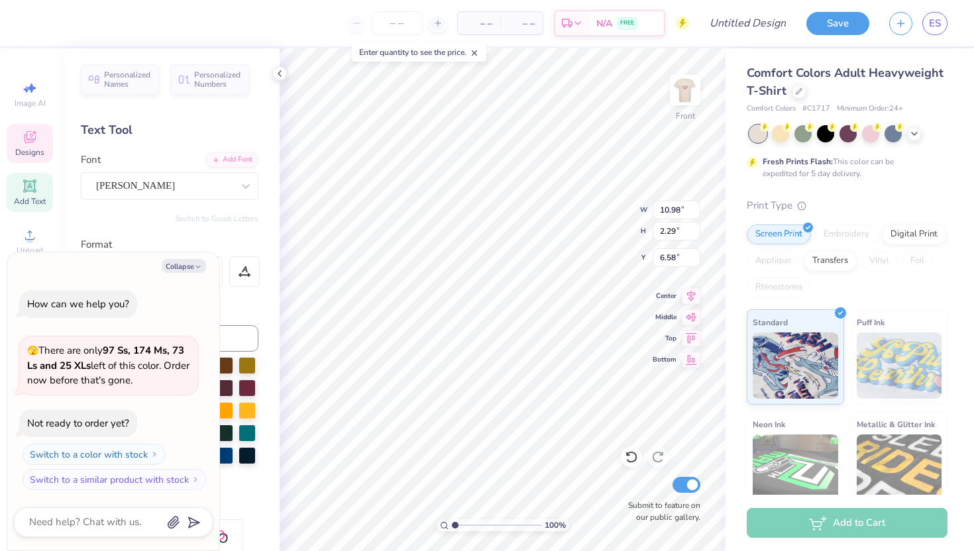
type textarea "kappa"
type textarea "x"
type textarea "kappa d"
type textarea "x"
type textarea "kappa del"
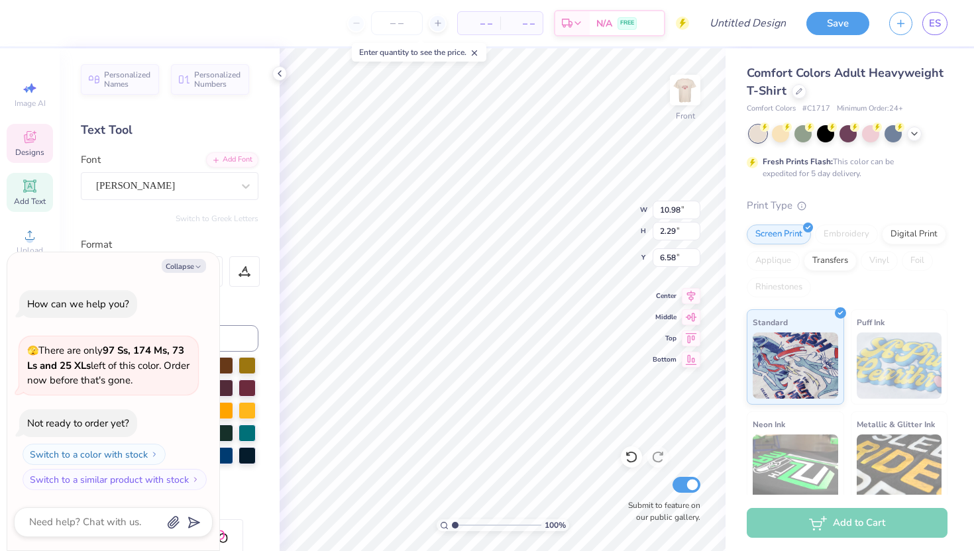
type textarea "x"
type textarea "kappa delt"
type textarea "x"
type textarea "kappa delta"
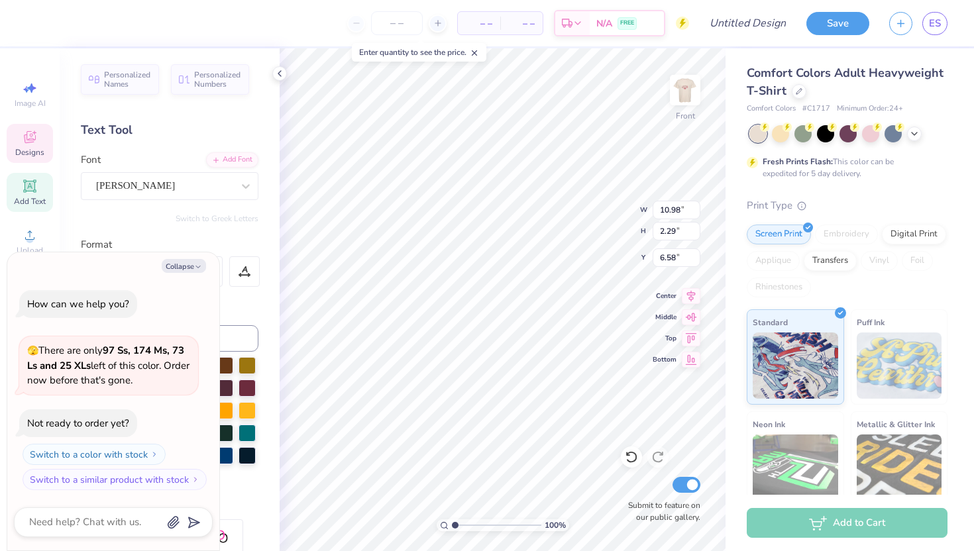
type textarea "x"
type input "0.56"
type input "0.73"
type input "12.44"
type textarea "x"
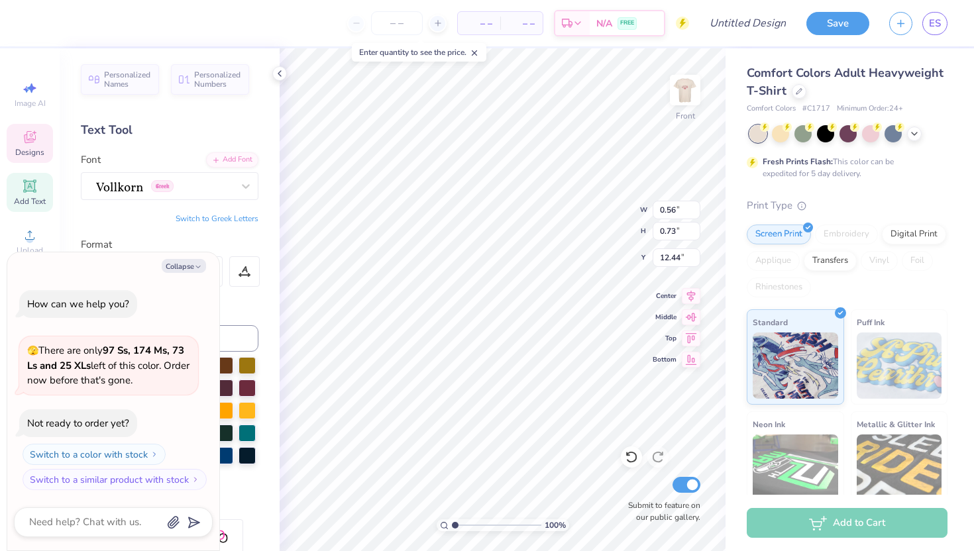
type textarea "x"
type textarea "K"
type textarea "x"
type input "2.16"
type input "2.36"
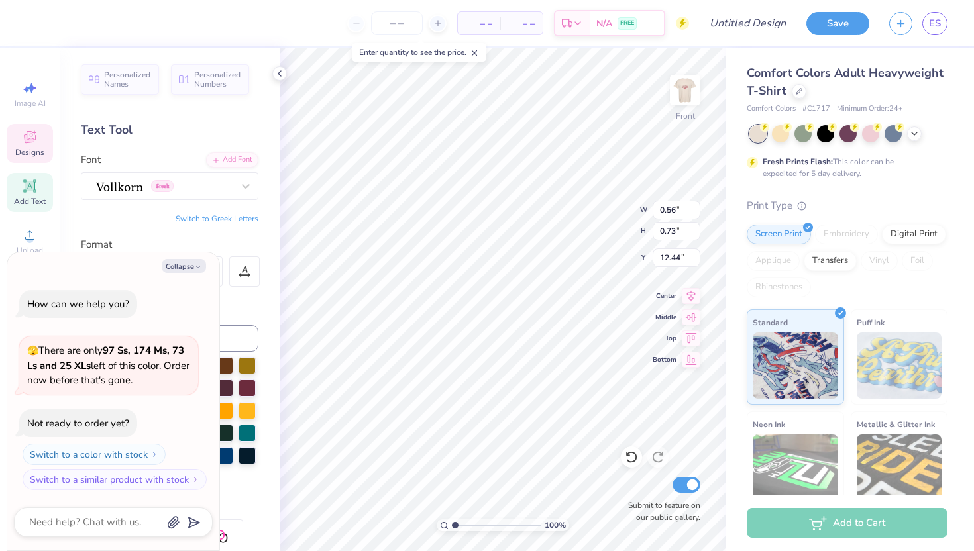
type input "11.59"
type textarea "x"
type input "0.80"
type input "0.76"
type input "12.44"
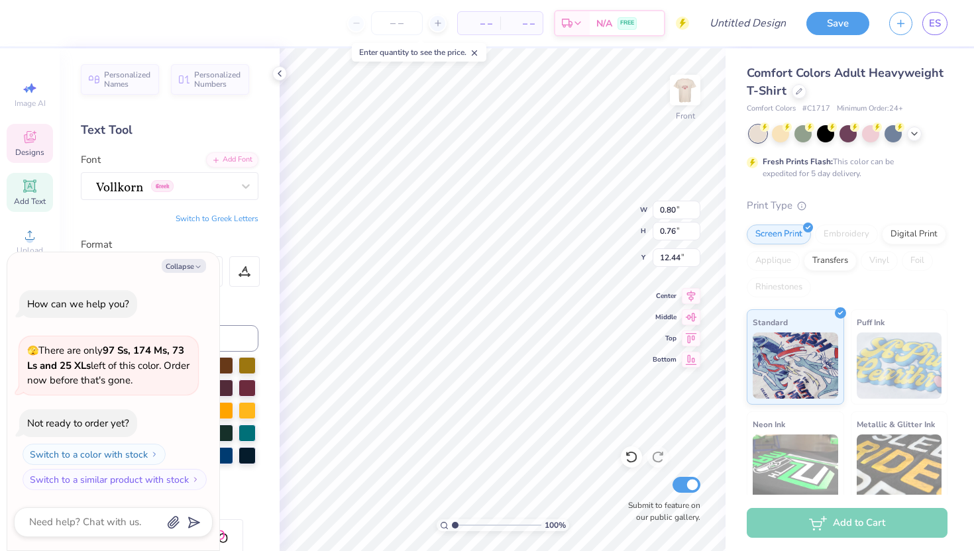
type textarea "x"
type textarea "D"
type textarea "x"
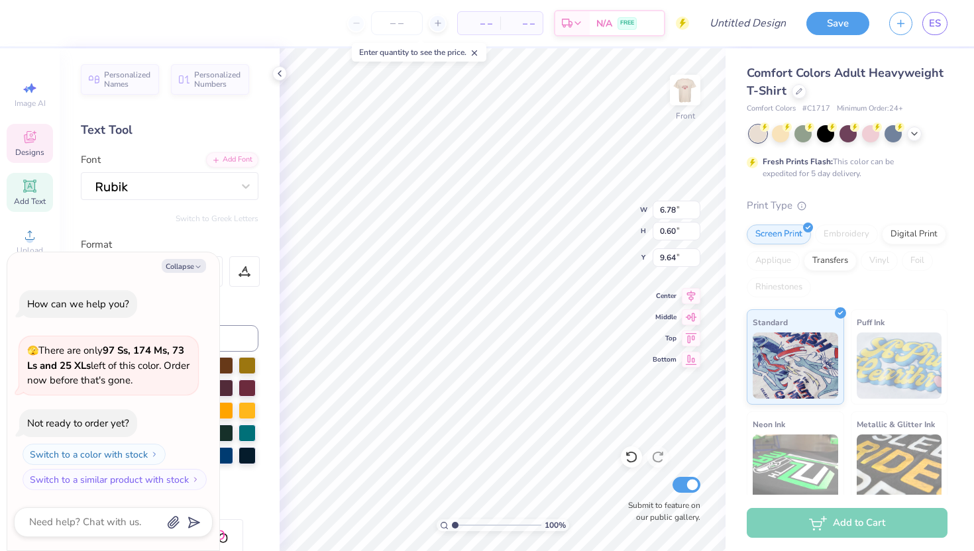
scroll to position [0, 1]
type textarea "F 2025"
type textarea "x"
type textarea "2025"
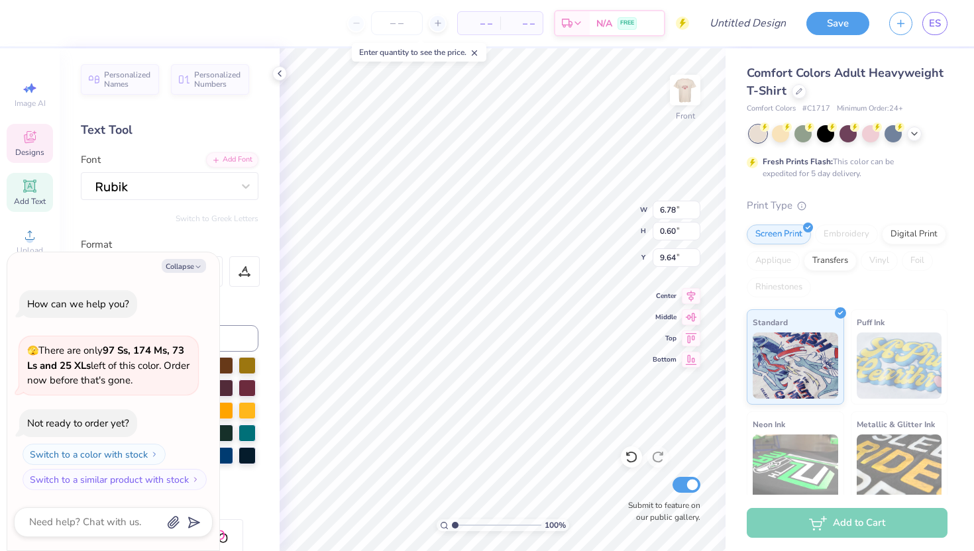
type textarea "x"
type textarea "F 2025"
type textarea "x"
type textarea "Fa 2025"
type textarea "x"
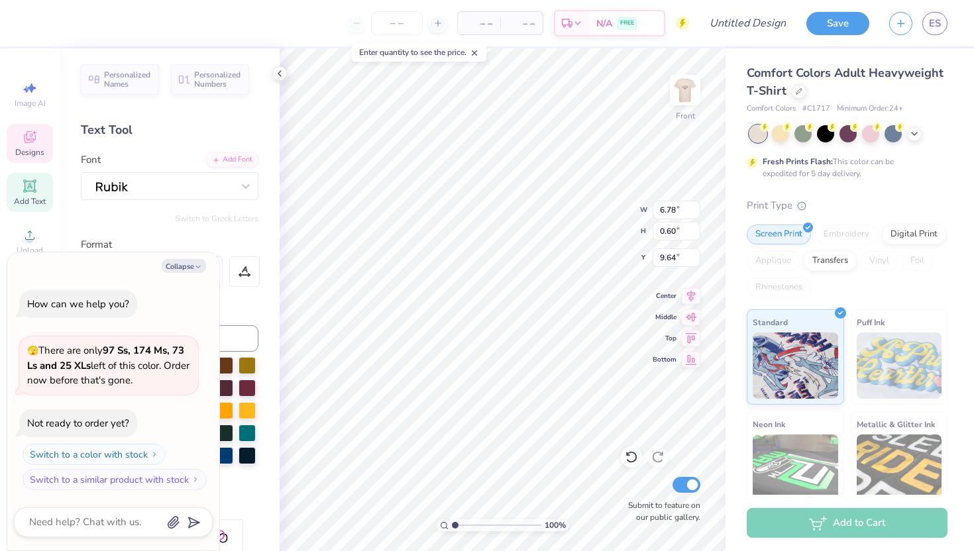
type textarea "Fal 2025"
type textarea "x"
type textarea "Fal 2025"
type textarea "x"
type textarea "Fal 2025"
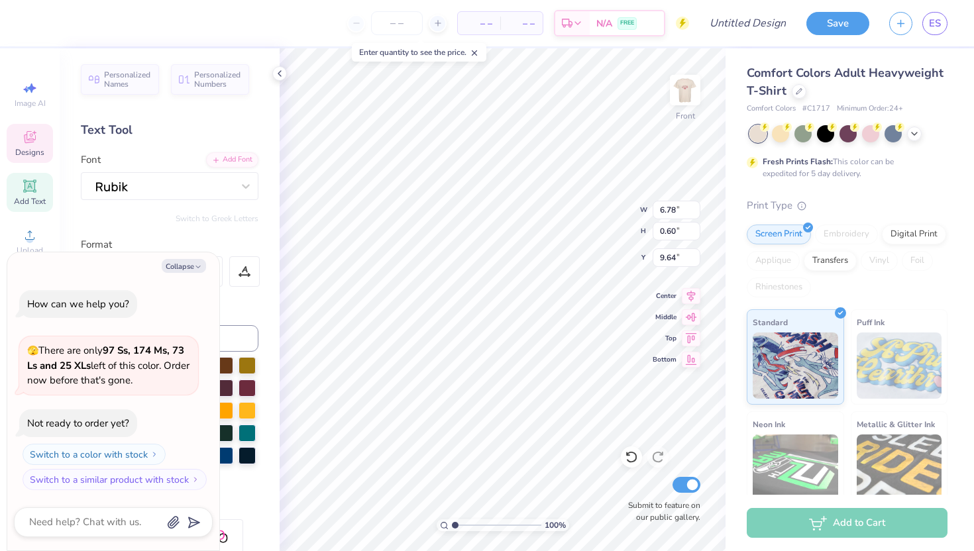
type textarea "x"
type textarea "Fall 2025"
type textarea "x"
type textarea "Fall 2025"
type textarea "x"
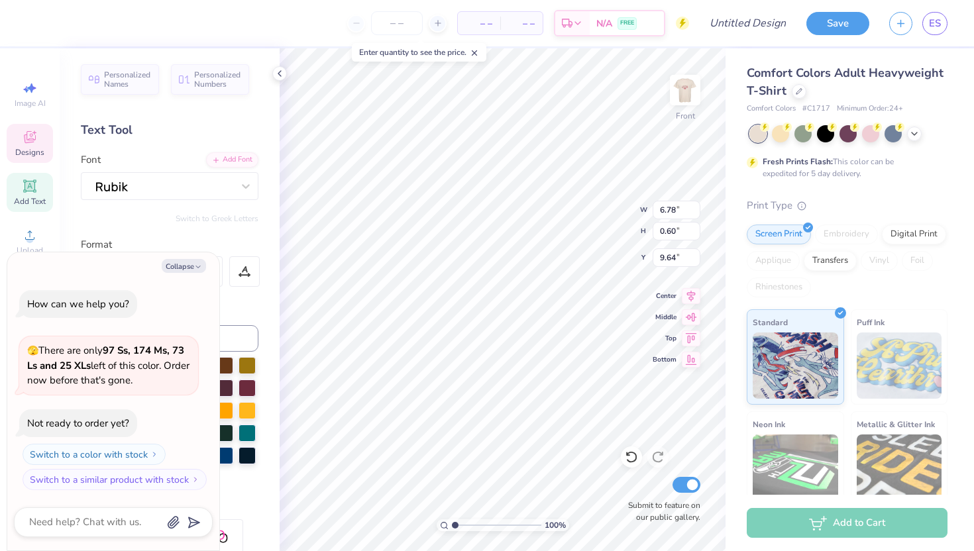
type textarea "Fall D 2025"
type textarea "x"
type textarea "Fall Da 2025"
type textarea "x"
type textarea "Fall Dar 2025"
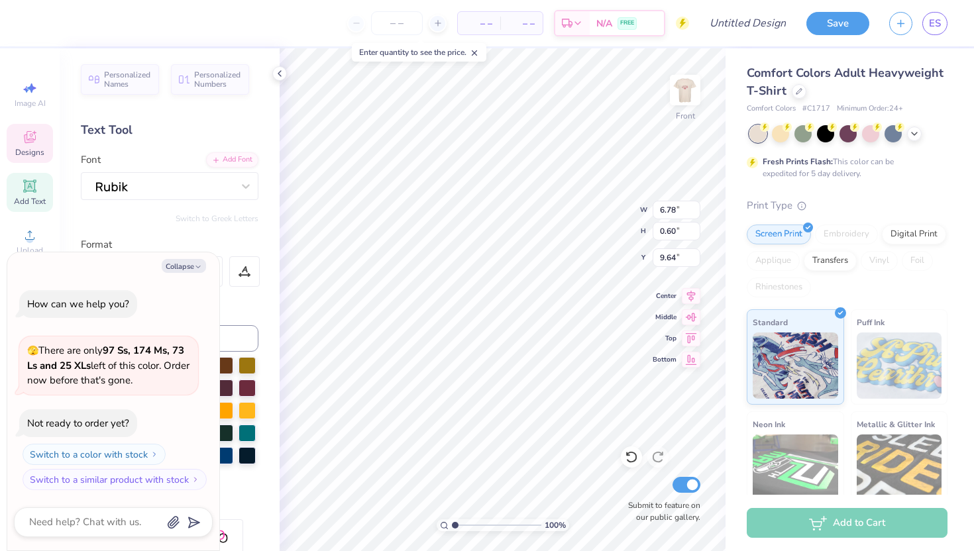
scroll to position [0, 1]
type textarea "x"
type textarea "Fall Dat 2025"
type textarea "x"
type textarea "Fall Date 2025"
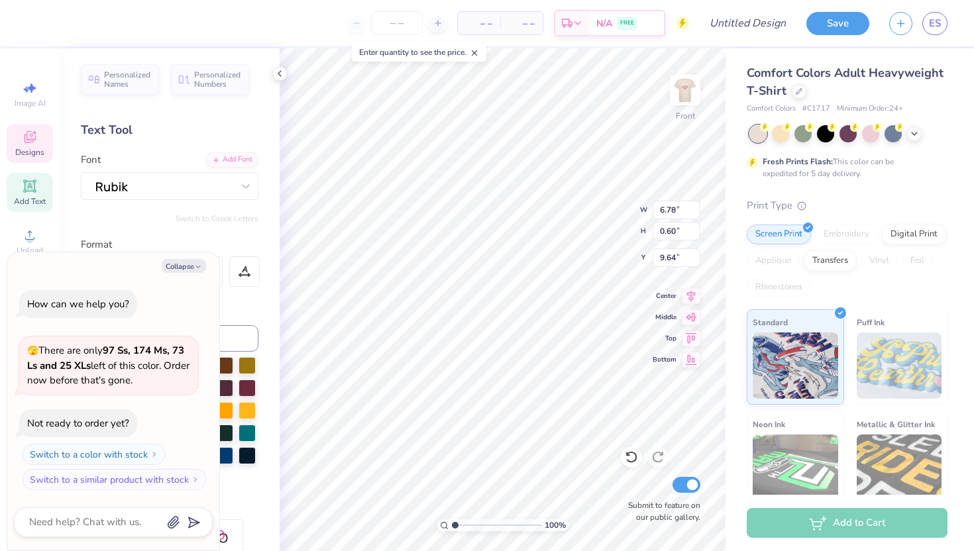
type textarea "x"
type textarea "Fall Date 2025"
type textarea "x"
type textarea "Fall Date P 2025"
type textarea "x"
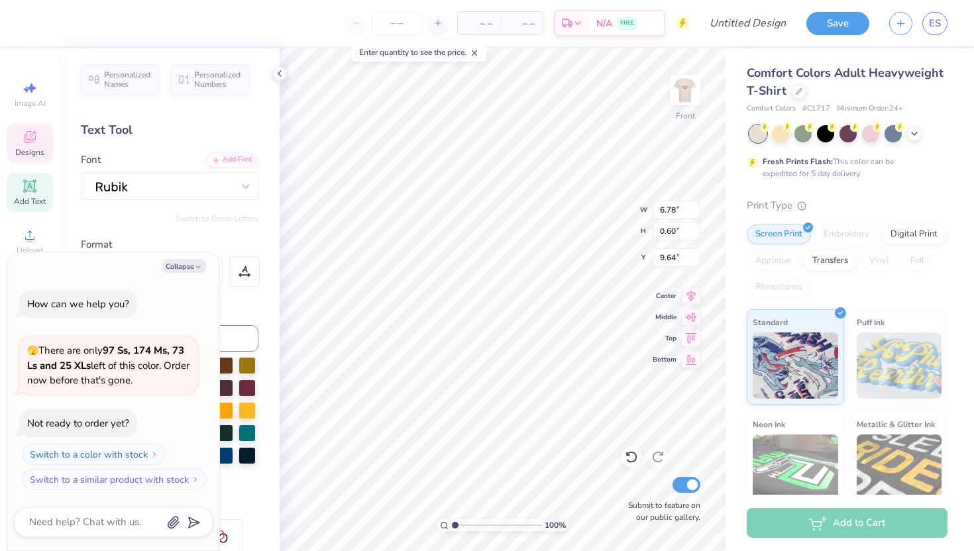
type textarea "Fall Date Pa 2025"
type textarea "x"
type textarea "Fall Date Par 2025"
type textarea "x"
type textarea "Fall Date Part 2025"
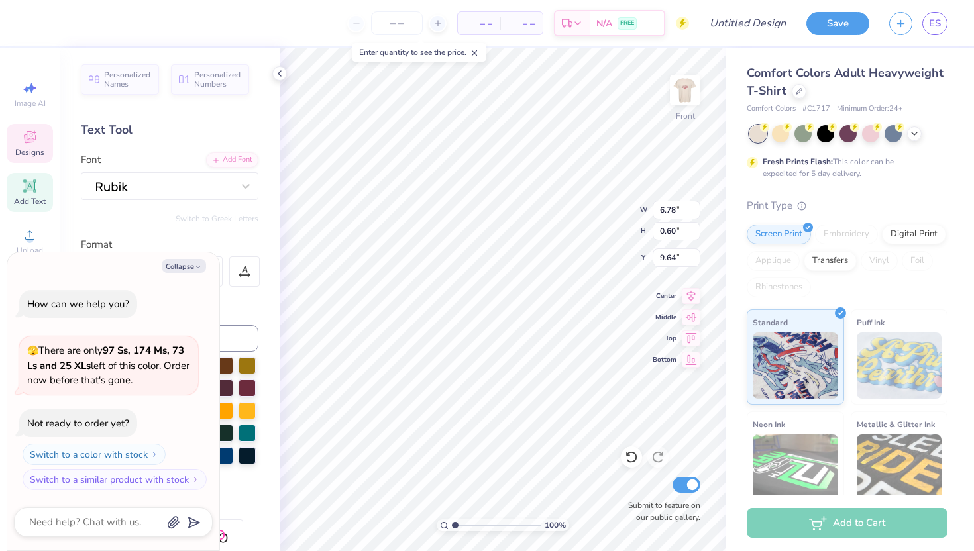
type textarea "x"
type textarea "Fall Date Party 2025"
type textarea "x"
type input "7.83"
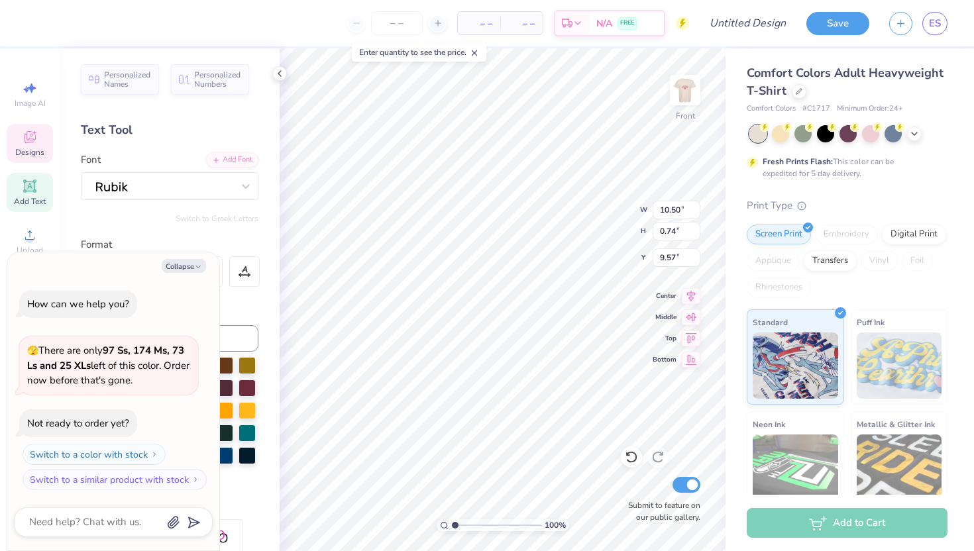
type input "0.55"
type input "9.76"
type textarea "x"
type input "9.67"
type textarea "x"
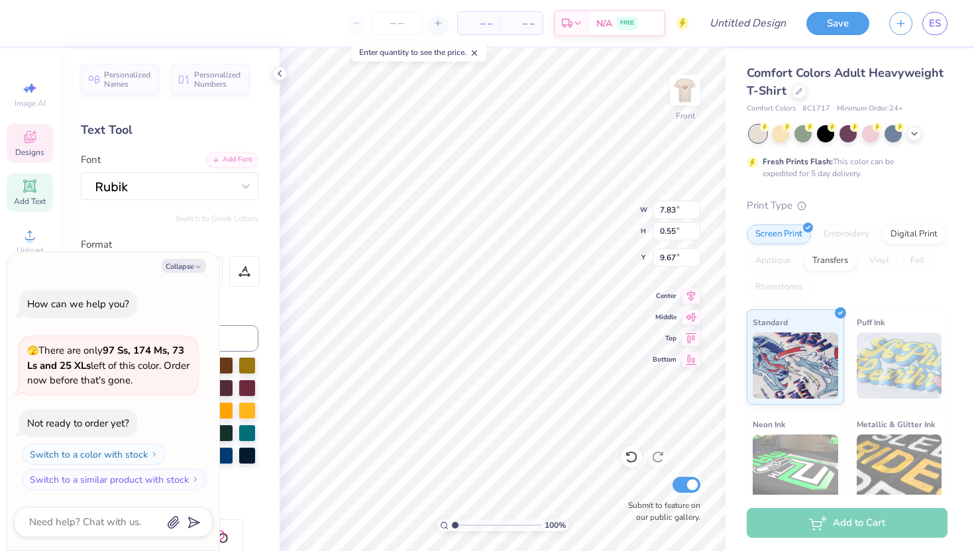
scroll to position [0, 0]
type textarea "Fal Date Party 2025"
type textarea "x"
type textarea "Fa Date Party 2025"
type textarea "x"
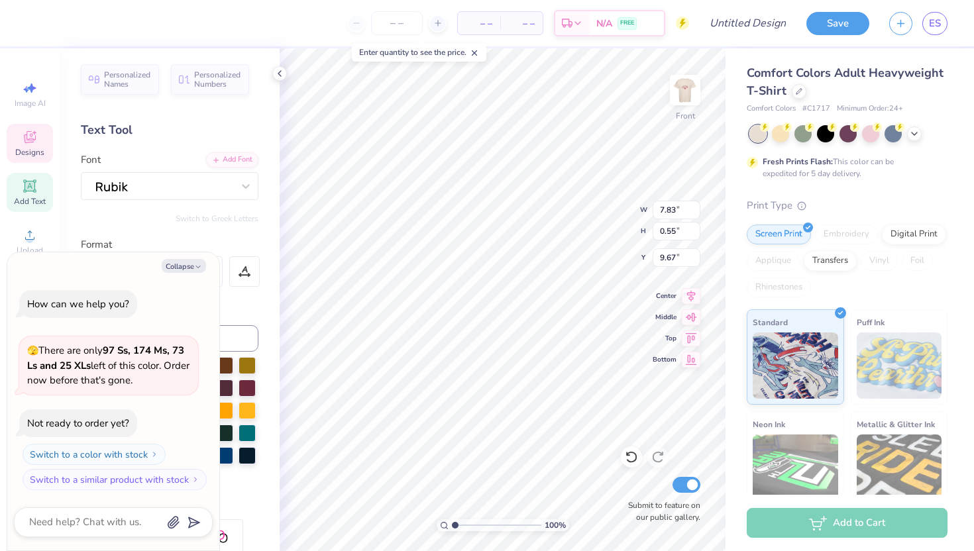
type textarea "F Date Party 2025"
type textarea "x"
type textarea "FAL Date Party 2025"
type textarea "x"
type textarea "FALL Date Party 2025"
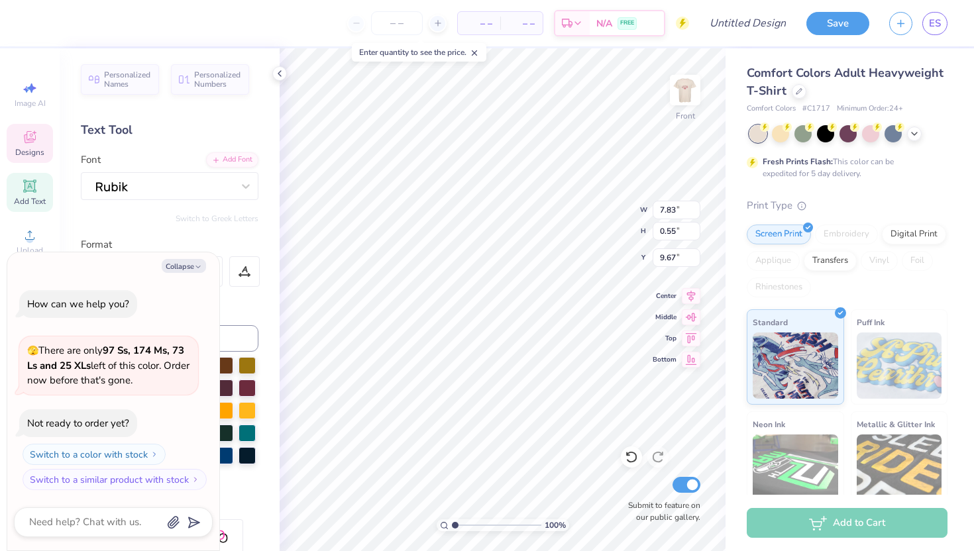
type textarea "x"
type textarea "FALL Date Party 2025"
type textarea "x"
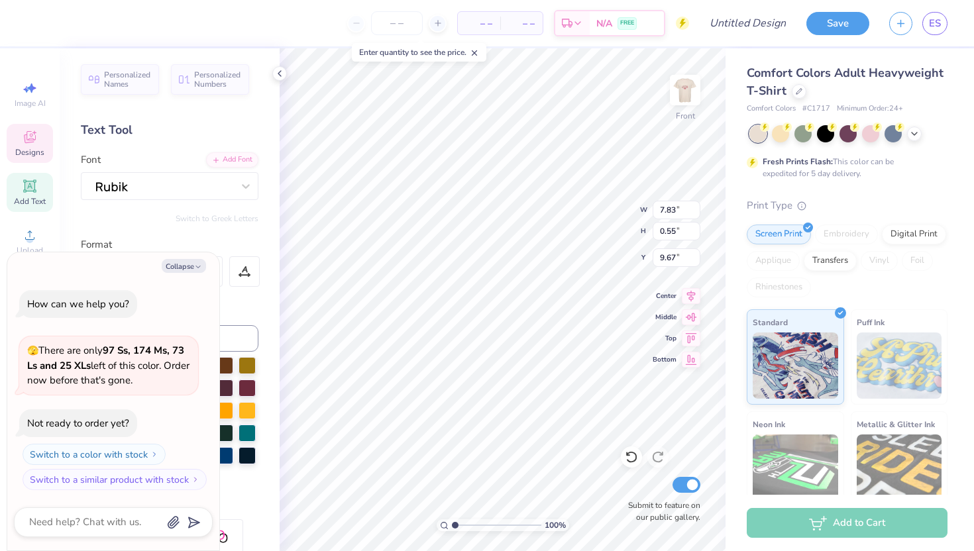
type textarea "FALL Dat Party 2025"
type textarea "x"
type textarea "FALL Da Party 2025"
type textarea "x"
type textarea "FALL D Party 2025"
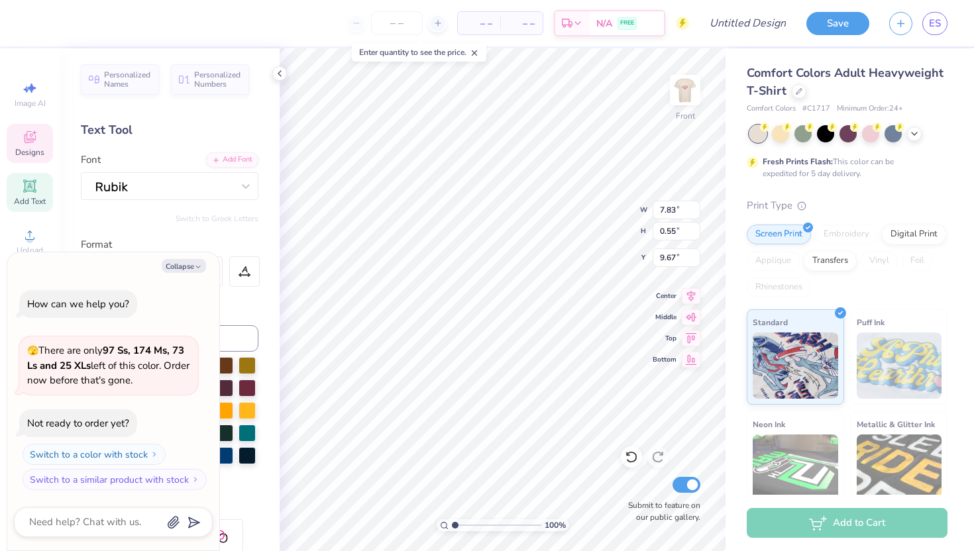
type textarea "x"
type textarea "FALL DA Party 2025"
type textarea "x"
type textarea "FALL DAT Party 2025"
type textarea "x"
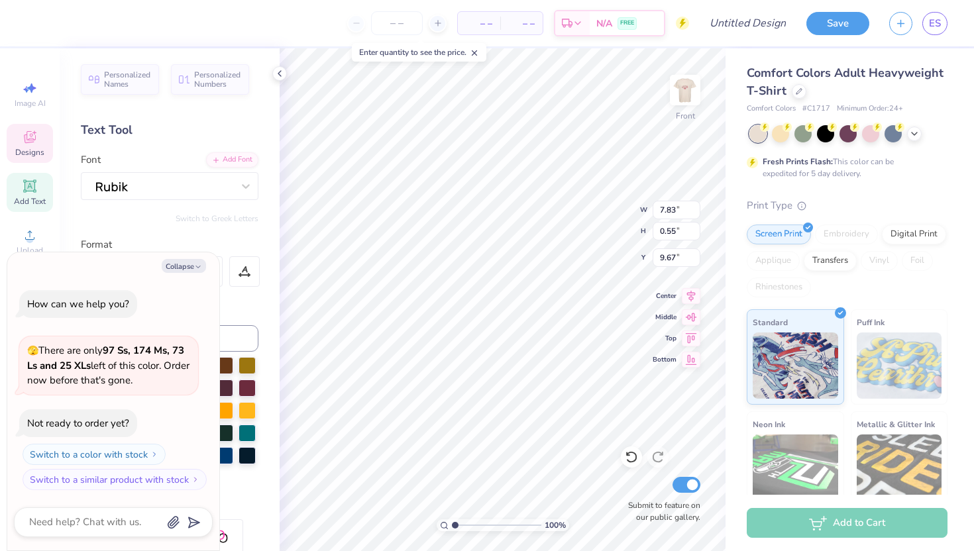
type textarea "FALL DATE Party 2025"
type textarea "x"
type textarea "FALL DATE Part 2025"
type textarea "x"
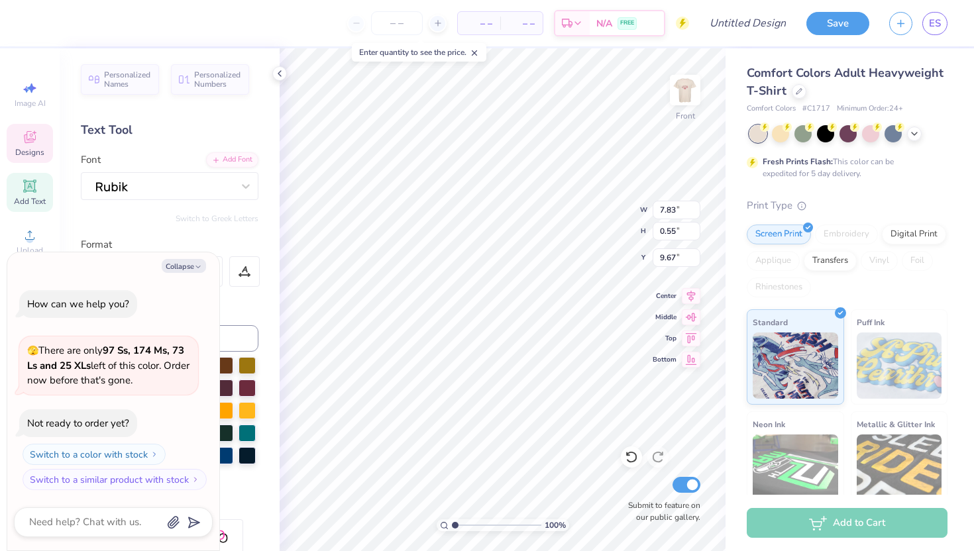
type textarea "FALL DATE Par 2025"
type textarea "x"
type textarea "FALL DATE Pa 2025"
type textarea "x"
type textarea "FALL DATE P 2025"
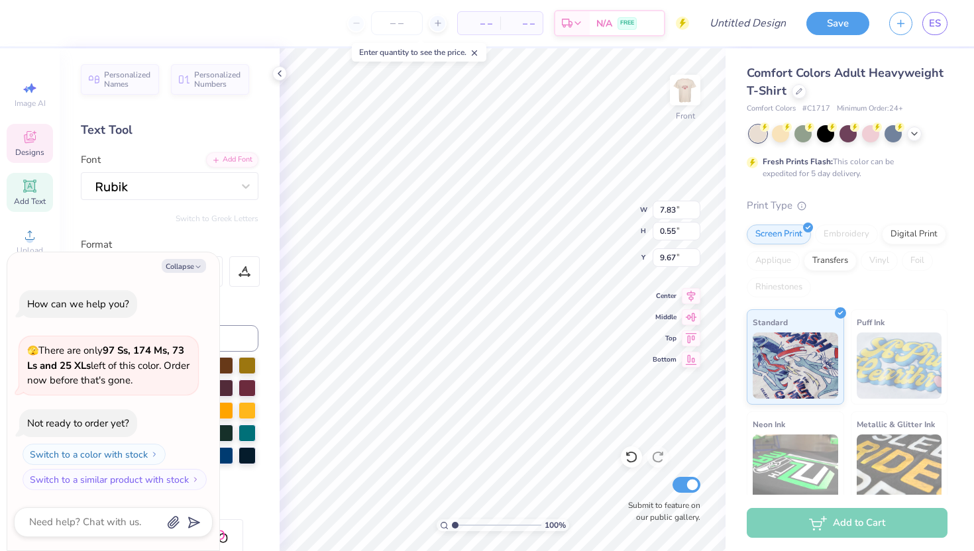
scroll to position [0, 4]
type textarea "x"
type textarea "FALL DATE PA 2025"
type textarea "x"
type textarea "FALL DATE PART 2025"
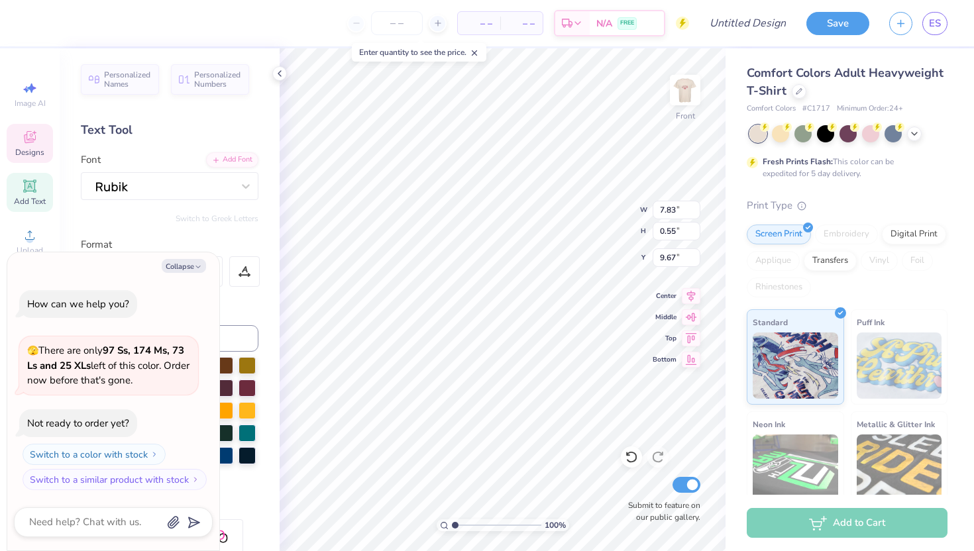
type textarea "x"
type textarea "FALL DATE PARTY 2025"
type textarea "x"
type textarea "FALL DATE PARTY 2025"
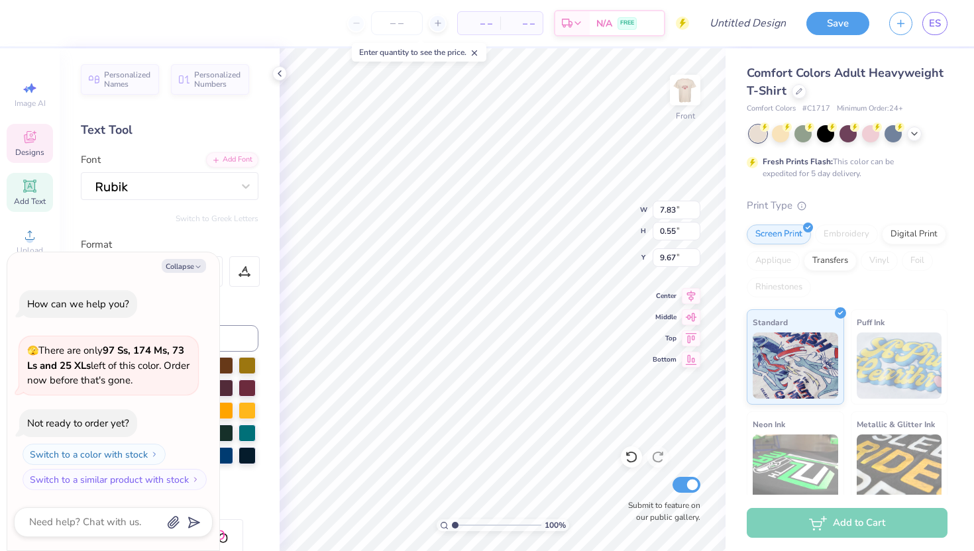
type textarea "x"
type textarea "FALL DATE \PARTY 2025"
type textarea "x"
type textarea "FALL DATE PARTY 2025"
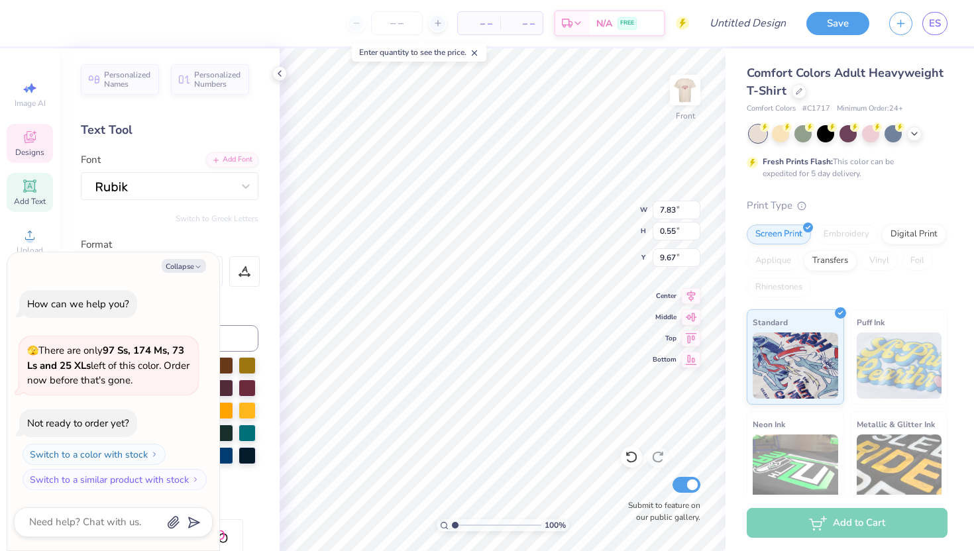
type textarea "x"
type textarea "FALL DATE PARTY 2025"
type textarea "x"
type input "12.11"
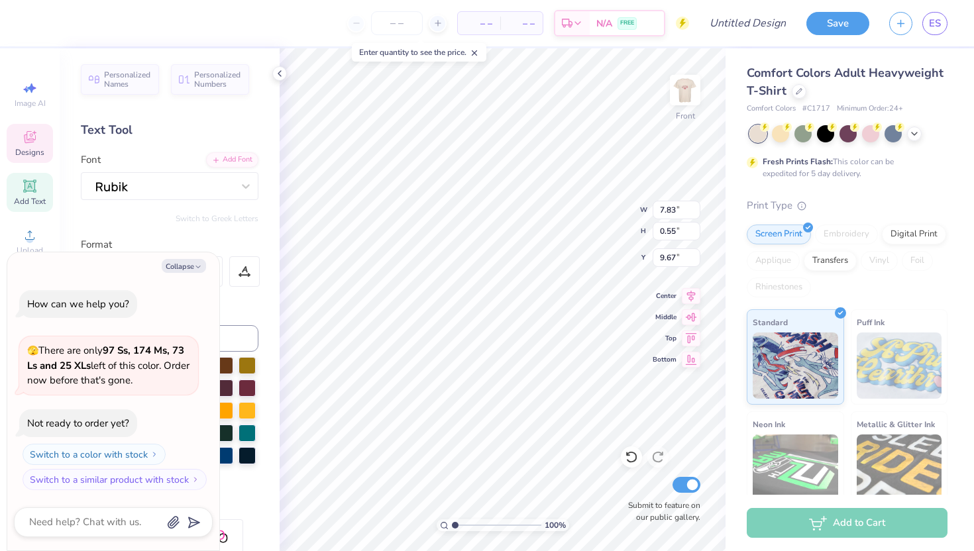
type input "5.47"
type input "8.58"
type textarea "x"
type input "4.48"
type input "1.17"
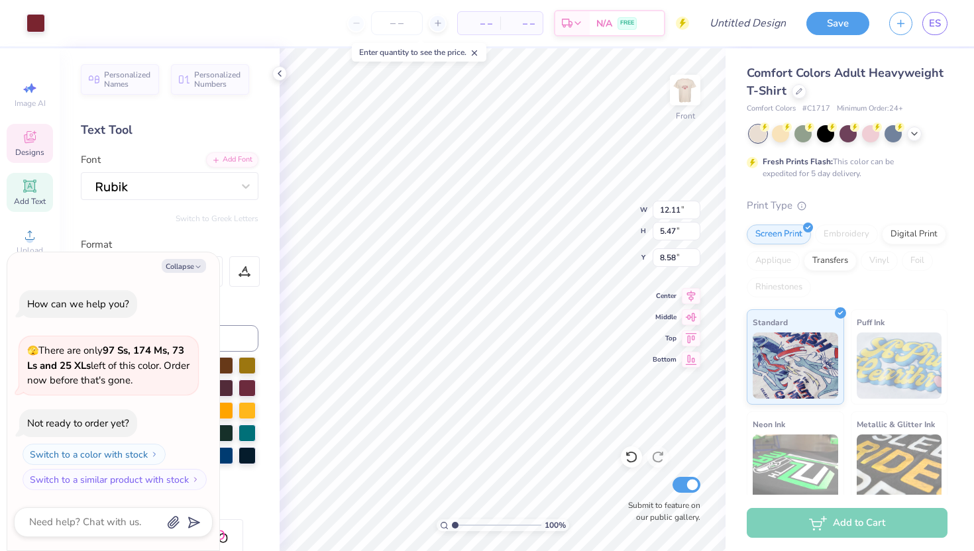
type input "9.44"
type textarea "x"
type input "9.36"
click at [195, 266] on icon "button" at bounding box center [198, 267] width 8 height 8
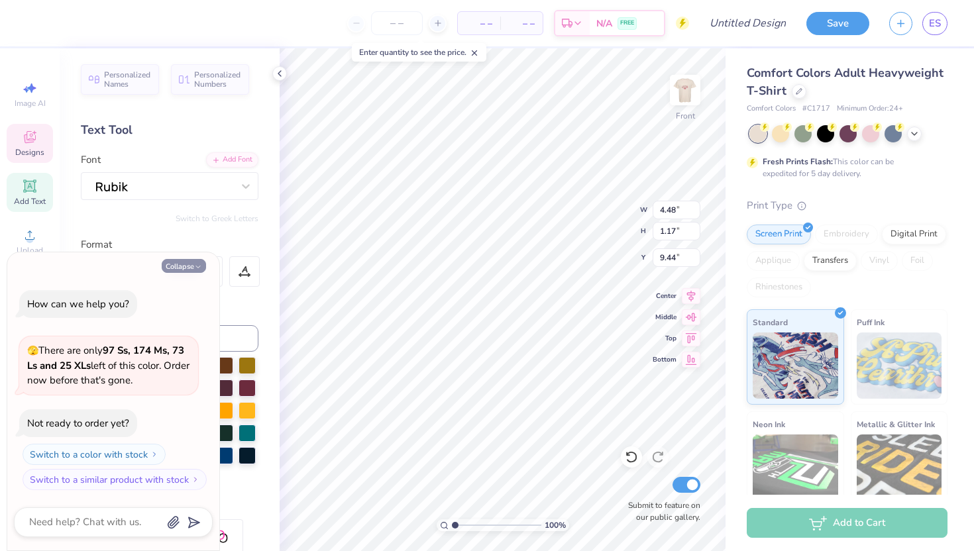
click at [186, 264] on button "Collapse" at bounding box center [184, 266] width 44 height 14
type textarea "x"
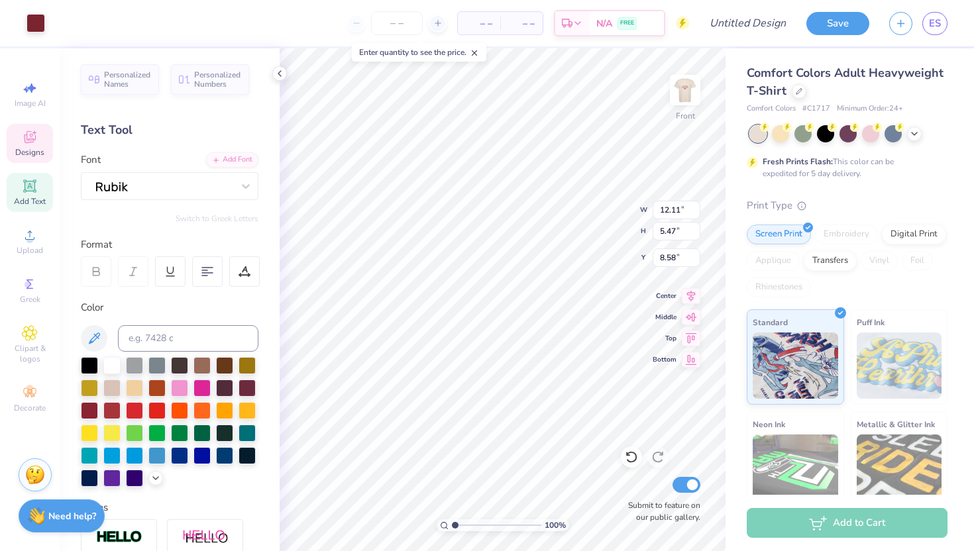
type input "12.11"
type input "5.47"
type input "8.58"
type input "4.48"
type input "1.17"
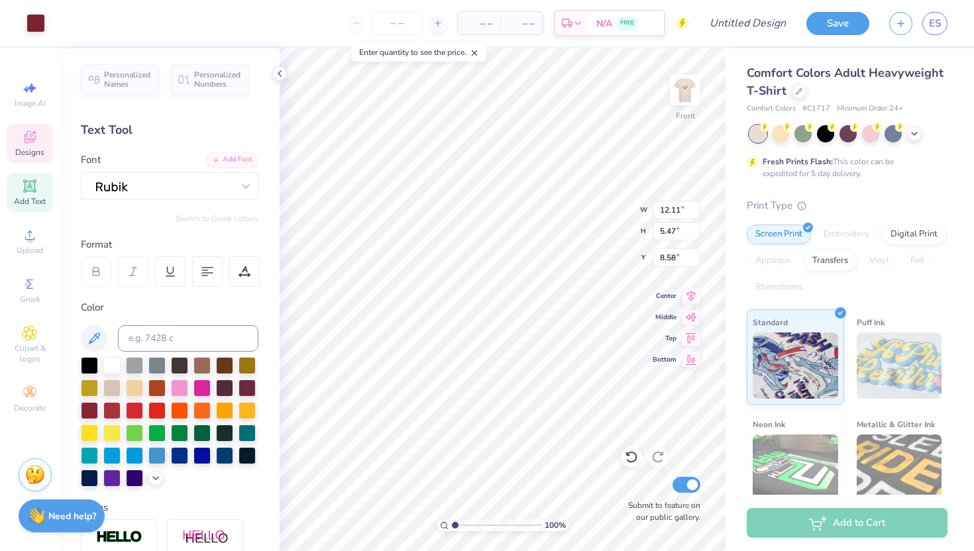
type input "9.44"
click at [210, 270] on icon at bounding box center [207, 272] width 12 height 12
type input "9.35"
type input "9.44"
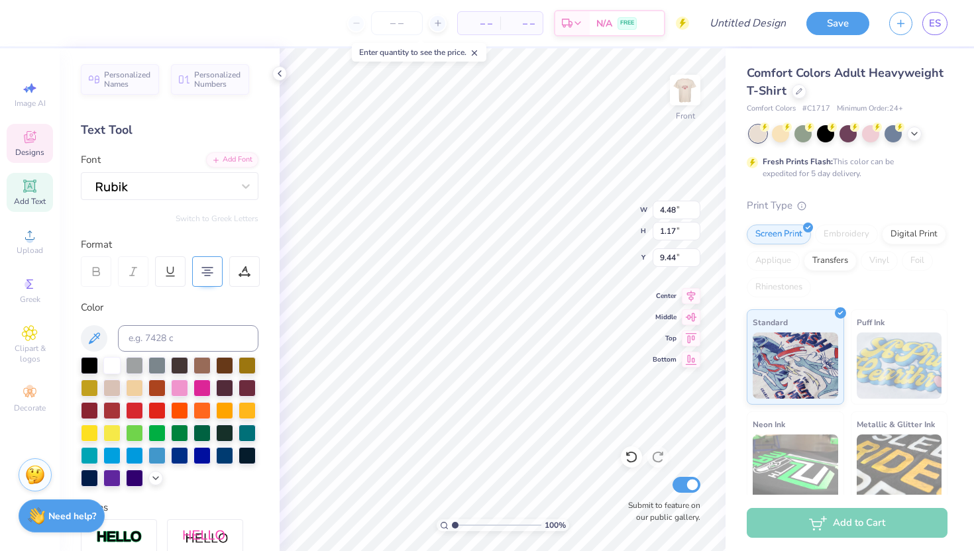
scroll to position [1, 0]
type textarea "FALL DATE PARTY 2025"
type input "8.94"
type input "0.45"
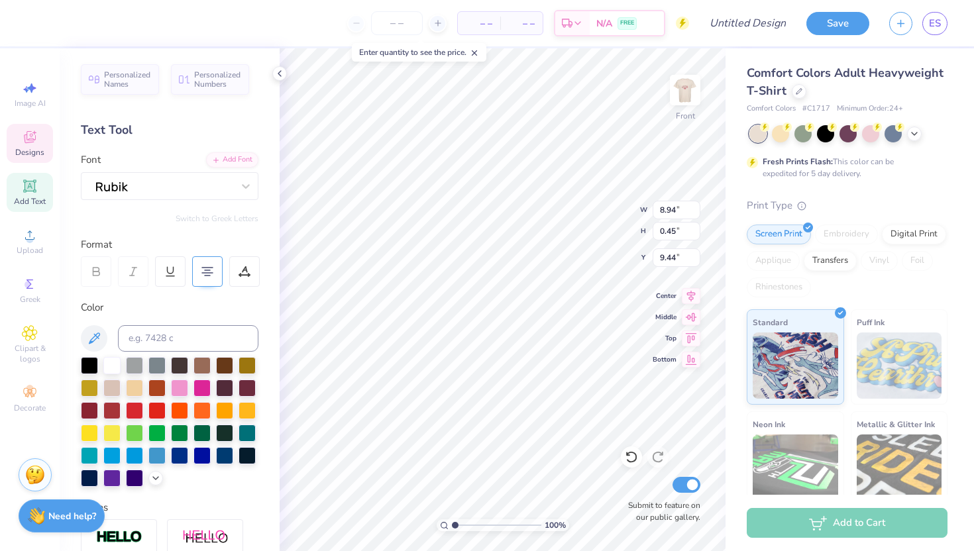
type input "9.72"
type input "7.18"
type input "0.36"
type input "9.81"
click at [686, 91] on img at bounding box center [685, 90] width 53 height 53
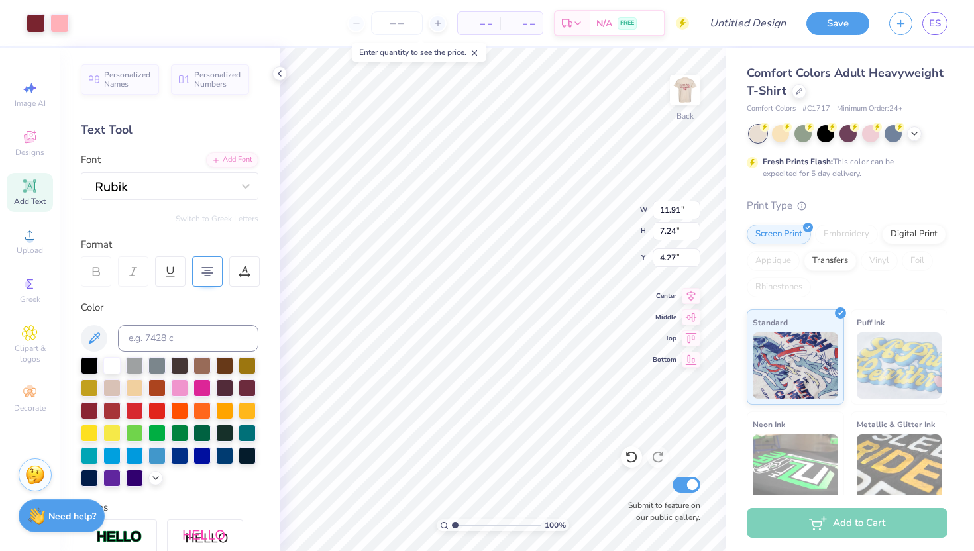
type input "4.78"
type input "2.91"
type input "3.50"
click at [757, 16] on input "Design Title" at bounding box center [763, 23] width 65 height 27
type input "o"
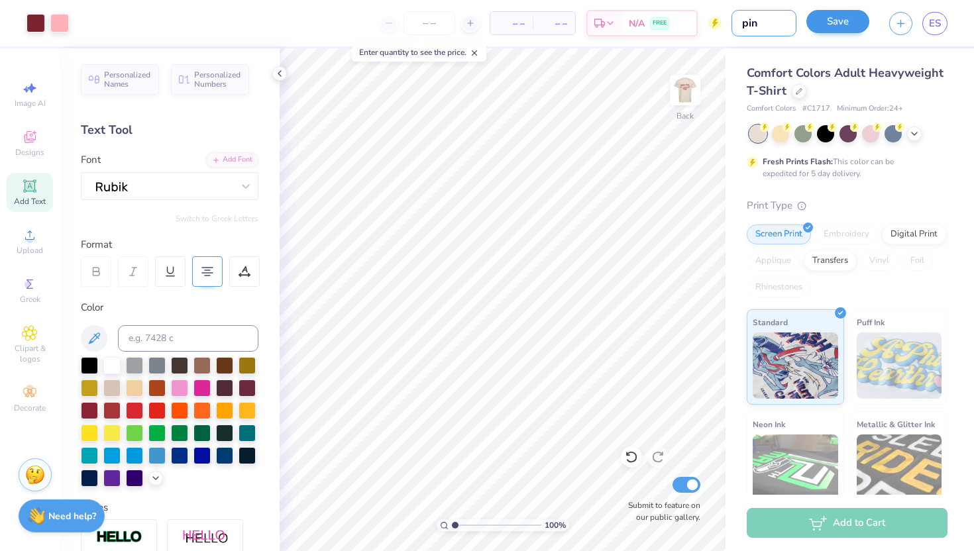
type input "pin"
click at [830, 30] on button "Save" at bounding box center [837, 21] width 63 height 23
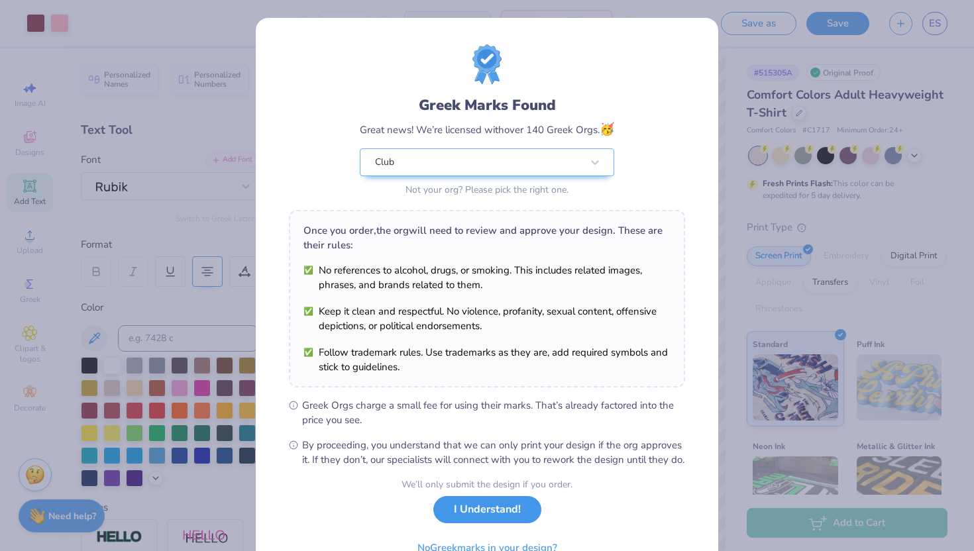
click at [514, 523] on button "I Understand!" at bounding box center [487, 509] width 108 height 27
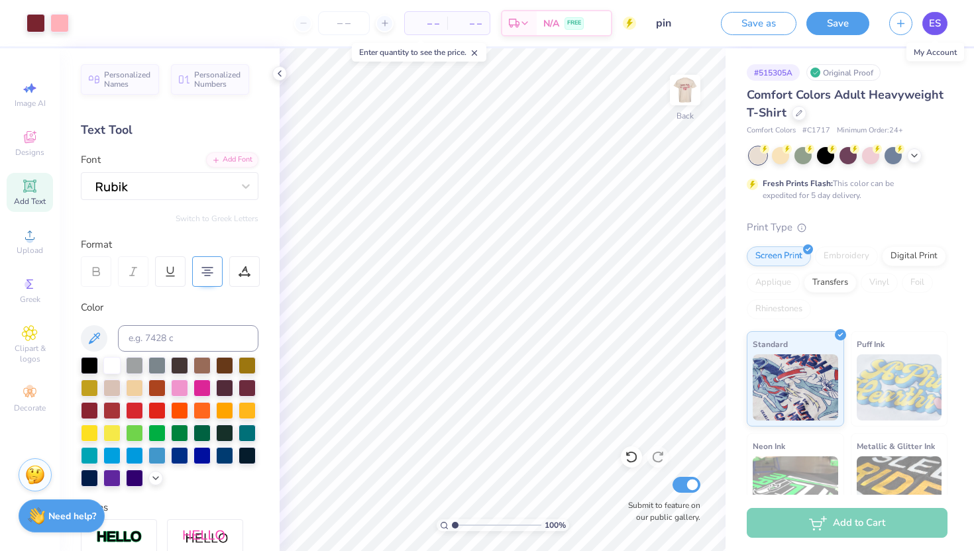
click at [935, 32] on link "ES" at bounding box center [934, 23] width 25 height 23
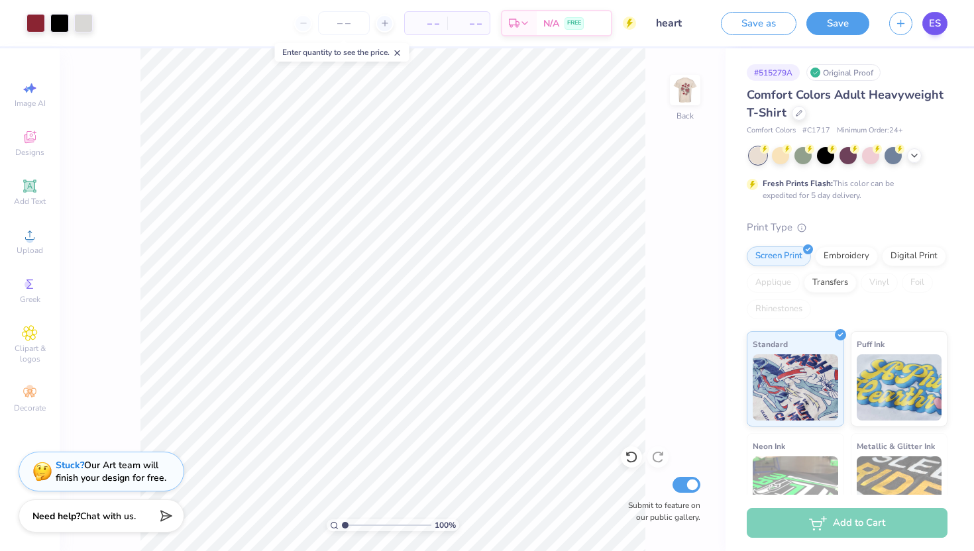
click at [941, 21] on link "ES" at bounding box center [934, 23] width 25 height 23
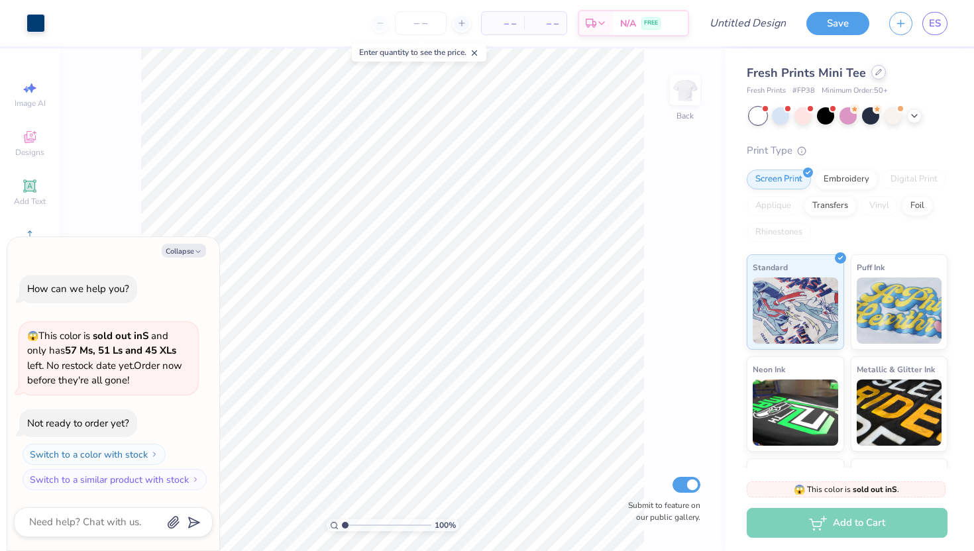
click at [876, 77] on div at bounding box center [878, 72] width 15 height 15
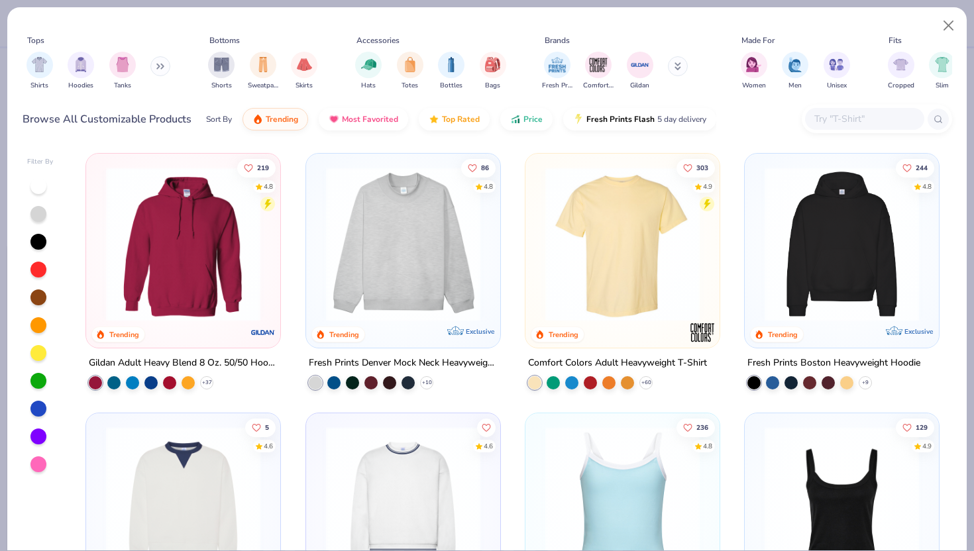
click at [563, 264] on img at bounding box center [623, 244] width 168 height 154
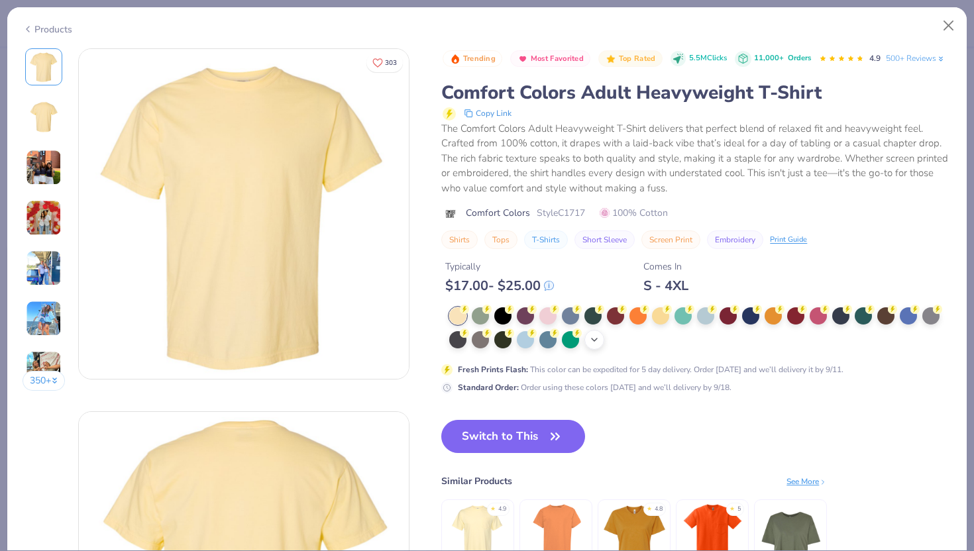
click at [590, 341] on icon at bounding box center [594, 340] width 11 height 11
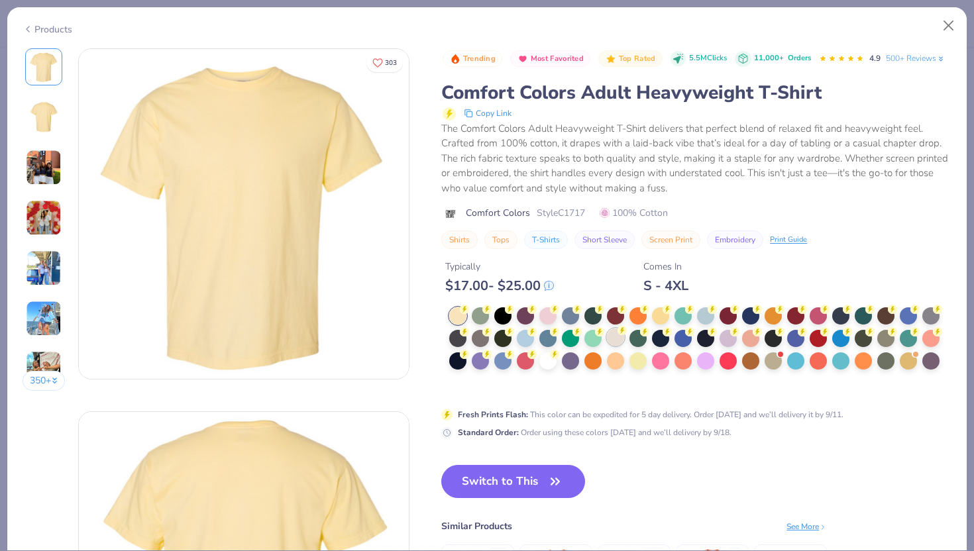
click at [617, 341] on div at bounding box center [615, 337] width 17 height 17
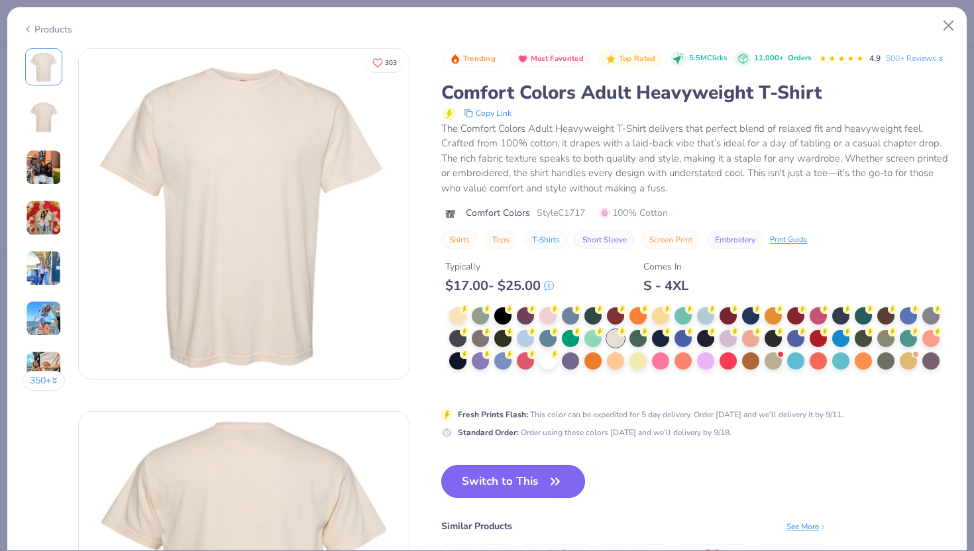
click at [561, 480] on icon "button" at bounding box center [555, 481] width 19 height 19
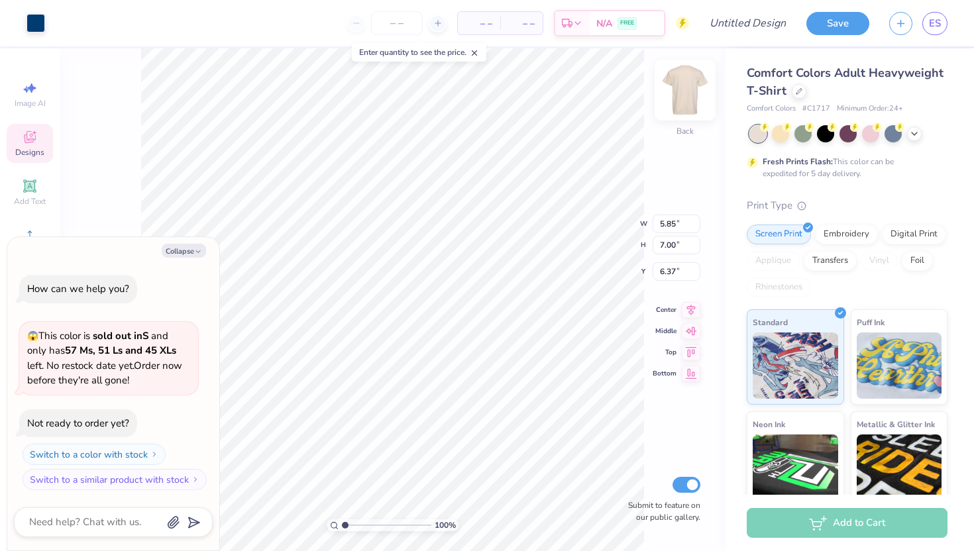
click at [688, 94] on img at bounding box center [685, 90] width 53 height 53
type textarea "x"
type input "8.61"
type input "10.30"
type input "5.63"
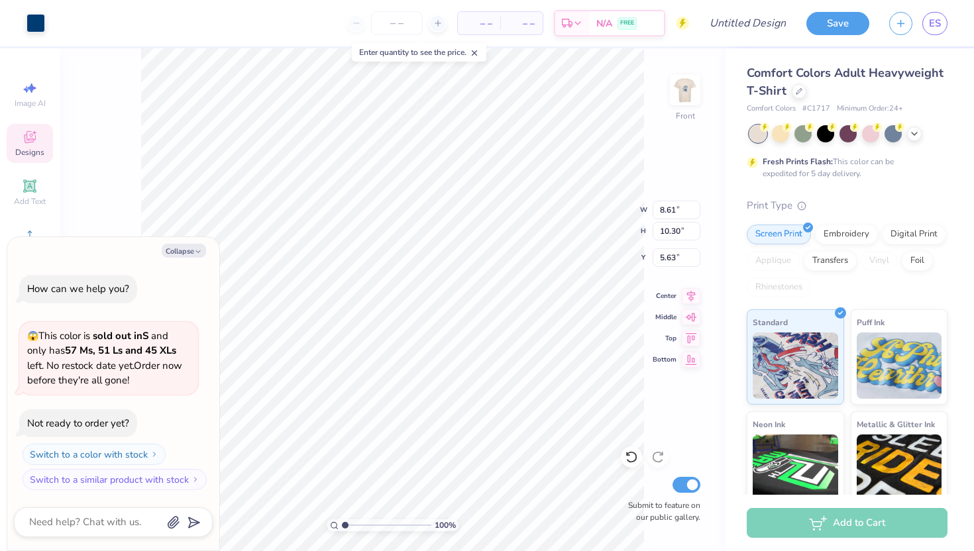
type textarea "x"
type input "4.56"
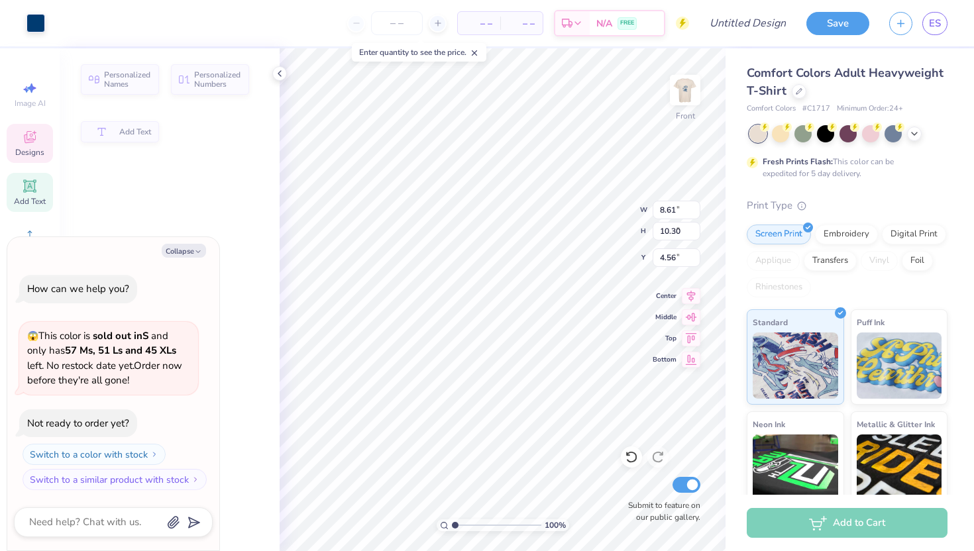
type textarea "x"
type input "2.67"
type input "0.75"
type input "9.39"
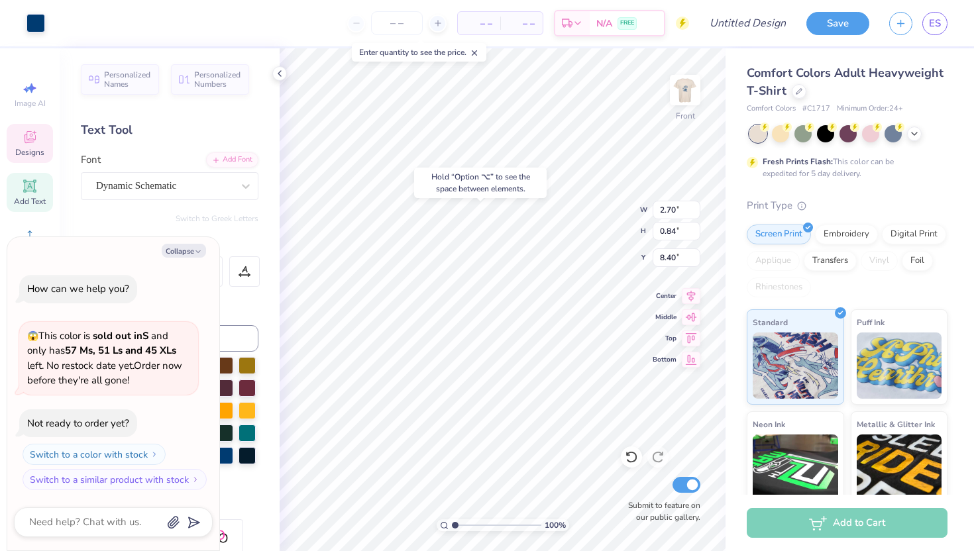
type textarea "x"
type input "8.55"
click at [633, 457] on icon at bounding box center [631, 457] width 13 height 13
type textarea "x"
type textarea "SIGA"
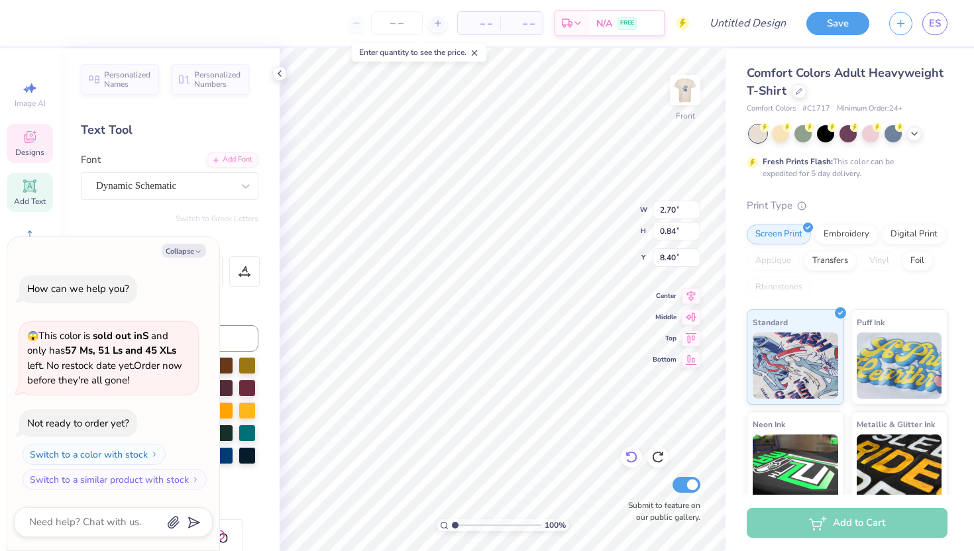
type textarea "x"
type textarea "SIA"
type textarea "x"
type textarea "SA"
type textarea "x"
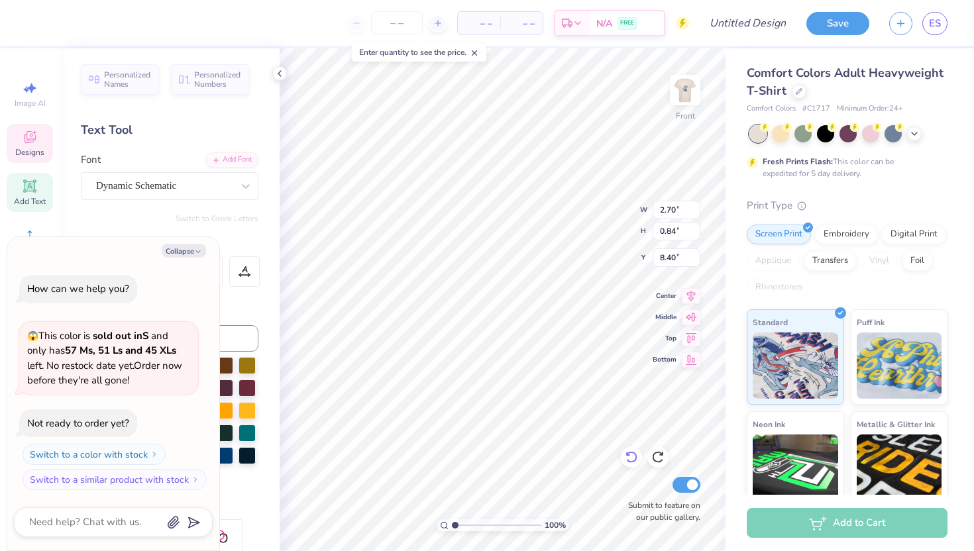
type textarea "A"
type textarea "x"
type textarea "KA"
type textarea "x"
type textarea "KaA"
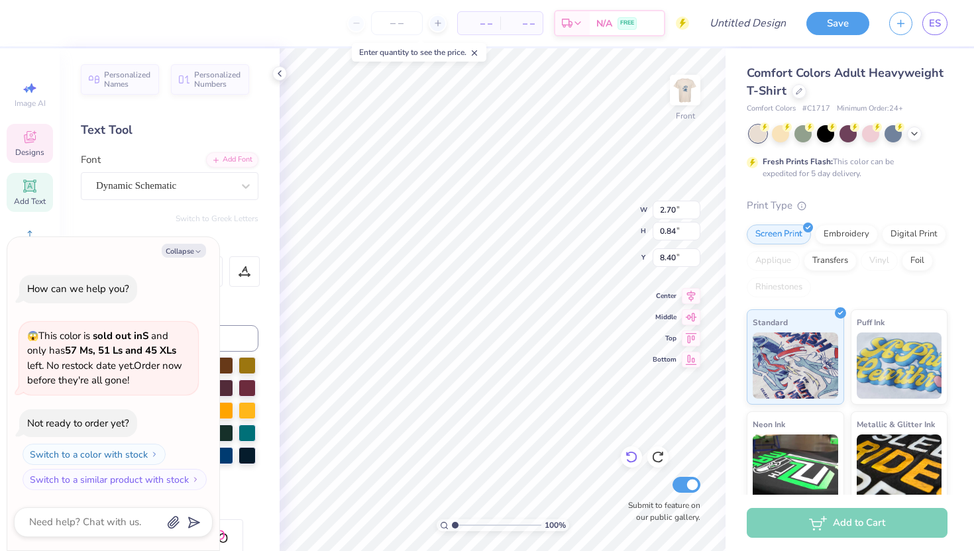
type textarea "x"
type textarea "KapA"
type textarea "x"
type textarea "KappA"
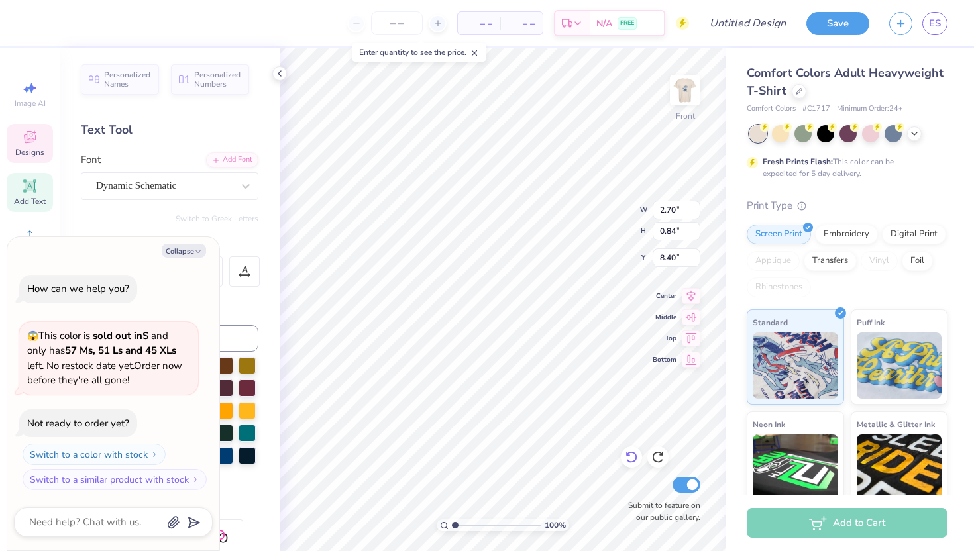
type textarea "x"
type input "2.67"
type input "0.75"
type input "9.39"
type textarea "x"
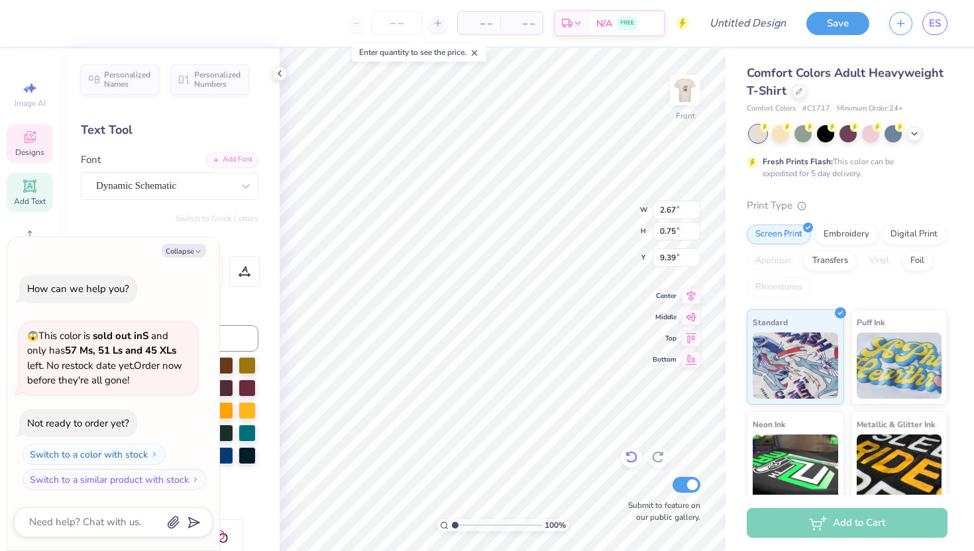
type textarea "kapa"
type textarea "x"
type textarea "kaa"
type textarea "x"
type textarea "ka"
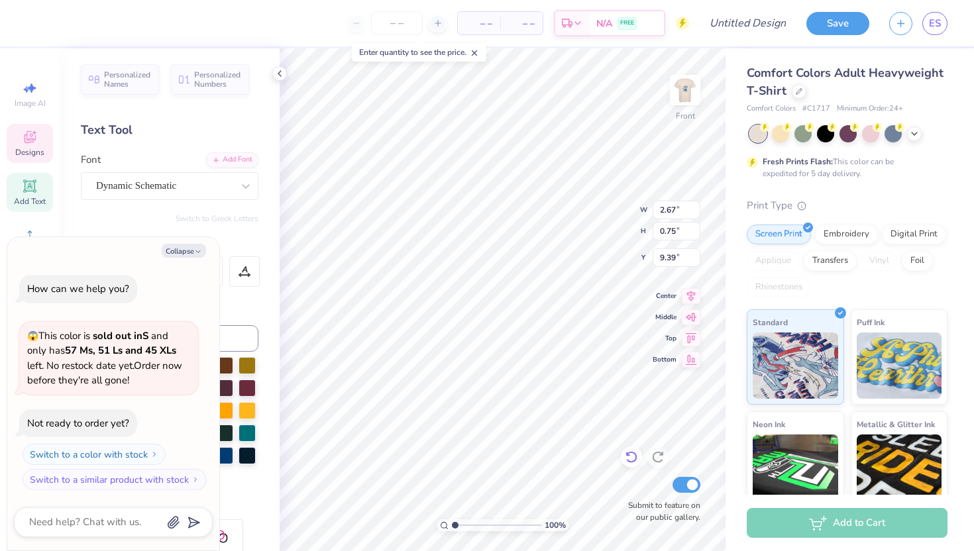
type textarea "x"
type textarea "a"
type textarea "x"
type textarea "Da"
type textarea "x"
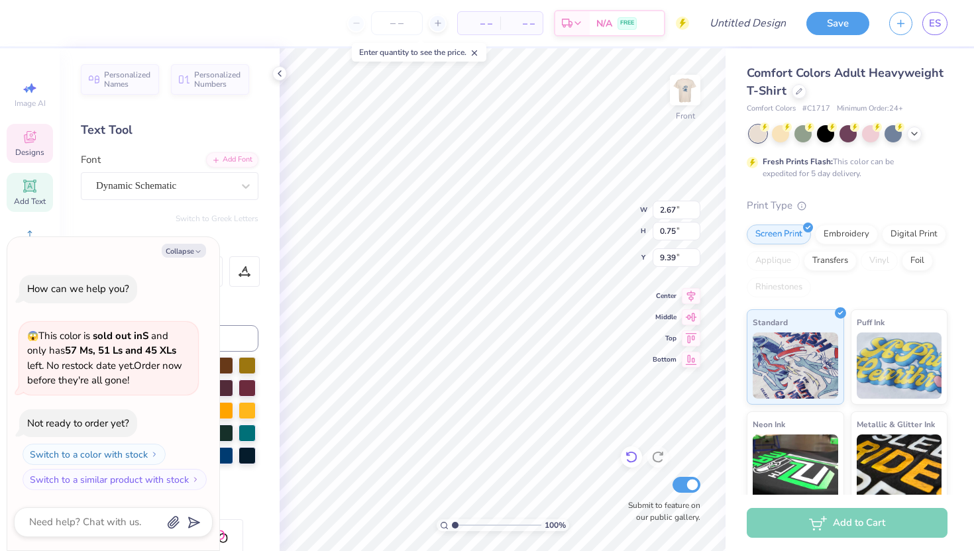
type textarea "Dea"
type textarea "x"
type textarea "Dela"
type textarea "x"
type textarea "Delta"
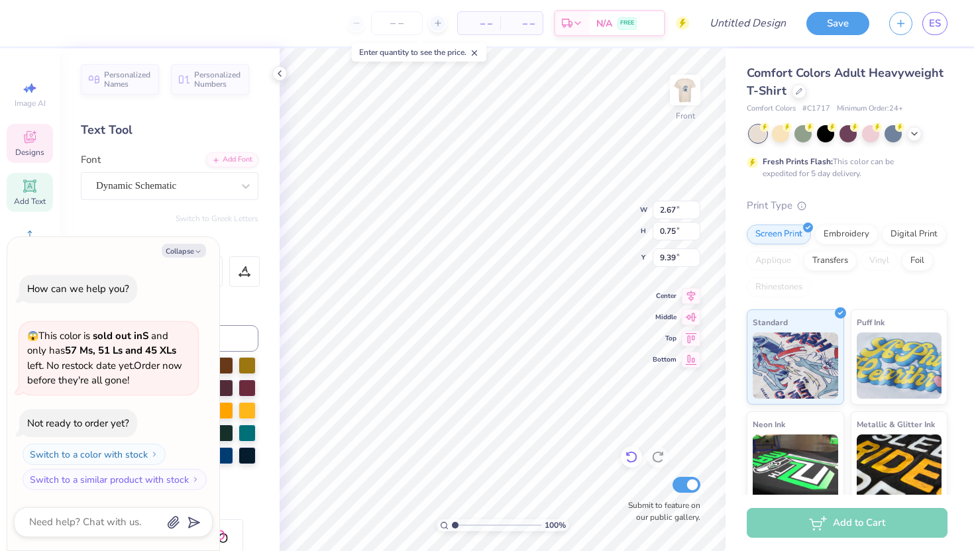
scroll to position [0, 0]
type textarea "x"
type input "3.60"
type input "0.55"
type input "14.31"
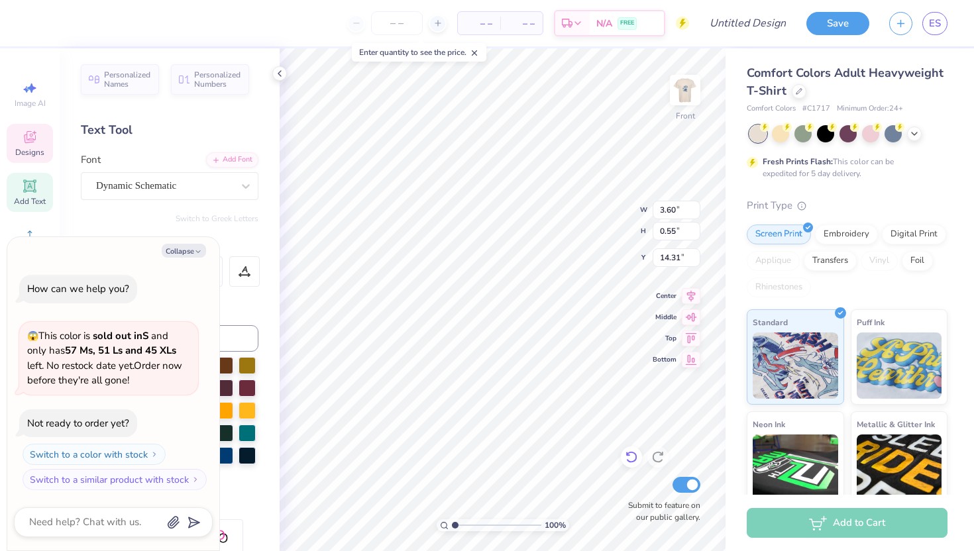
scroll to position [0, 3]
type textarea "x"
type textarea "bid day 202"
type textarea "x"
type textarea "bid day 20"
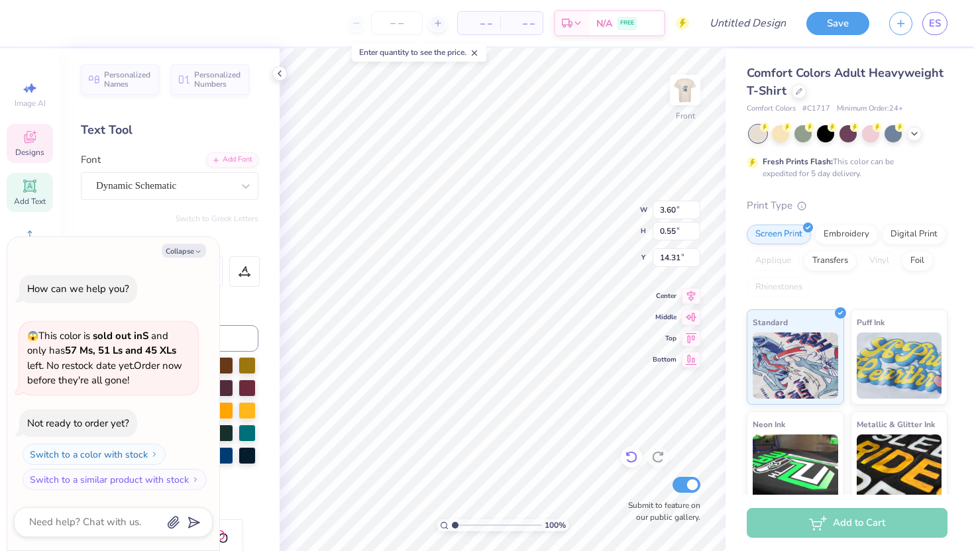
type textarea "x"
type textarea "bid day 2"
type textarea "x"
type textarea "bid day"
type textarea "x"
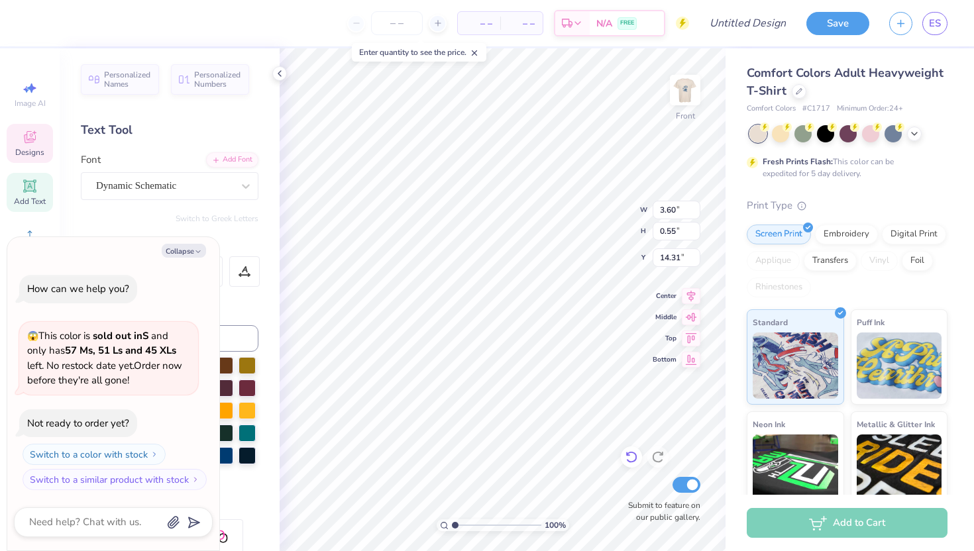
type textarea "bid day"
type textarea "x"
type textarea "bid da"
type textarea "x"
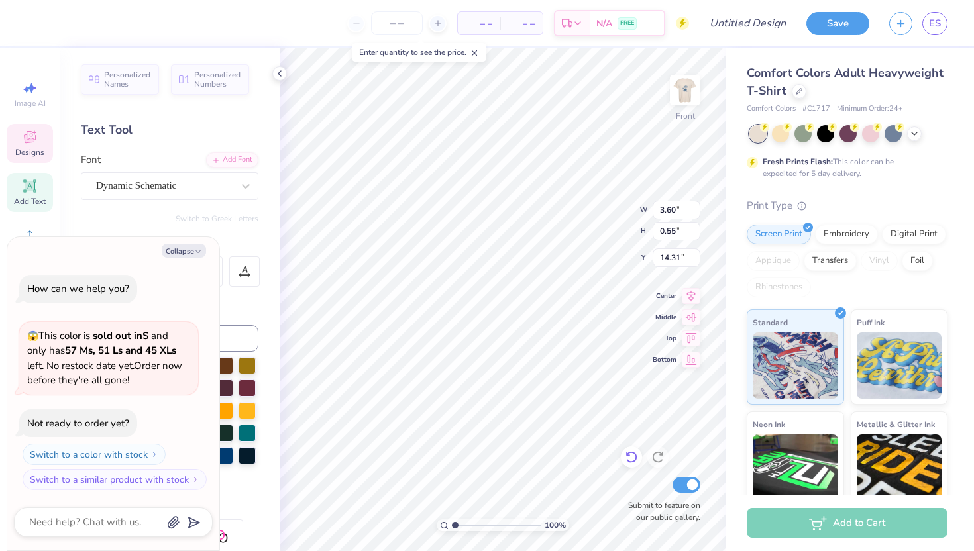
type textarea "bid d"
type textarea "x"
type textarea "bid"
type textarea "x"
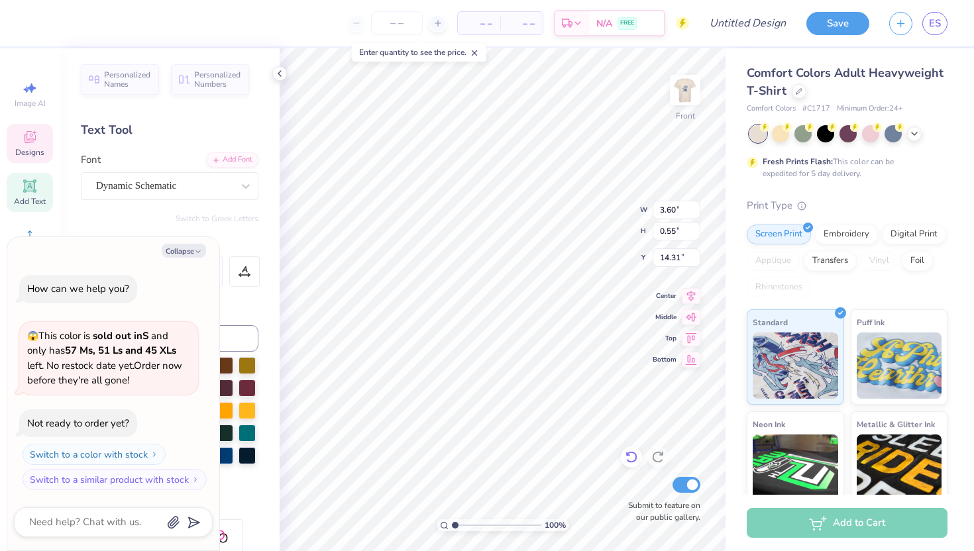
type textarea "bid"
type textarea "x"
type textarea "bi"
type textarea "x"
type textarea "b"
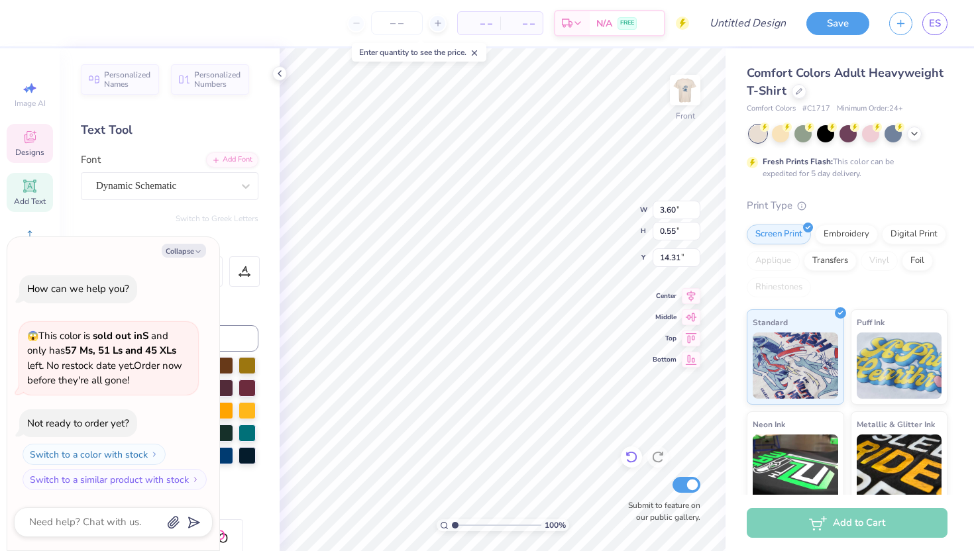
type textarea "x"
type textarea "F"
type textarea "x"
type textarea "Fa"
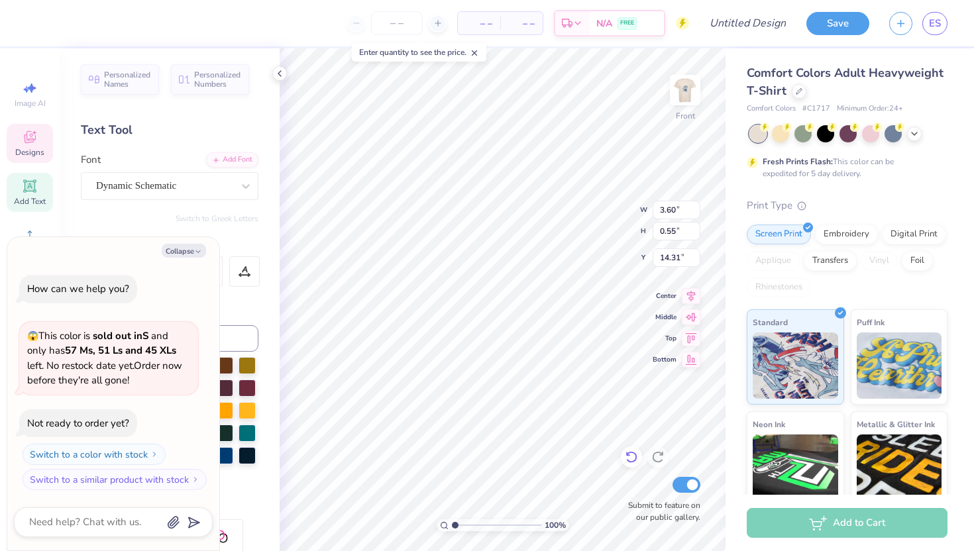
type textarea "x"
type textarea "Fal"
type textarea "x"
type textarea "Fall"
type textarea "x"
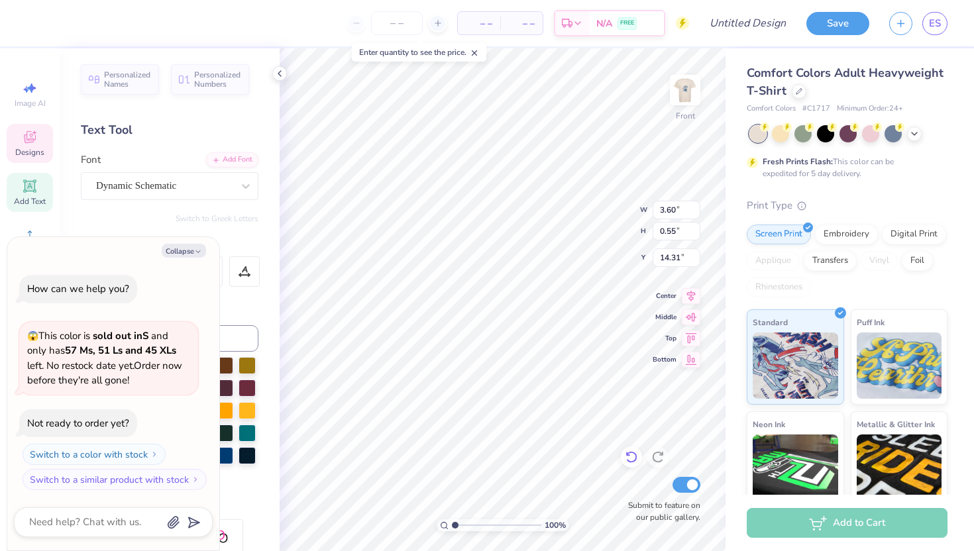
type textarea "Fall"
type textarea "x"
type textarea "Fall D"
type textarea "x"
type textarea "Fall Da"
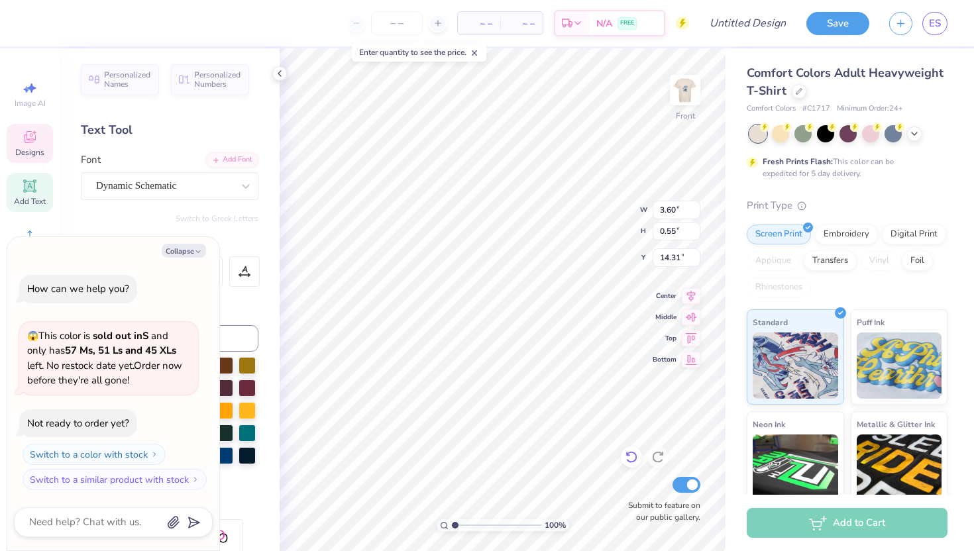
type textarea "x"
type textarea "Fall Dat"
type textarea "x"
type textarea "Fall Date"
type textarea "x"
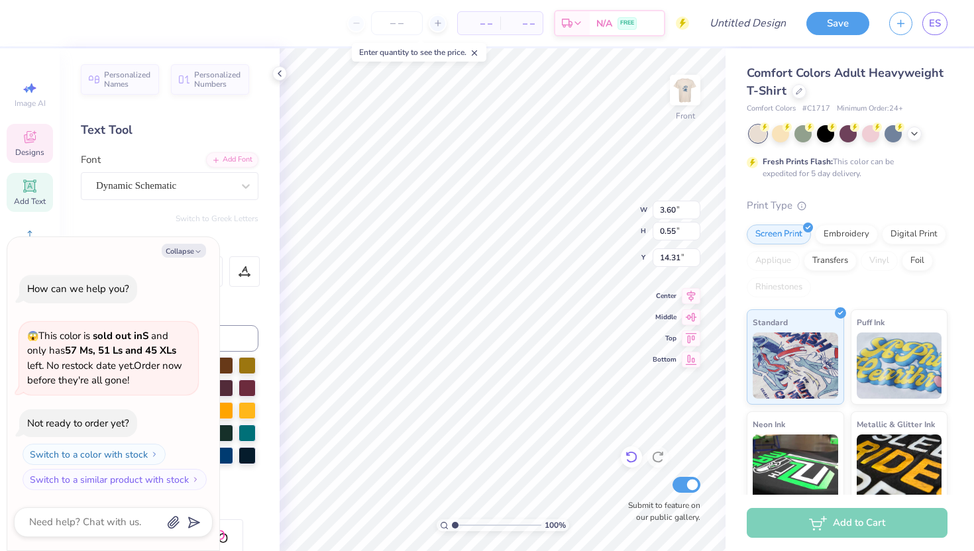
type textarea "Fall Date"
type textarea "x"
type textarea "Fall Date P"
type textarea "x"
type textarea "Fall Date Pa"
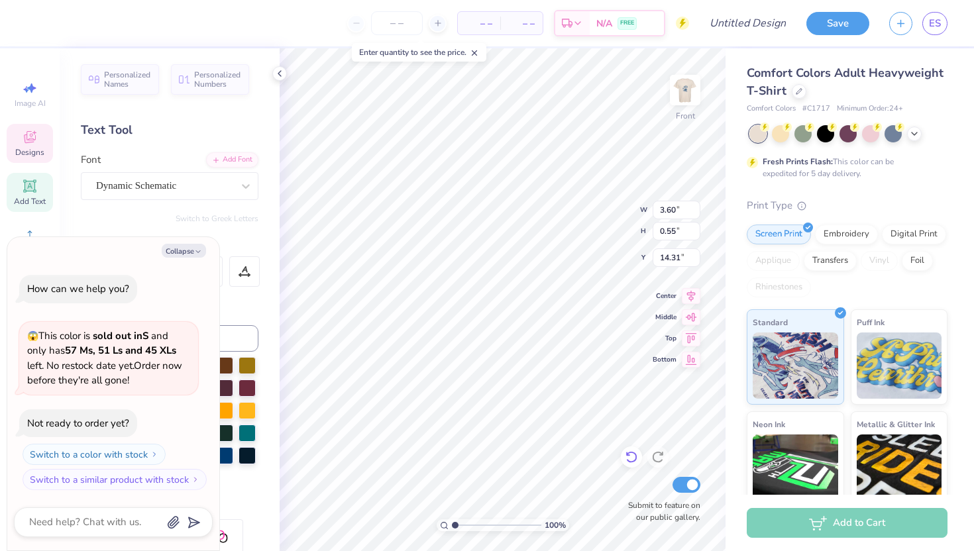
type textarea "x"
type textarea "Fall Date Par"
type textarea "x"
type textarea "Fall Date Part"
type textarea "x"
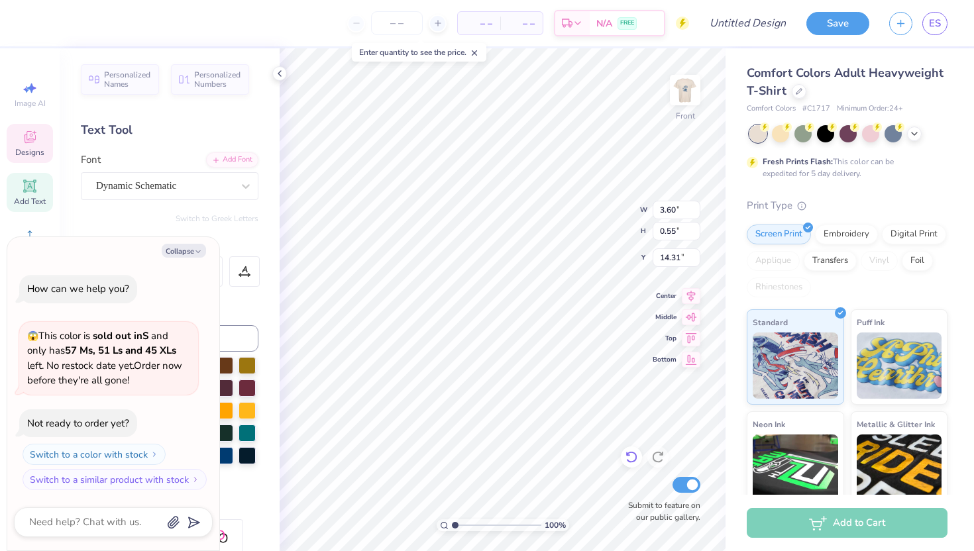
type textarea "Fall Date Party"
type textarea "x"
type textarea "Fall Date Party"
type textarea "x"
type textarea "Fall Date Party 2"
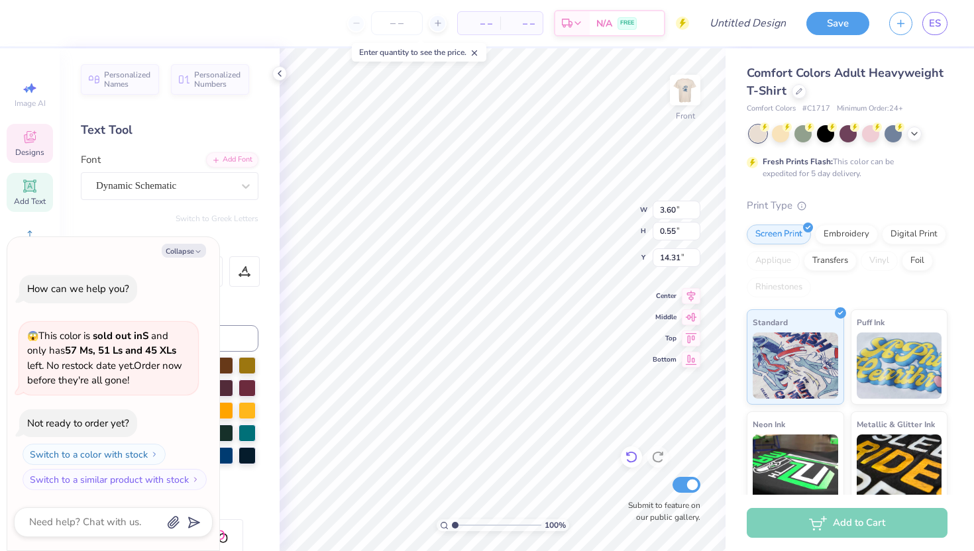
type textarea "x"
type textarea "Fall Date Party 2-"
type textarea "x"
type textarea "Fall Date Party 2-2"
type textarea "x"
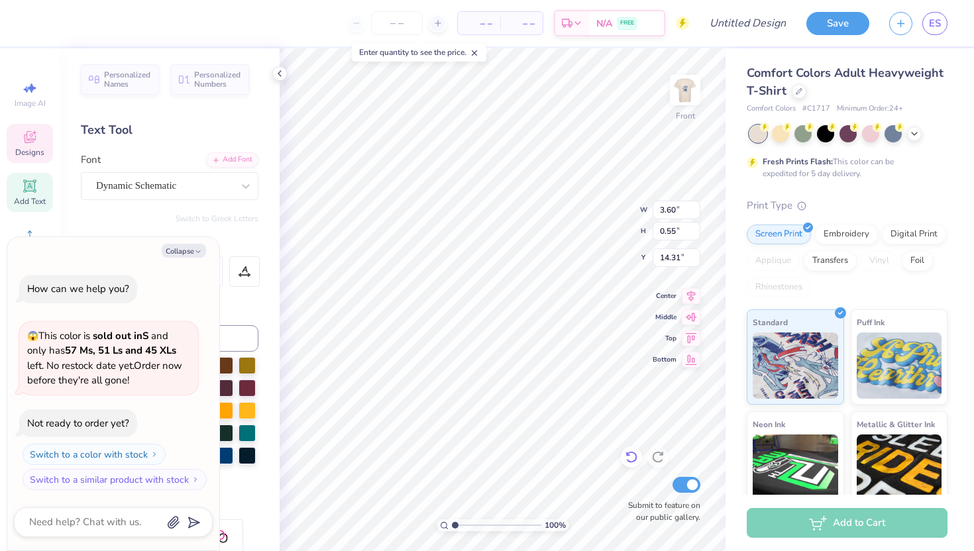
type textarea "Fall Date Party 2-"
type textarea "x"
type textarea "Fall Date Party 2"
type textarea "x"
type textarea "Fall Date Party 25"
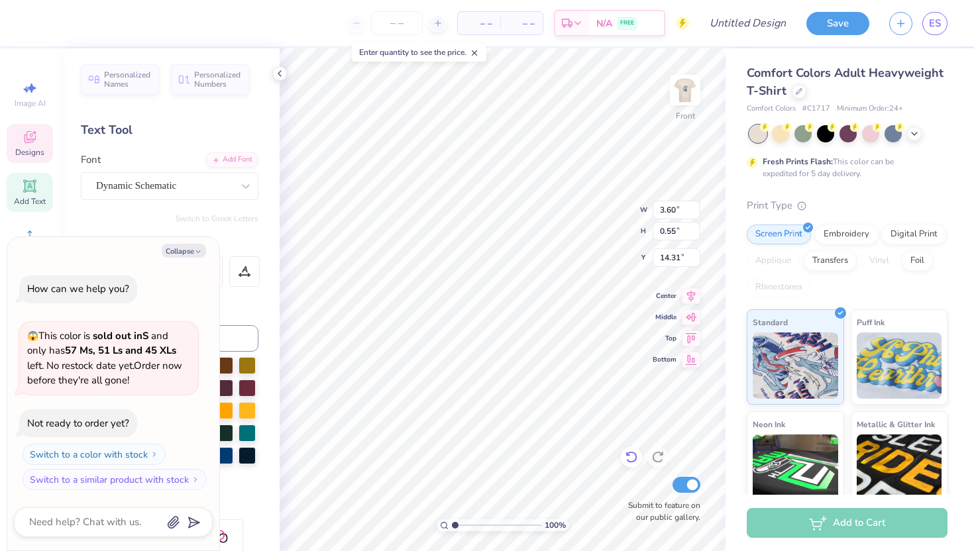
scroll to position [0, 4]
click at [736, 480] on div "Art colors – – Per Item – – Total Est. Delivery N/A FREE Design Title Save ES I…" at bounding box center [487, 275] width 974 height 551
click at [688, 98] on img at bounding box center [685, 90] width 53 height 53
type textarea "x"
type input "4.32"
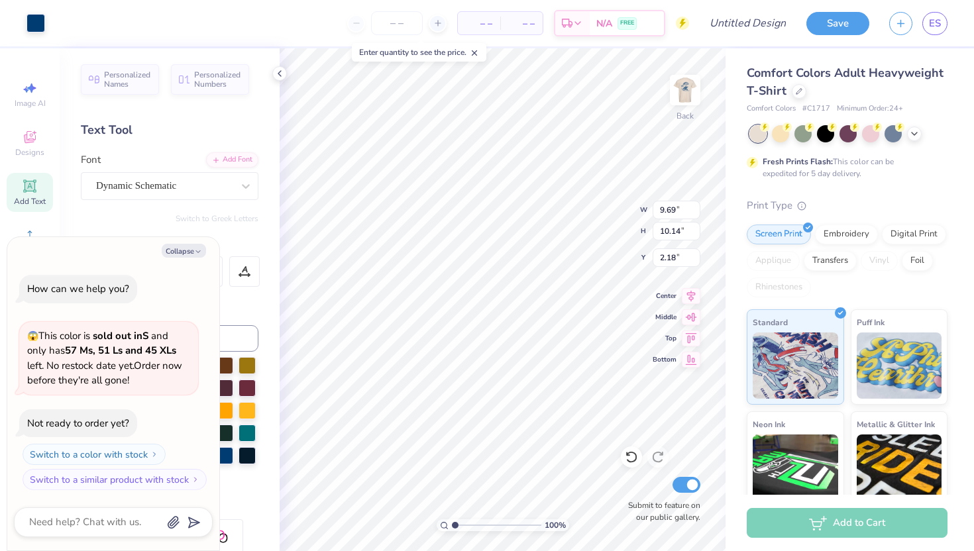
type input "4.52"
type input "7.80"
type textarea "x"
type input "3.00"
click at [631, 465] on div at bounding box center [631, 457] width 21 height 21
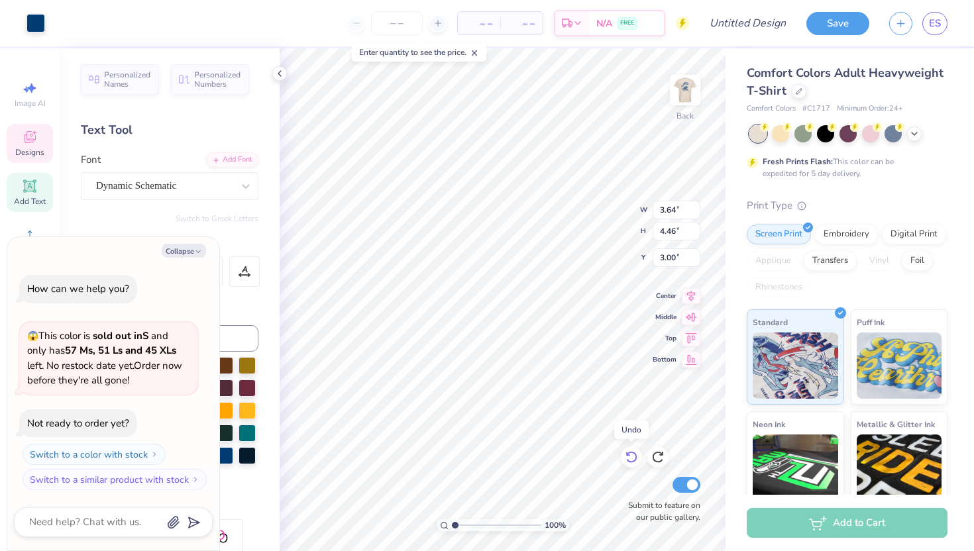
click at [631, 464] on div at bounding box center [631, 457] width 21 height 21
type textarea "x"
type input "7.80"
type textarea "x"
type input "3.00"
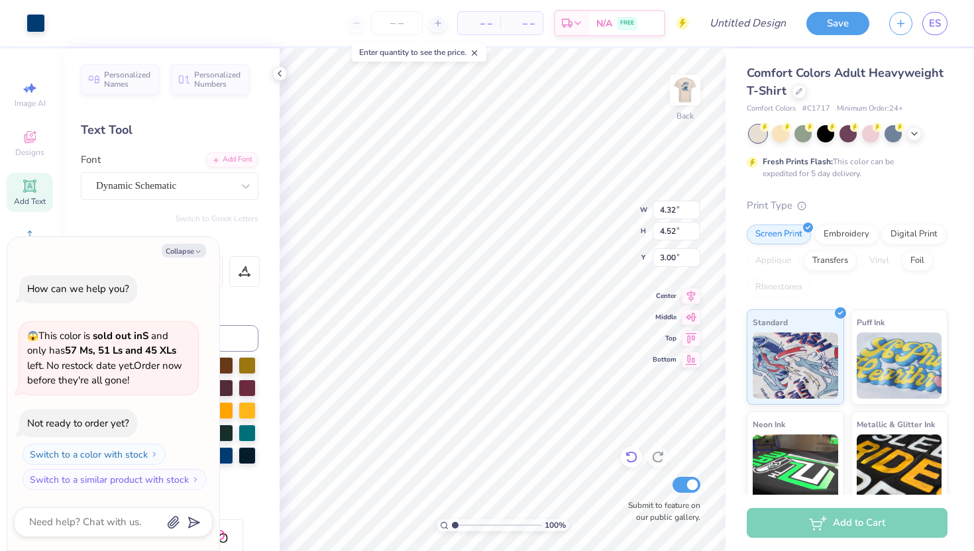
type textarea "x"
type input "3.99"
type input "4.17"
type textarea "x"
click at [751, 23] on input "Design Title" at bounding box center [763, 23] width 65 height 27
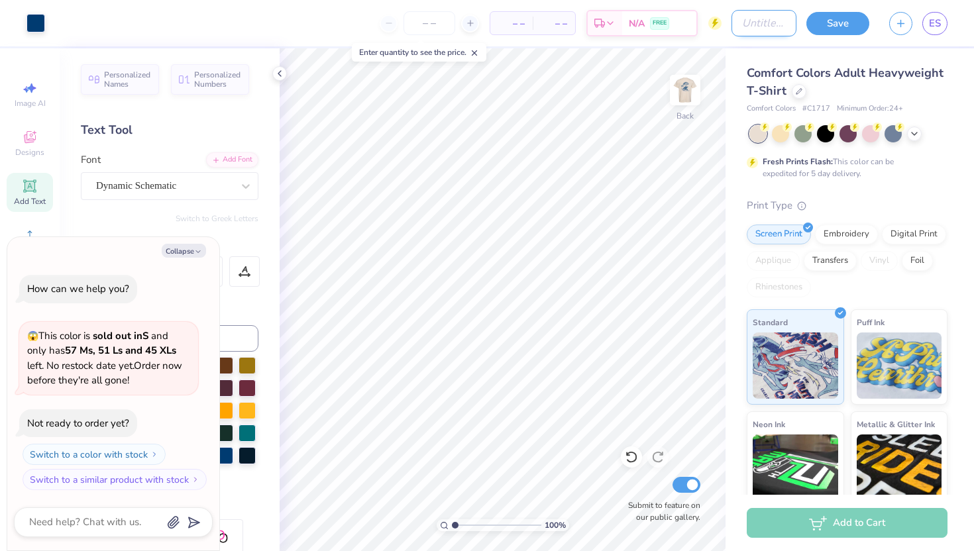
type input "c"
type textarea "x"
type input "ch"
type textarea "x"
type input "cha"
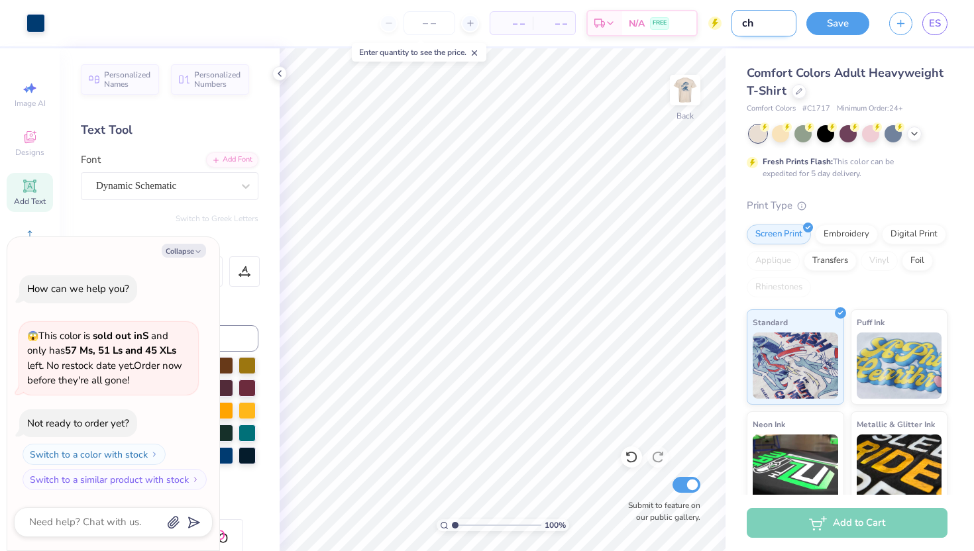
type textarea "x"
type input "chao"
type textarea "x"
type input "chaor"
type textarea "x"
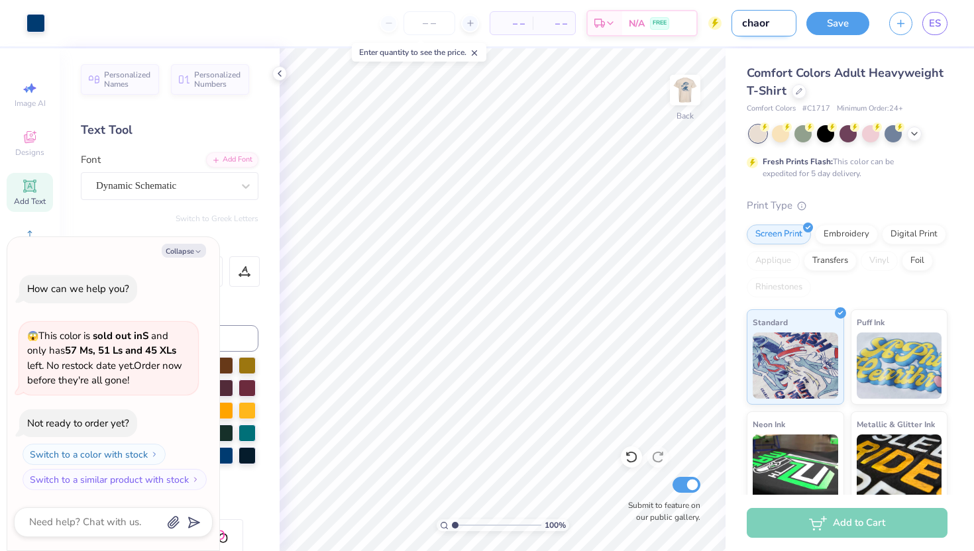
type input "chao"
type textarea "x"
type input "cha"
type textarea "x"
type input "chai"
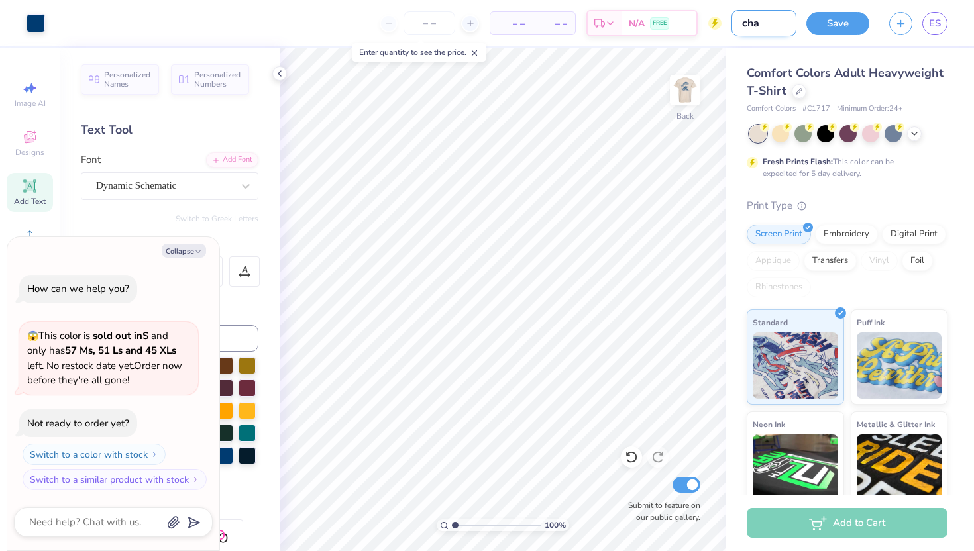
type textarea "x"
type input "chait"
type textarea "x"
type input "chai"
type textarea "x"
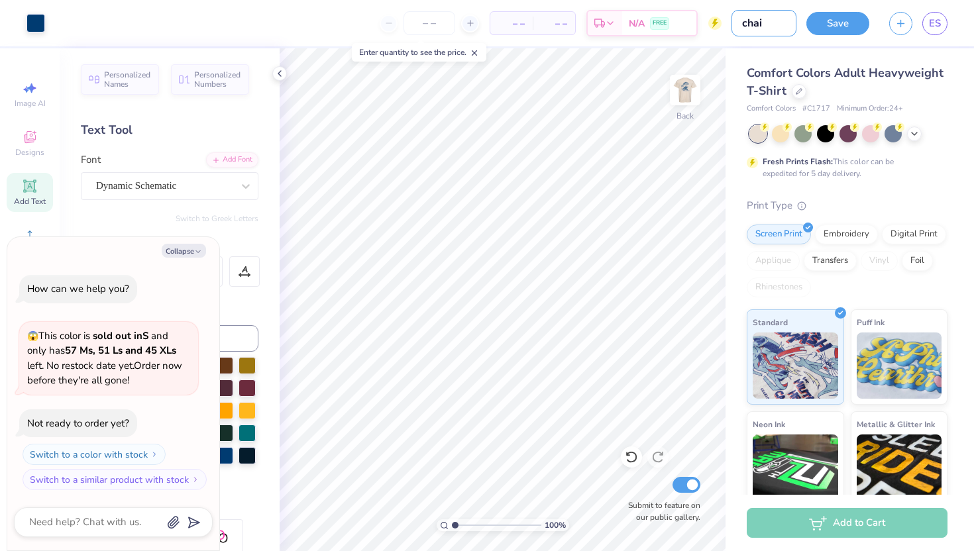
type input "chair"
type textarea "x"
type input "chair"
click at [845, 30] on button "Save" at bounding box center [837, 21] width 63 height 23
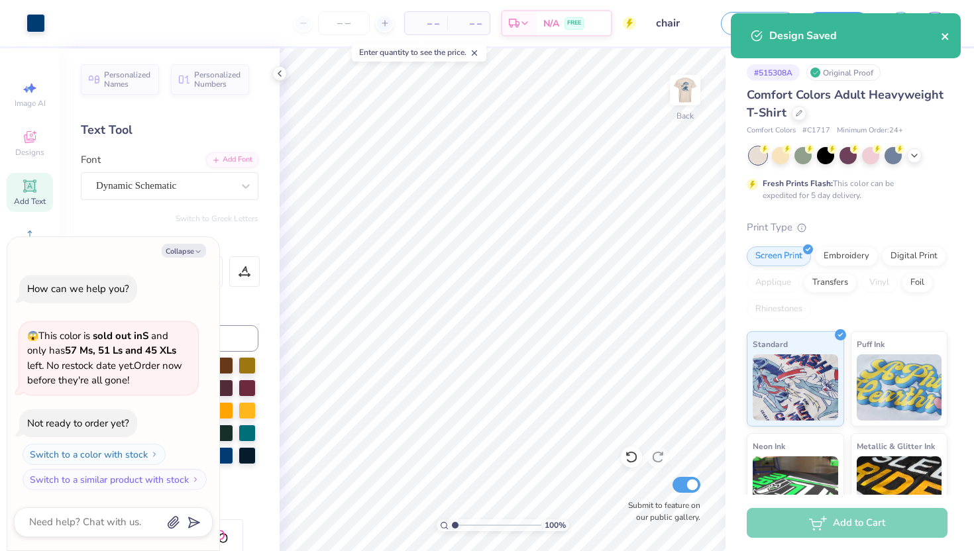
click at [943, 35] on icon "close" at bounding box center [945, 36] width 7 height 7
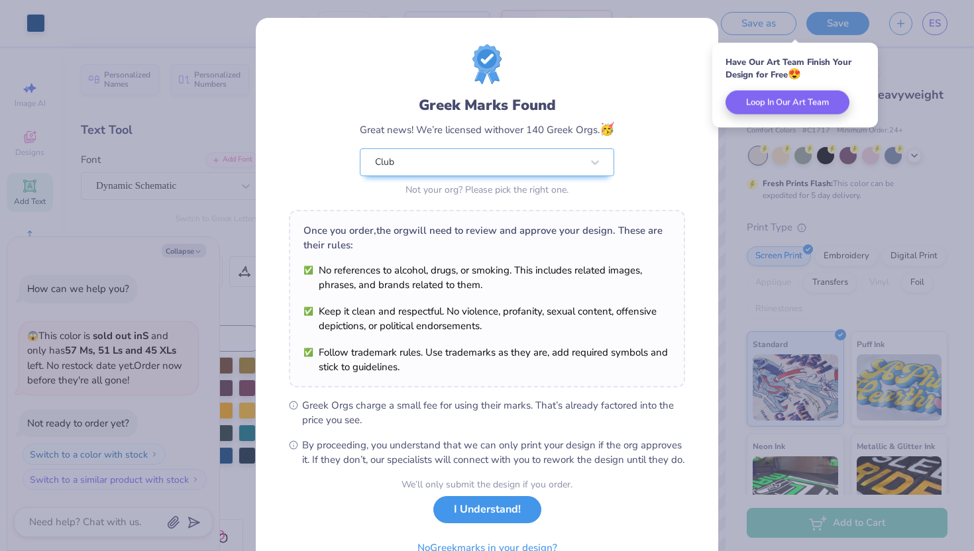
click at [482, 523] on button "I Understand!" at bounding box center [487, 509] width 108 height 27
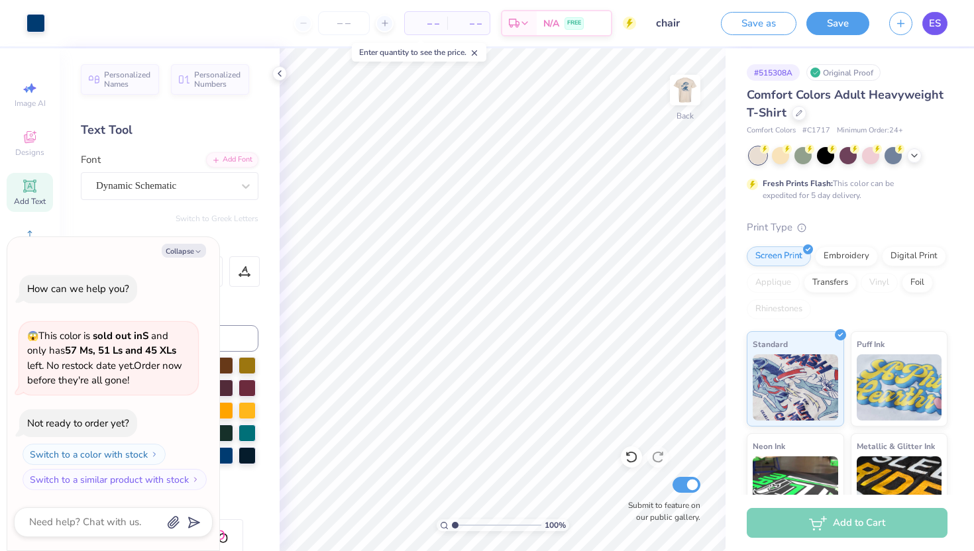
type textarea "x"
click at [924, 23] on link "ES" at bounding box center [934, 23] width 25 height 23
